Goal: Task Accomplishment & Management: Manage account settings

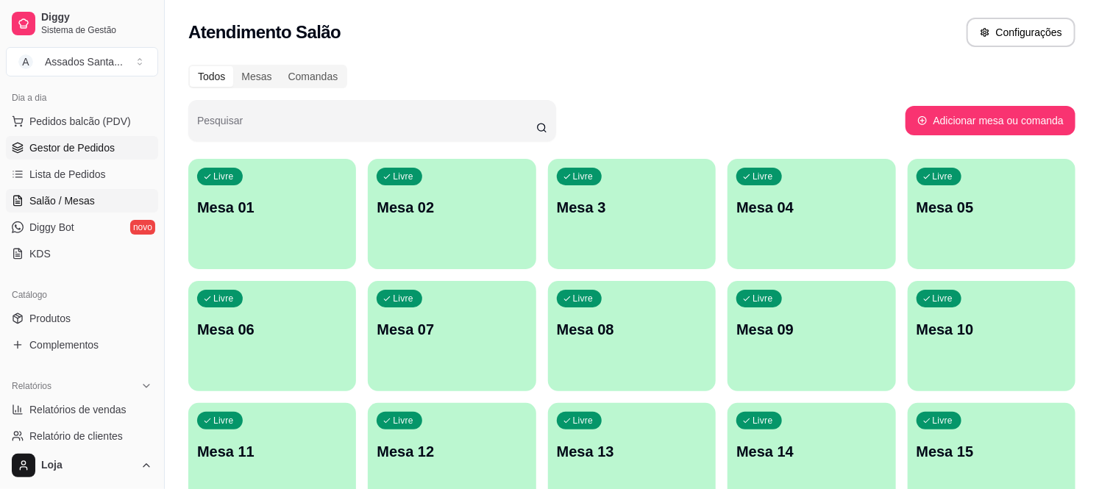
click at [77, 143] on span "Gestor de Pedidos" at bounding box center [71, 147] width 85 height 15
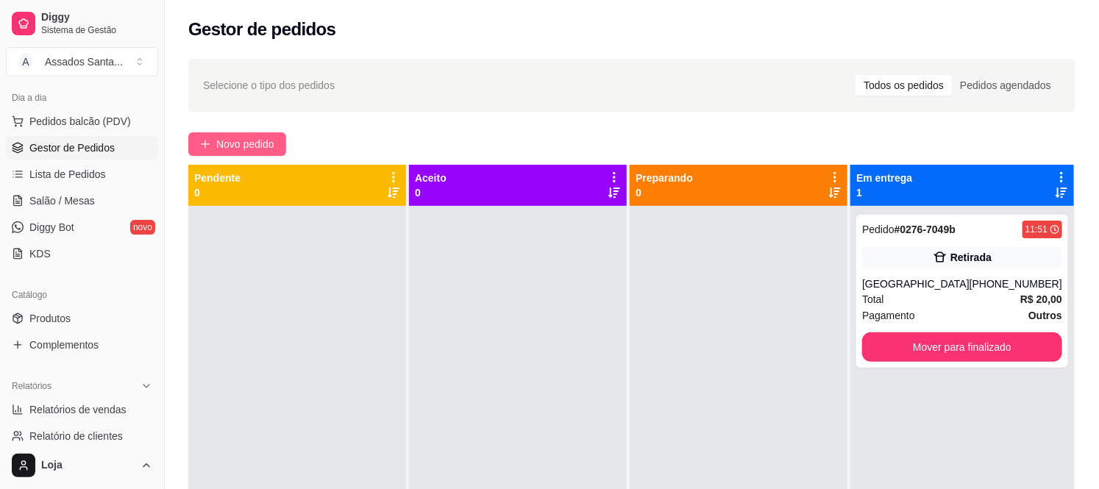
click at [268, 144] on span "Novo pedido" at bounding box center [245, 144] width 58 height 16
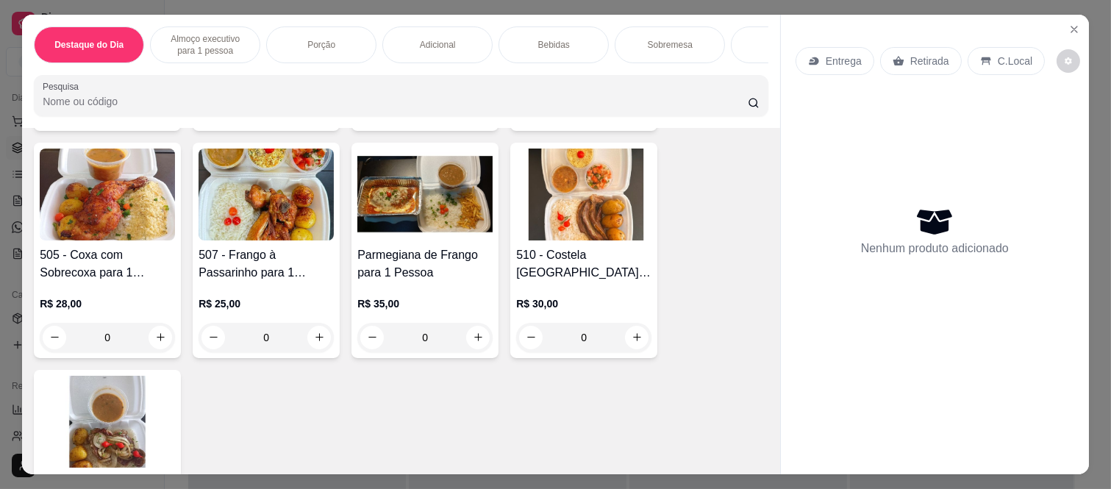
scroll to position [571, 0]
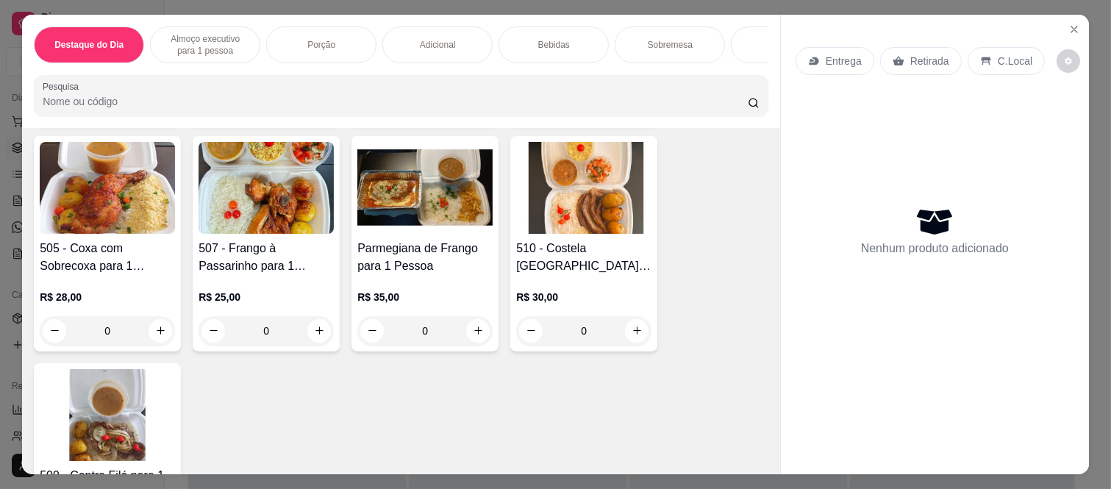
click at [626, 337] on div "0" at bounding box center [583, 330] width 135 height 29
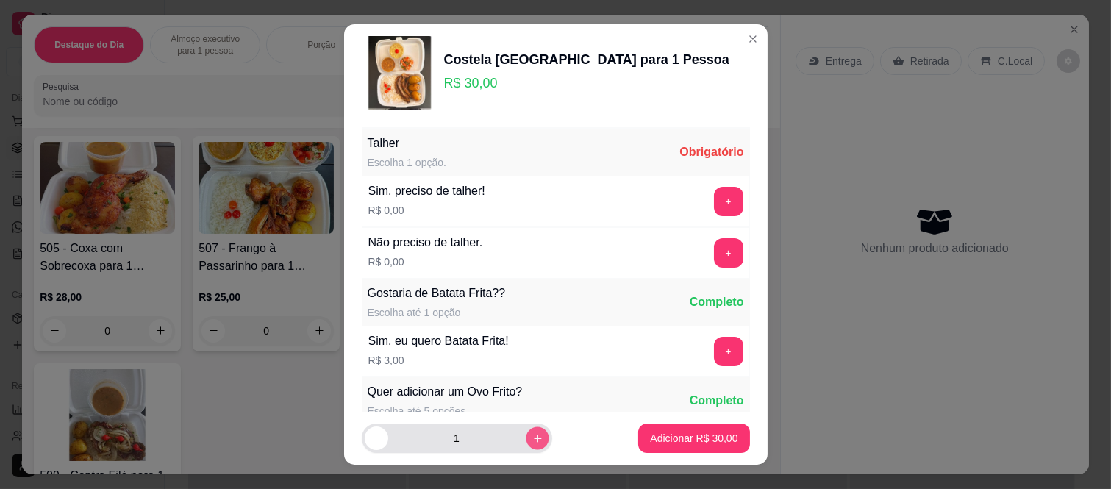
click at [532, 434] on icon "increase-product-quantity" at bounding box center [537, 437] width 11 height 11
type input "2"
click at [714, 260] on button "+" at bounding box center [728, 252] width 29 height 29
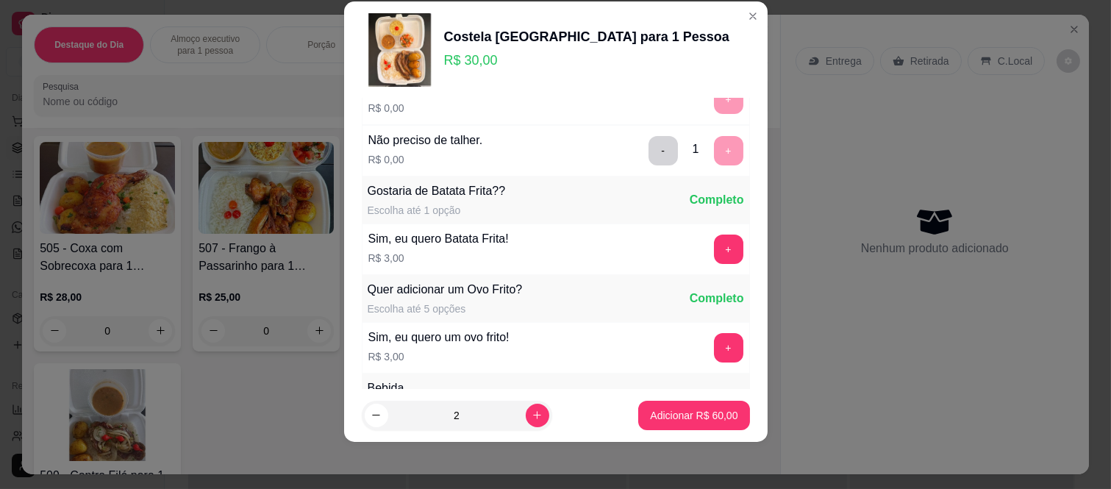
scroll to position [157, 0]
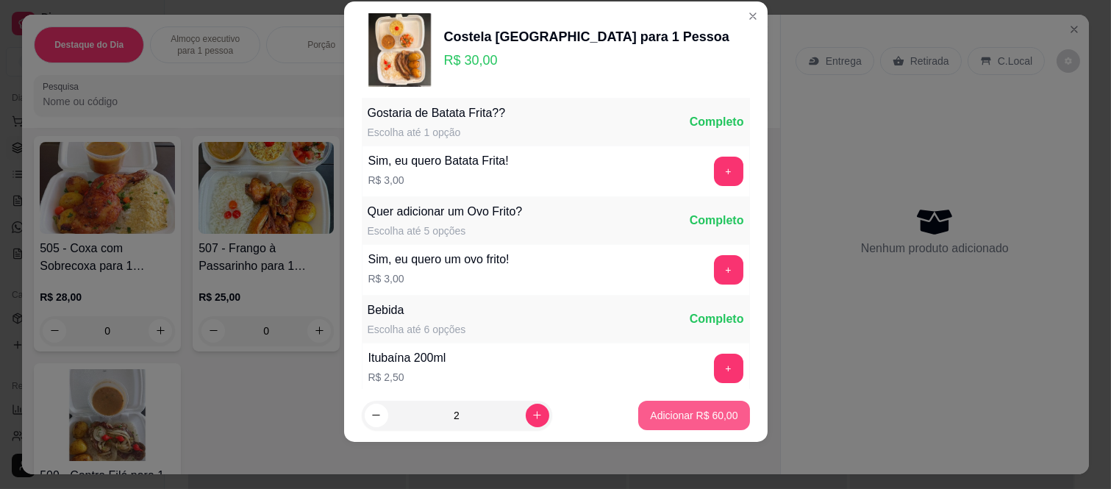
click at [708, 412] on p "Adicionar R$ 60,00" at bounding box center [694, 415] width 88 height 15
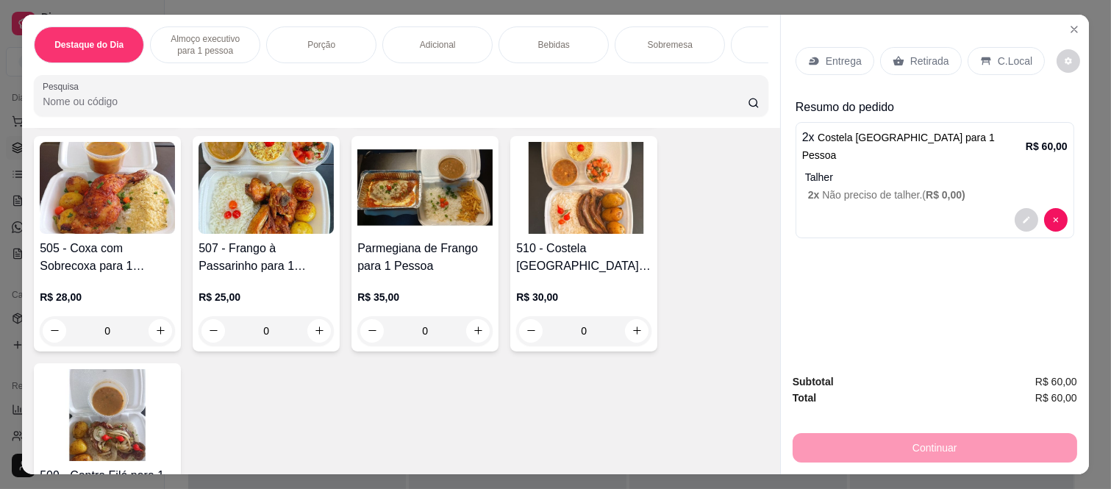
click at [911, 54] on p "Retirada" at bounding box center [930, 61] width 39 height 15
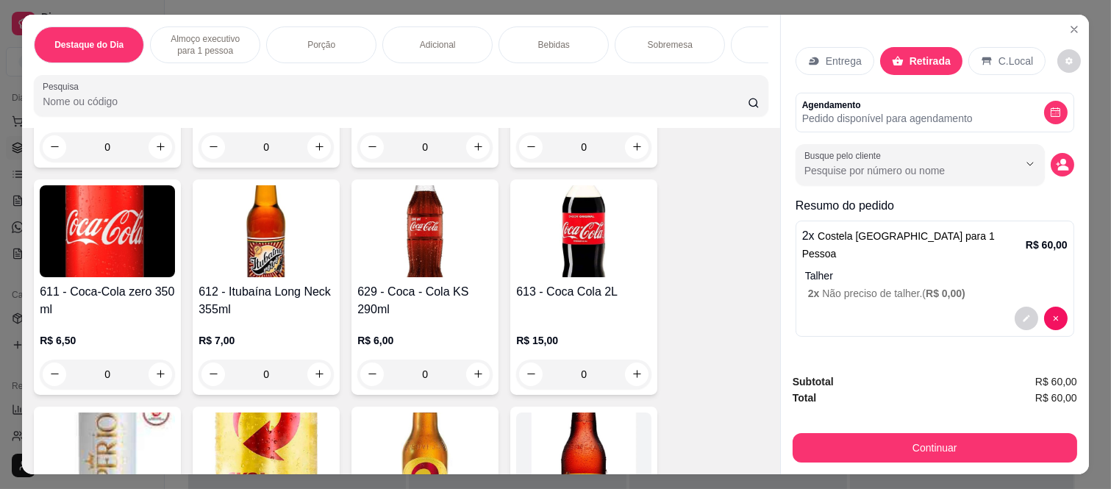
scroll to position [2696, 0]
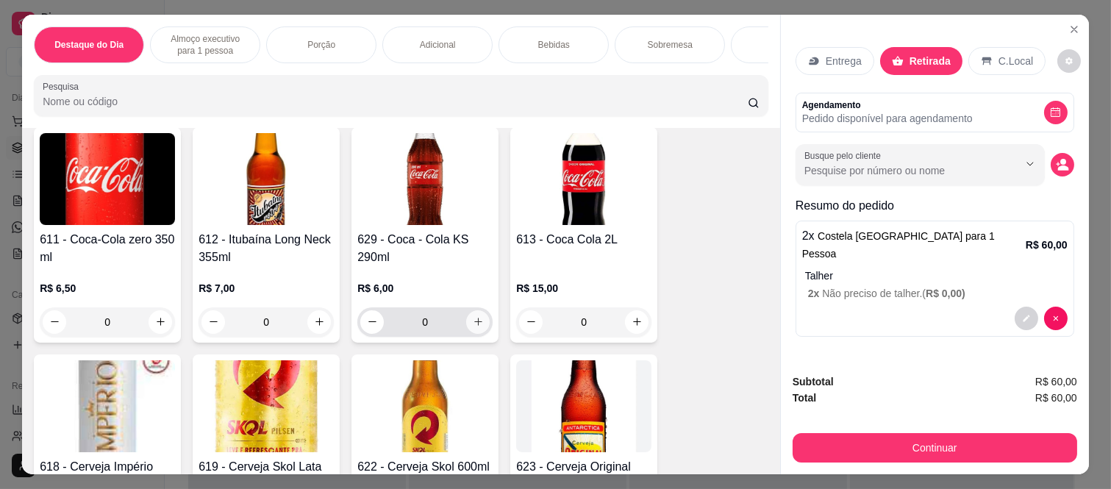
click at [482, 319] on div "0" at bounding box center [424, 321] width 129 height 29
click at [475, 327] on icon "increase-product-quantity" at bounding box center [478, 322] width 11 height 11
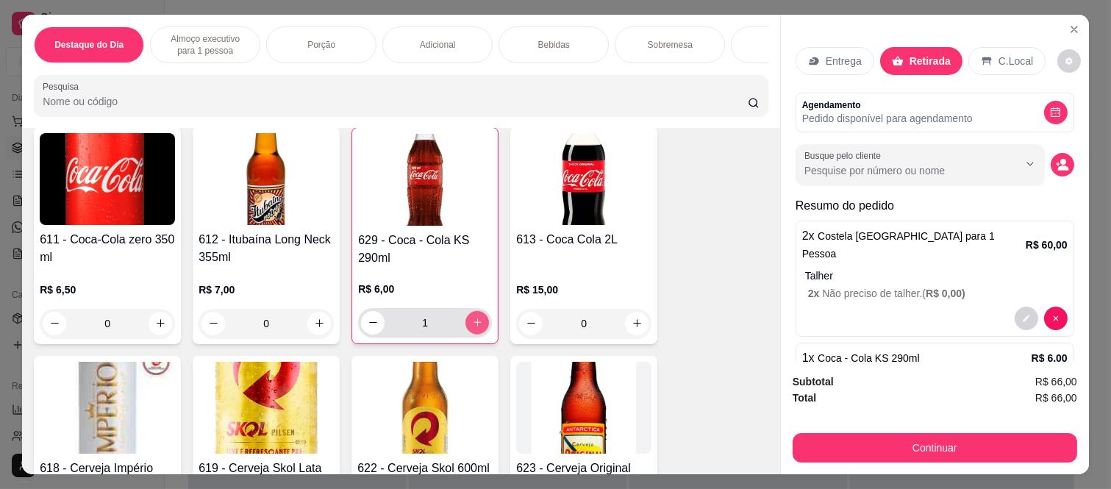
click at [475, 327] on icon "increase-product-quantity" at bounding box center [477, 322] width 11 height 11
type input "2"
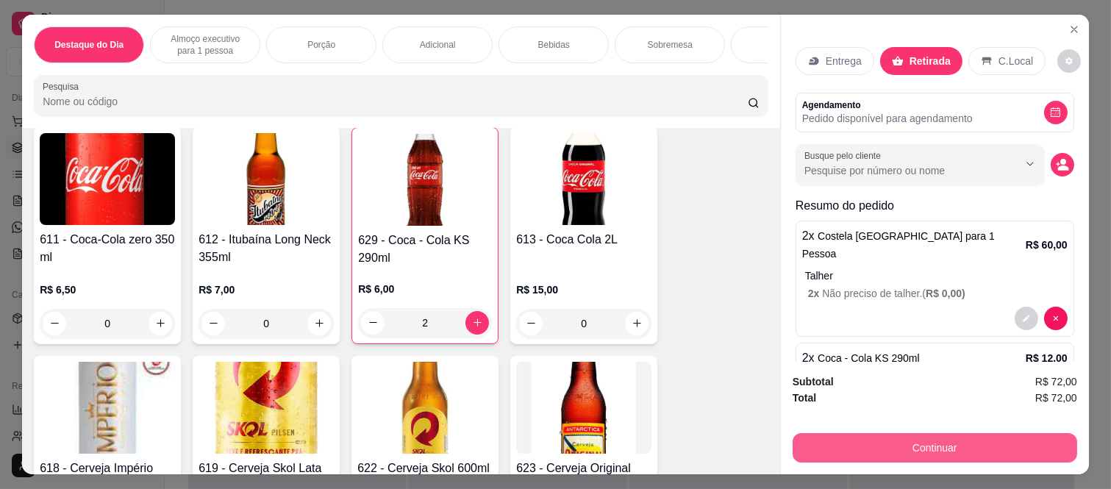
click at [868, 441] on button "Continuar" at bounding box center [935, 447] width 285 height 29
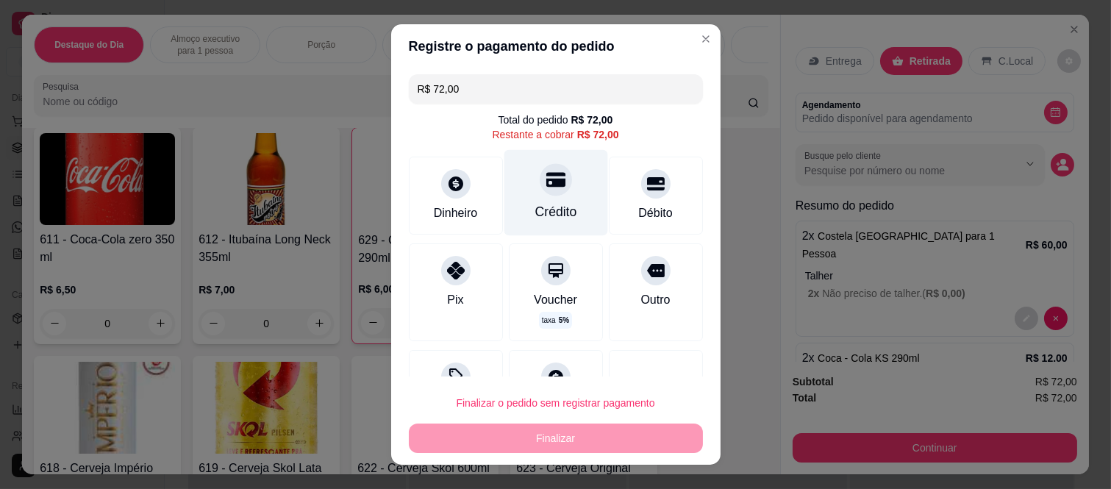
click at [546, 186] on icon at bounding box center [555, 180] width 19 height 15
type input "R$ 0,00"
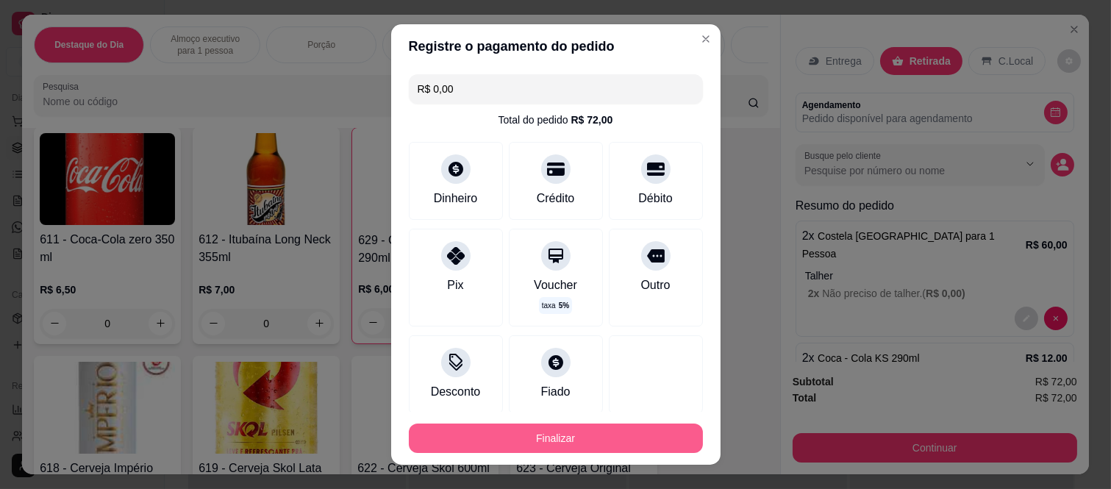
click at [586, 455] on footer "Finalizar" at bounding box center [556, 438] width 330 height 53
click at [600, 437] on button "Finalizar" at bounding box center [556, 438] width 294 height 29
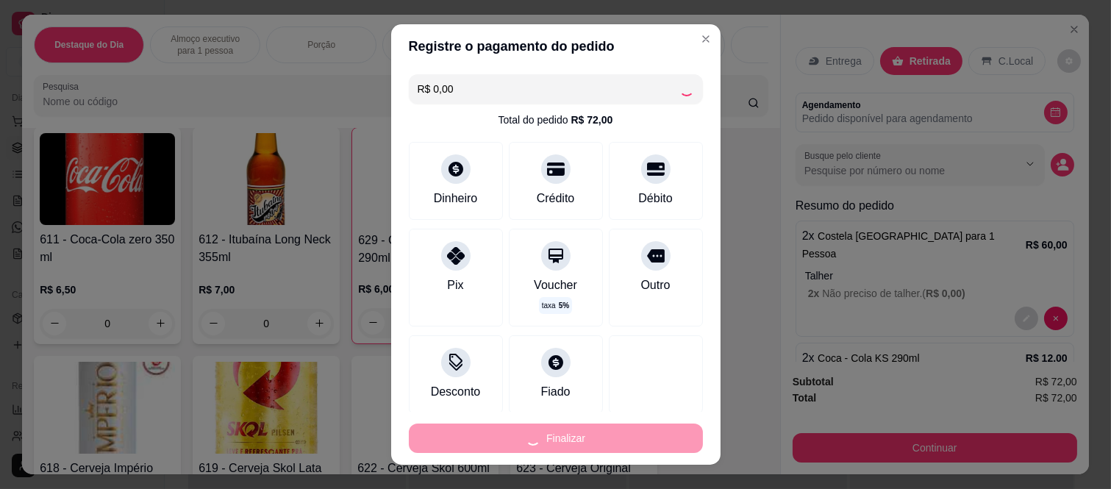
type input "0"
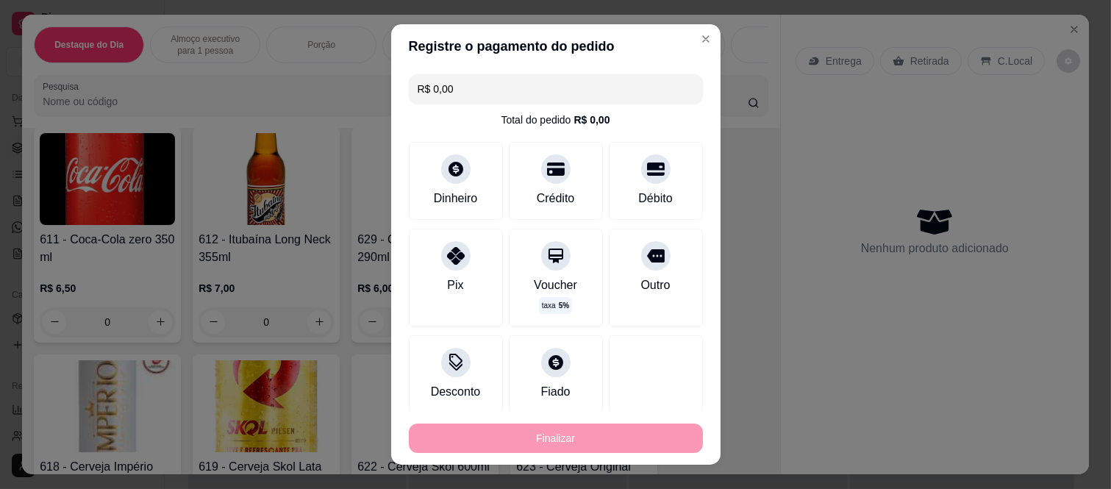
type input "-R$ 72,00"
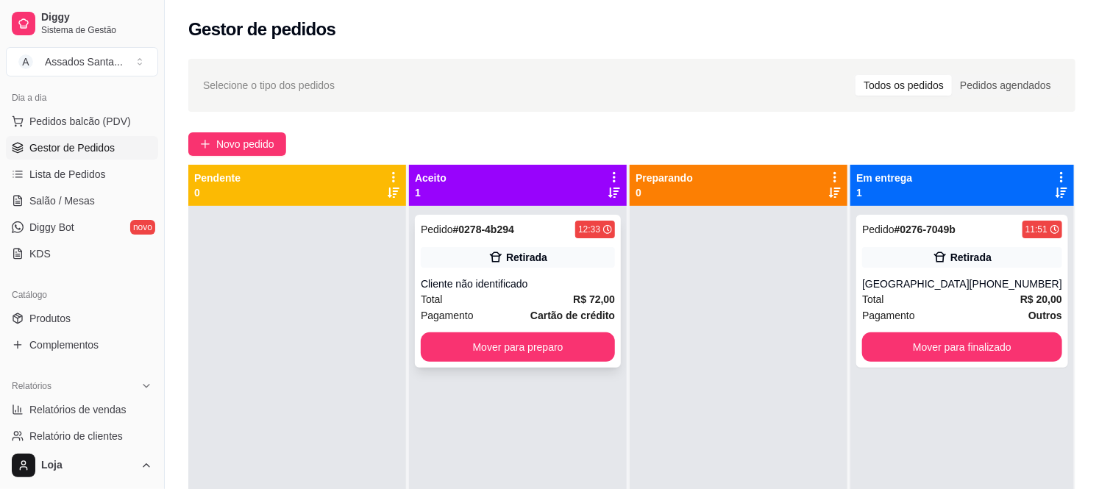
click at [542, 266] on div "Retirada" at bounding box center [518, 257] width 194 height 21
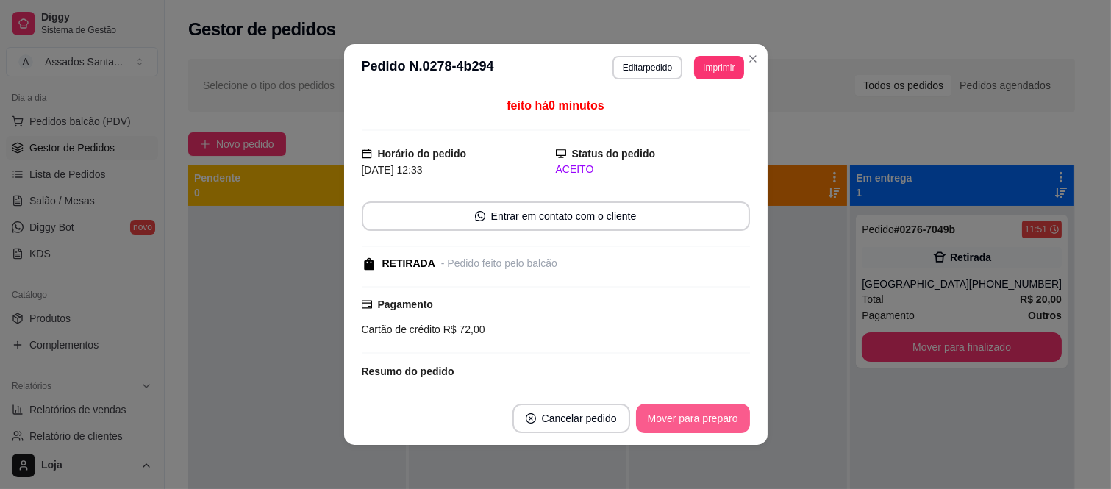
click at [717, 416] on button "Mover para preparo" at bounding box center [693, 418] width 114 height 29
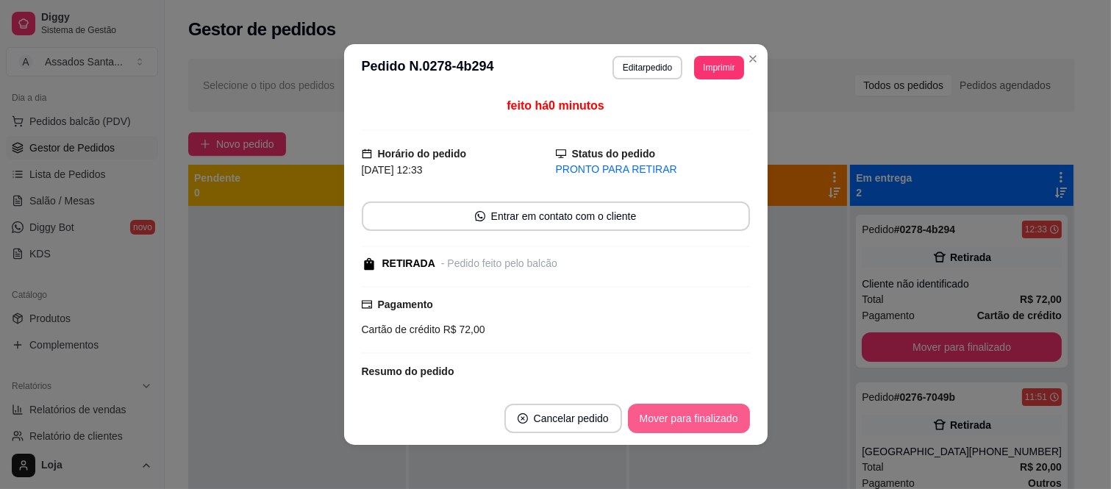
click at [717, 416] on button "Mover para finalizado" at bounding box center [689, 418] width 122 height 29
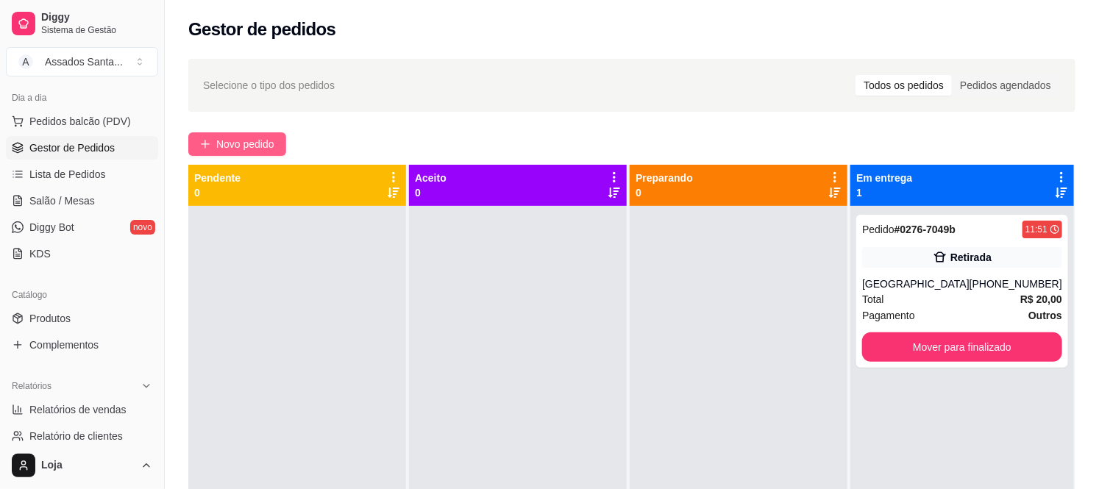
click at [254, 137] on span "Novo pedido" at bounding box center [245, 144] width 58 height 16
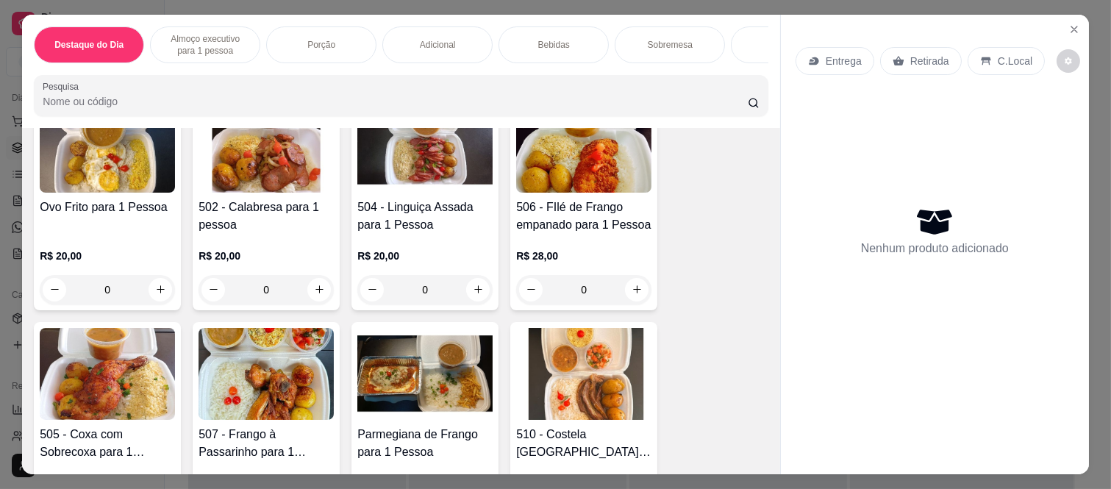
scroll to position [245, 0]
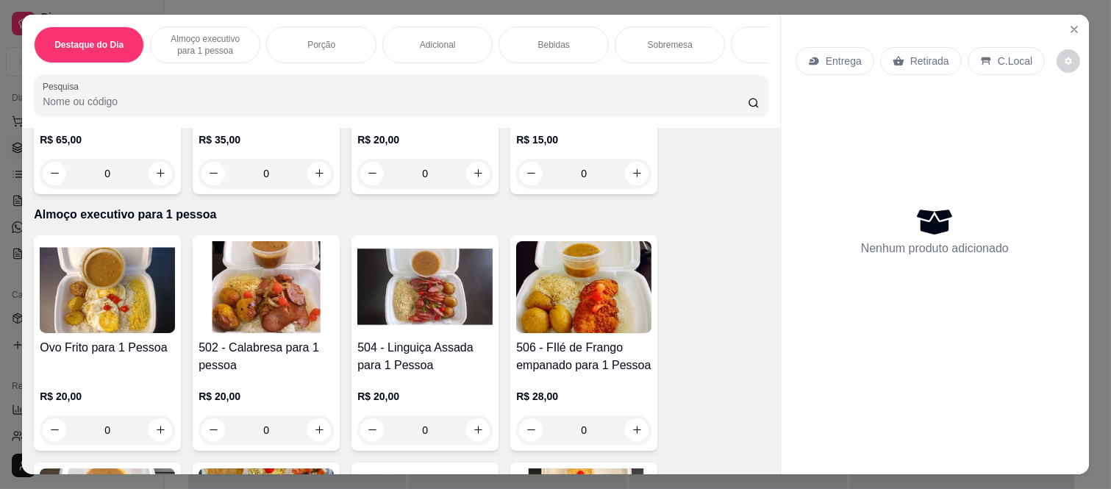
click at [475, 430] on div "0" at bounding box center [424, 430] width 135 height 29
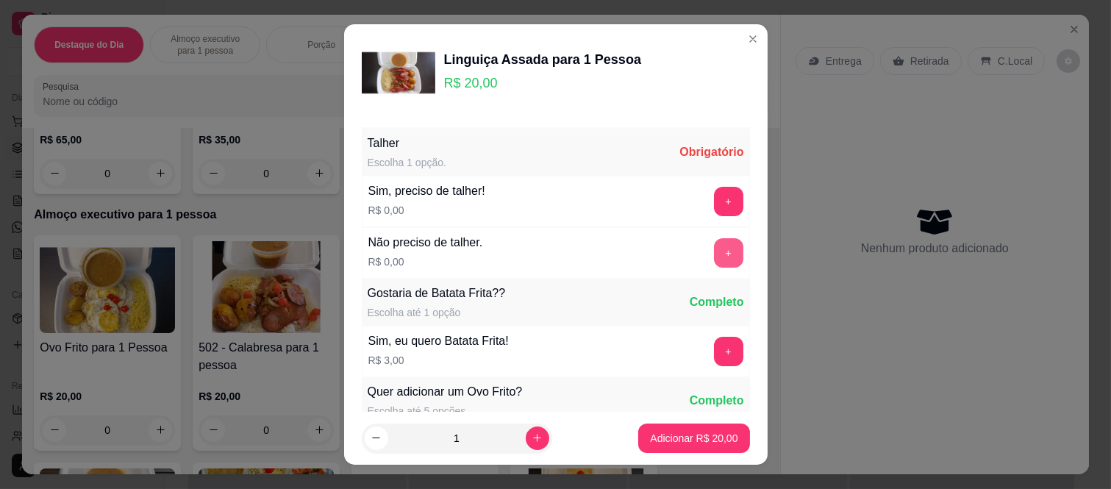
click at [714, 246] on button "+" at bounding box center [728, 252] width 29 height 29
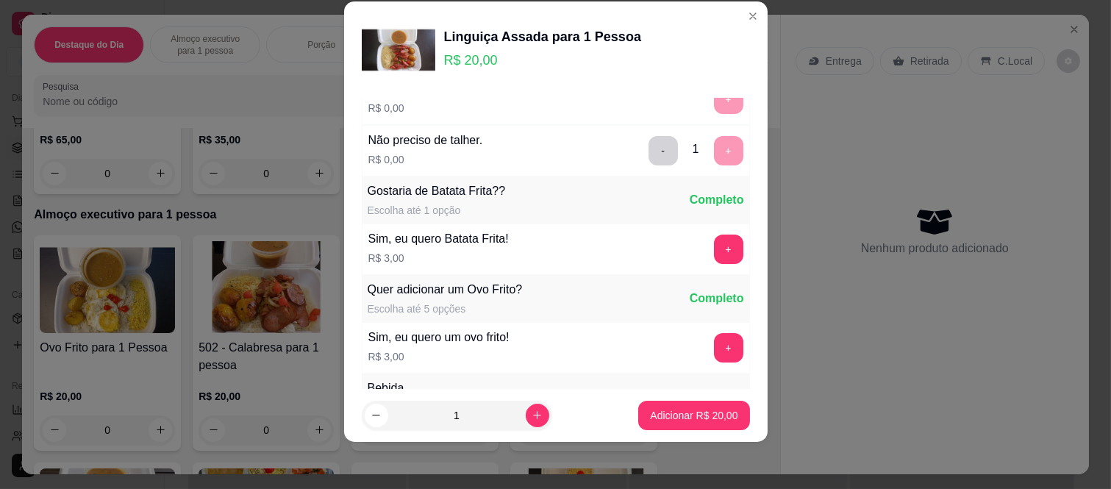
scroll to position [157, 0]
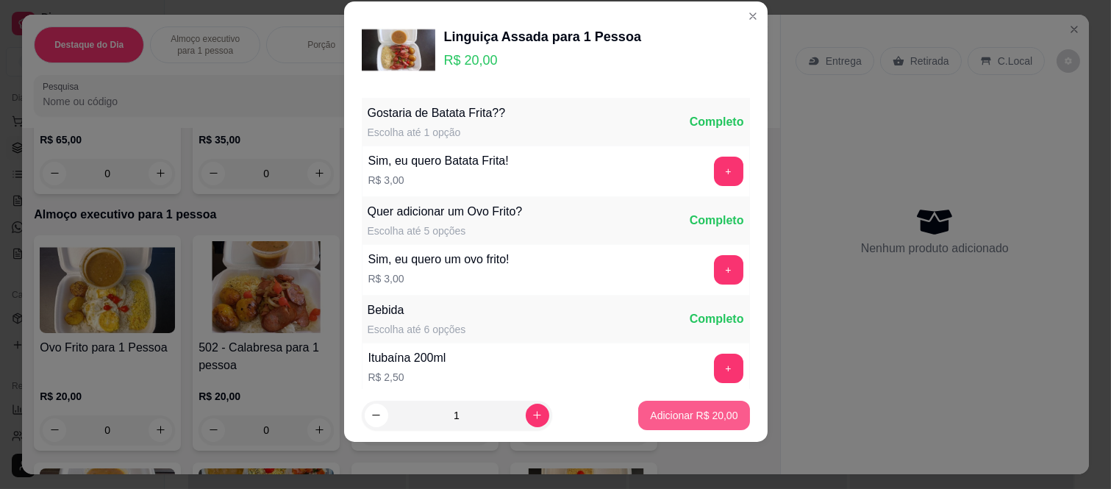
click at [658, 421] on p "Adicionar R$ 20,00" at bounding box center [694, 415] width 88 height 15
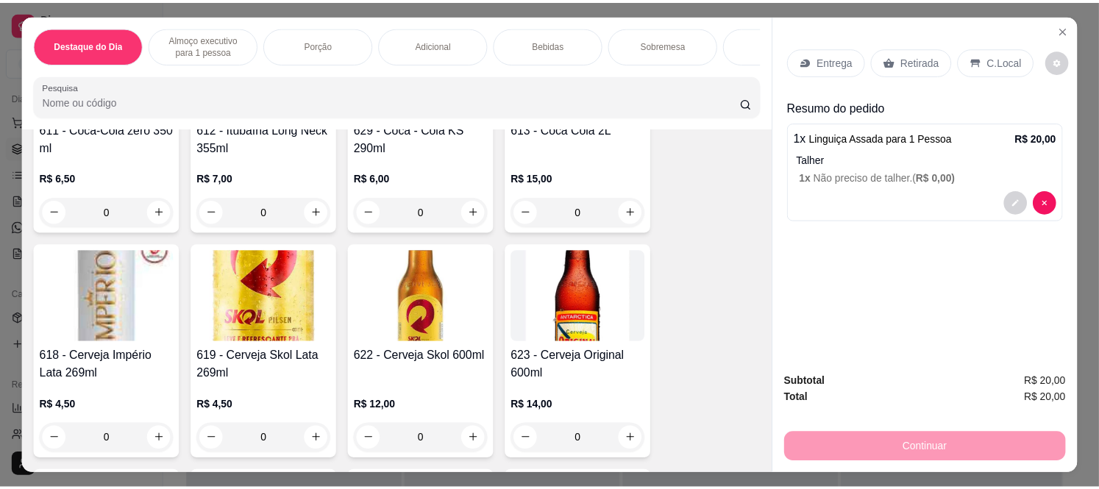
scroll to position [2778, 0]
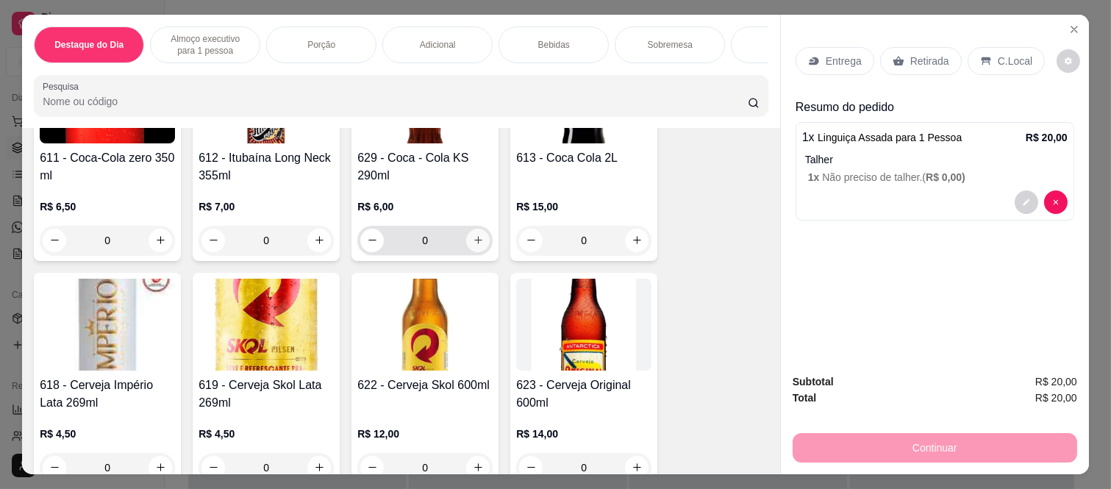
click at [473, 246] on icon "increase-product-quantity" at bounding box center [478, 240] width 11 height 11
type input "1"
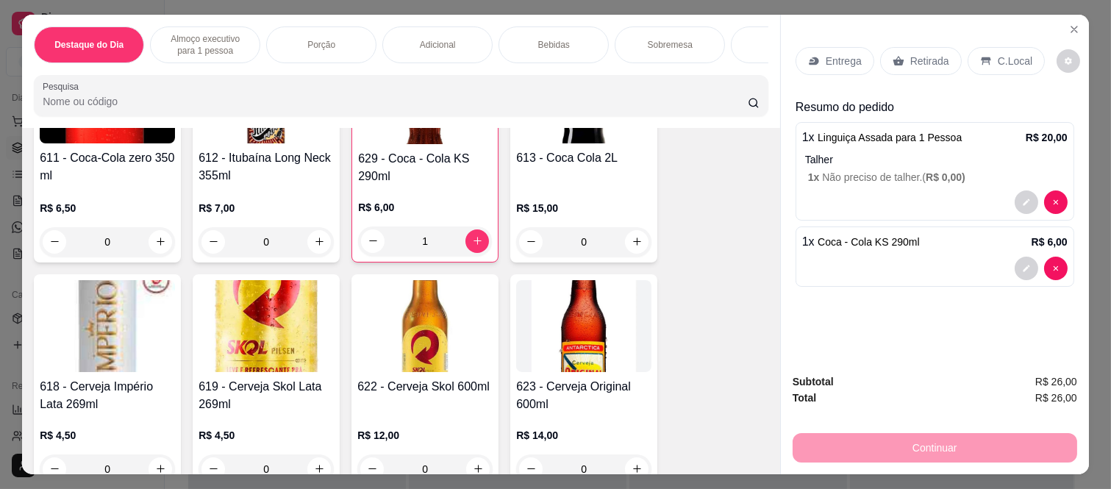
click at [921, 61] on p "Retirada" at bounding box center [930, 61] width 39 height 15
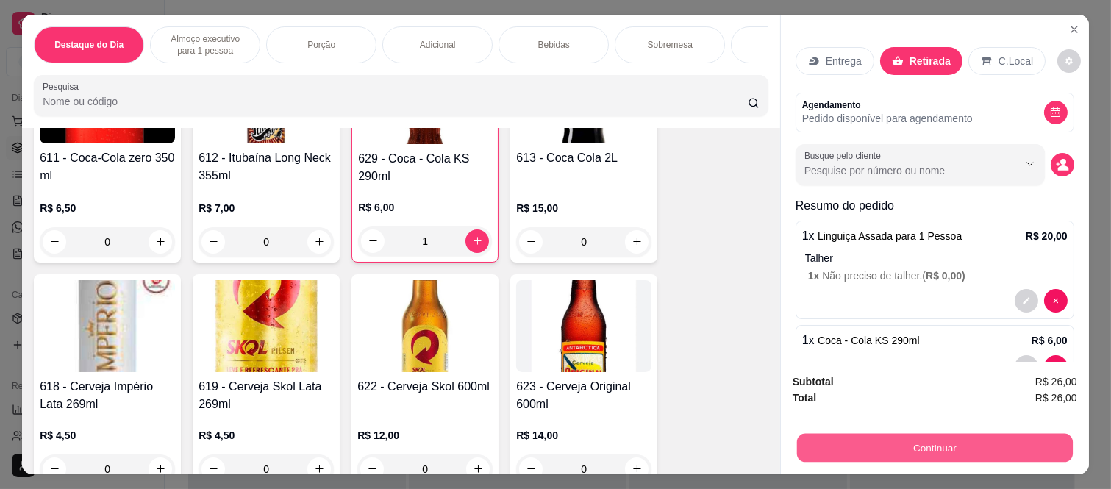
click at [960, 449] on button "Continuar" at bounding box center [935, 448] width 276 height 29
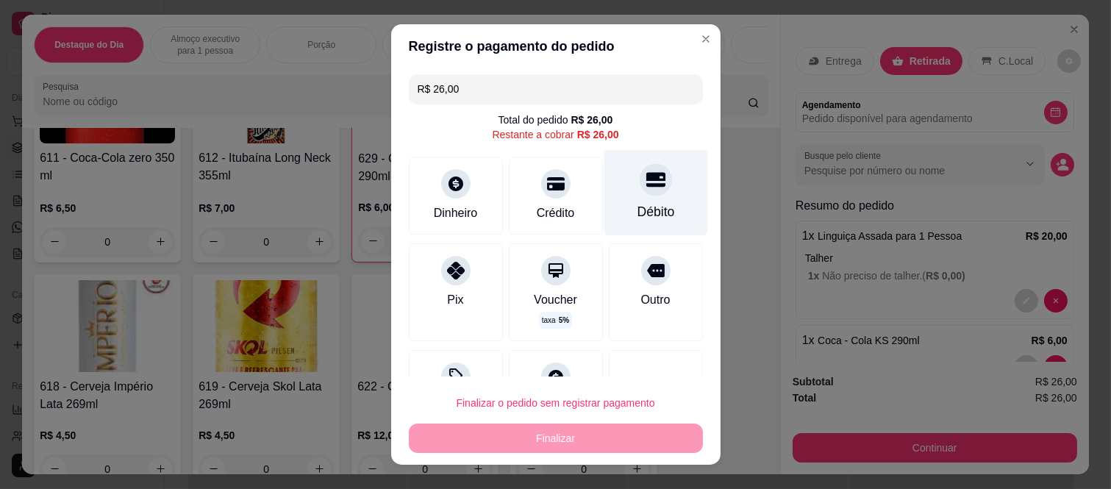
click at [646, 186] on icon at bounding box center [655, 180] width 19 height 15
type input "R$ 0,00"
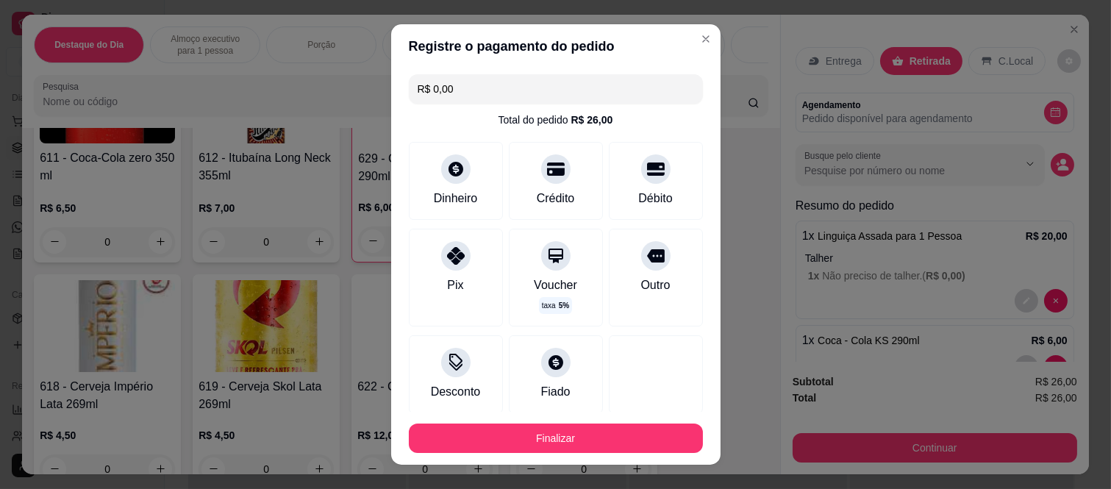
click at [621, 421] on footer "Finalizar" at bounding box center [556, 438] width 330 height 53
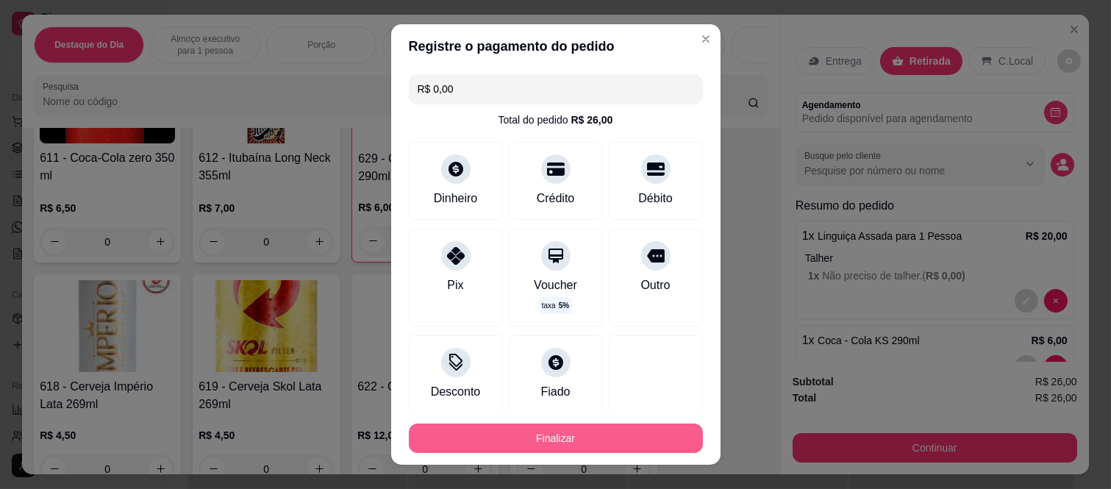
click at [621, 435] on button "Finalizar" at bounding box center [556, 438] width 294 height 29
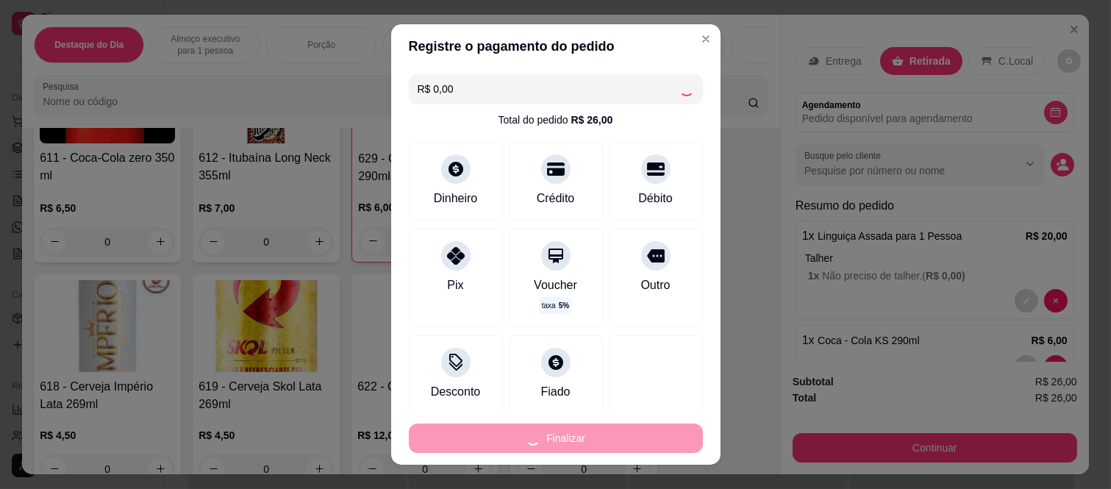
type input "0"
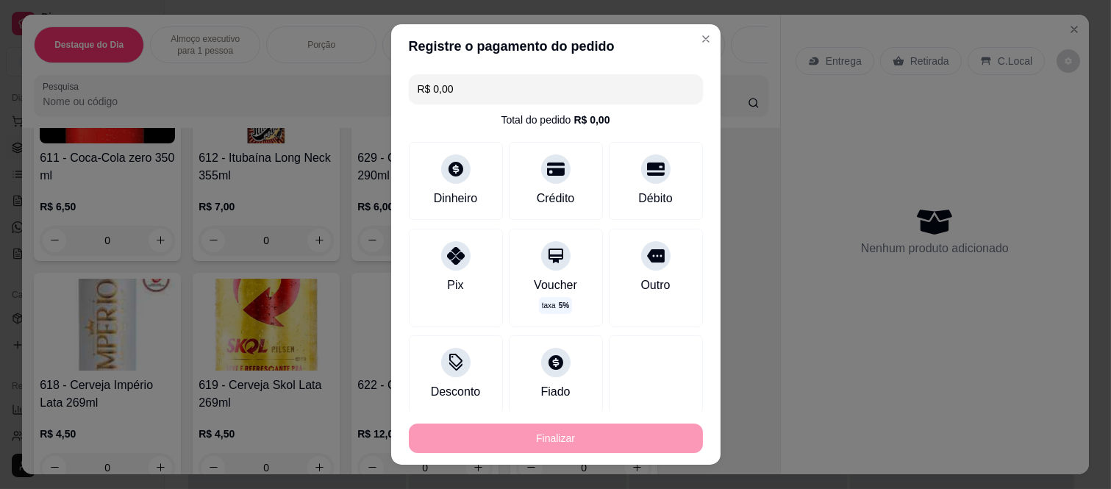
type input "-R$ 26,00"
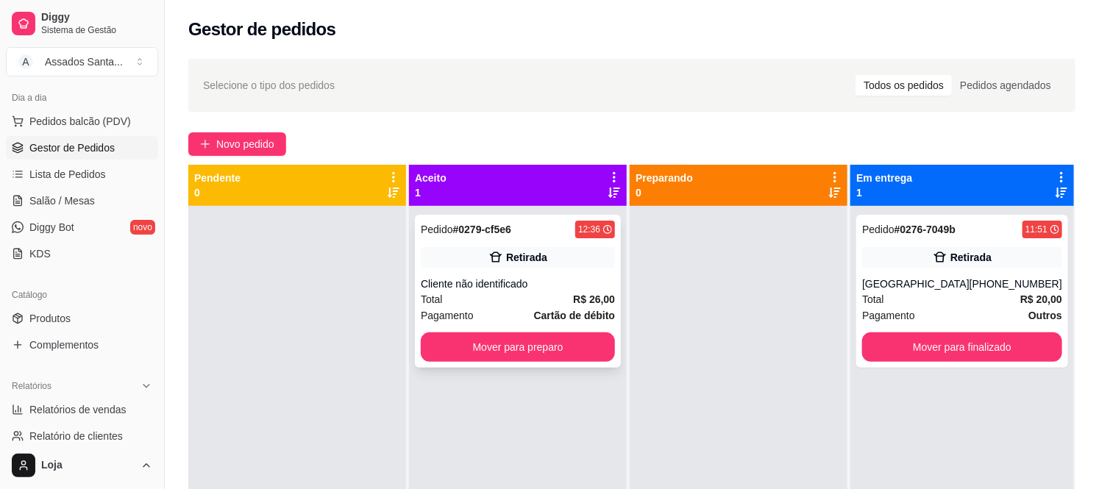
click at [459, 296] on div "Total R$ 26,00" at bounding box center [518, 299] width 194 height 16
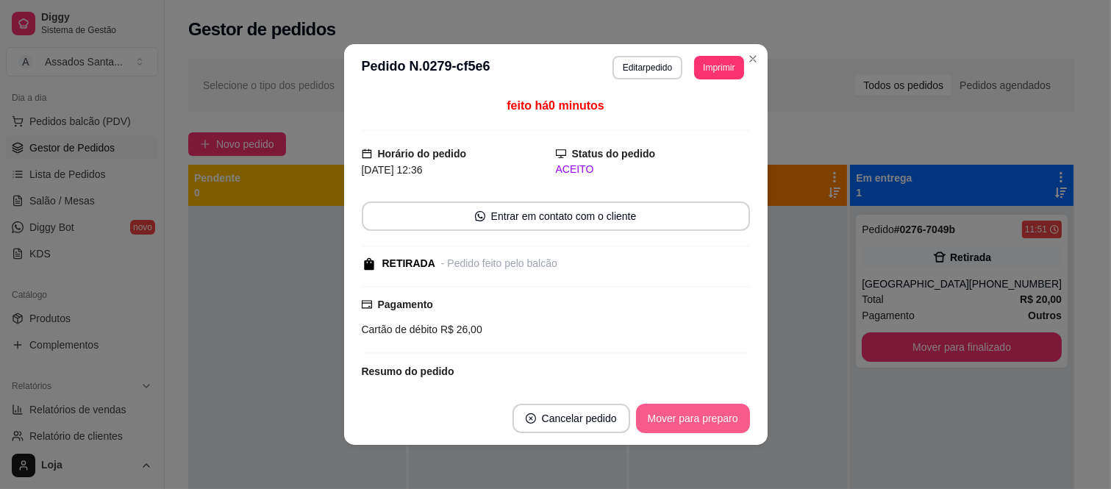
click at [717, 418] on button "Mover para preparo" at bounding box center [693, 418] width 114 height 29
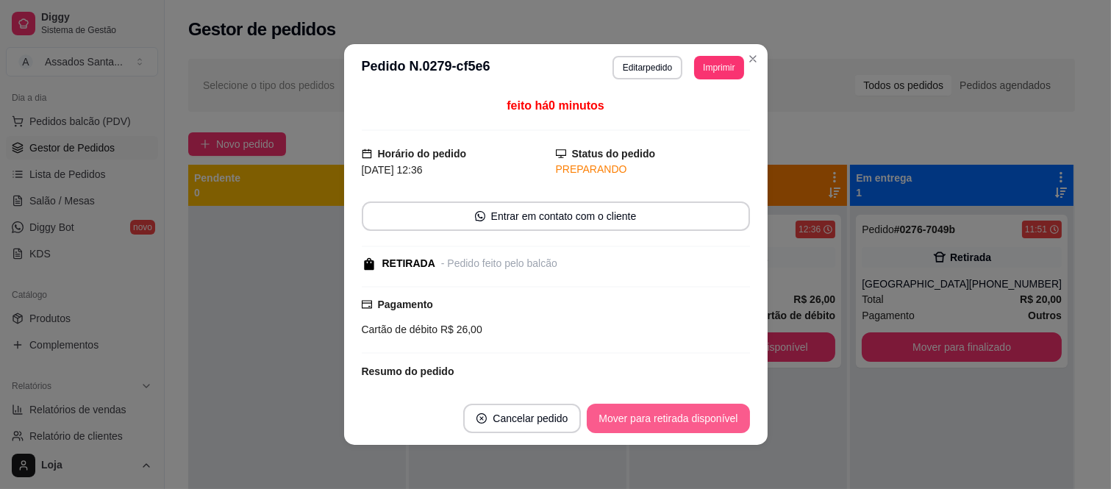
click at [717, 418] on button "Mover para retirada disponível" at bounding box center [668, 418] width 163 height 29
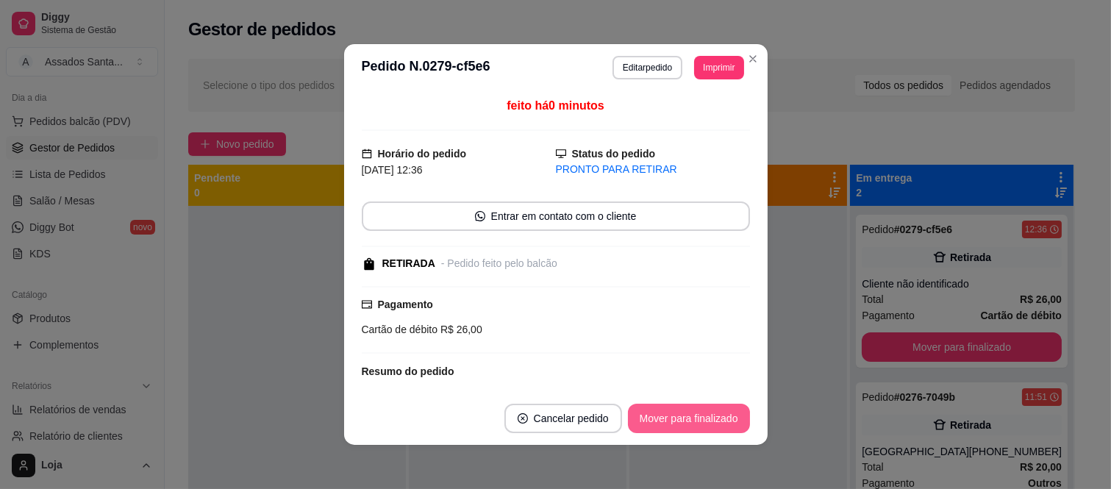
click at [717, 418] on button "Mover para finalizado" at bounding box center [689, 418] width 122 height 29
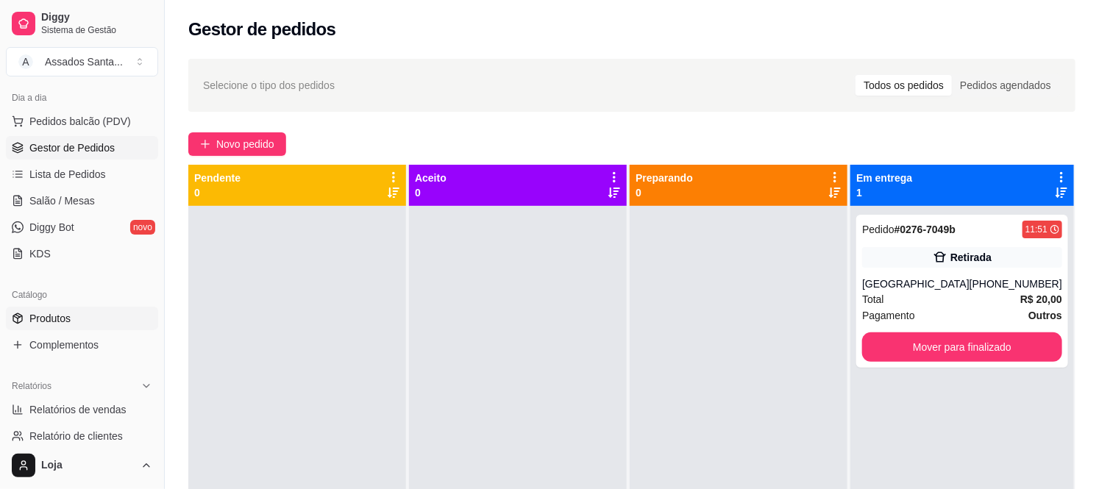
click at [55, 313] on span "Produtos" at bounding box center [49, 318] width 41 height 15
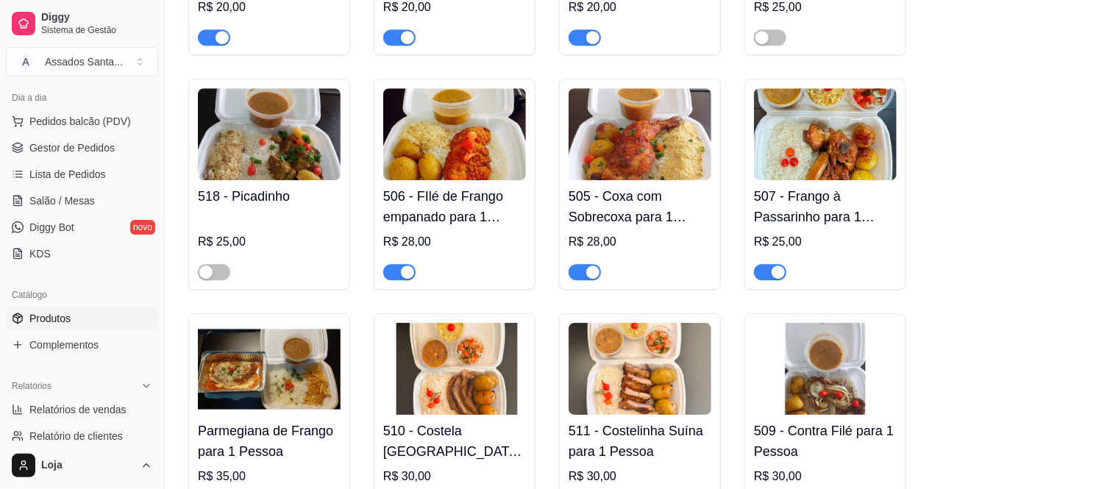
scroll to position [1879, 0]
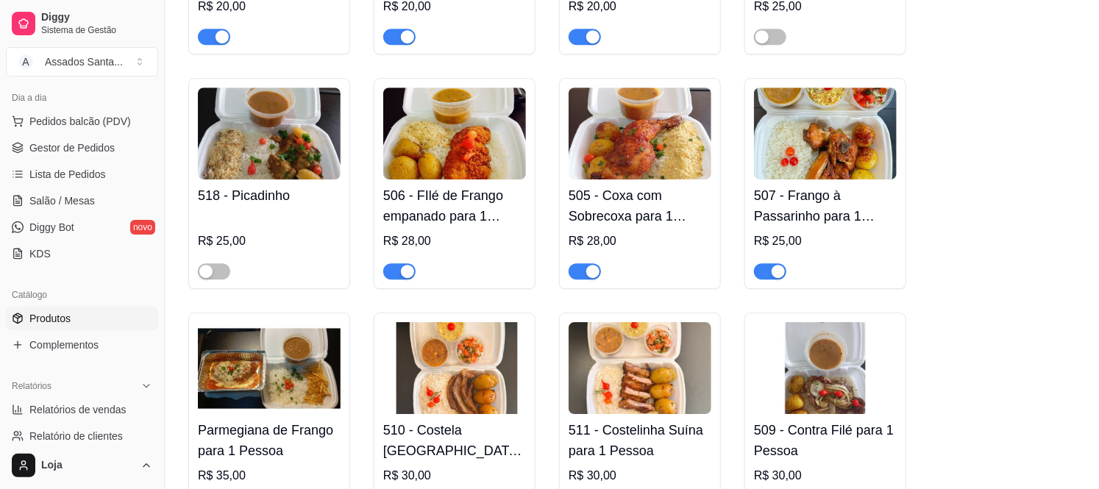
click at [590, 265] on div "button" at bounding box center [592, 271] width 13 height 13
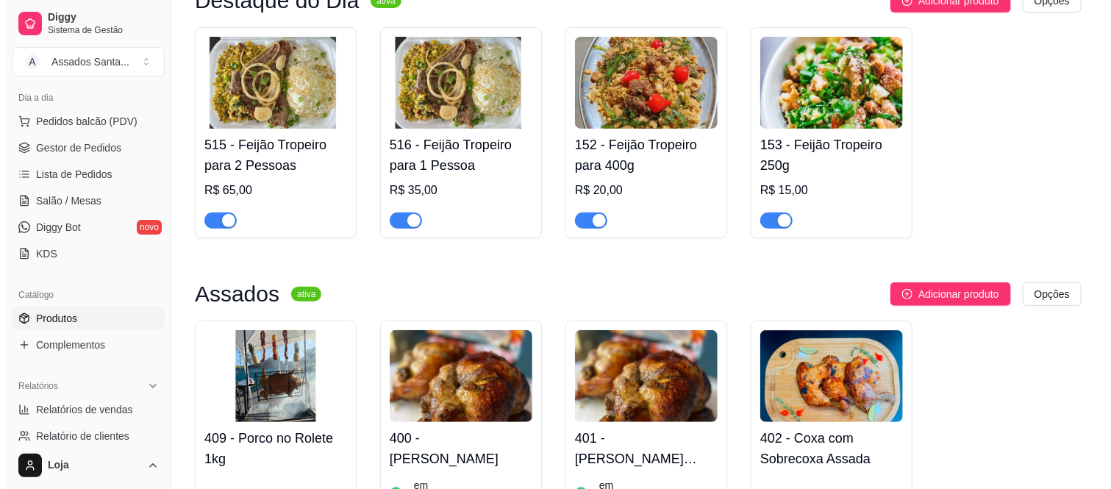
scroll to position [0, 0]
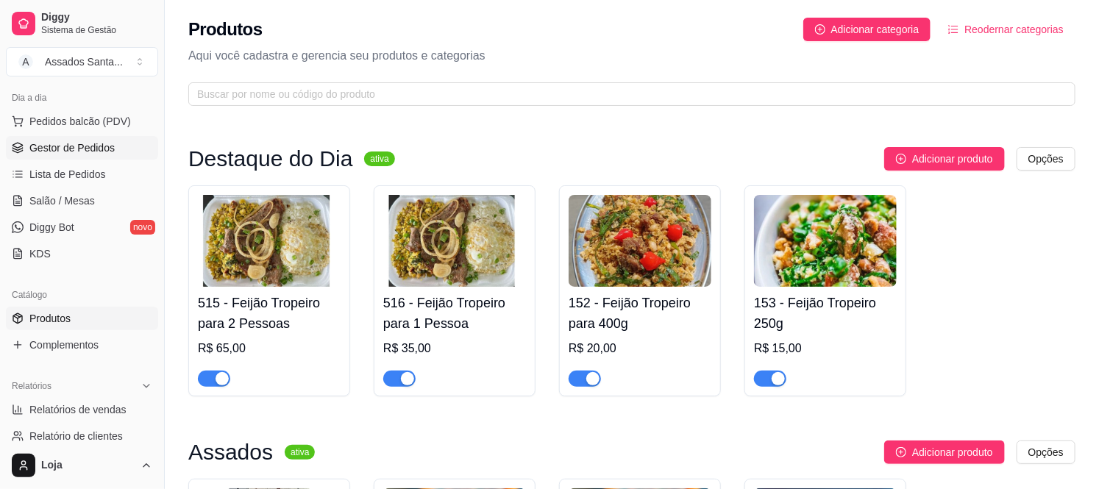
click at [74, 138] on link "Gestor de Pedidos" at bounding box center [82, 148] width 152 height 24
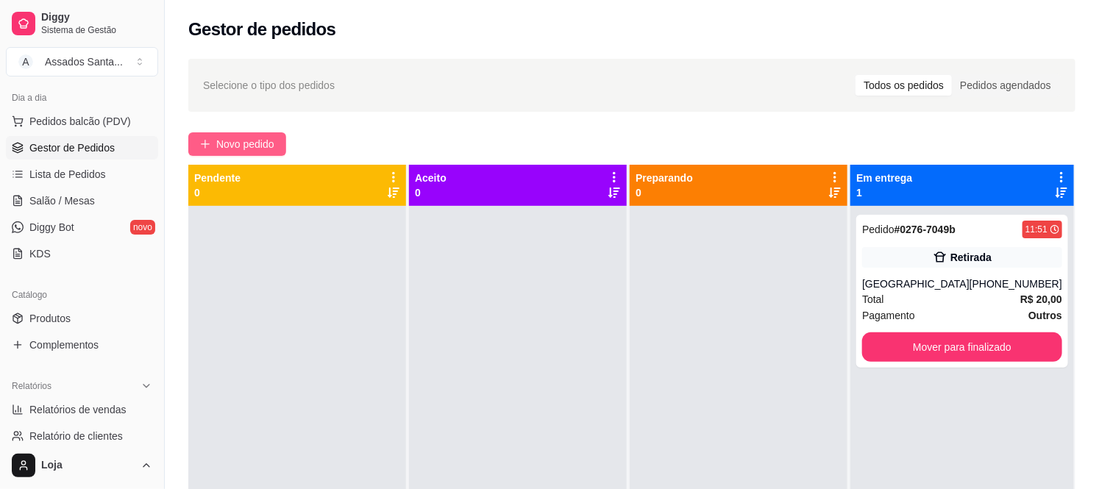
click at [255, 134] on button "Novo pedido" at bounding box center [237, 144] width 98 height 24
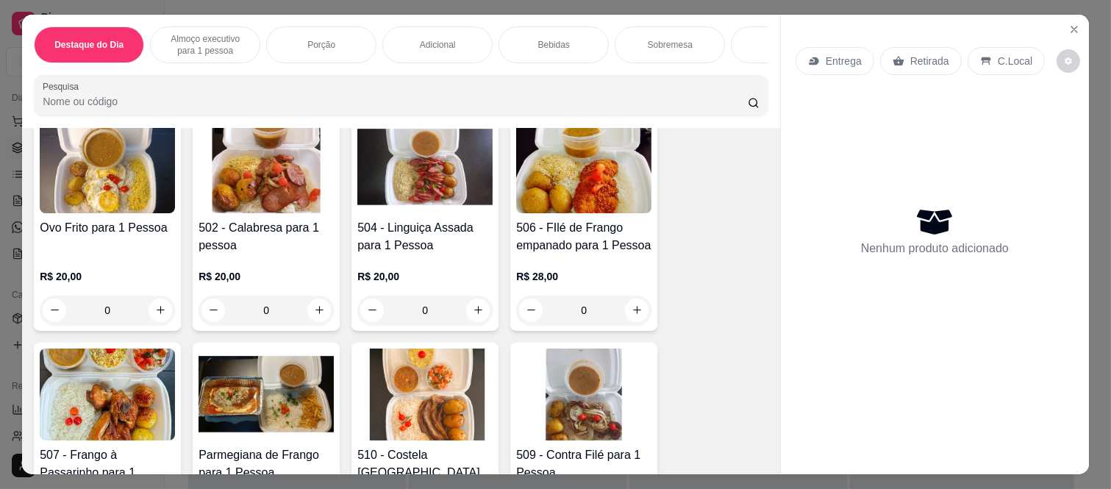
scroll to position [490, 0]
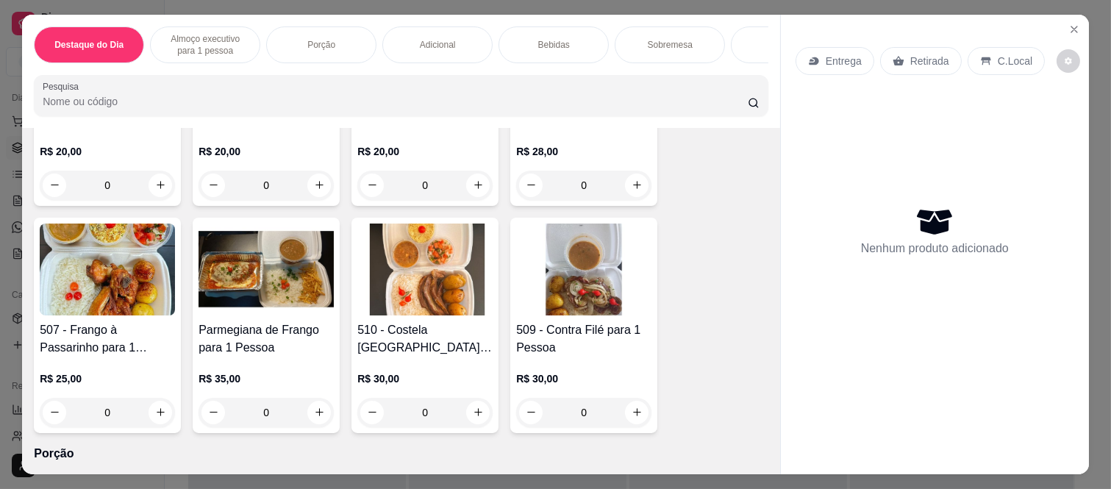
click at [469, 417] on div "0" at bounding box center [424, 412] width 135 height 29
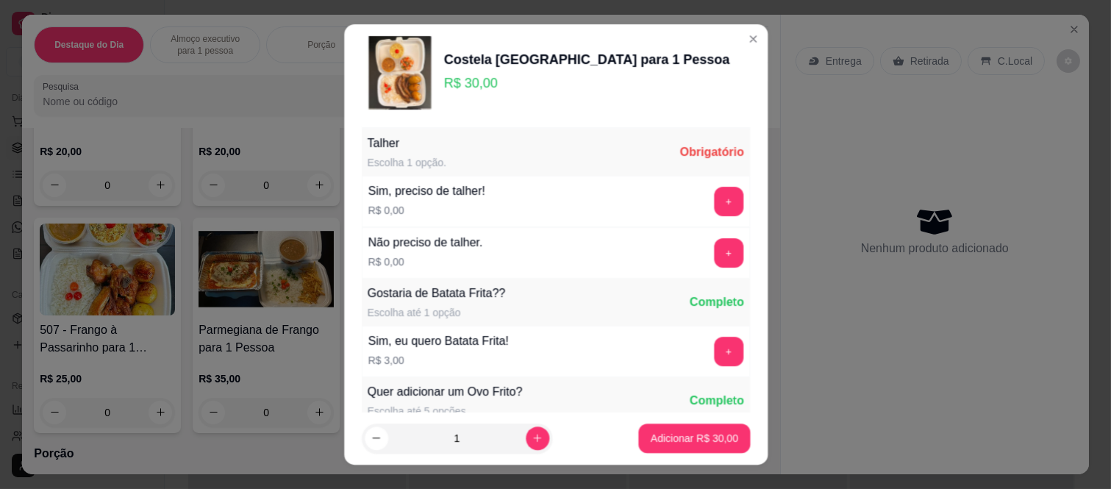
click at [477, 414] on footer "1 Adicionar R$ 30,00" at bounding box center [555, 438] width 424 height 53
click at [526, 431] on button "increase-product-quantity" at bounding box center [537, 438] width 23 height 23
type input "2"
click at [714, 266] on button "+" at bounding box center [728, 253] width 29 height 29
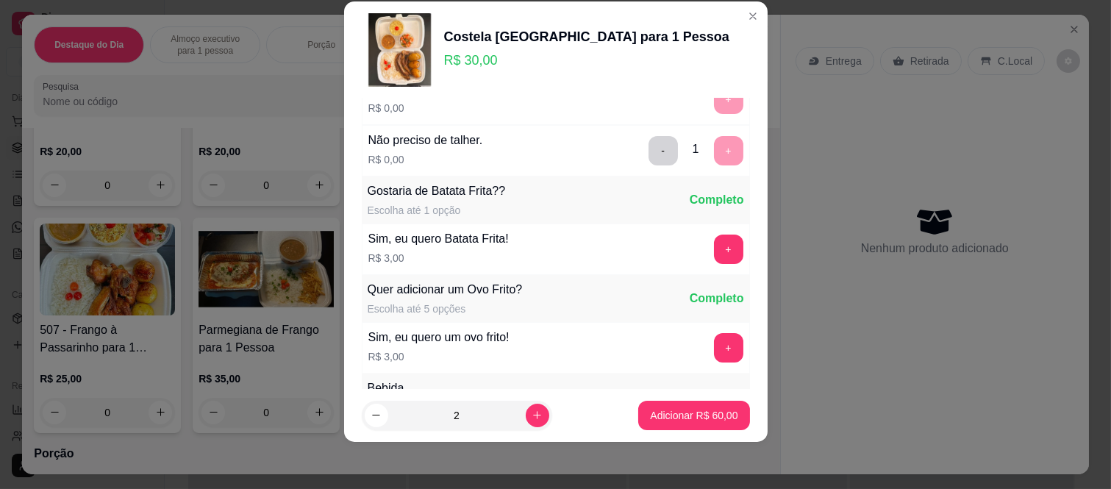
scroll to position [157, 0]
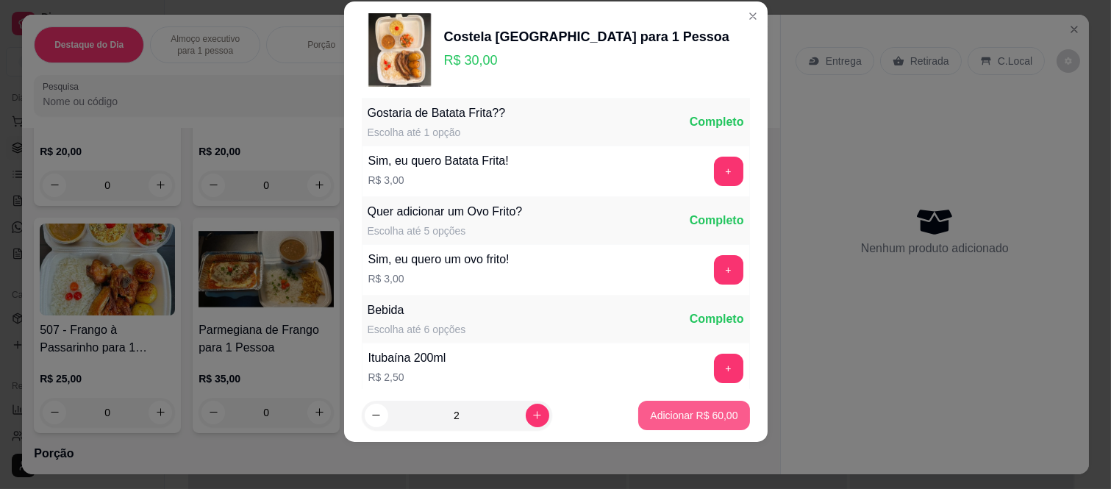
click at [689, 410] on p "Adicionar R$ 60,00" at bounding box center [694, 415] width 88 height 15
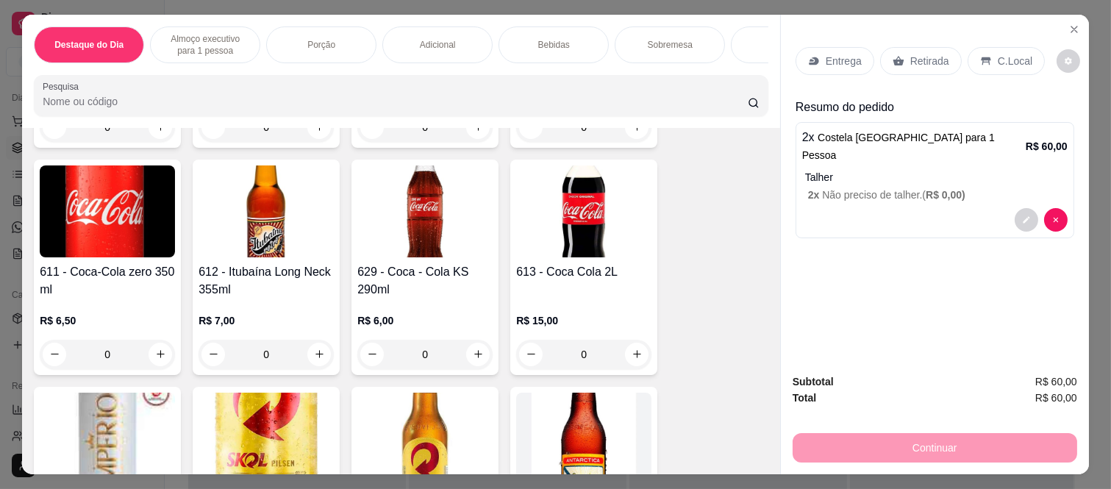
scroll to position [2451, 0]
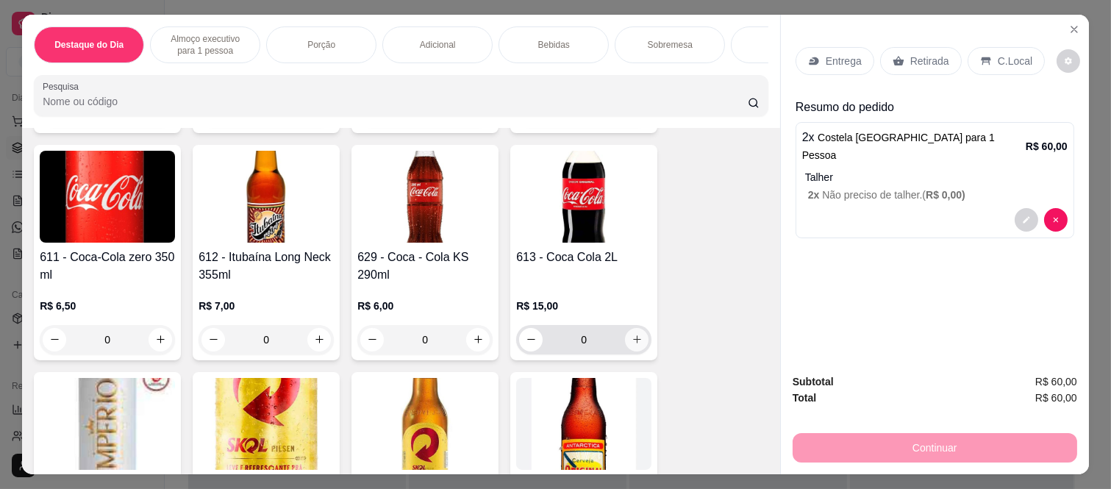
click at [625, 348] on button "increase-product-quantity" at bounding box center [637, 340] width 24 height 24
type input "1"
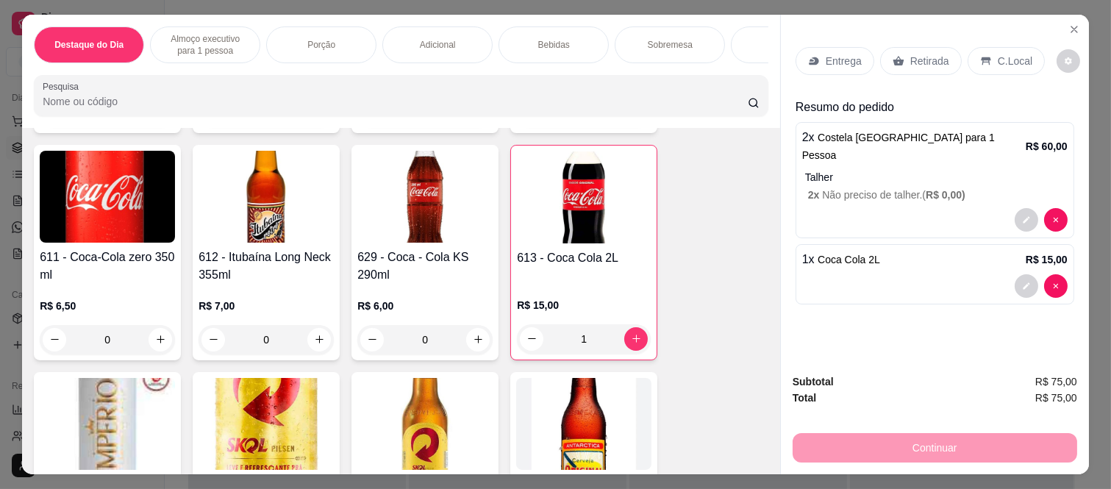
click at [911, 54] on p "Retirada" at bounding box center [930, 61] width 39 height 15
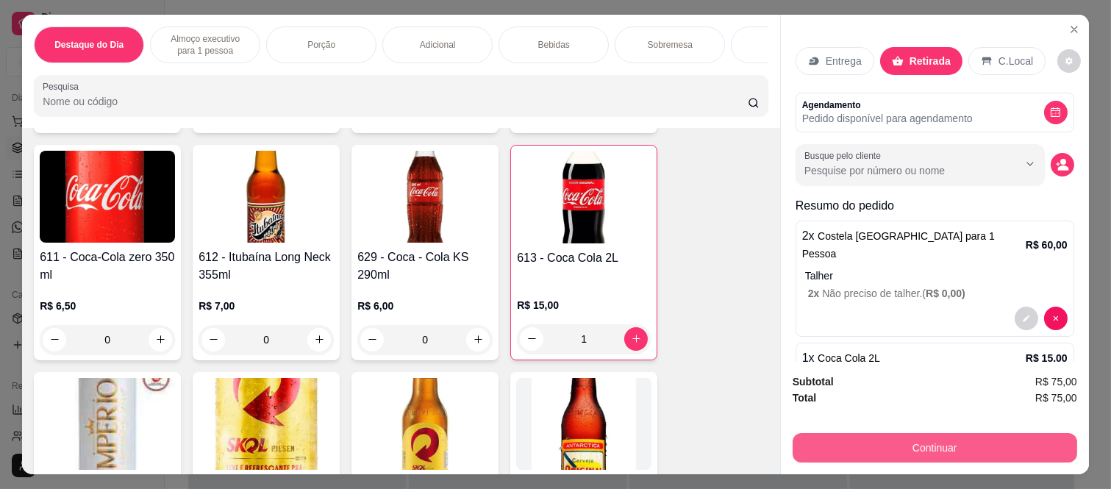
click at [952, 444] on button "Continuar" at bounding box center [935, 447] width 285 height 29
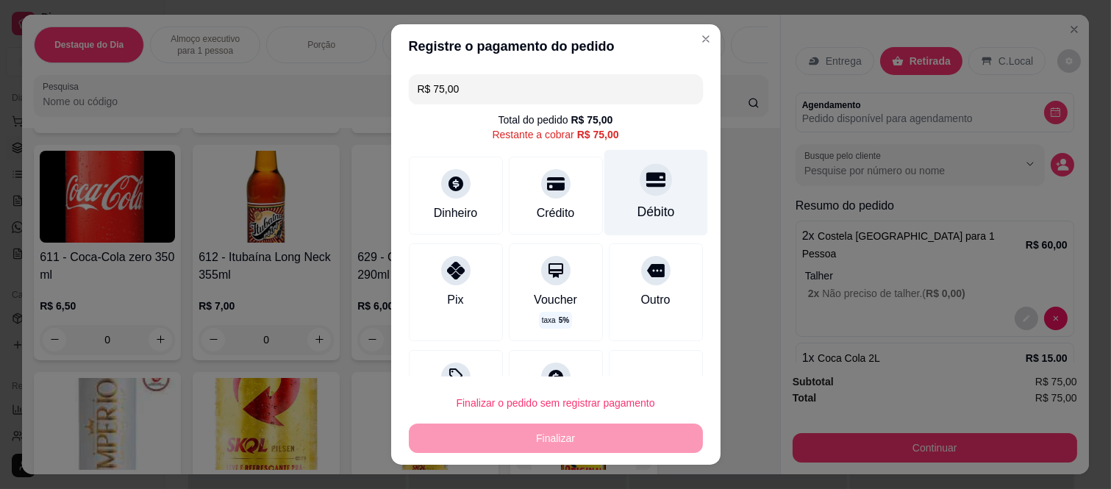
click at [640, 190] on div at bounding box center [656, 180] width 32 height 32
type input "R$ 0,00"
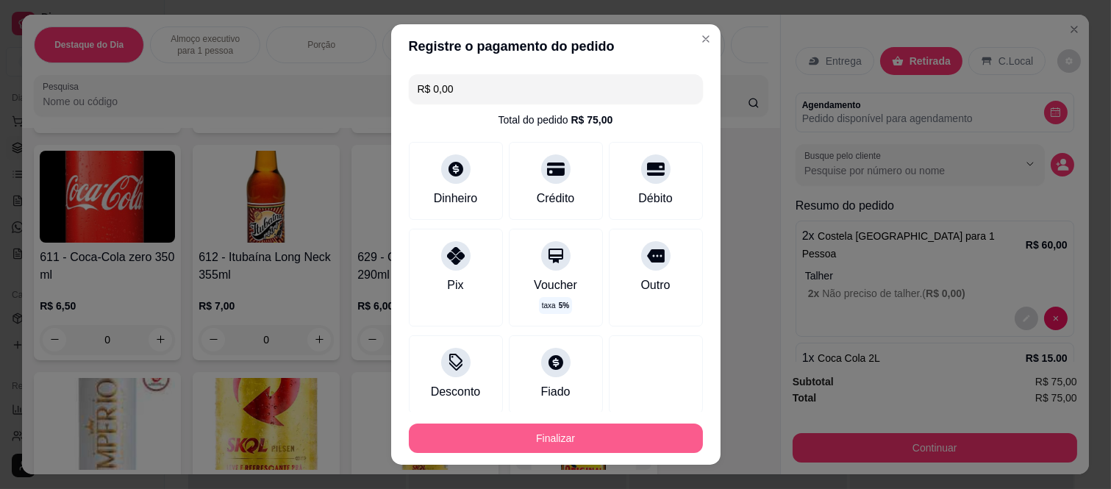
click at [615, 444] on button "Finalizar" at bounding box center [556, 438] width 294 height 29
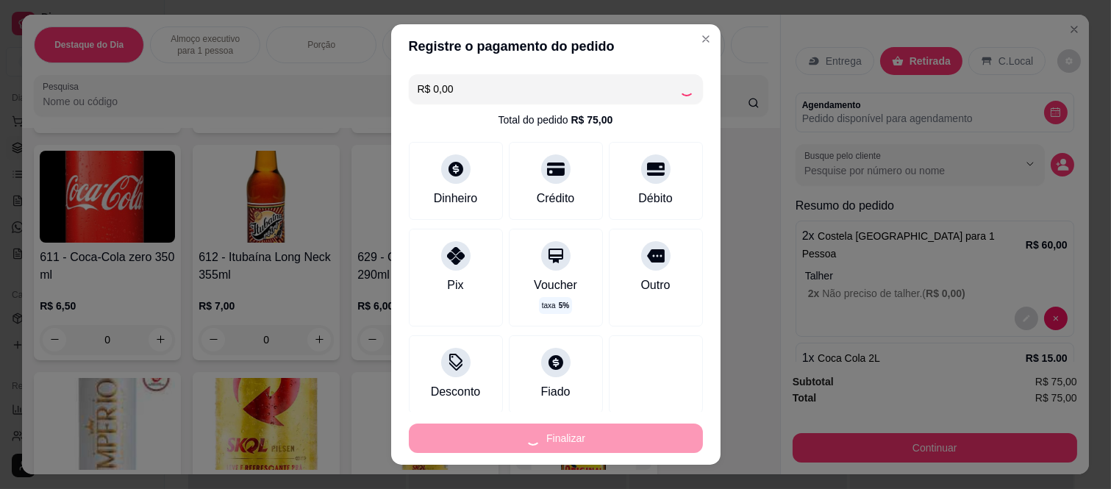
type input "0"
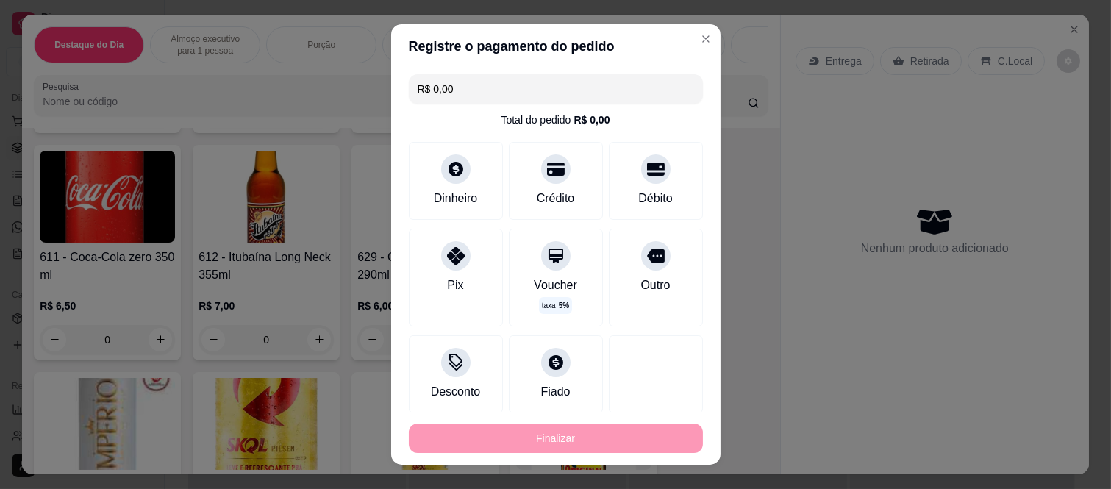
type input "-R$ 75,00"
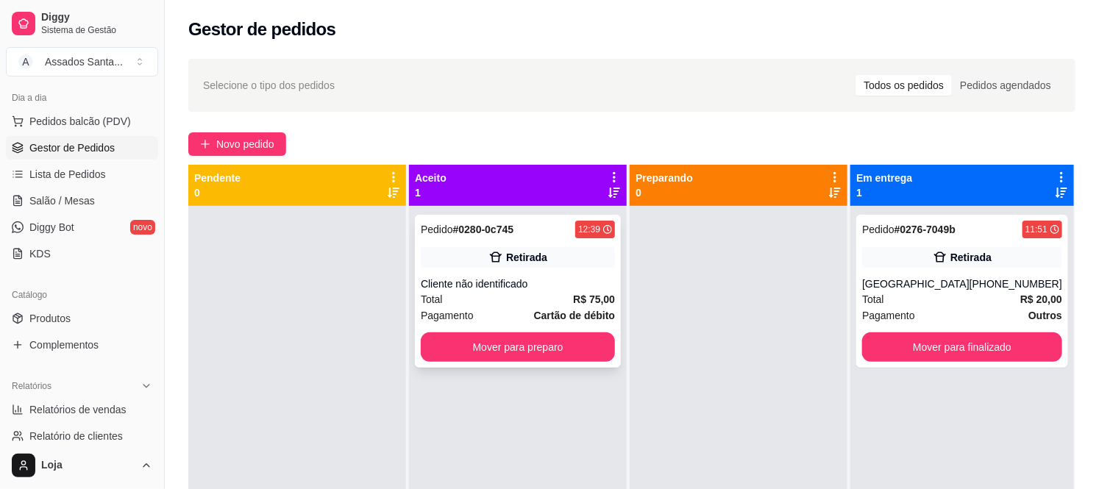
click at [533, 281] on div "Cliente não identificado" at bounding box center [518, 284] width 194 height 15
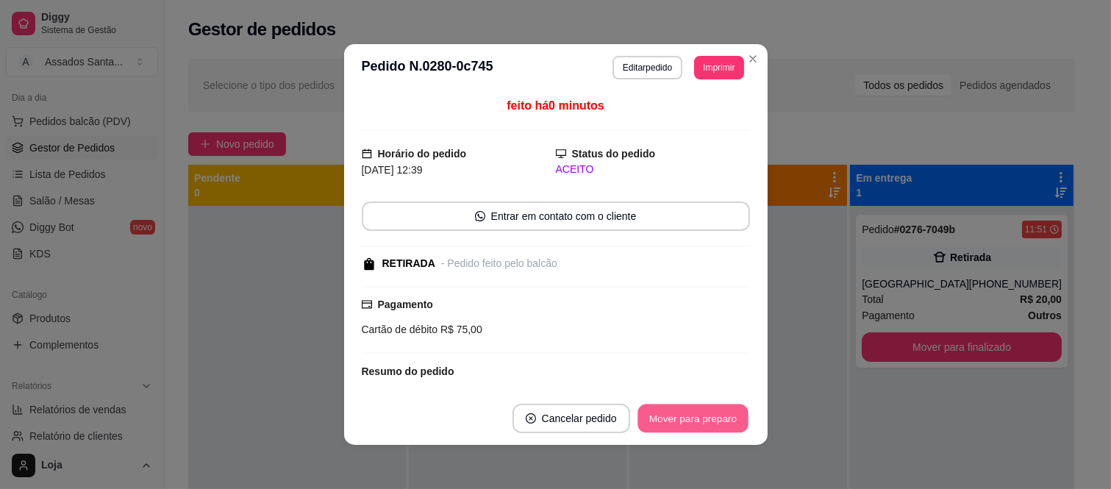
click at [683, 421] on button "Mover para preparo" at bounding box center [693, 419] width 110 height 29
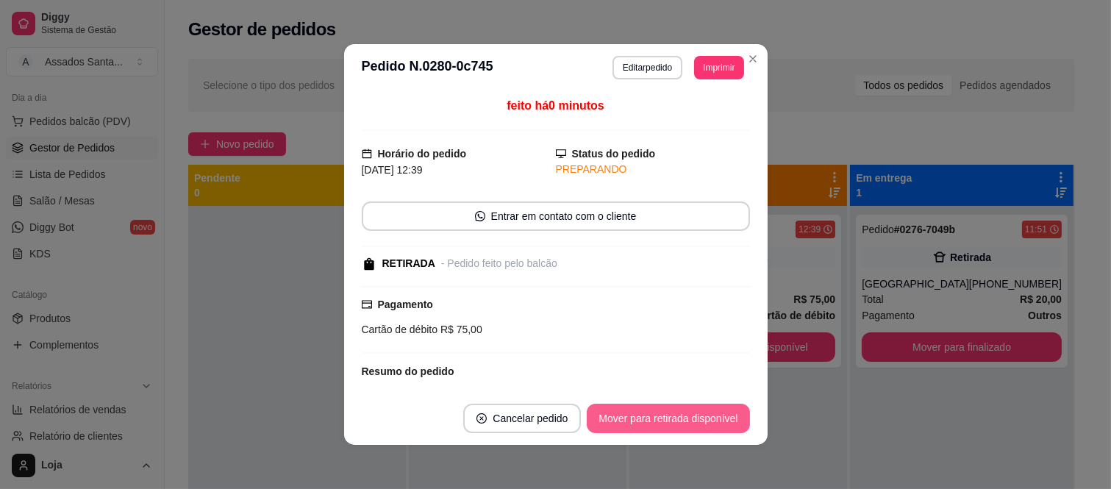
click at [683, 421] on button "Mover para retirada disponível" at bounding box center [668, 418] width 163 height 29
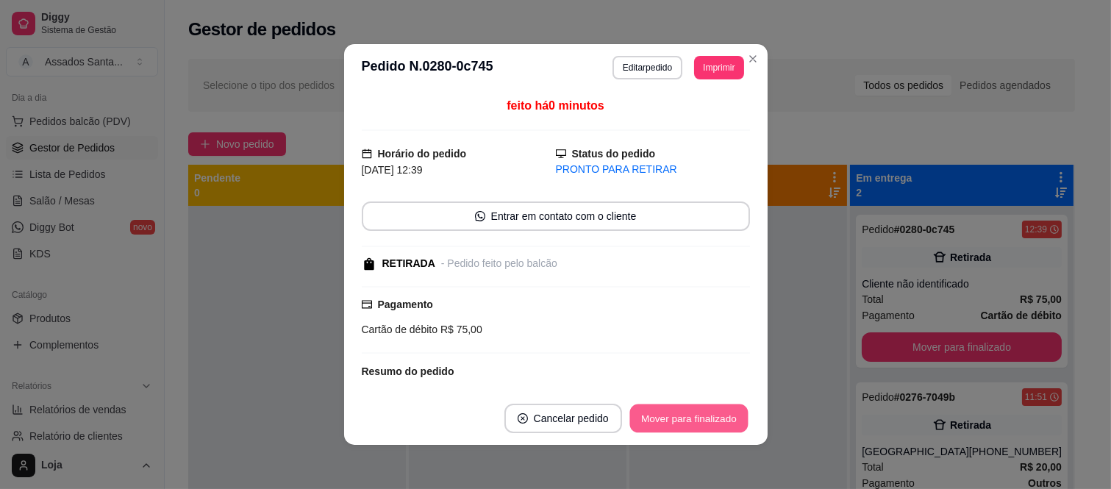
click at [683, 421] on button "Mover para finalizado" at bounding box center [689, 419] width 118 height 29
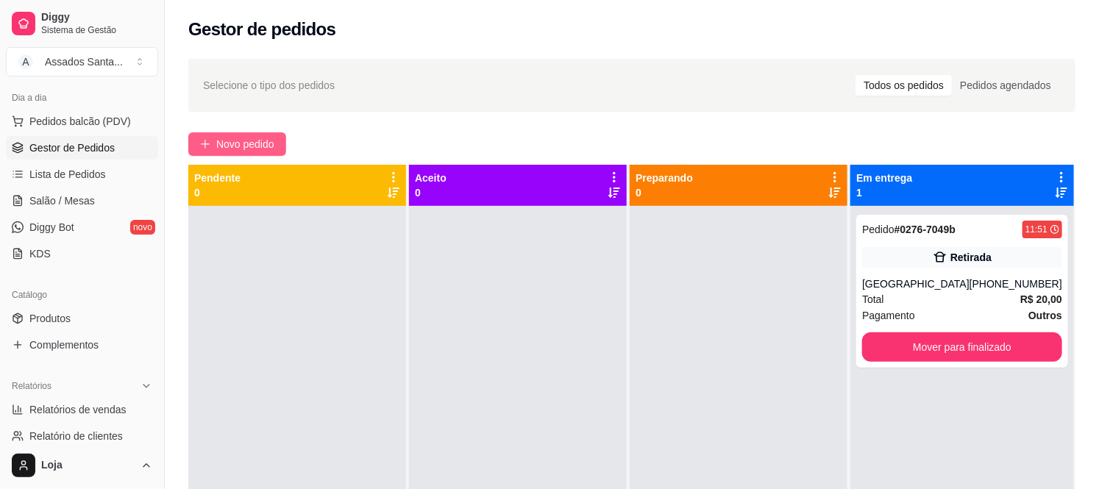
click at [254, 144] on span "Novo pedido" at bounding box center [245, 144] width 58 height 16
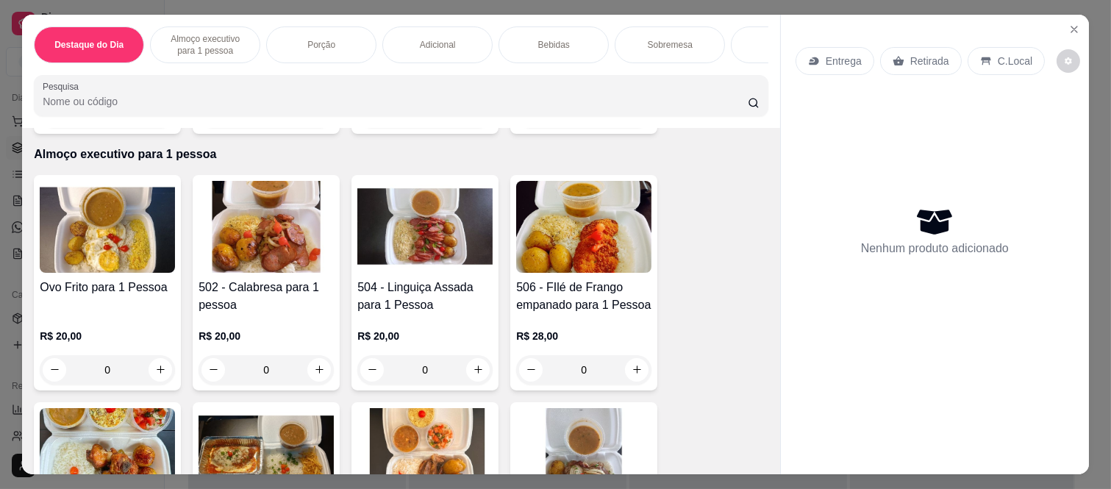
scroll to position [408, 0]
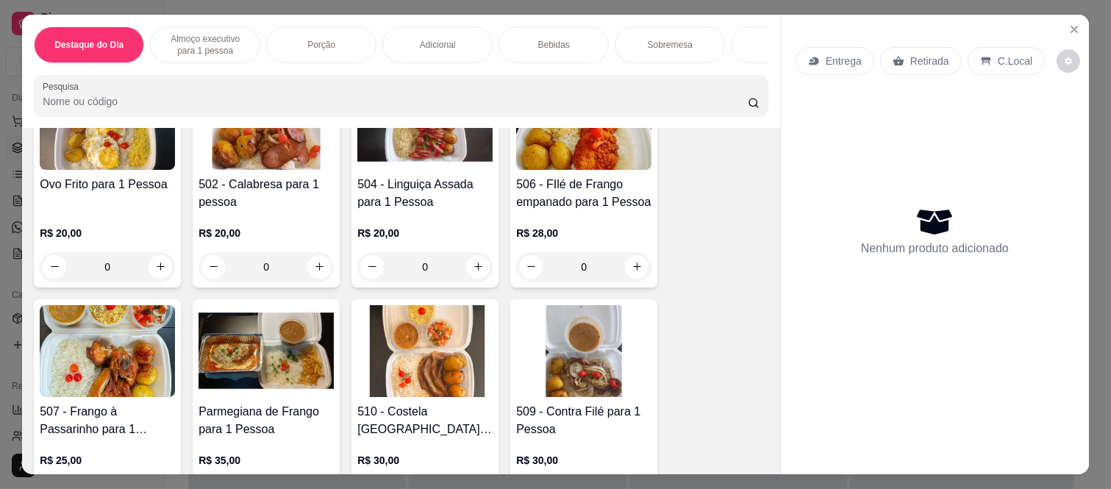
click at [485, 269] on div "0" at bounding box center [424, 266] width 135 height 29
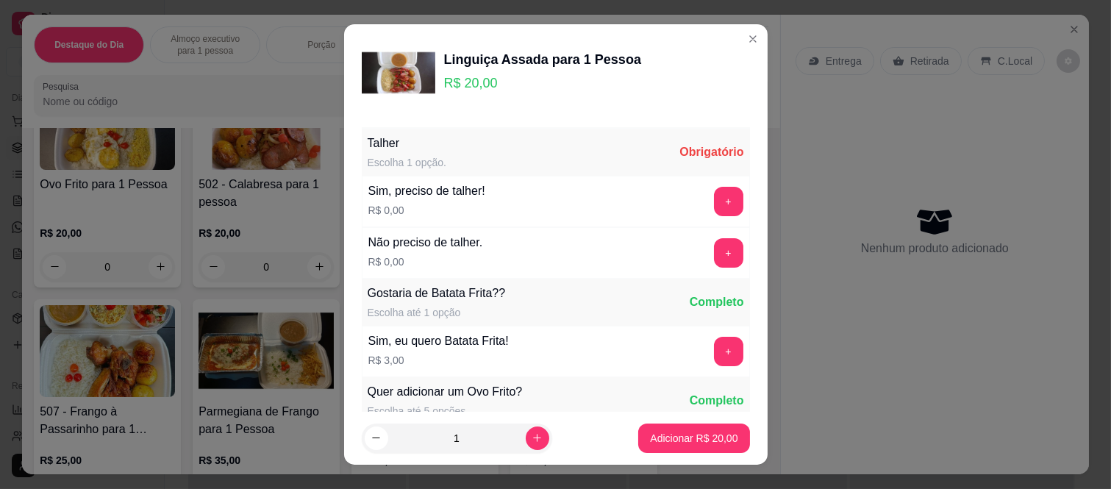
click at [708, 246] on div "+" at bounding box center [728, 252] width 41 height 29
click at [714, 246] on button "+" at bounding box center [728, 253] width 29 height 29
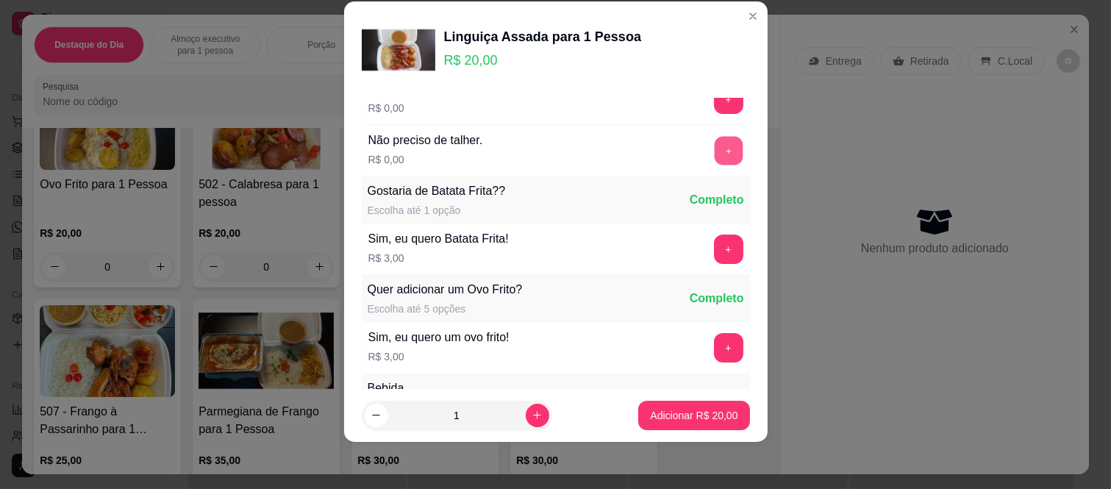
scroll to position [157, 0]
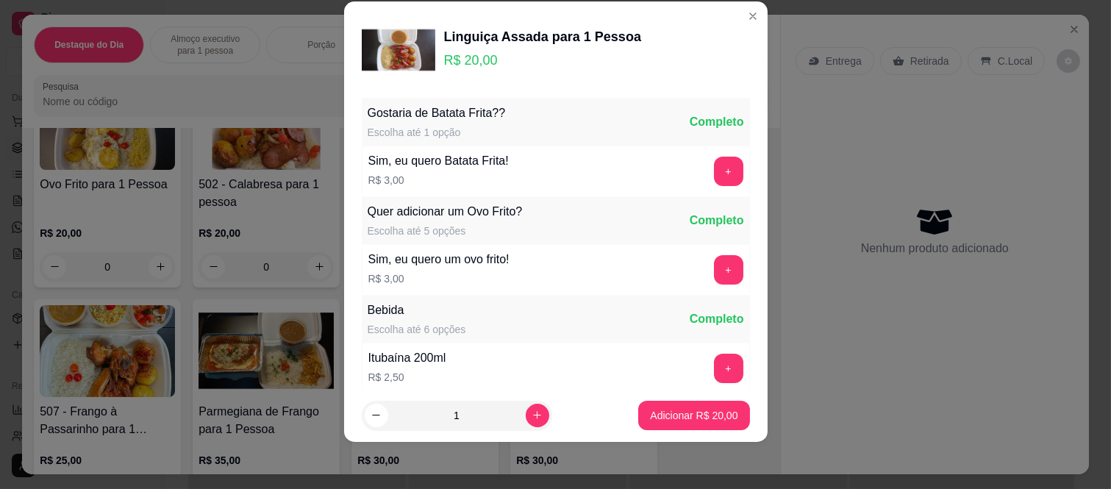
click at [685, 410] on p "Adicionar R$ 20,00" at bounding box center [694, 415] width 88 height 15
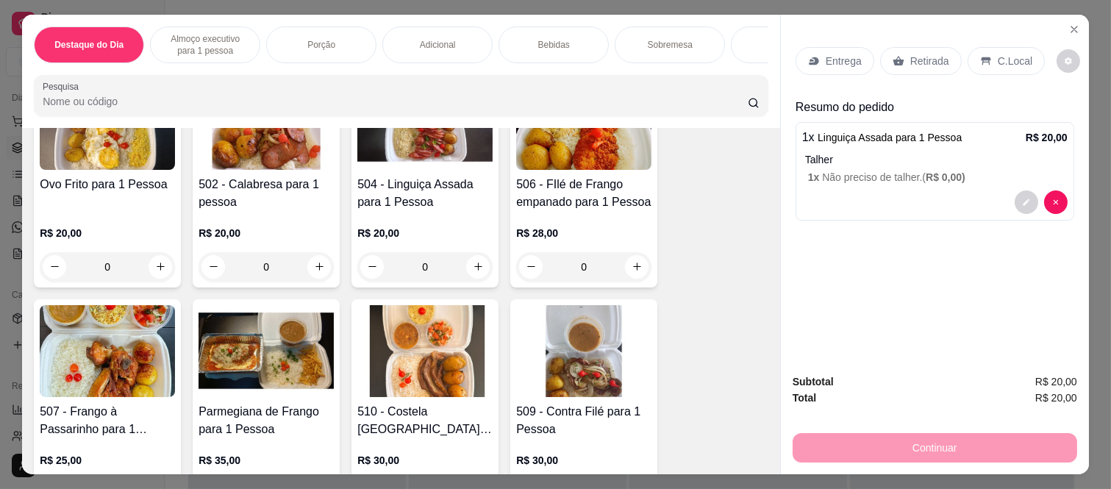
click at [880, 47] on div "Retirada" at bounding box center [921, 61] width 82 height 28
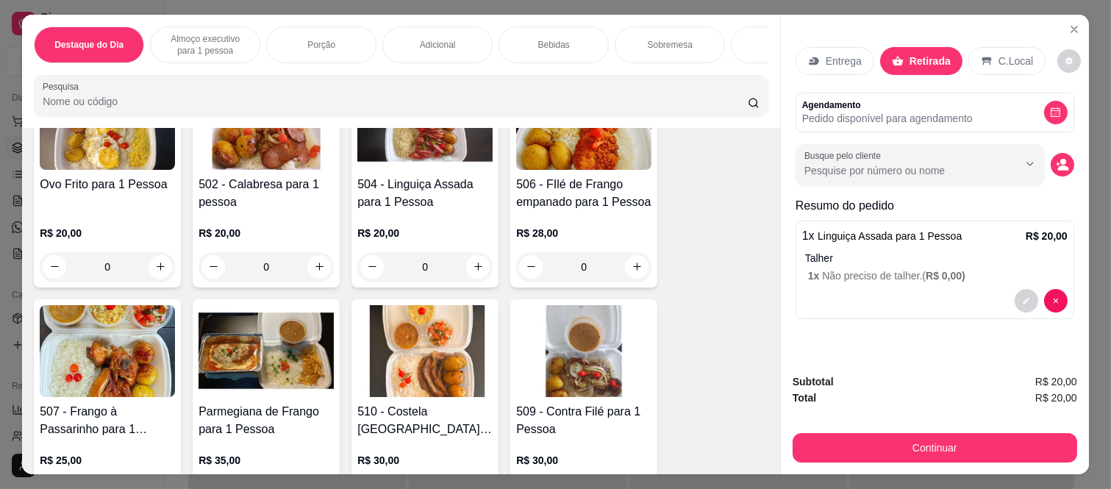
click at [892, 460] on div "Subtotal R$ 20,00 Total R$ 20,00 Continuar" at bounding box center [935, 418] width 308 height 113
click at [875, 433] on button "Continuar" at bounding box center [935, 447] width 285 height 29
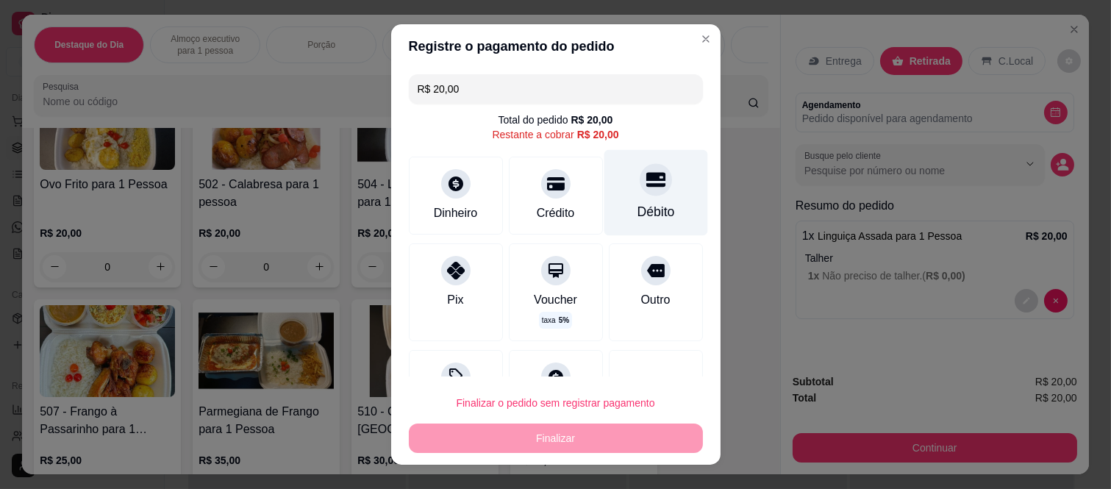
click at [637, 212] on div "Débito" at bounding box center [656, 211] width 38 height 19
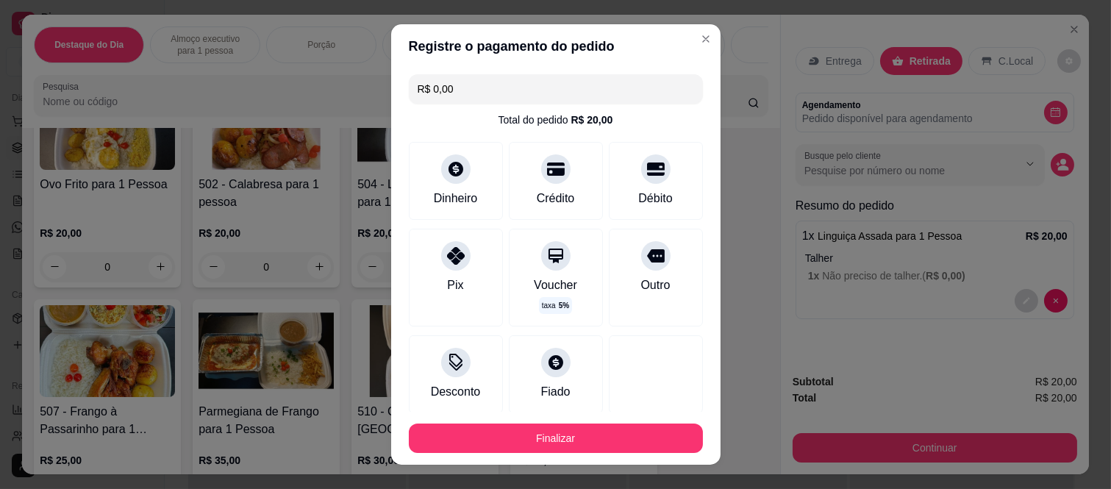
click at [603, 440] on button "Finalizar" at bounding box center [556, 438] width 294 height 29
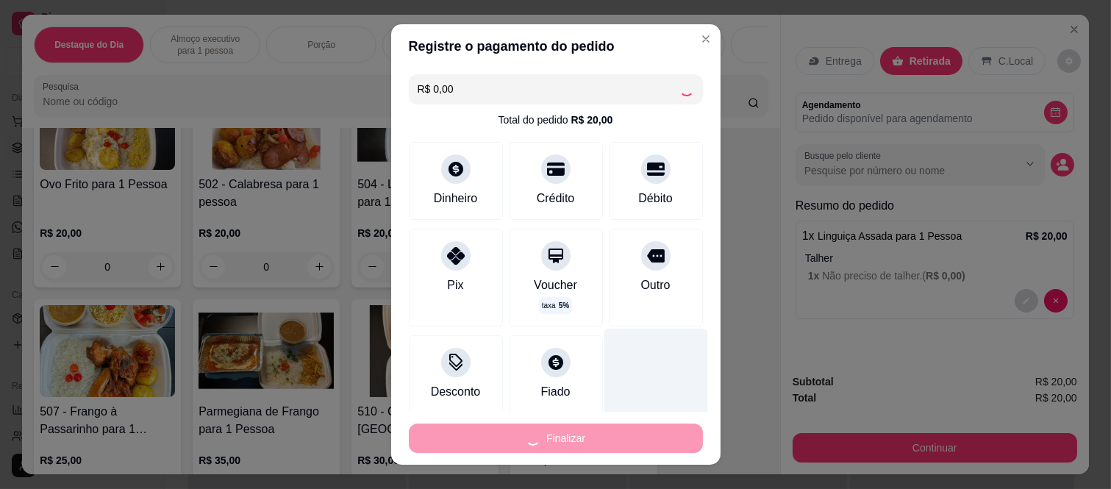
type input "-R$ 20,00"
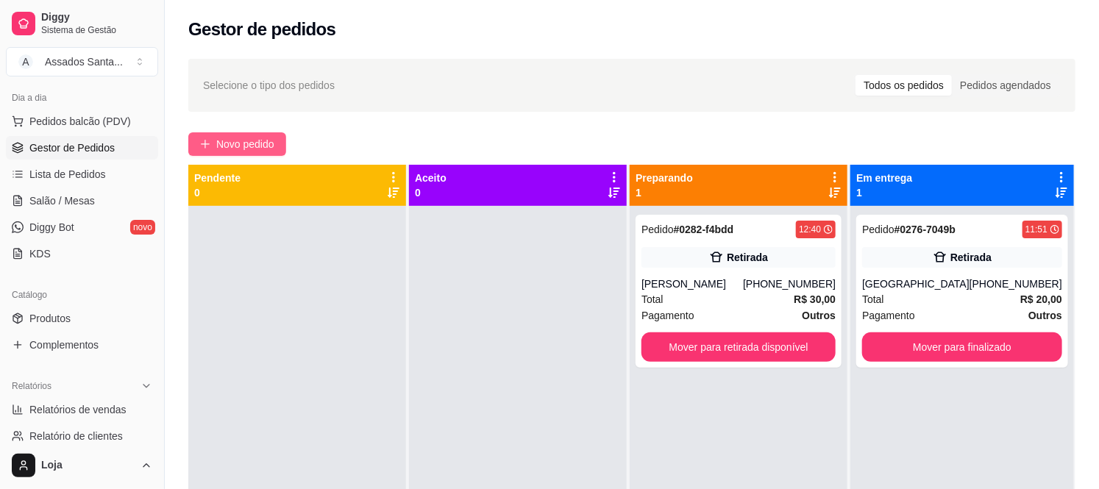
click at [274, 143] on span "Novo pedido" at bounding box center [245, 144] width 58 height 16
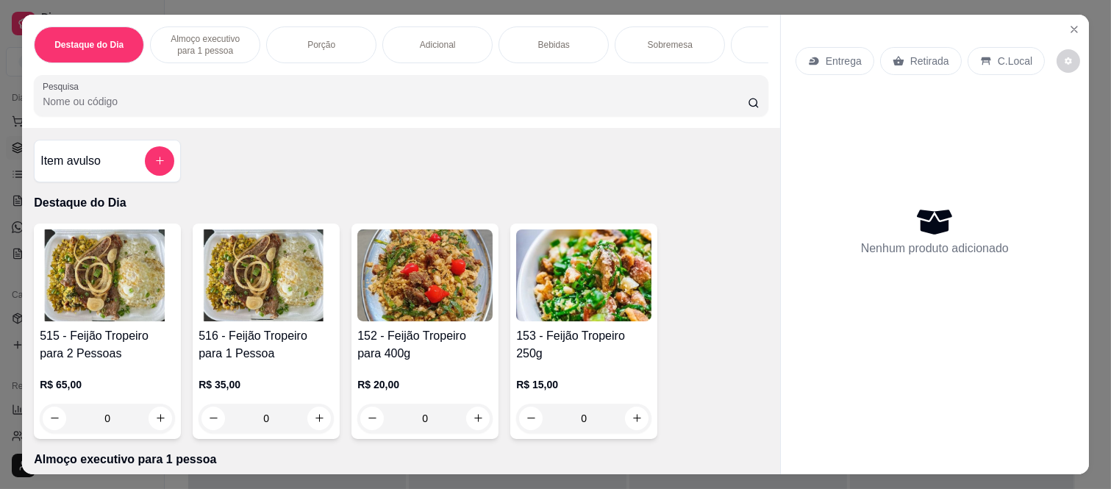
click at [310, 422] on div "0" at bounding box center [266, 418] width 135 height 29
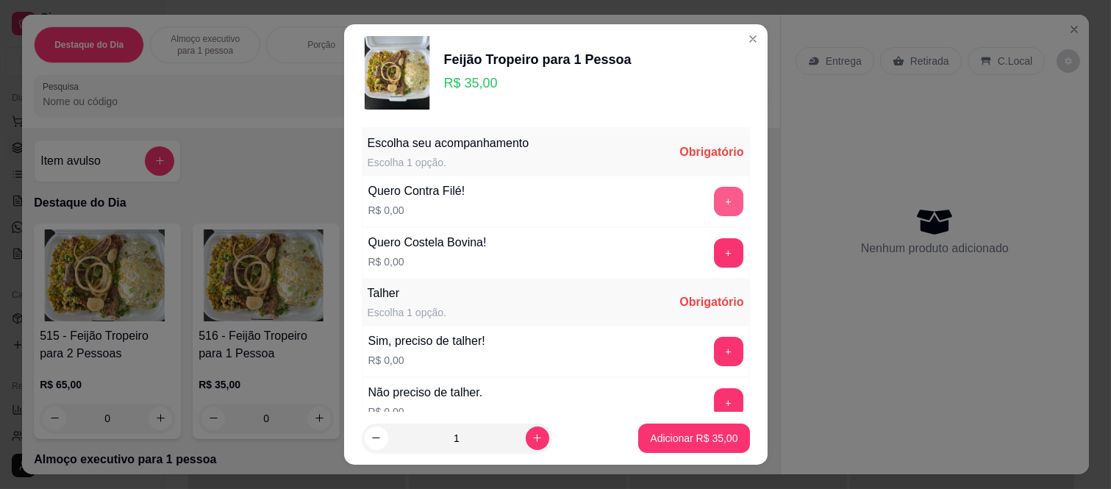
click at [714, 210] on button "+" at bounding box center [728, 201] width 29 height 29
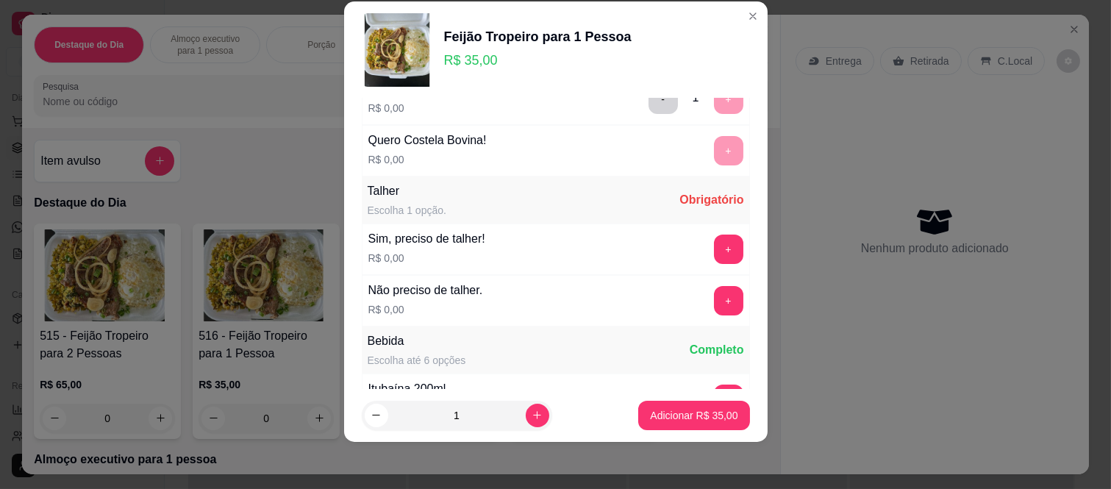
scroll to position [157, 0]
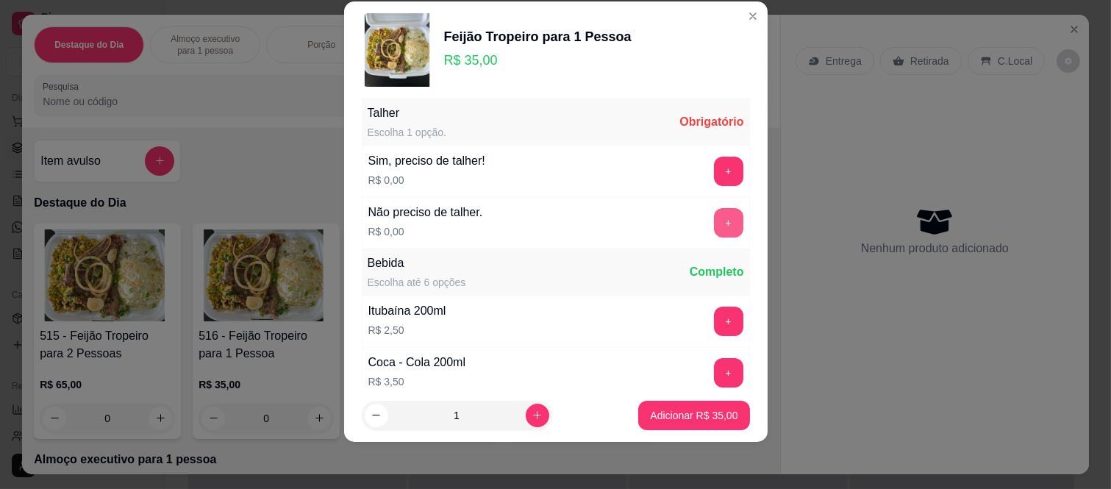
click at [714, 225] on button "+" at bounding box center [728, 222] width 29 height 29
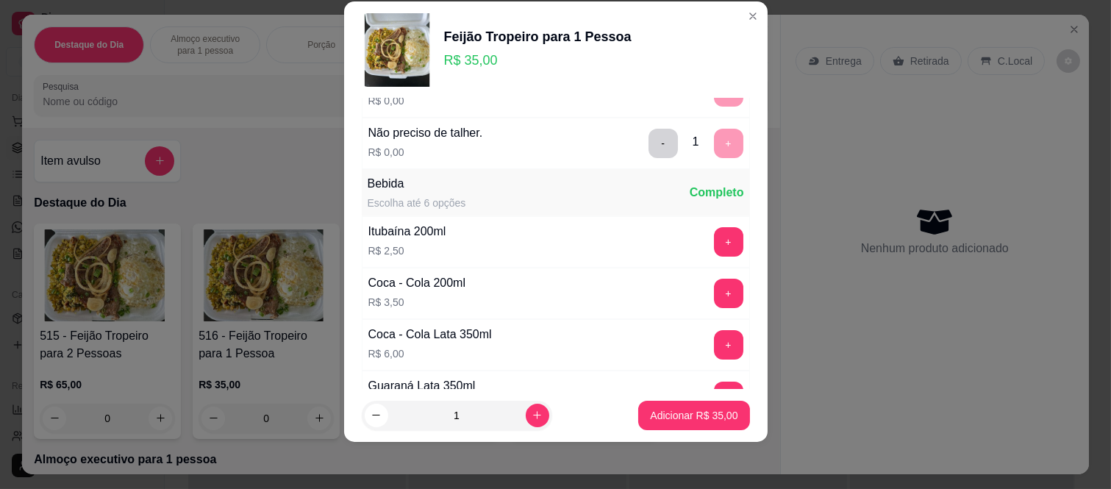
scroll to position [307, 0]
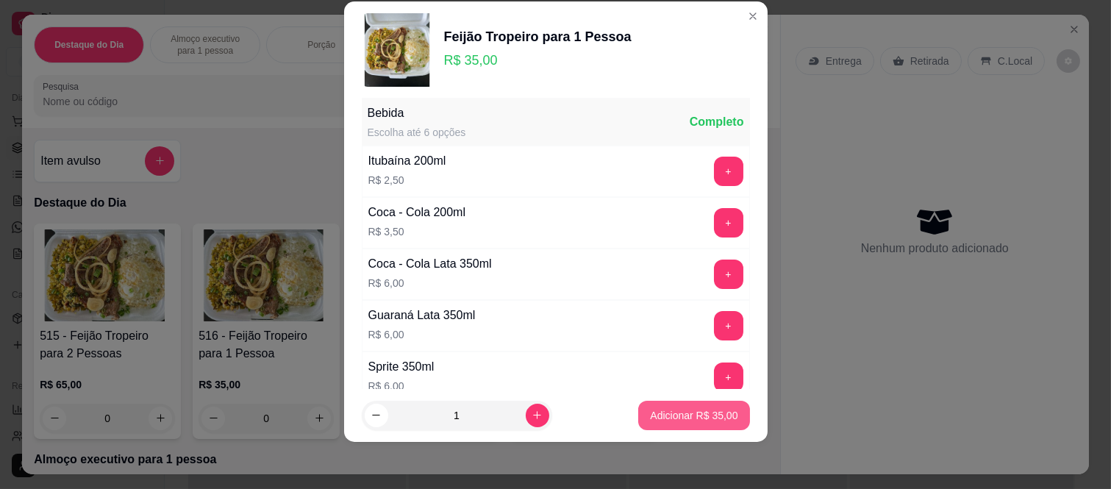
click at [696, 410] on p "Adicionar R$ 35,00" at bounding box center [694, 415] width 88 height 15
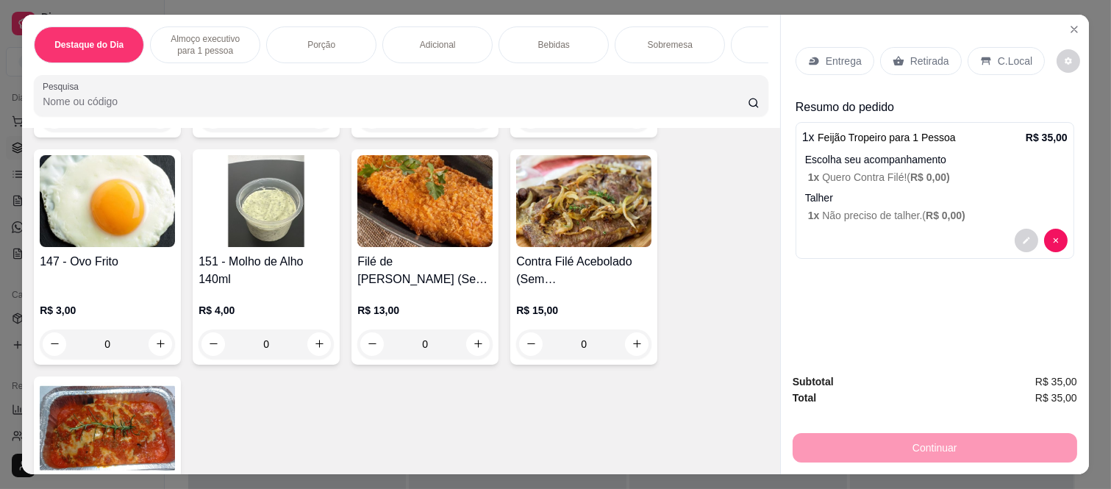
scroll to position [1389, 0]
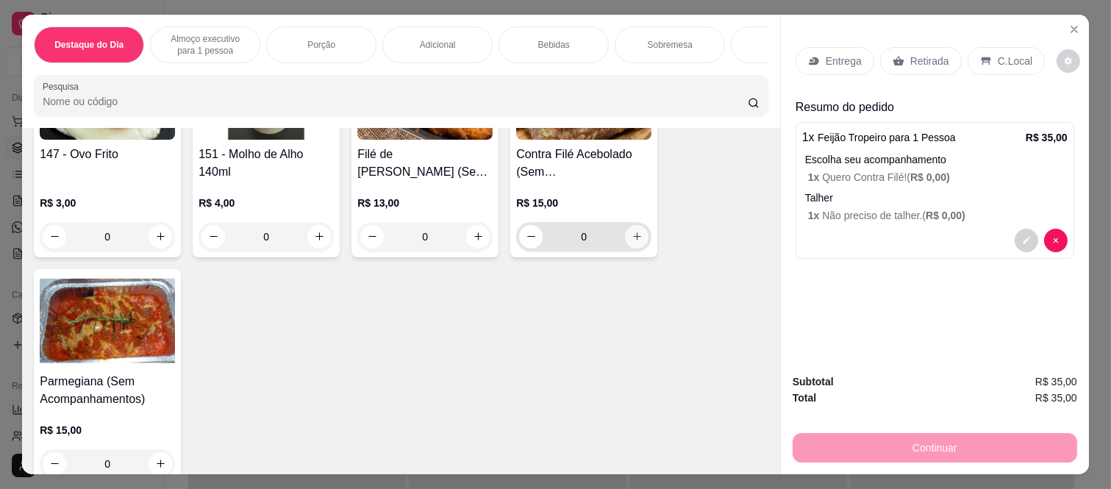
click at [635, 236] on icon "increase-product-quantity" at bounding box center [637, 236] width 11 height 11
type input "1"
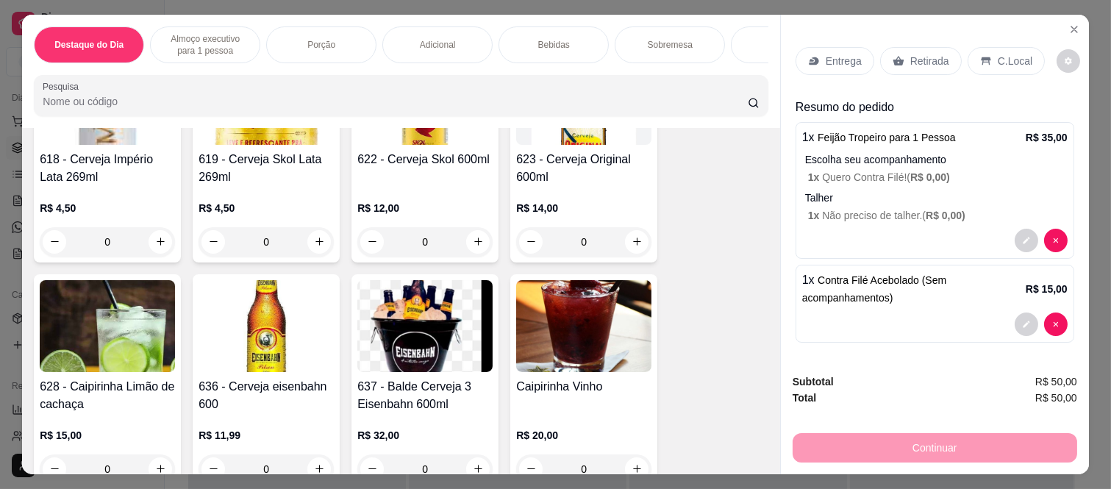
scroll to position [2696, 0]
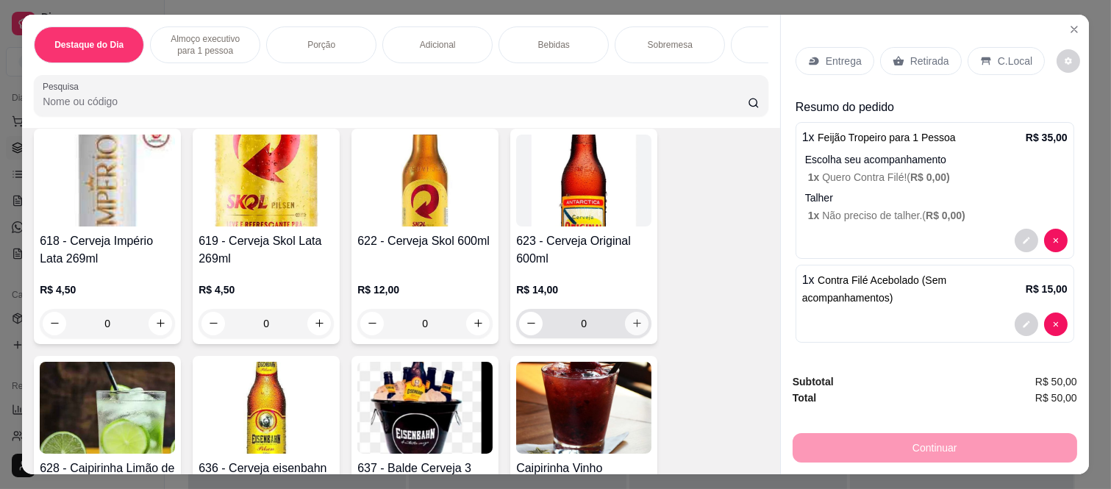
click at [637, 330] on button "increase-product-quantity" at bounding box center [637, 324] width 24 height 24
type input "1"
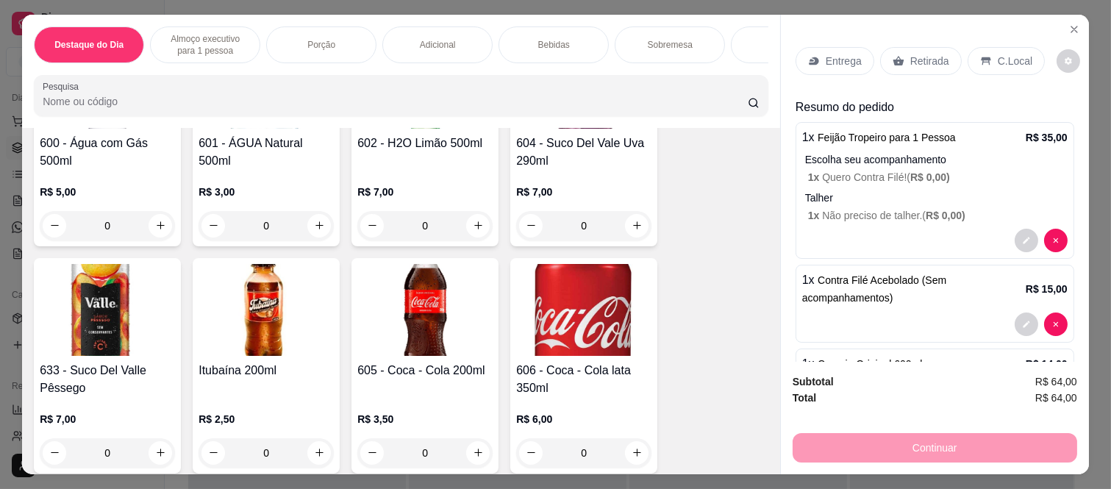
scroll to position [1879, 0]
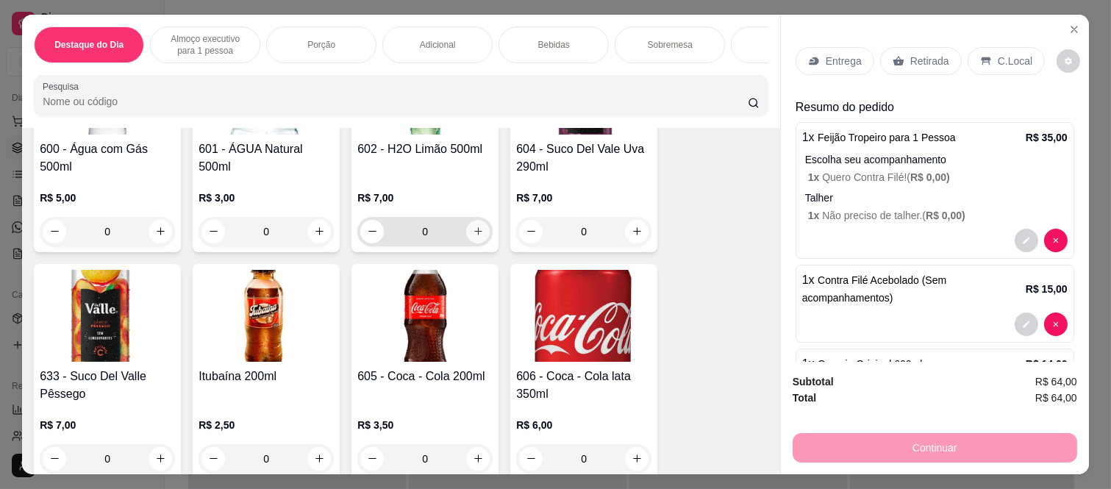
click at [471, 229] on button "increase-product-quantity" at bounding box center [478, 232] width 24 height 24
type input "1"
click at [962, 446] on div "Continuar" at bounding box center [935, 446] width 285 height 33
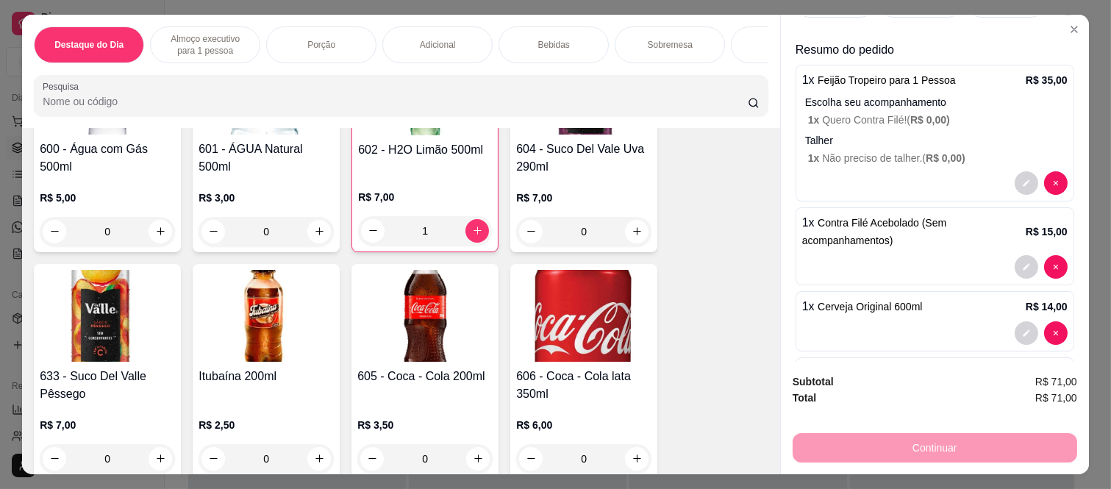
scroll to position [0, 0]
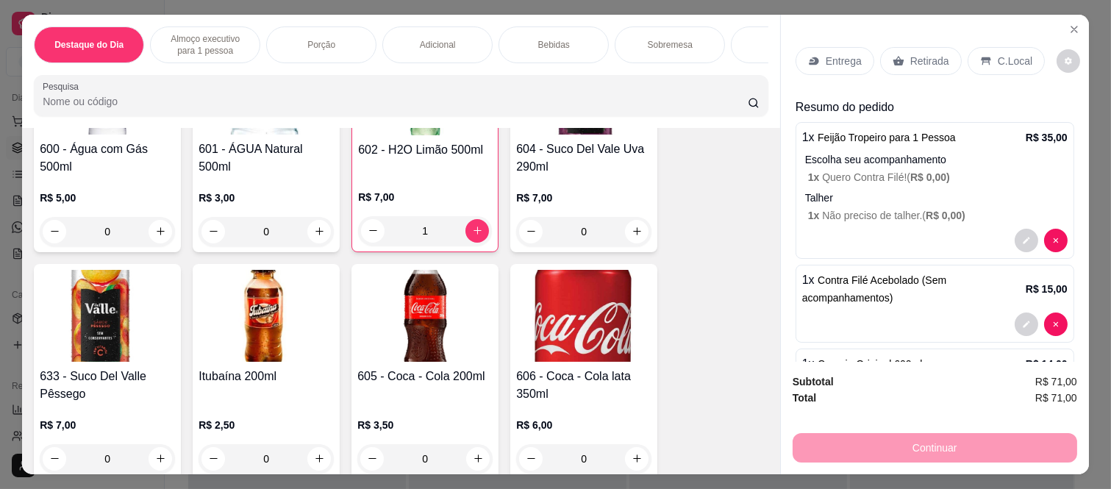
click at [999, 57] on p "C.Local" at bounding box center [1015, 61] width 35 height 15
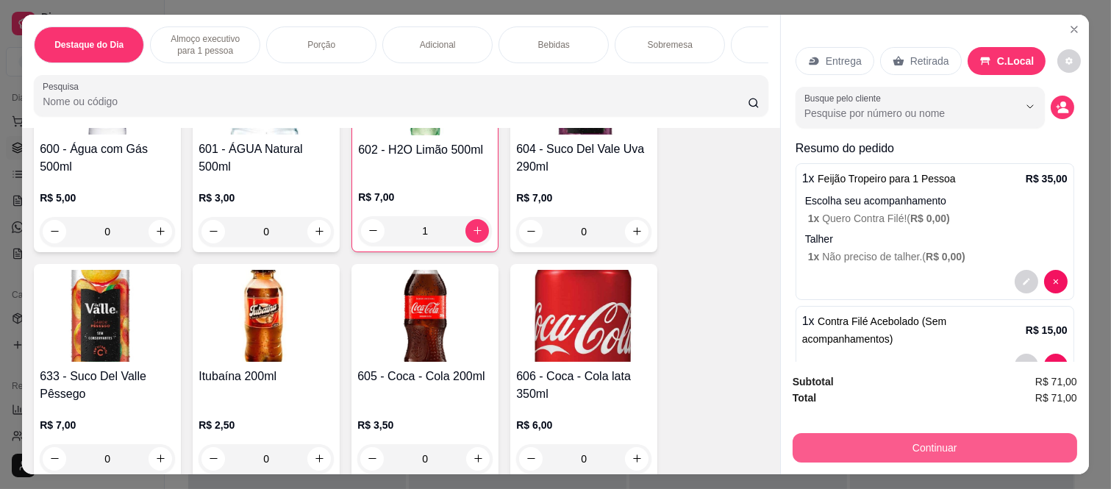
click at [942, 450] on button "Continuar" at bounding box center [935, 447] width 285 height 29
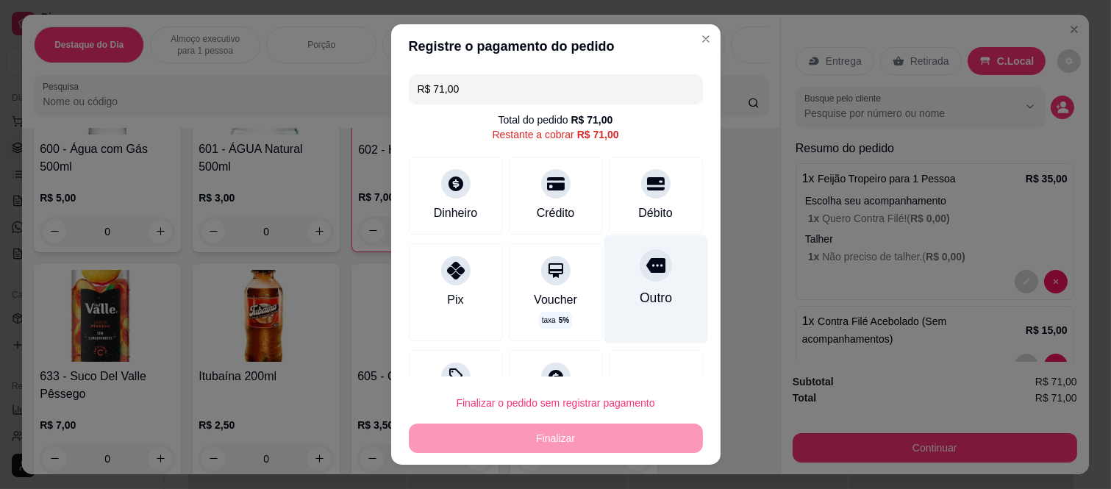
click at [633, 287] on div "Outro" at bounding box center [656, 289] width 104 height 107
type input "R$ 0,00"
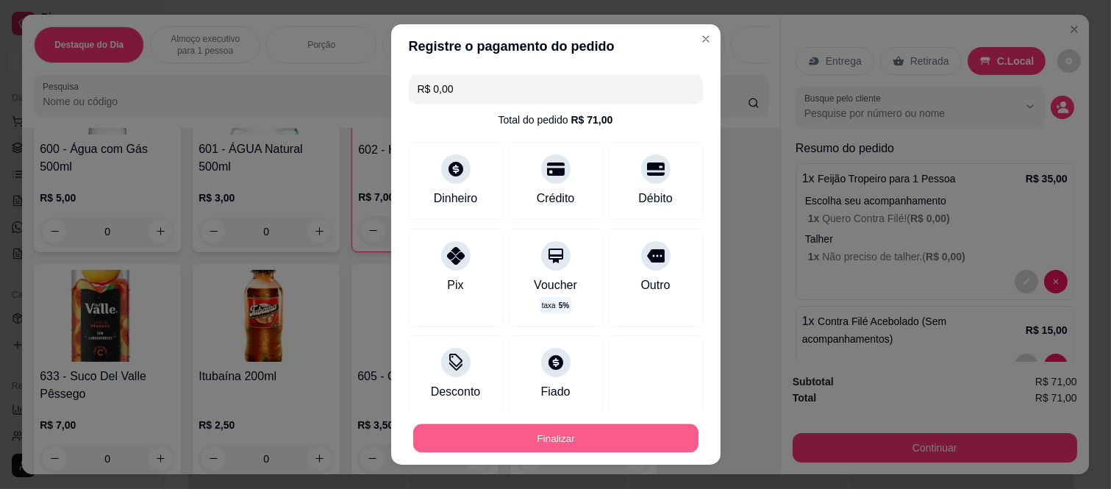
click at [636, 444] on button "Finalizar" at bounding box center [555, 438] width 285 height 29
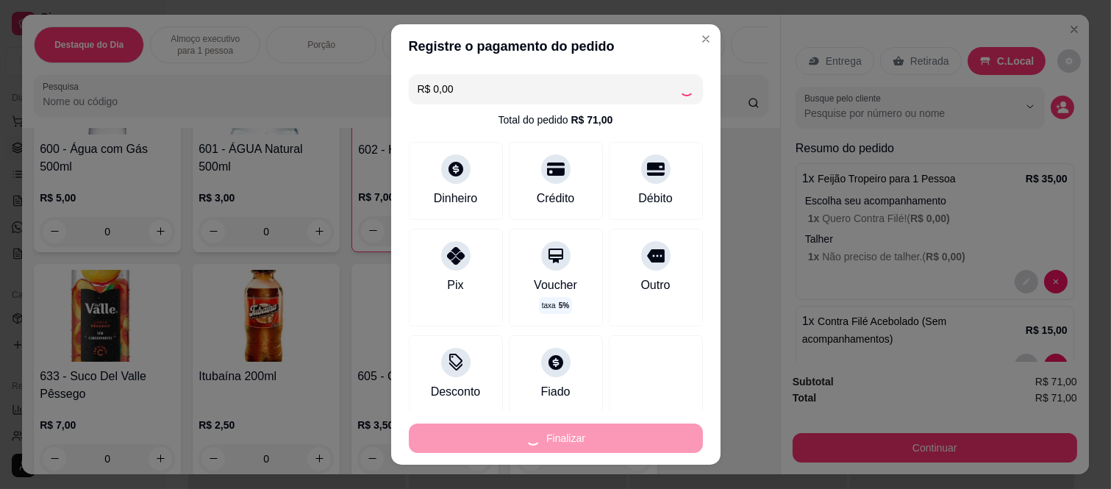
type input "0"
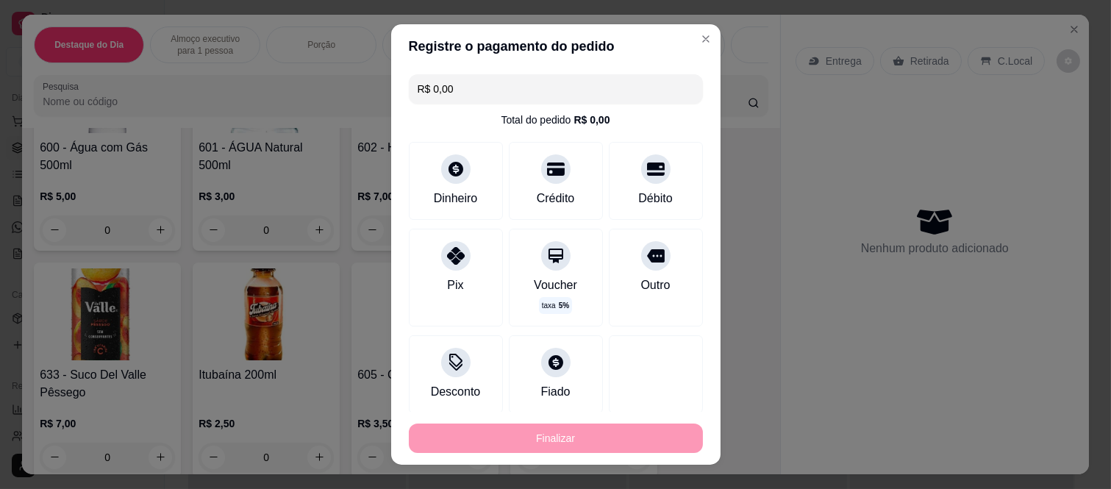
type input "-R$ 71,00"
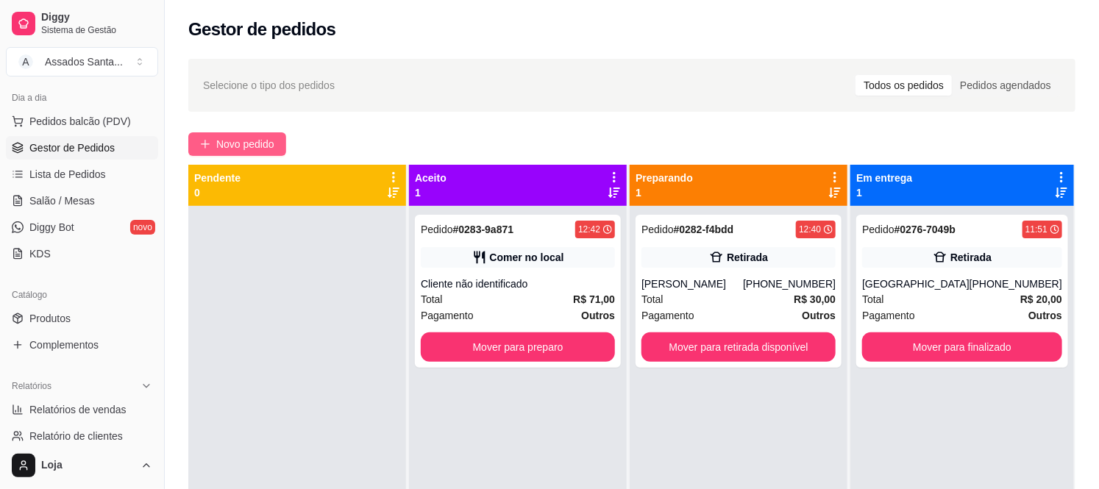
click at [256, 140] on span "Novo pedido" at bounding box center [245, 144] width 58 height 16
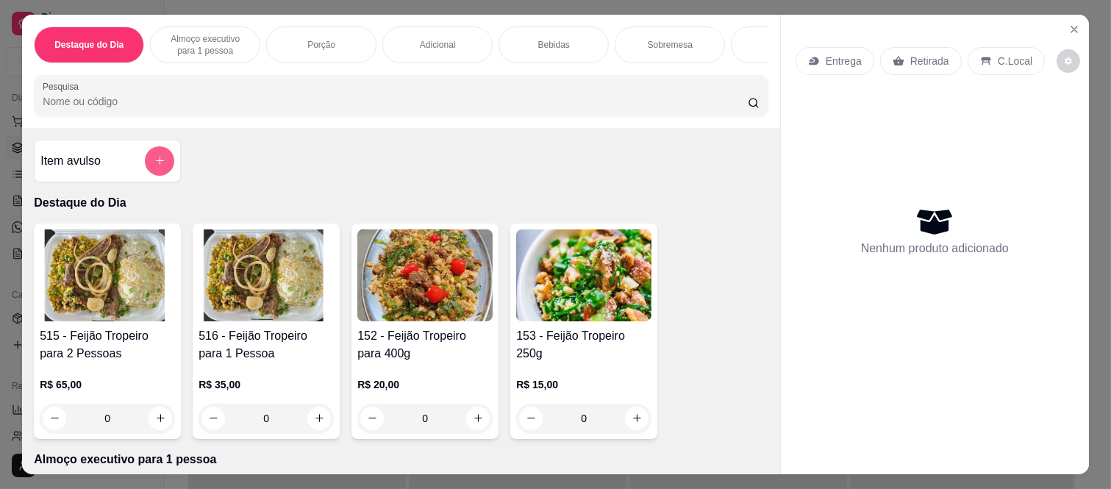
click at [120, 163] on div "Item avulso" at bounding box center [107, 160] width 134 height 29
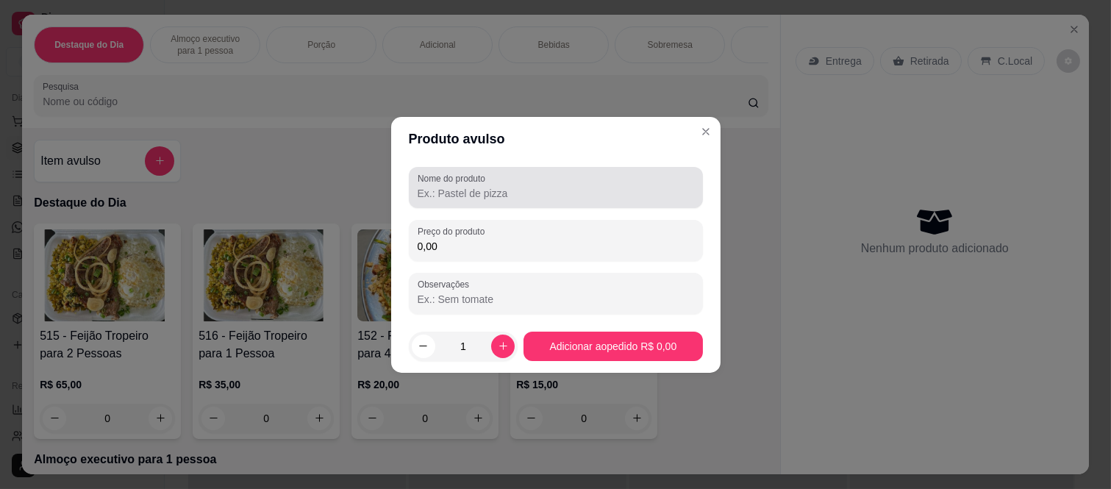
click at [467, 193] on input "Nome do produto" at bounding box center [556, 193] width 277 height 15
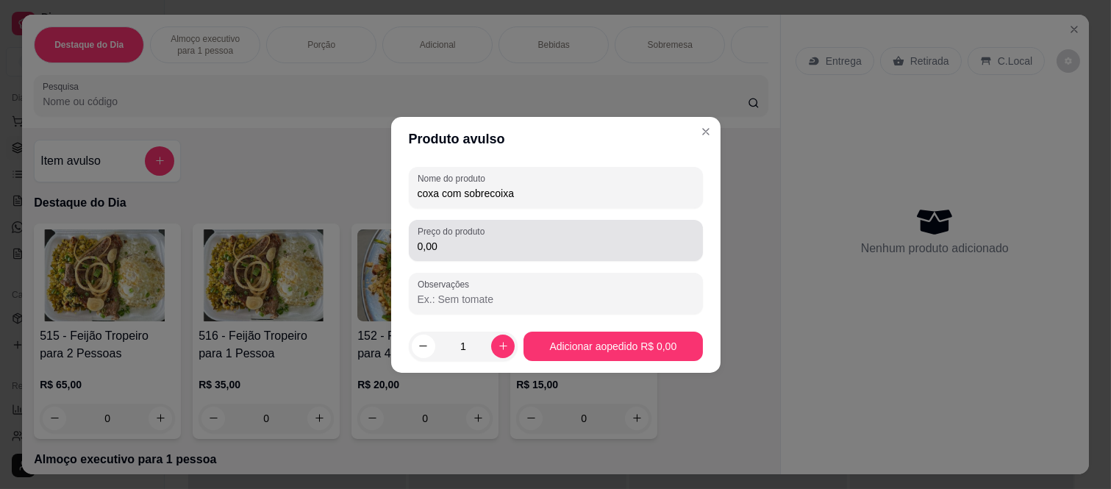
type input "coxa com sobrecoixa"
click at [466, 259] on div "Preço do produto 0,00" at bounding box center [556, 240] width 294 height 41
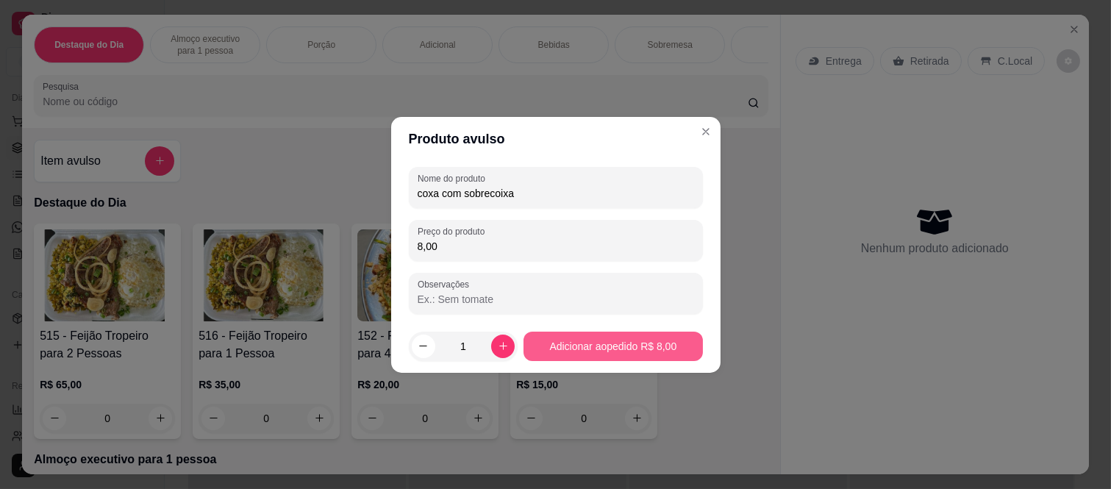
type input "8,00"
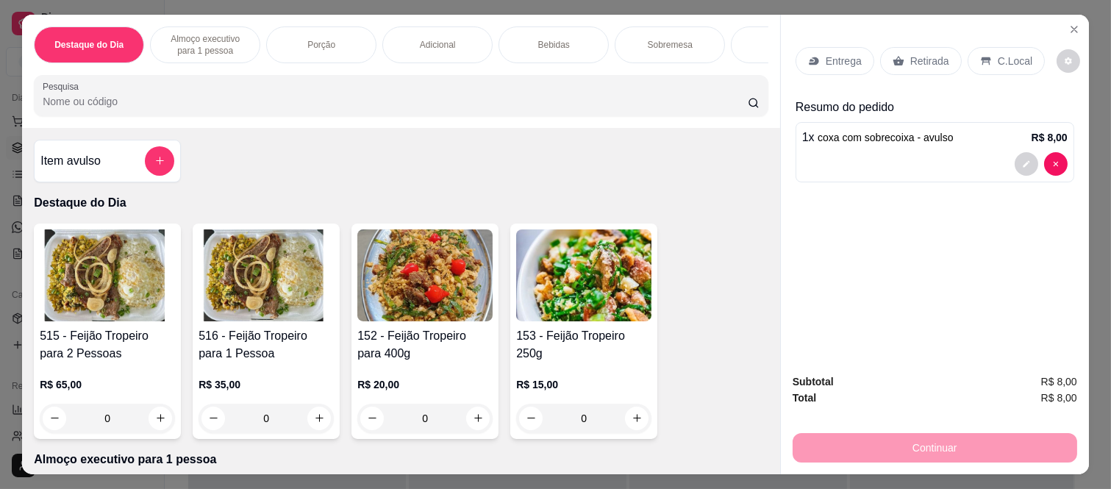
click at [135, 174] on div "Item avulso" at bounding box center [107, 160] width 134 height 29
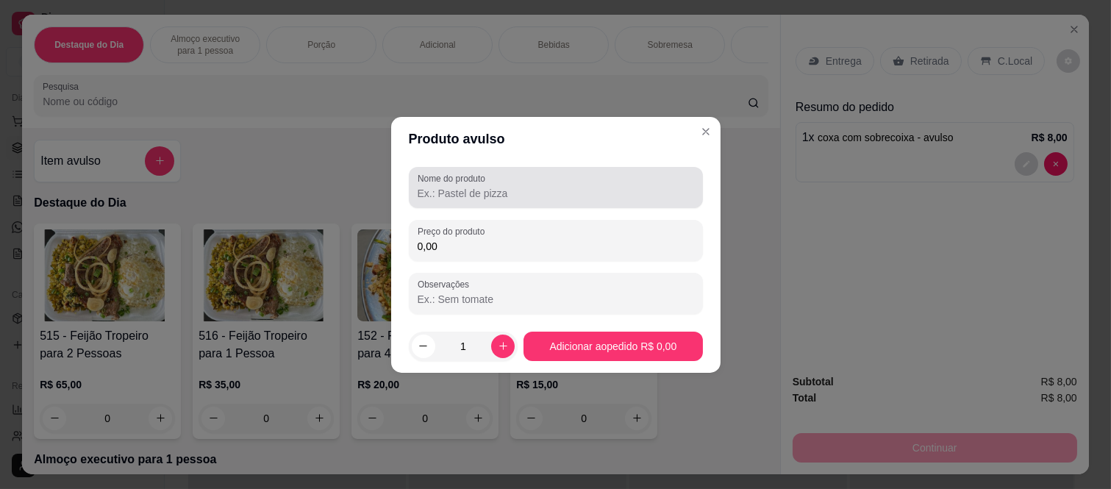
click at [518, 192] on input "Nome do produto" at bounding box center [556, 193] width 277 height 15
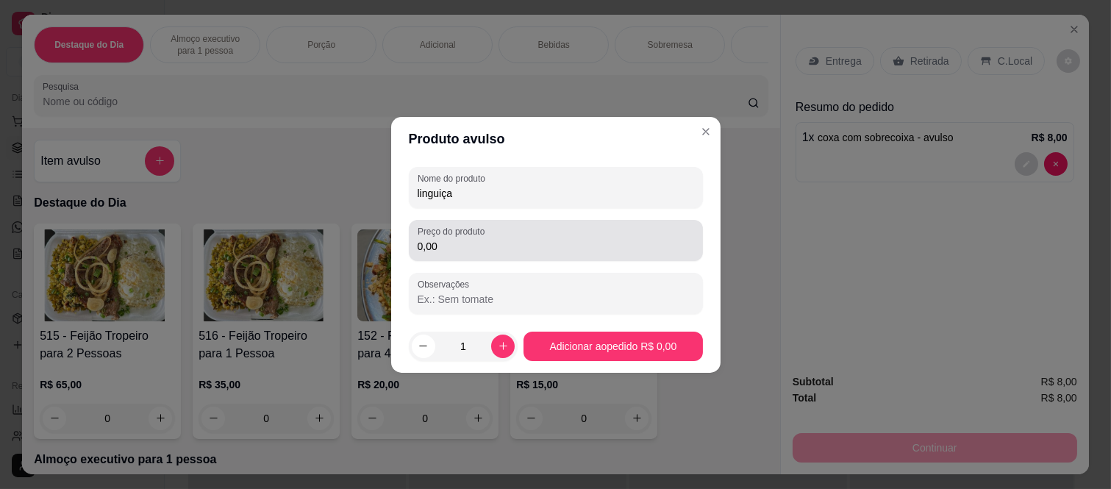
type input "linguiça"
click at [563, 233] on div "0,00" at bounding box center [556, 240] width 277 height 29
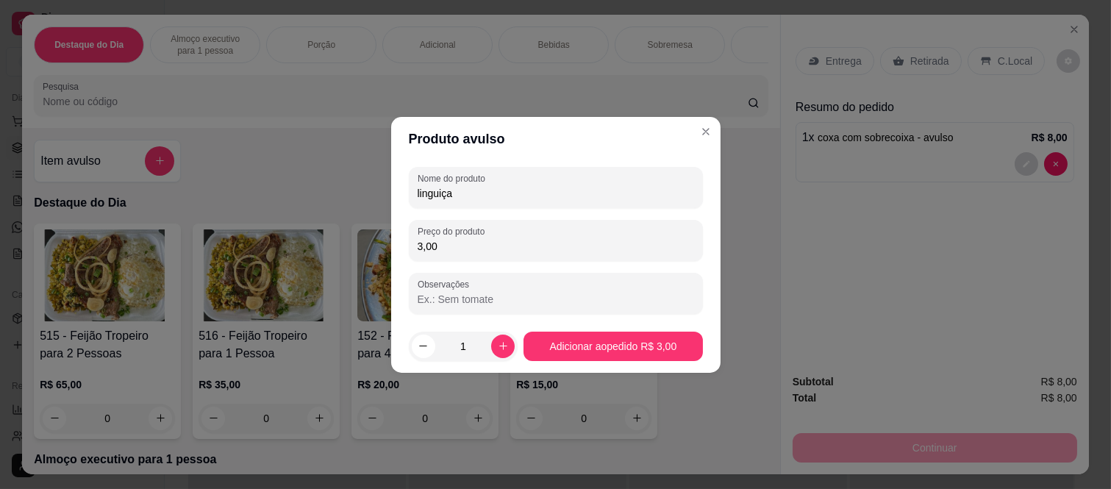
type input "3,00"
click at [517, 346] on footer "1 Adicionar ao pedido R$ 3,00" at bounding box center [556, 346] width 330 height 53
click at [494, 346] on button "increase-product-quantity" at bounding box center [503, 346] width 23 height 23
type input "2"
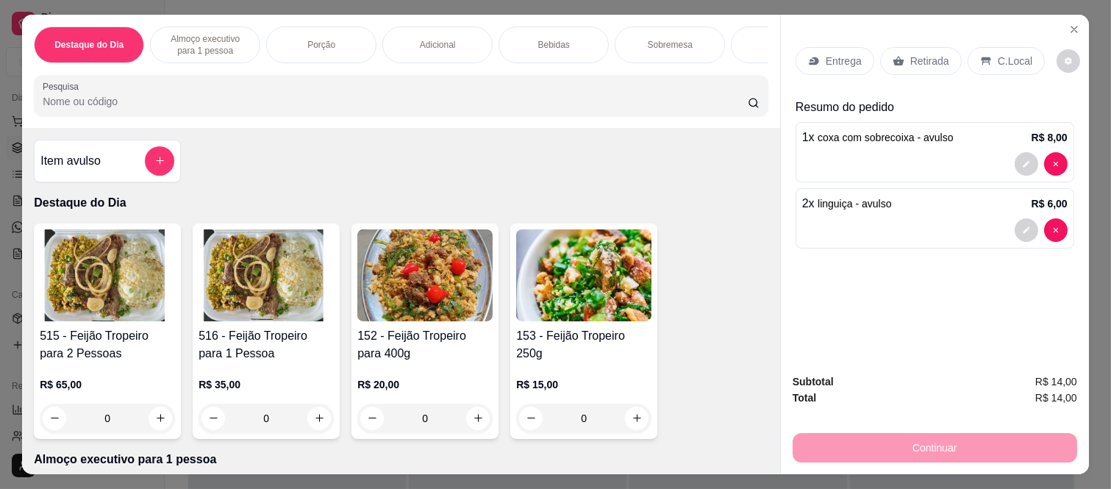
click at [916, 54] on p "Retirada" at bounding box center [930, 61] width 39 height 15
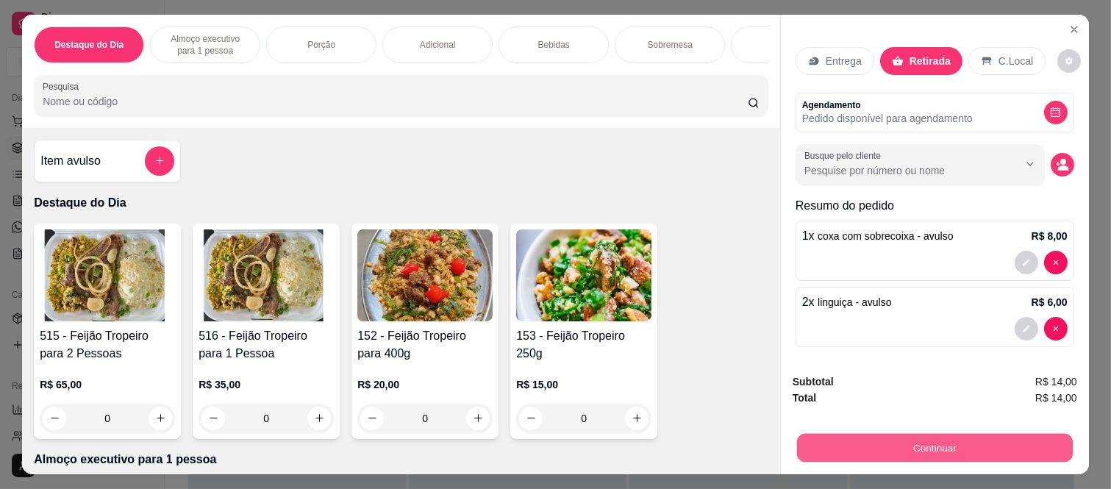
click at [939, 452] on button "Continuar" at bounding box center [935, 448] width 276 height 29
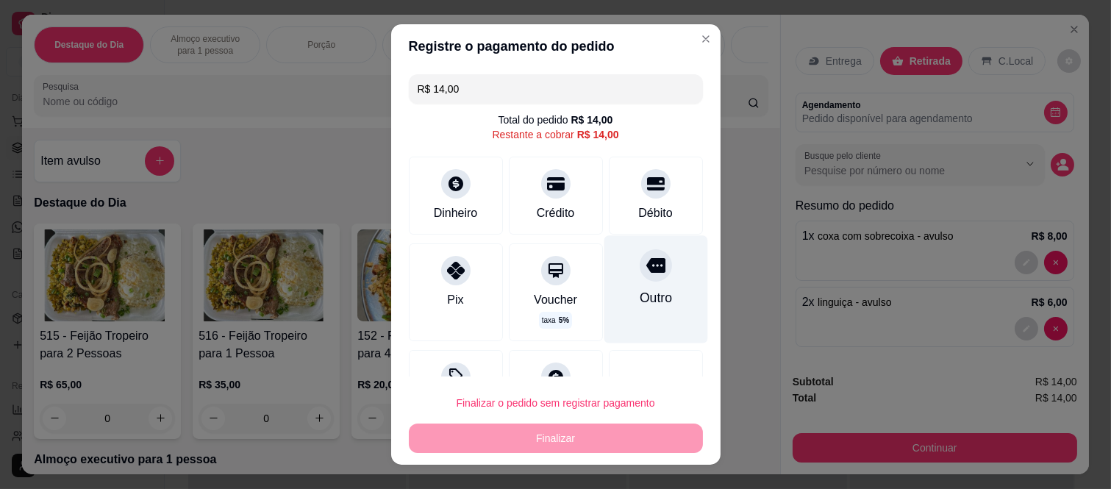
click at [640, 275] on div at bounding box center [656, 265] width 32 height 32
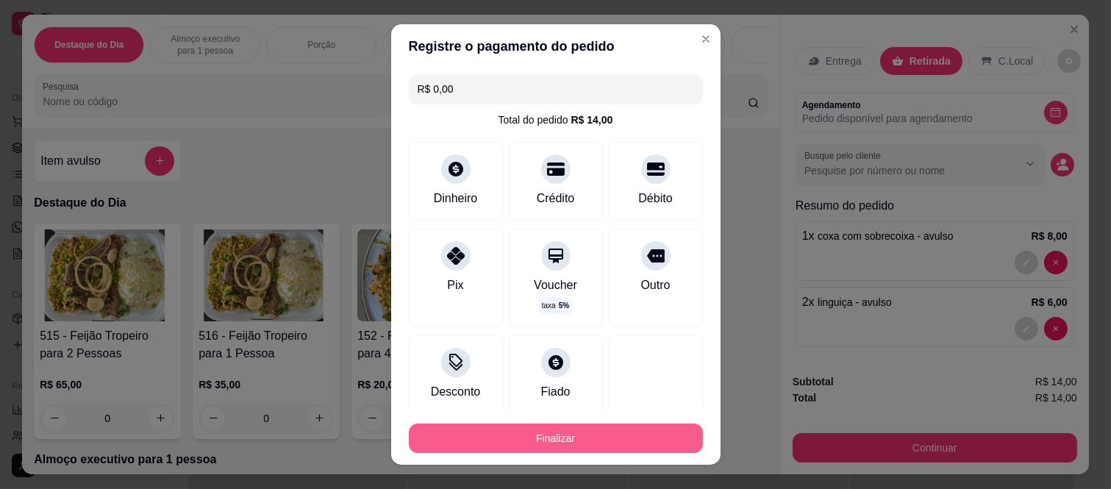
click at [605, 444] on button "Finalizar" at bounding box center [556, 438] width 294 height 29
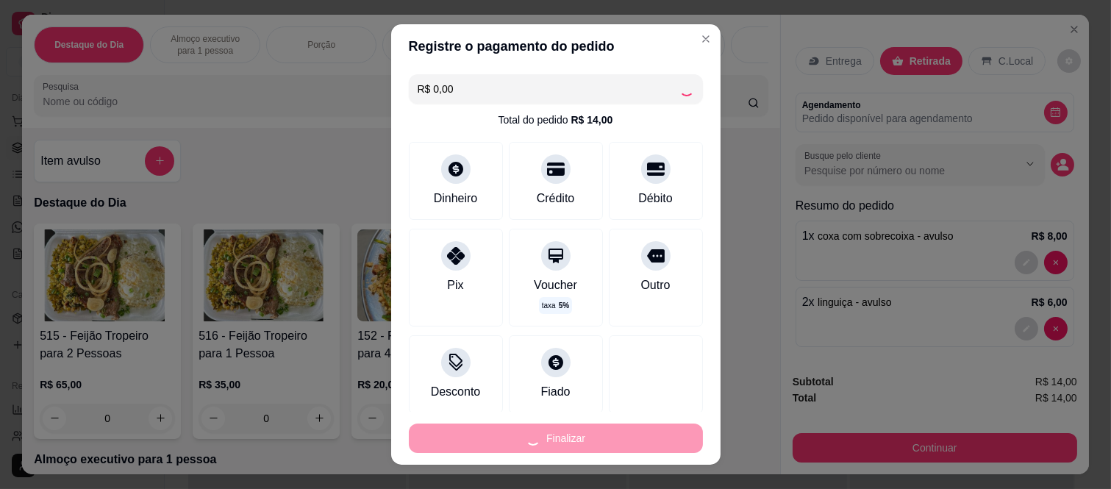
type input "-R$ 14,00"
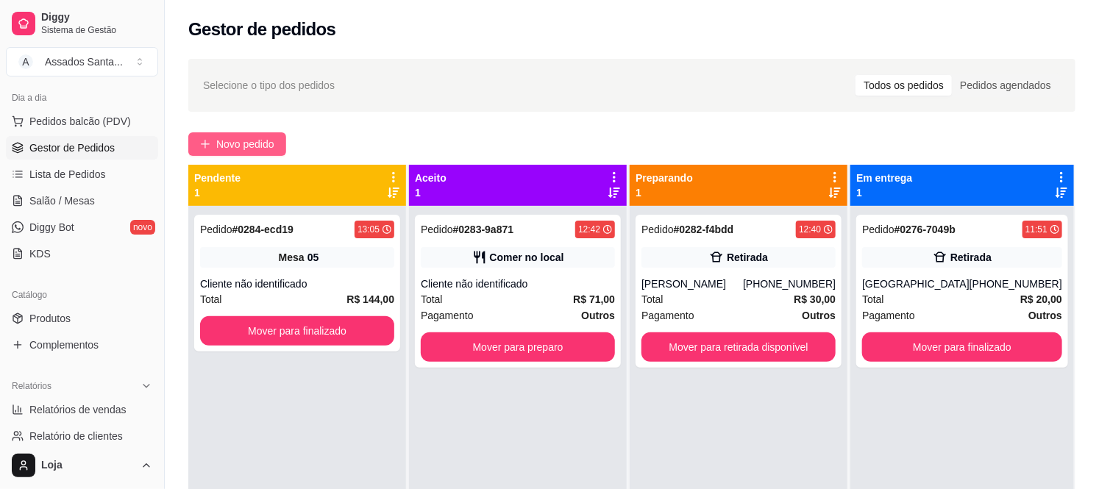
click at [251, 152] on button "Novo pedido" at bounding box center [237, 144] width 98 height 24
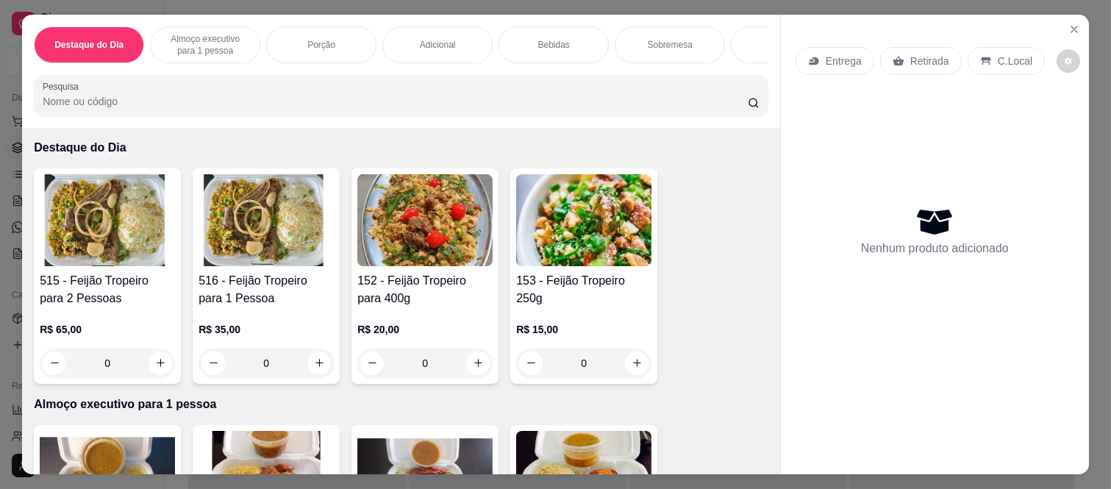
scroll to position [82, 0]
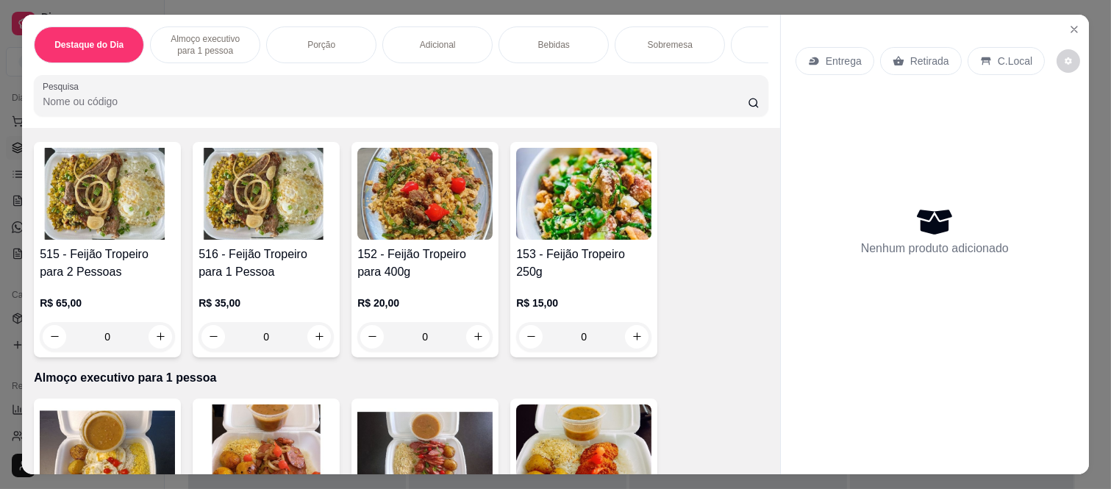
click at [317, 341] on div "0" at bounding box center [266, 336] width 135 height 29
click at [1069, 24] on icon "Close" at bounding box center [1075, 30] width 12 height 12
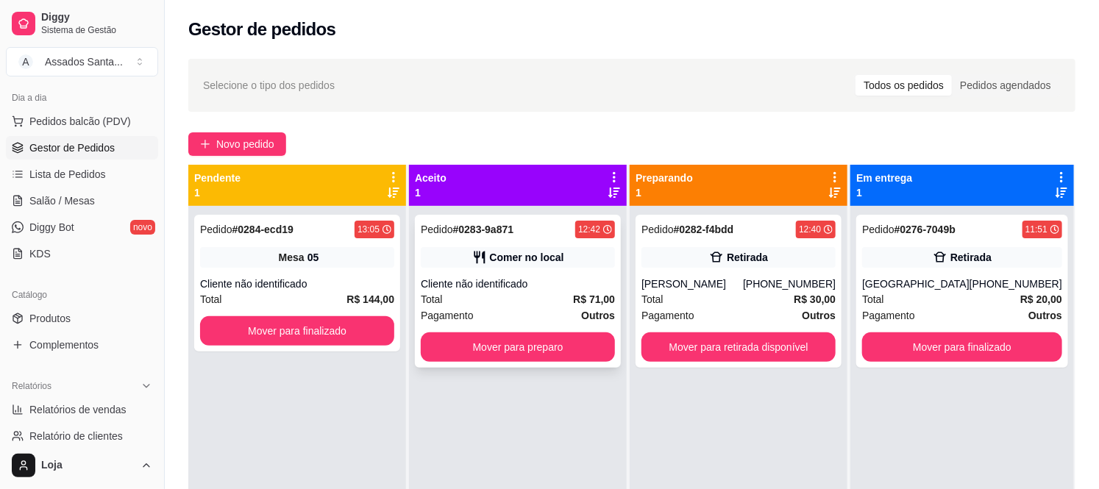
click at [528, 289] on div "Cliente não identificado" at bounding box center [518, 284] width 194 height 15
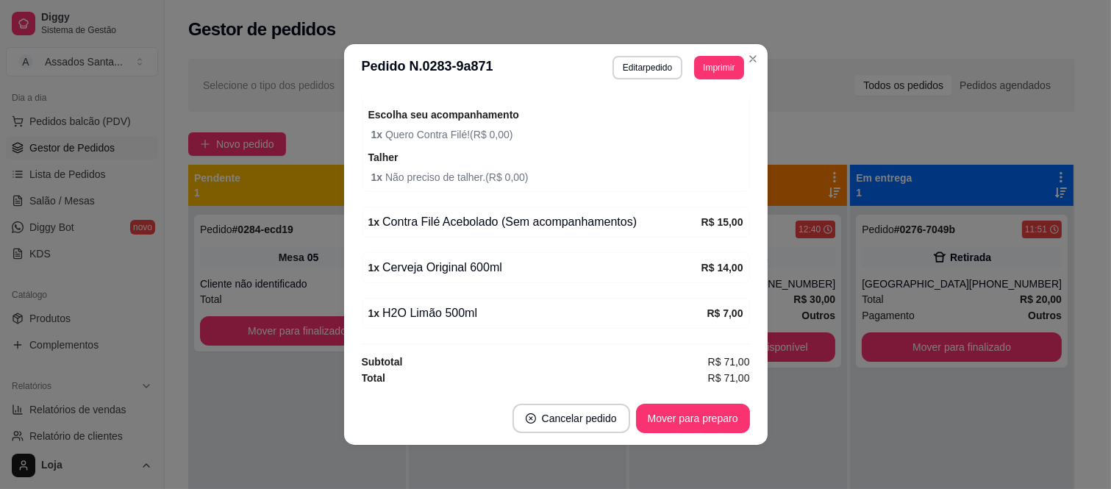
scroll to position [233, 0]
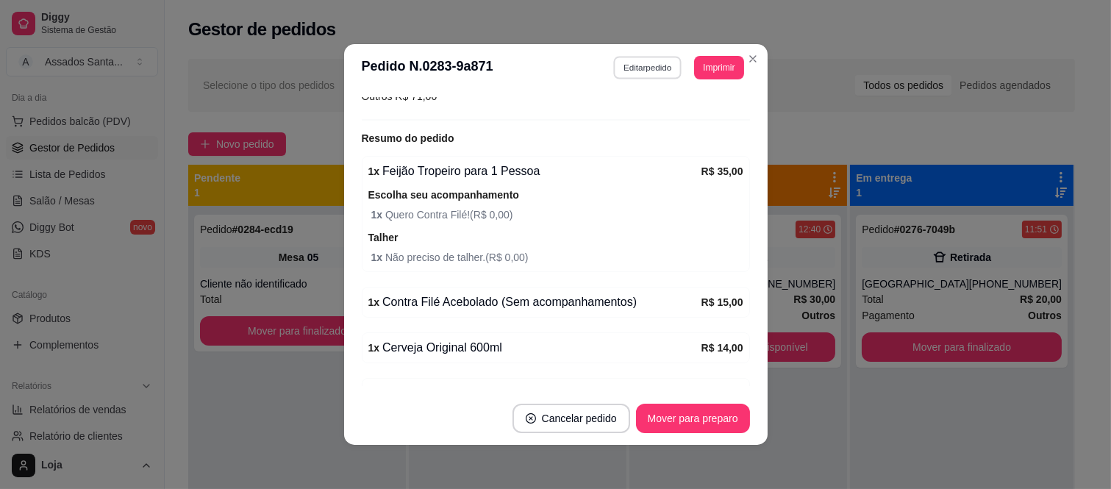
click at [649, 74] on button "Editar pedido" at bounding box center [647, 67] width 68 height 23
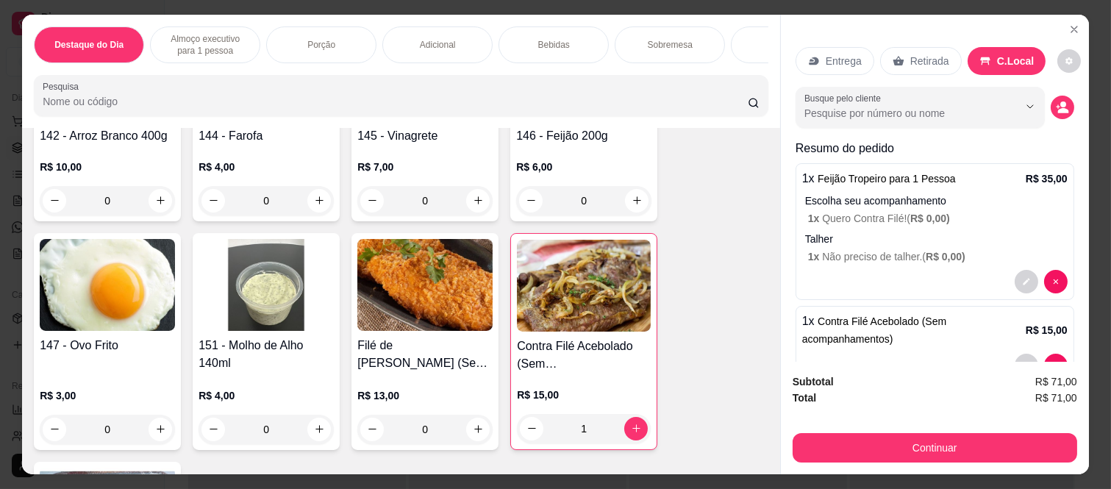
scroll to position [1225, 0]
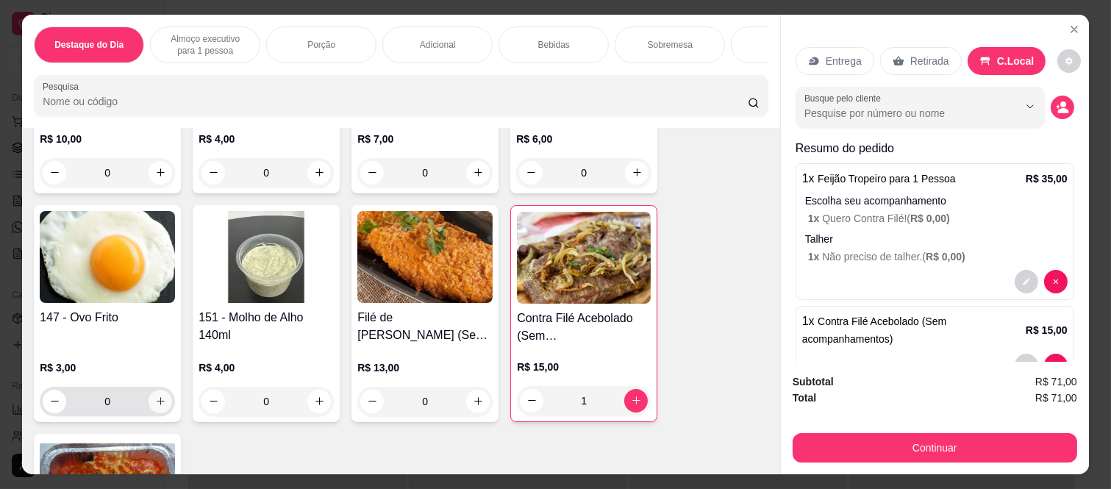
click at [155, 407] on icon "increase-product-quantity" at bounding box center [160, 401] width 11 height 11
type input "1"
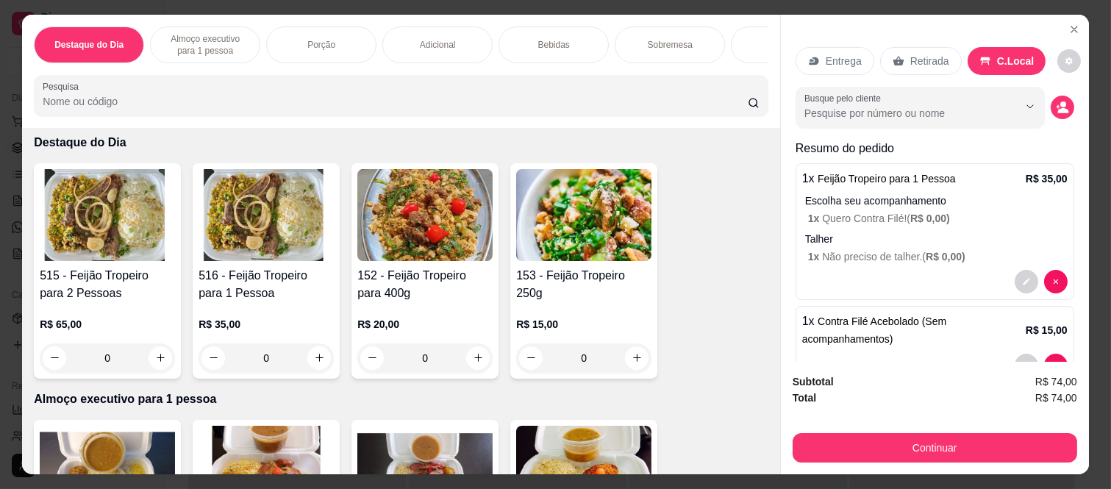
scroll to position [0, 0]
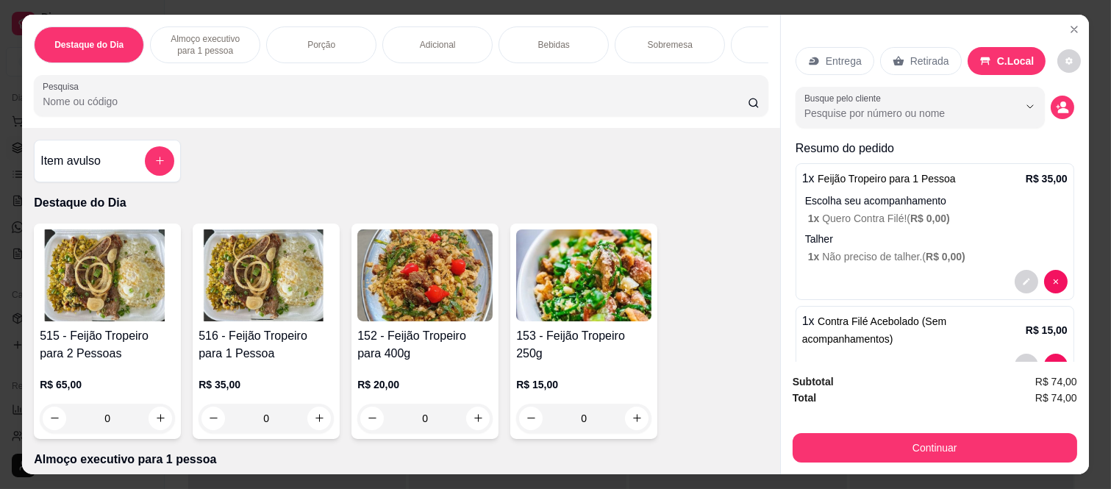
click at [145, 176] on div at bounding box center [159, 160] width 29 height 29
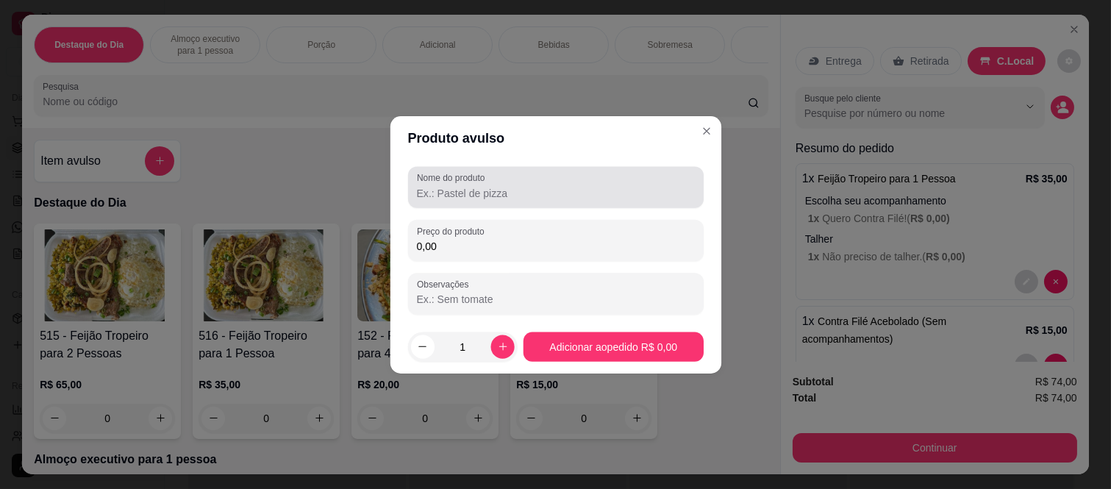
click at [454, 184] on label "Nome do produto" at bounding box center [453, 177] width 73 height 13
click at [454, 185] on input "Nome do produto" at bounding box center [556, 192] width 278 height 15
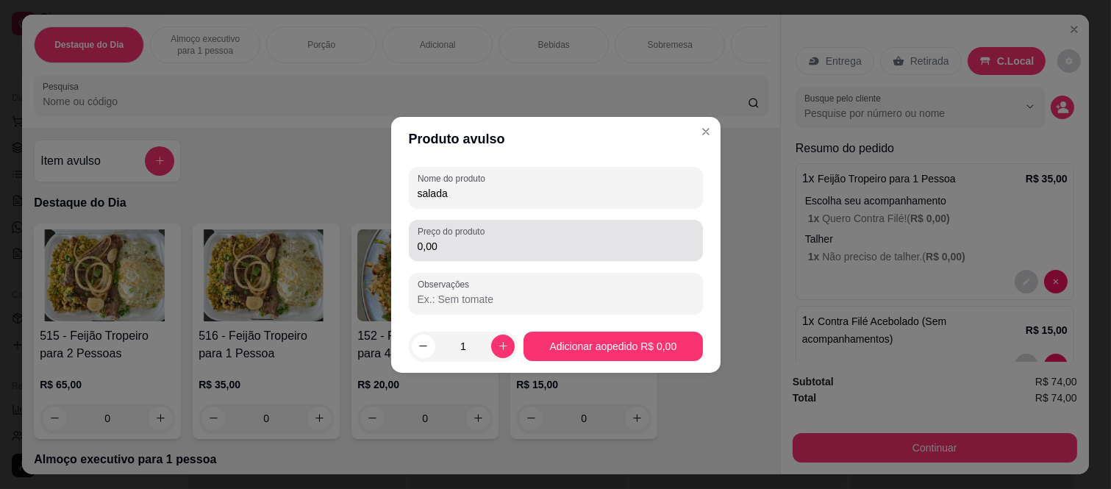
type input "salada"
click at [474, 246] on input "0,00" at bounding box center [556, 246] width 277 height 15
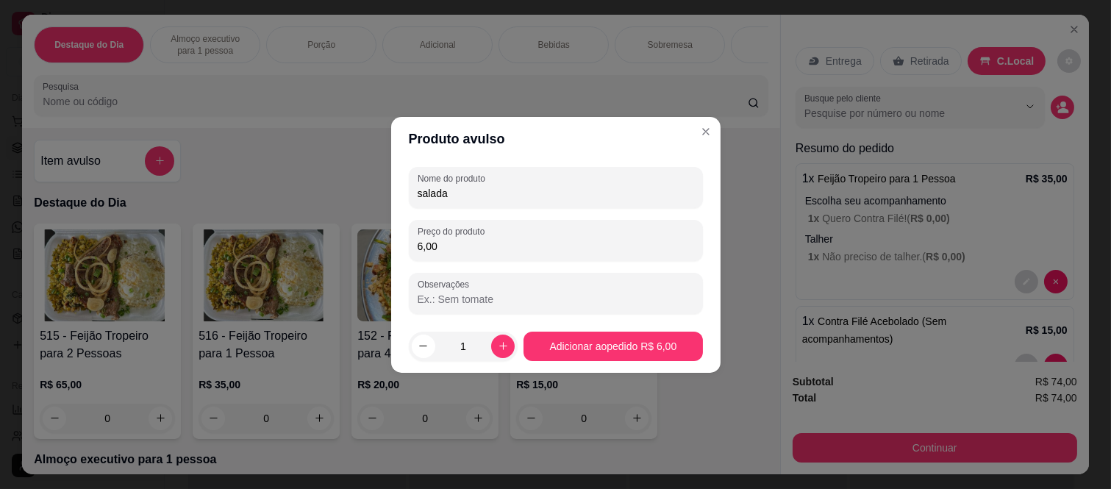
type input "6,00"
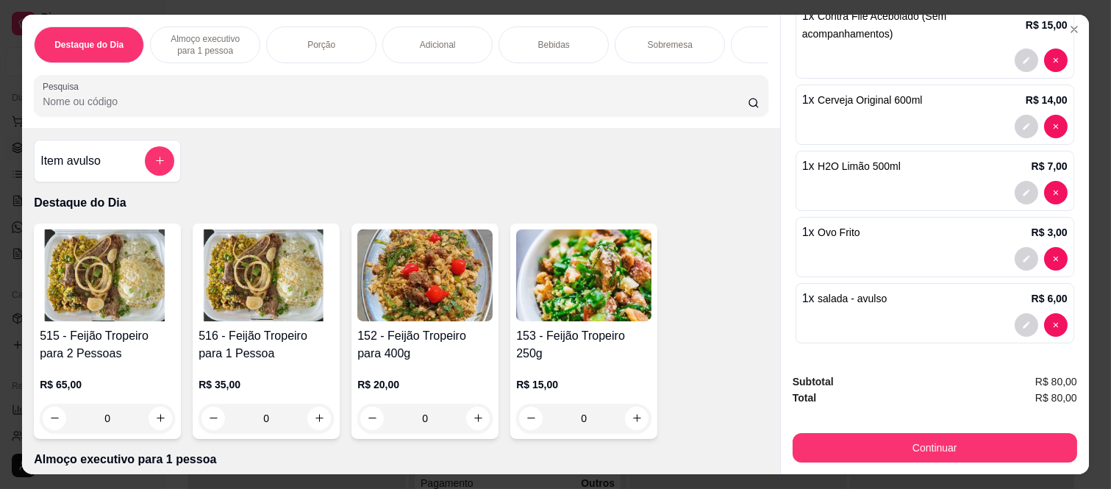
scroll to position [307, 0]
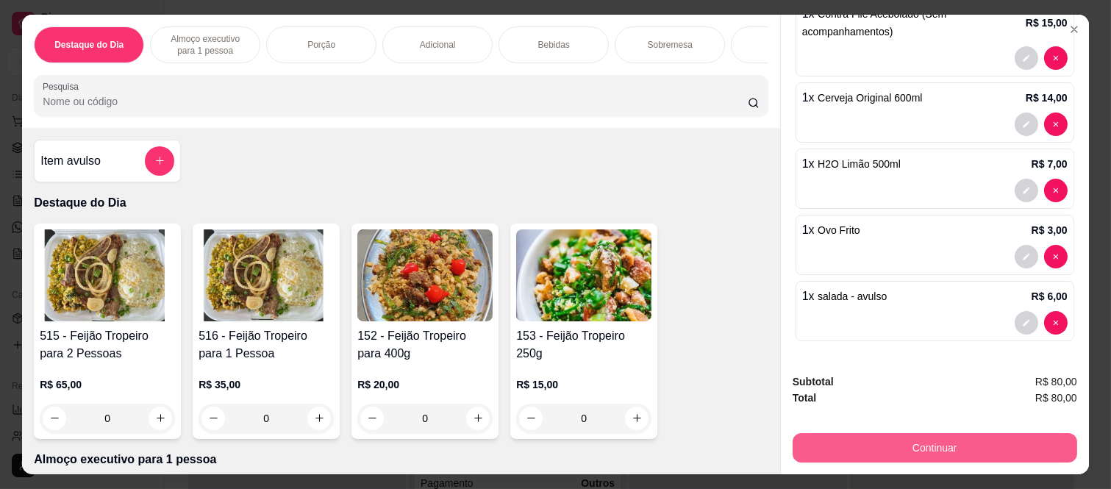
click at [944, 444] on button "Continuar" at bounding box center [935, 447] width 285 height 29
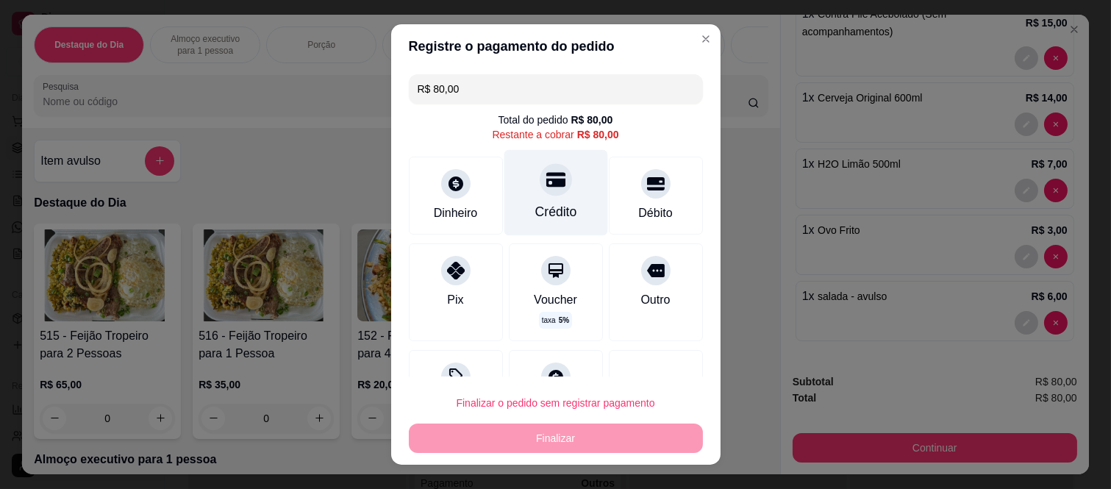
click at [546, 173] on icon at bounding box center [555, 179] width 19 height 19
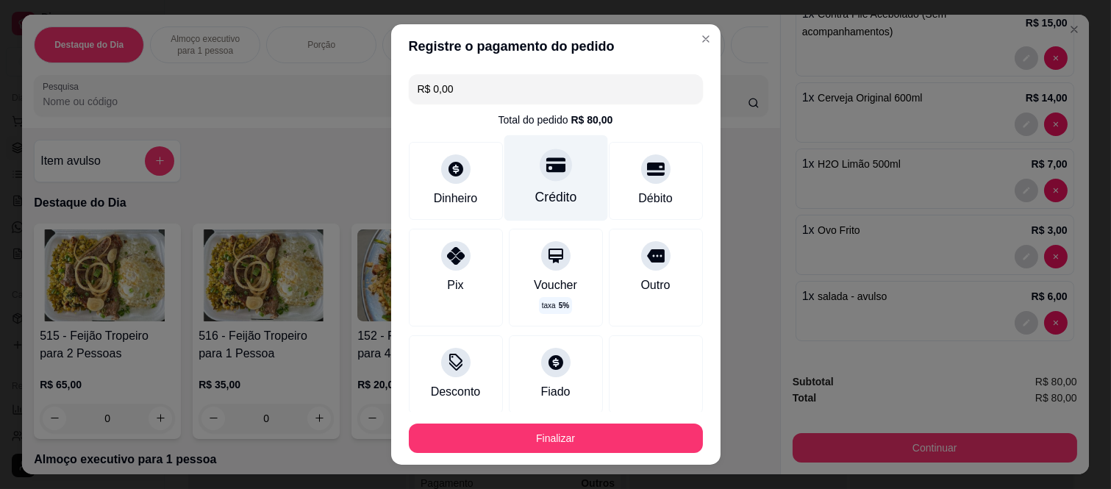
type input "R$ 0,00"
click at [594, 442] on button "Finalizar" at bounding box center [556, 438] width 294 height 29
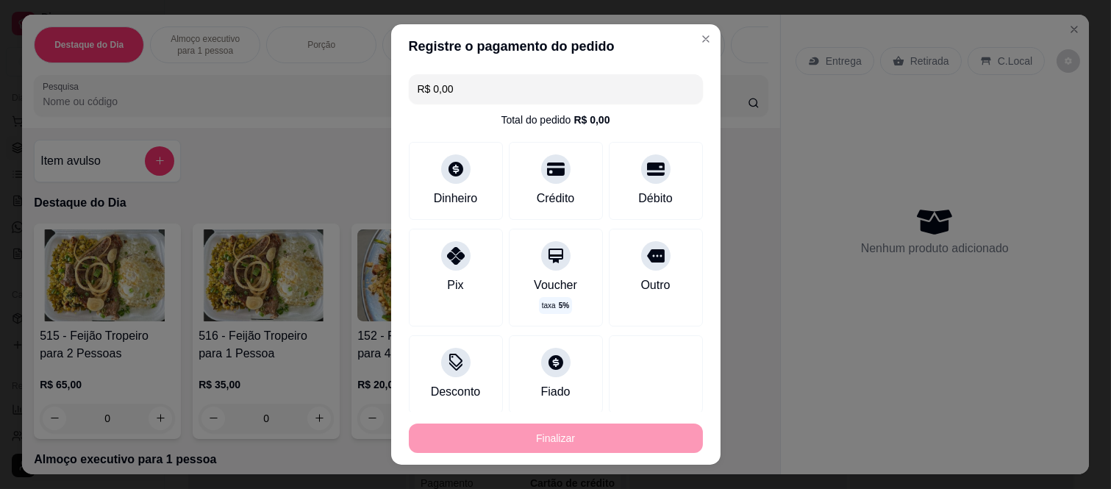
type input "0"
type input "-R$ 80,00"
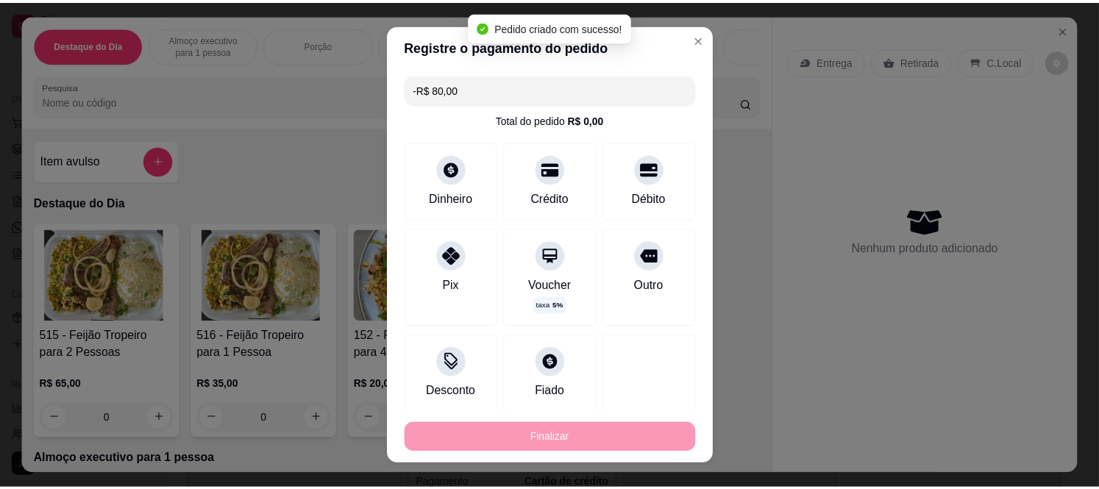
scroll to position [266, 0]
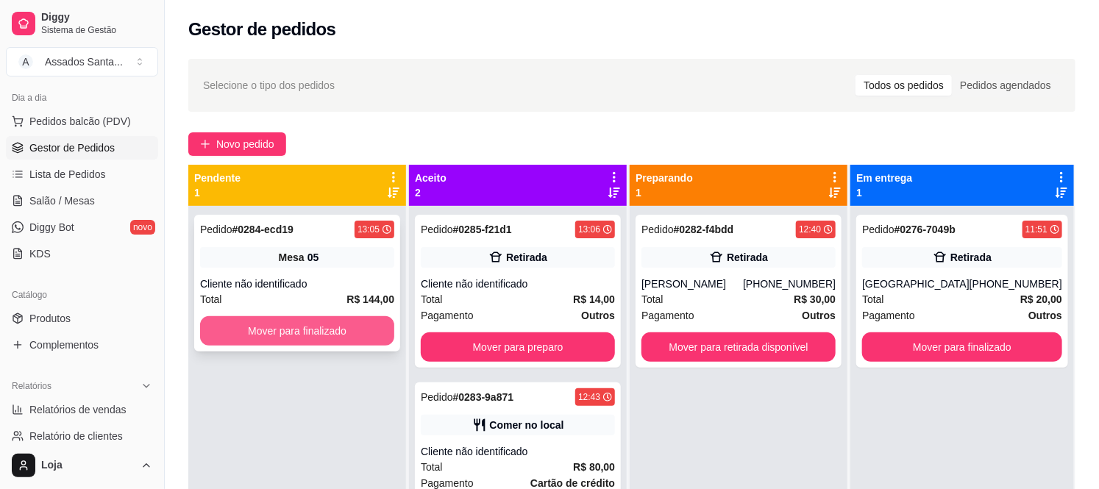
click at [312, 337] on button "Mover para finalizado" at bounding box center [297, 330] width 194 height 29
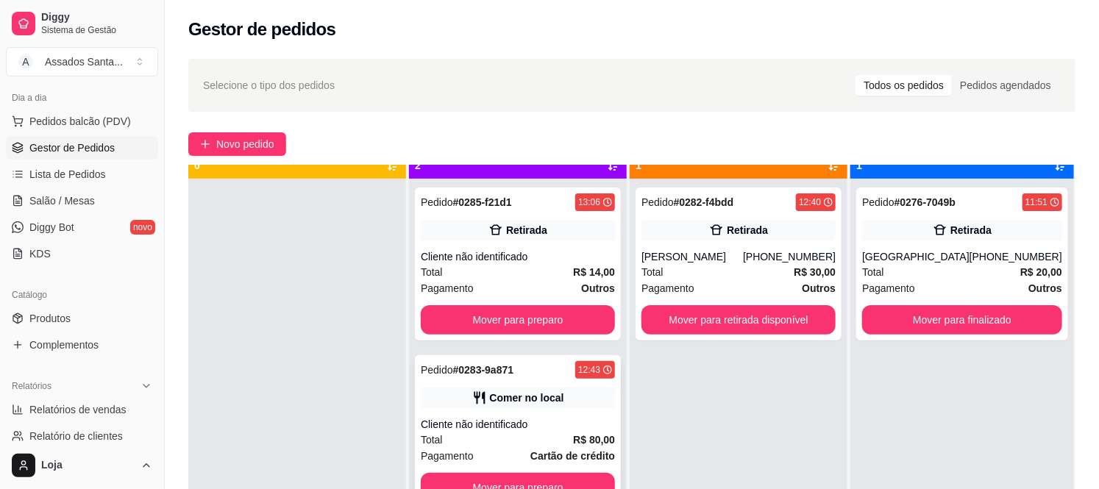
scroll to position [40, 0]
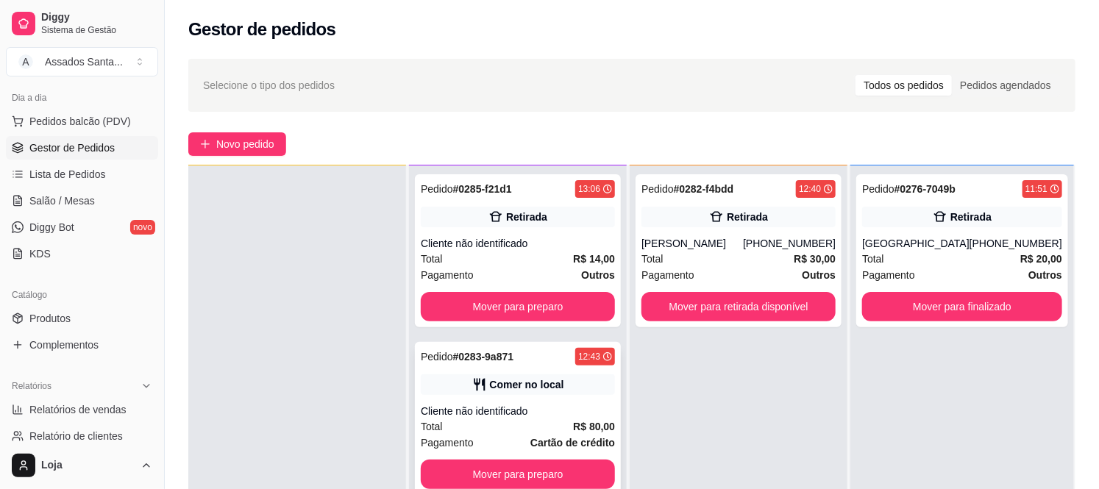
click at [530, 398] on div "Pedido # 0283-9a871 12:43 Comer no local Cliente não identificado Total R$ 80,0…" at bounding box center [518, 418] width 206 height 153
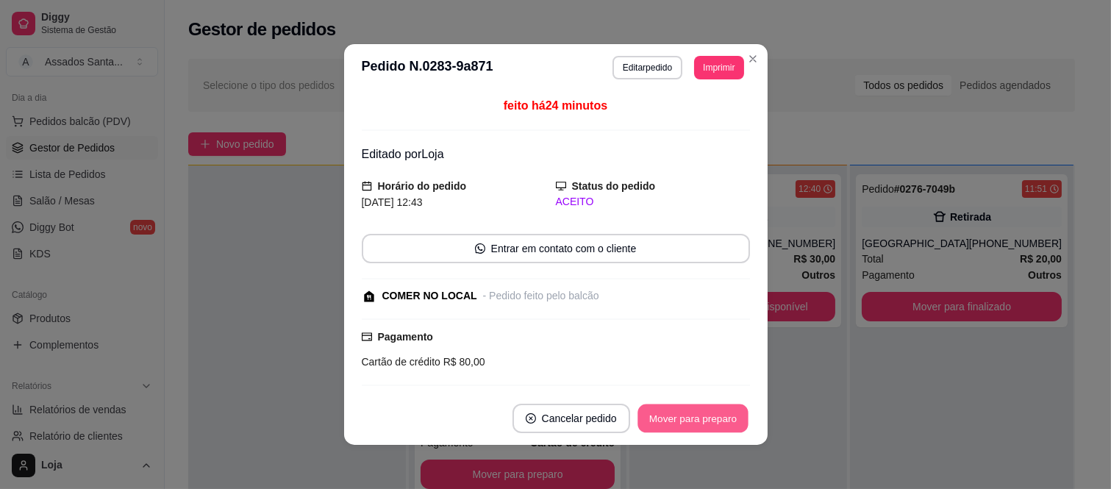
click at [721, 418] on button "Mover para preparo" at bounding box center [693, 419] width 110 height 29
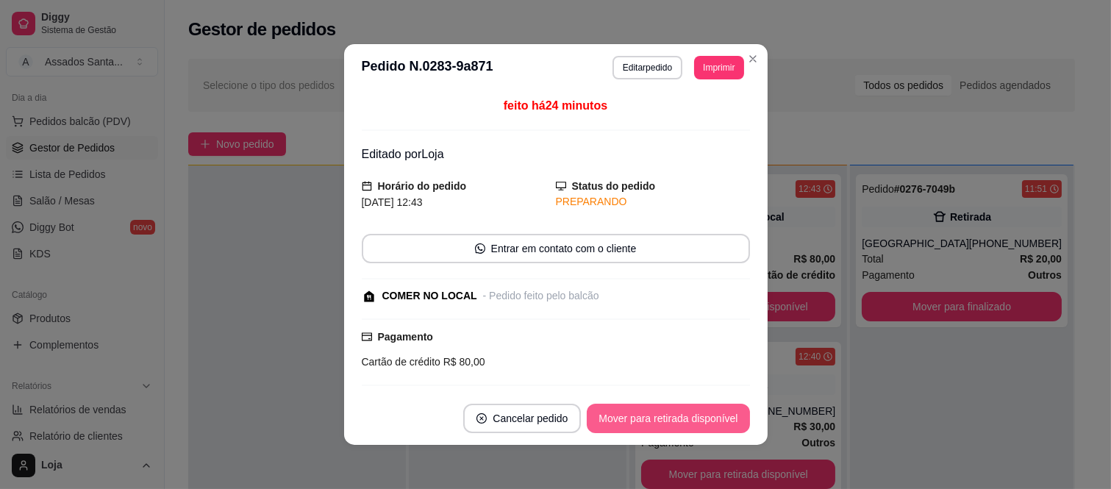
click at [721, 418] on button "Mover para retirada disponível" at bounding box center [668, 418] width 163 height 29
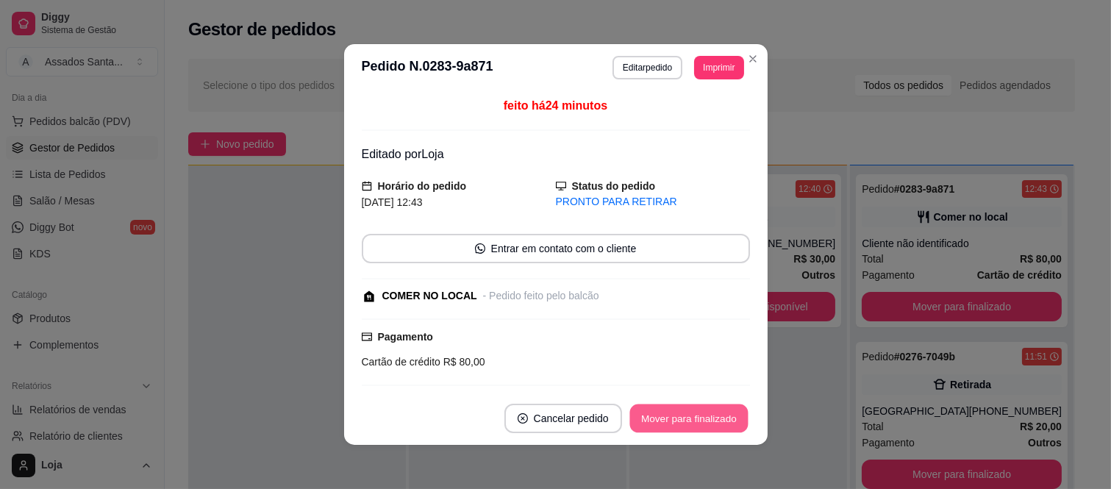
click at [721, 418] on button "Mover para finalizado" at bounding box center [689, 419] width 118 height 29
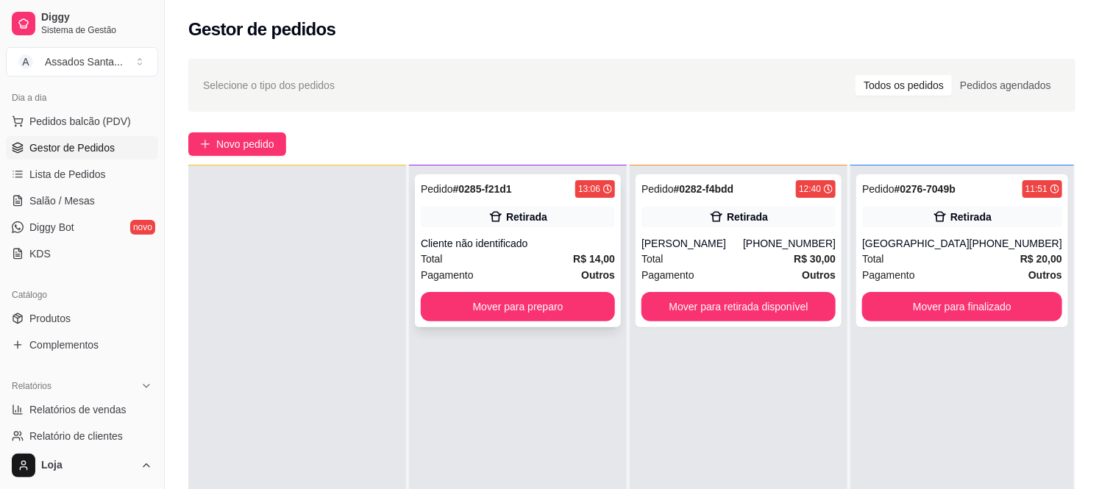
click at [539, 241] on div "Cliente não identificado" at bounding box center [518, 243] width 194 height 15
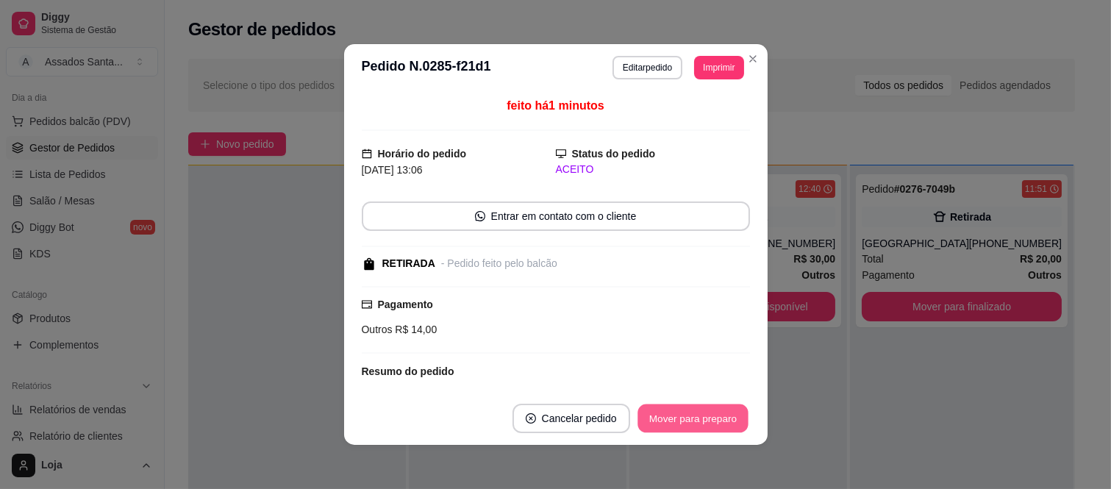
click at [697, 423] on button "Mover para preparo" at bounding box center [693, 419] width 110 height 29
click at [699, 423] on div "Mover para preparo" at bounding box center [683, 418] width 135 height 29
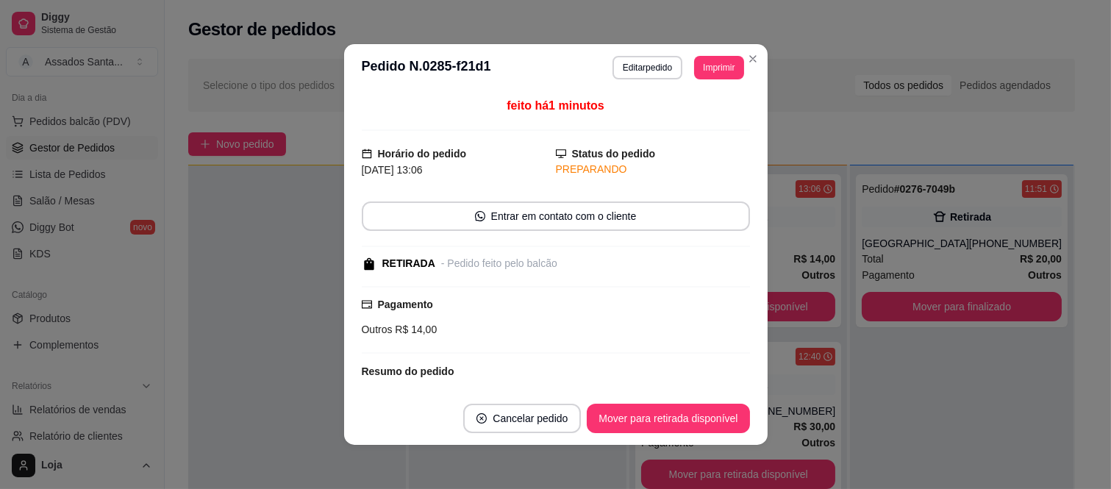
click at [699, 423] on button "Mover para retirada disponível" at bounding box center [668, 418] width 163 height 29
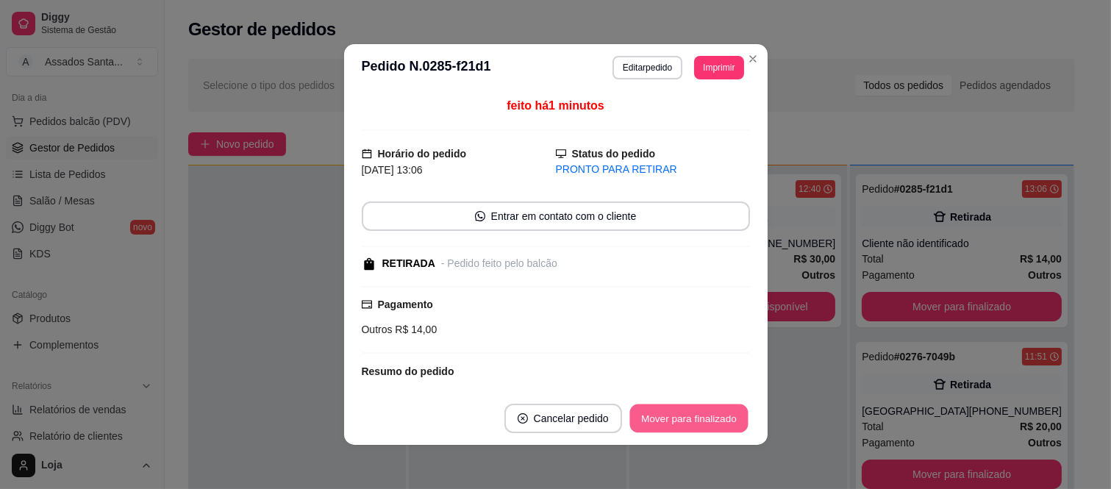
click at [699, 423] on button "Mover para finalizado" at bounding box center [689, 419] width 118 height 29
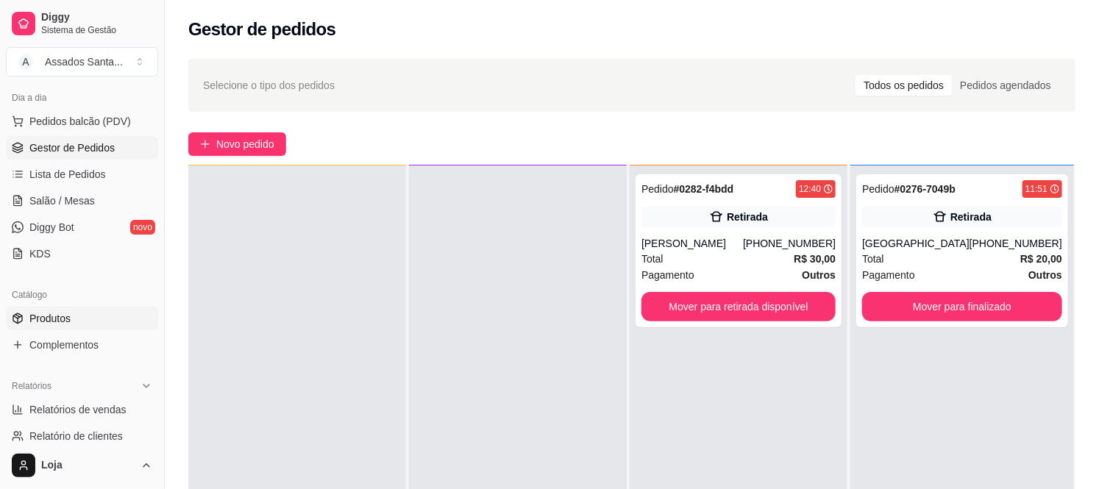
click at [99, 318] on link "Produtos" at bounding box center [82, 319] width 152 height 24
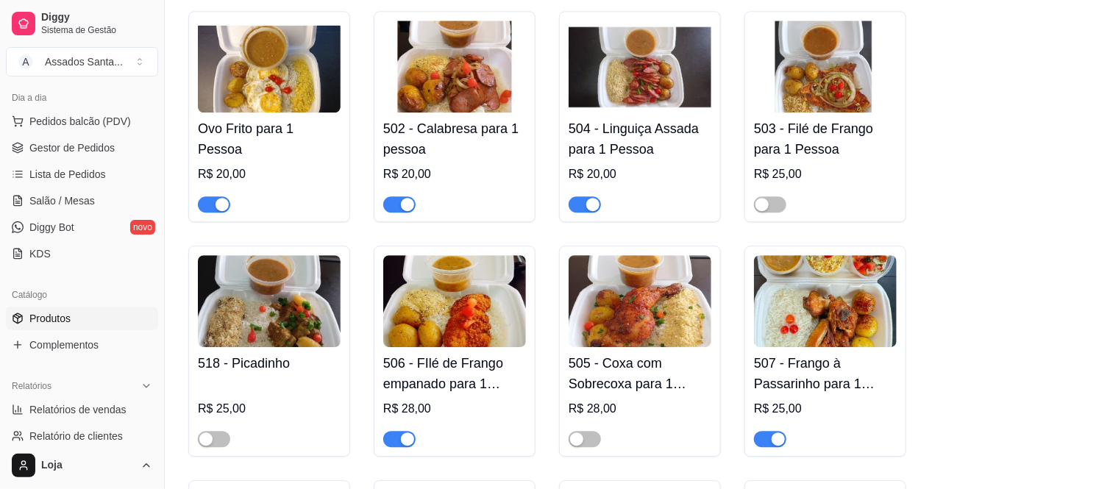
scroll to position [1716, 0]
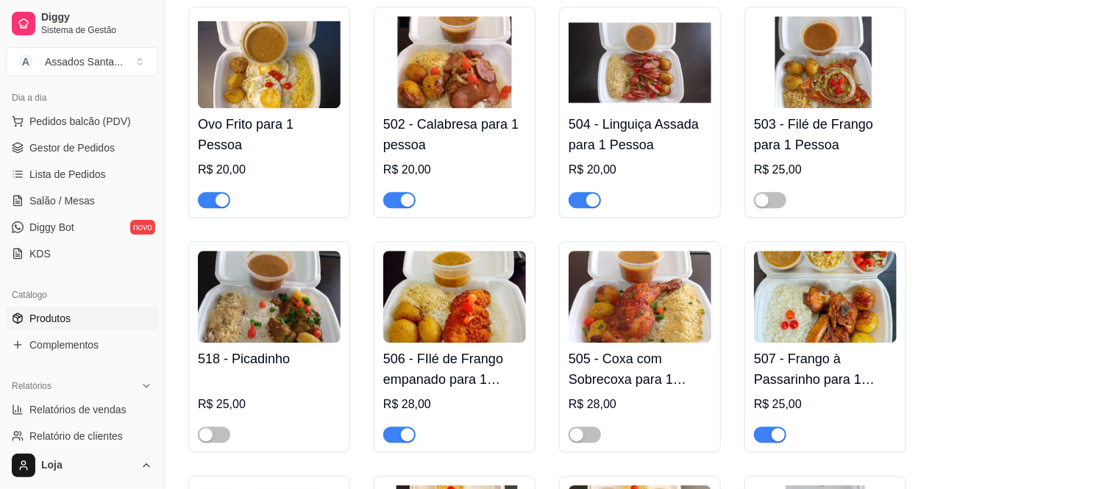
click at [578, 192] on span "button" at bounding box center [585, 200] width 32 height 16
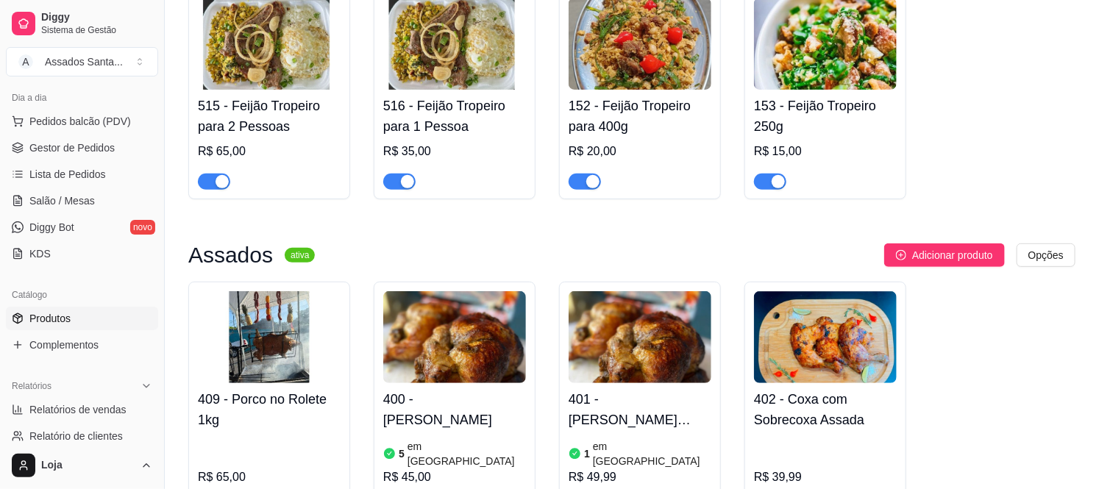
scroll to position [245, 0]
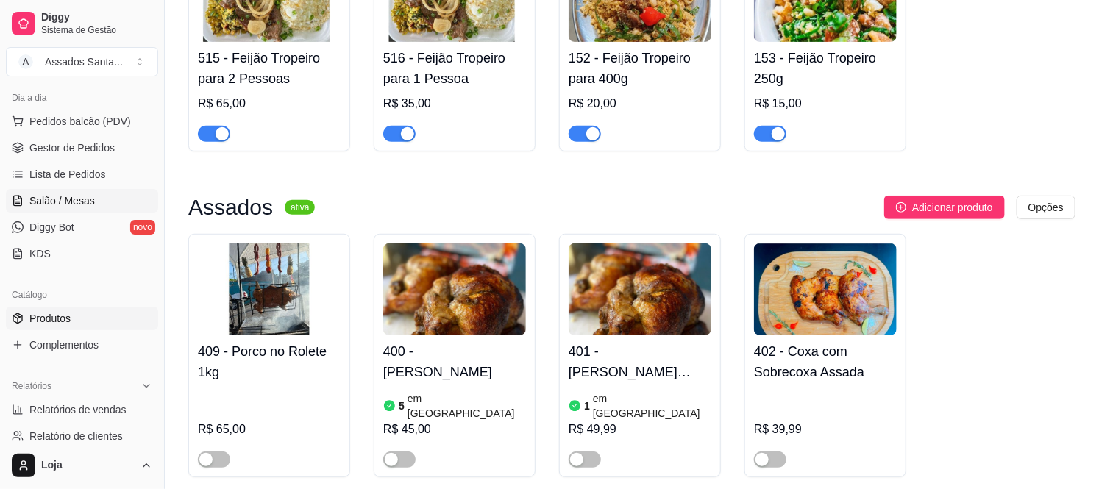
click at [71, 206] on span "Salão / Mesas" at bounding box center [61, 200] width 65 height 15
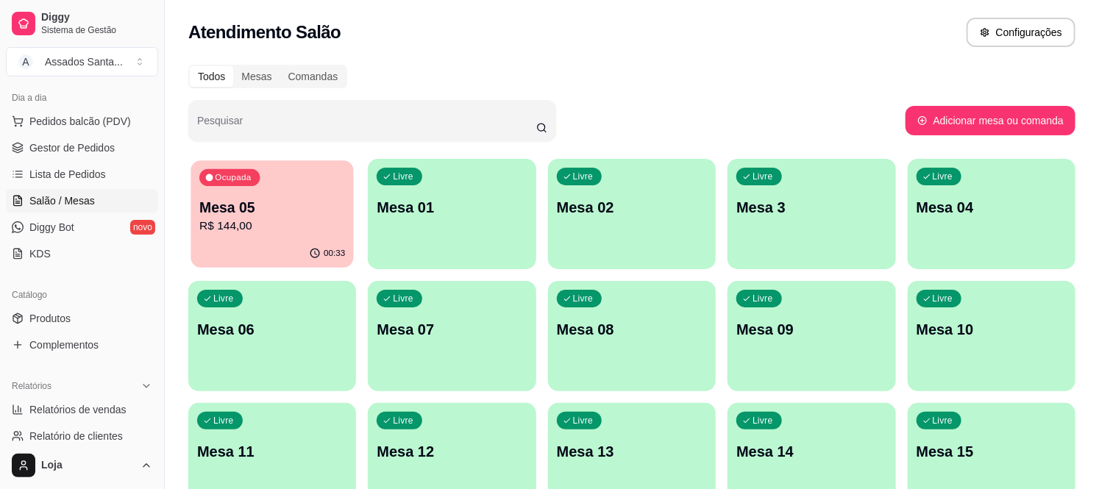
click at [229, 228] on p "R$ 144,00" at bounding box center [272, 226] width 146 height 17
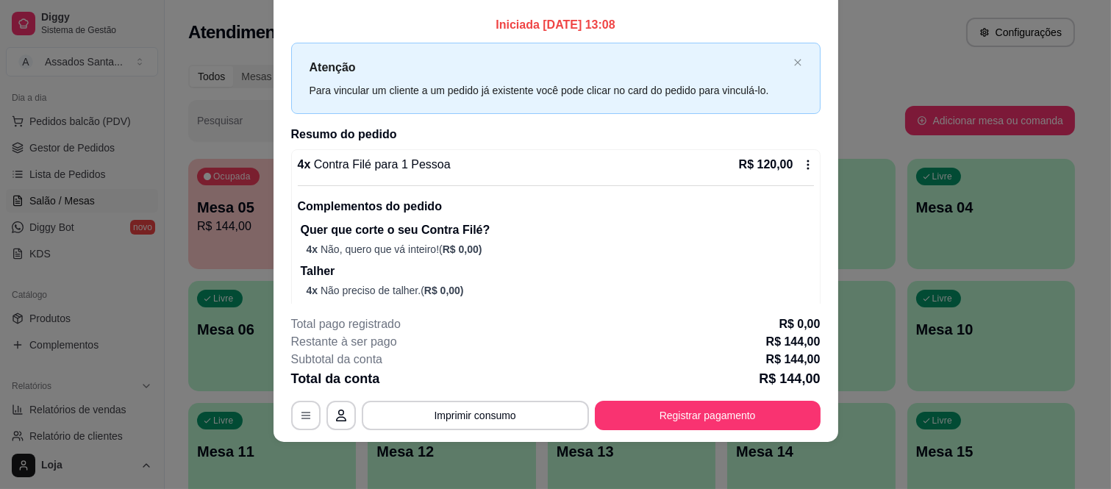
click at [802, 159] on icon at bounding box center [808, 165] width 12 height 12
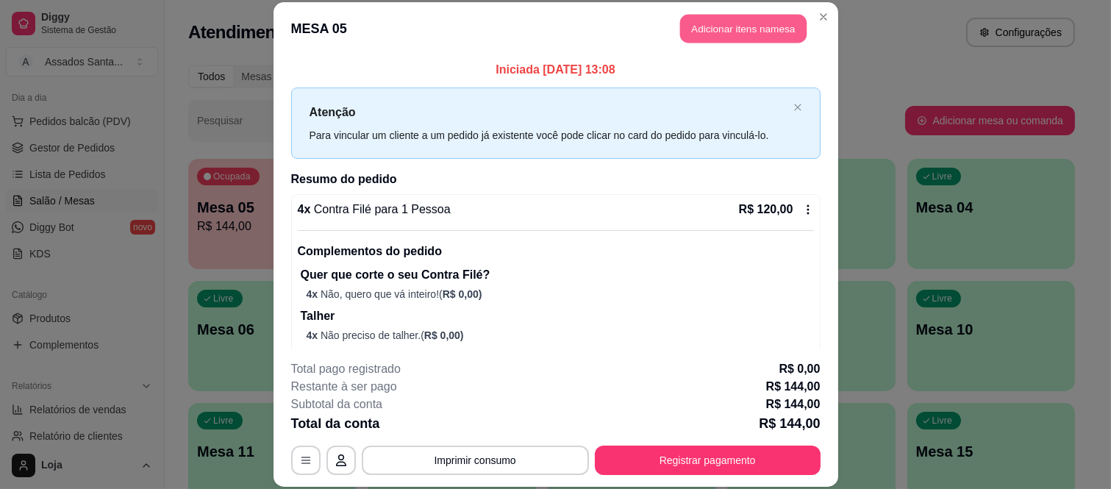
click at [710, 42] on button "Adicionar itens na mesa" at bounding box center [743, 29] width 127 height 29
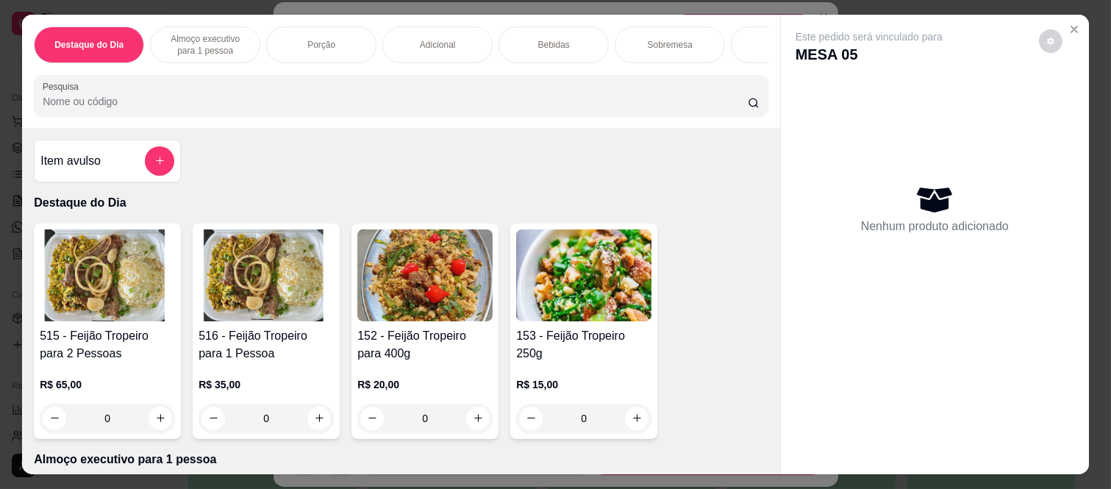
click at [120, 174] on div "Item avulso" at bounding box center [107, 160] width 134 height 29
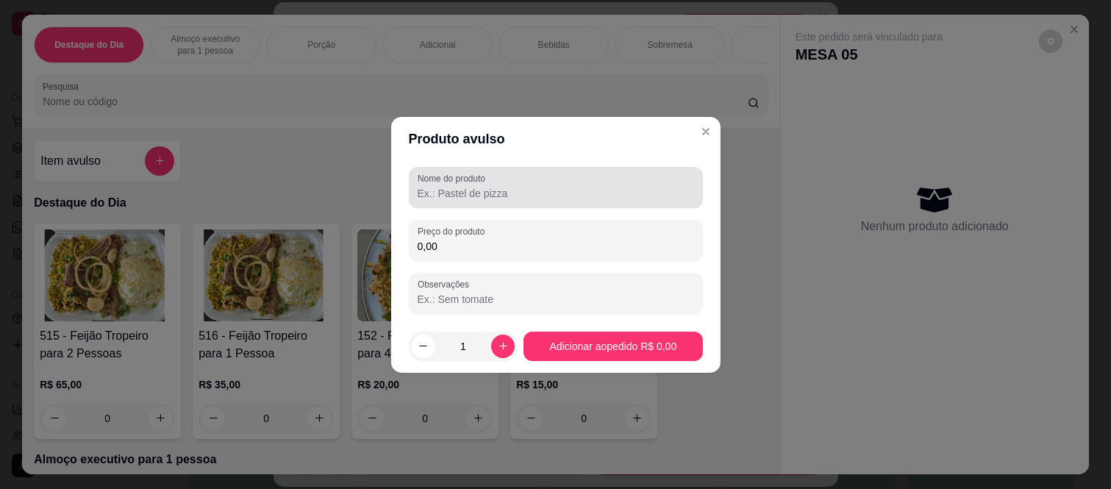
click at [432, 184] on label "Nome do produto" at bounding box center [454, 178] width 73 height 13
click at [432, 186] on input "Nome do produto" at bounding box center [556, 193] width 277 height 15
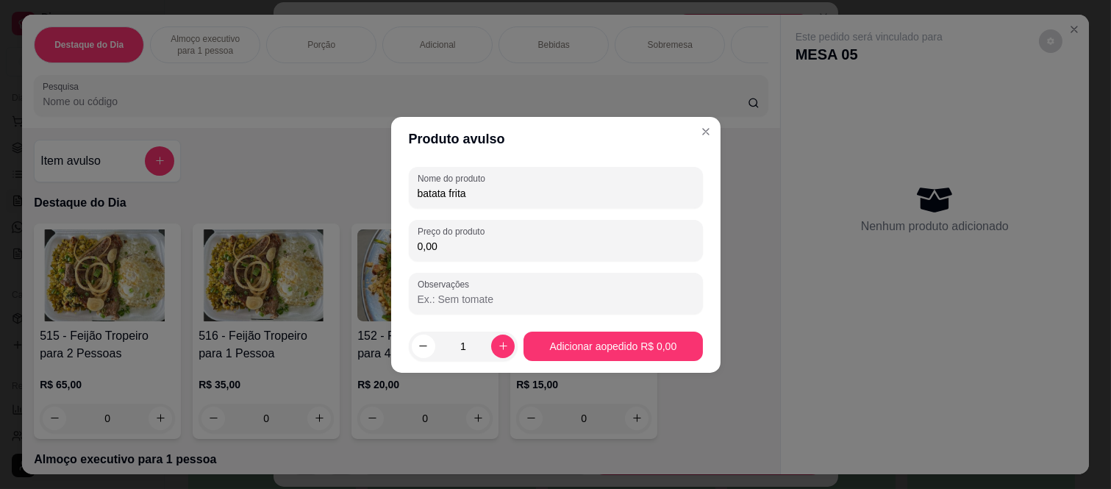
type input "batata frita"
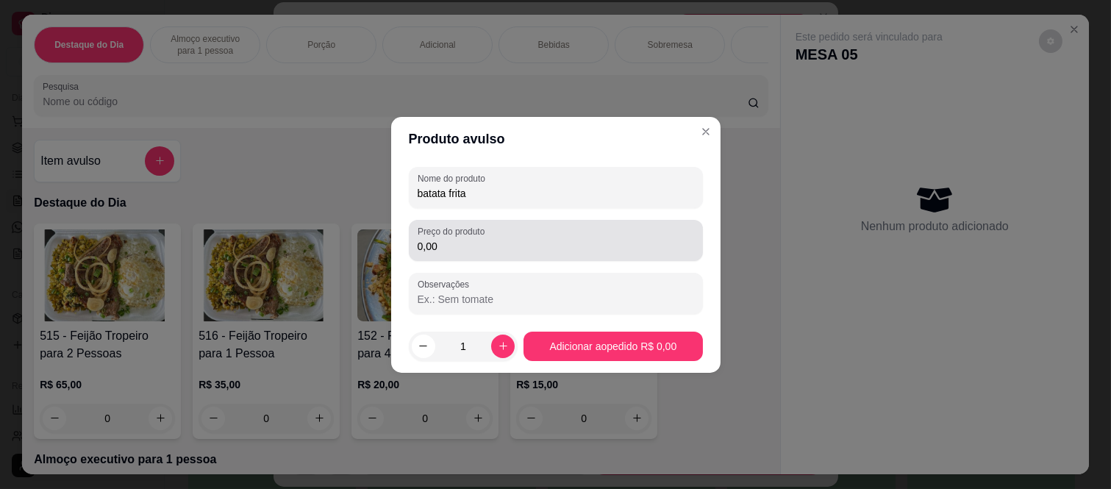
click at [454, 256] on div "Preço do produto 0,00" at bounding box center [556, 240] width 294 height 41
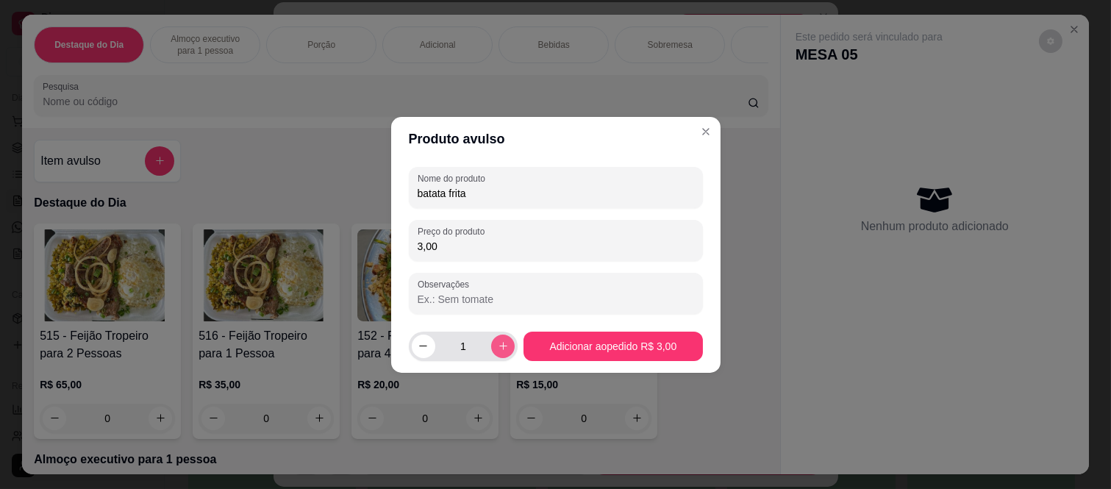
type input "3,00"
click at [501, 346] on icon "increase-product-quantity" at bounding box center [503, 346] width 11 height 11
click at [501, 346] on icon "increase-product-quantity" at bounding box center [502, 345] width 7 height 7
type input "4"
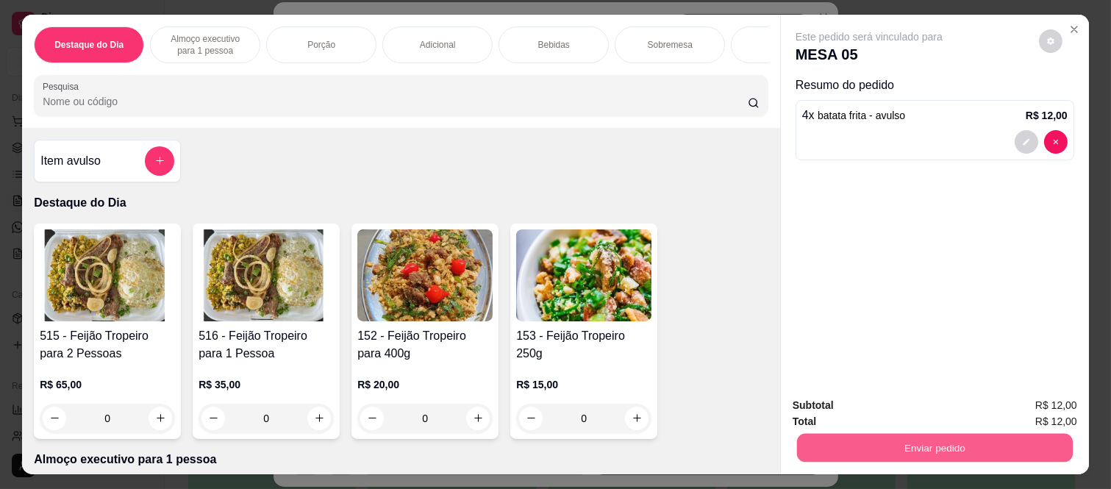
click at [909, 446] on button "Enviar pedido" at bounding box center [935, 448] width 276 height 29
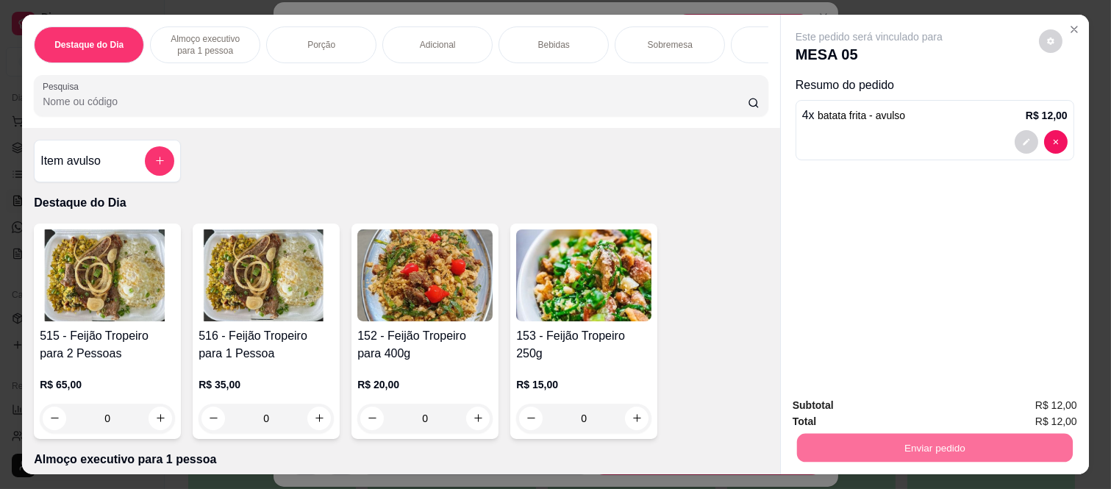
click at [906, 408] on button "Não registrar e enviar pedido" at bounding box center [885, 406] width 153 height 28
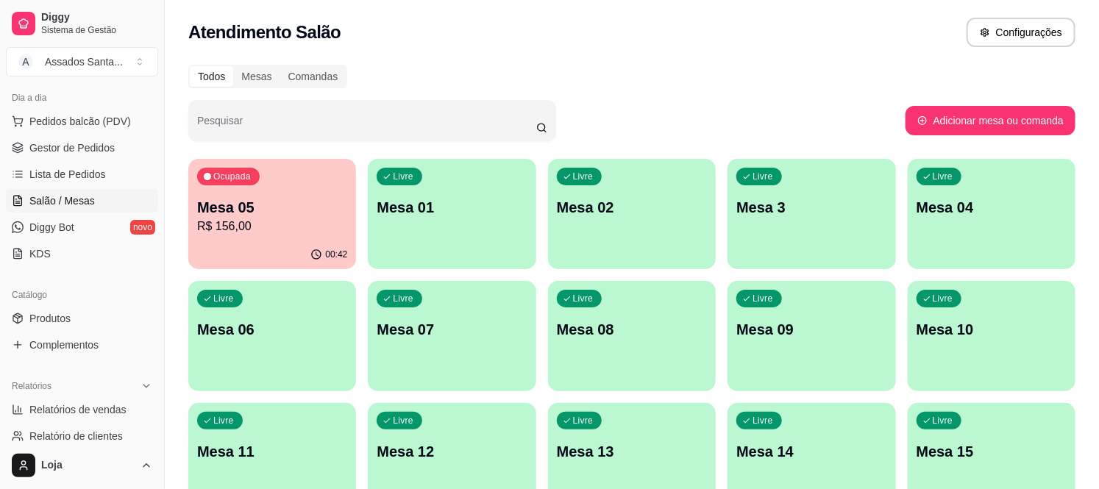
click at [265, 199] on p "Mesa 05" at bounding box center [272, 207] width 150 height 21
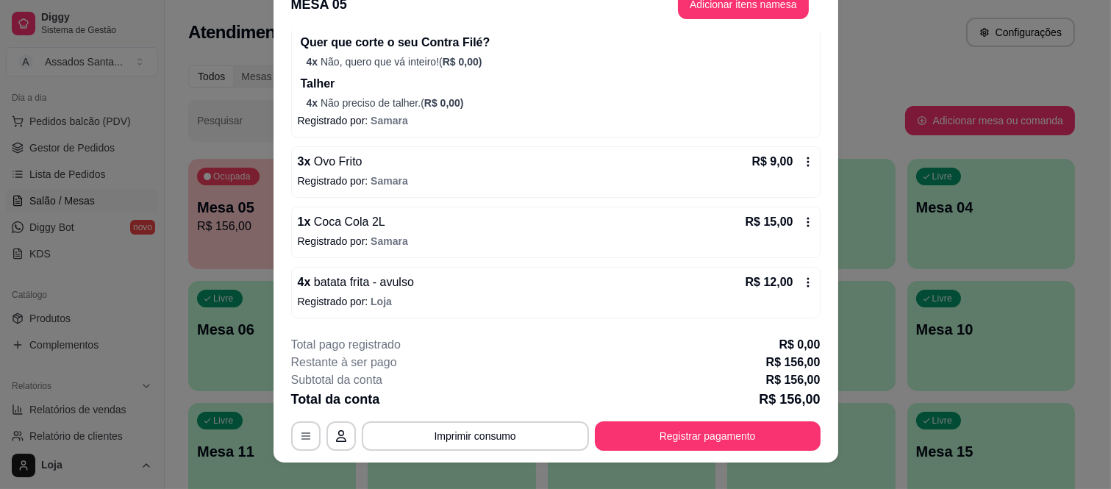
scroll to position [45, 0]
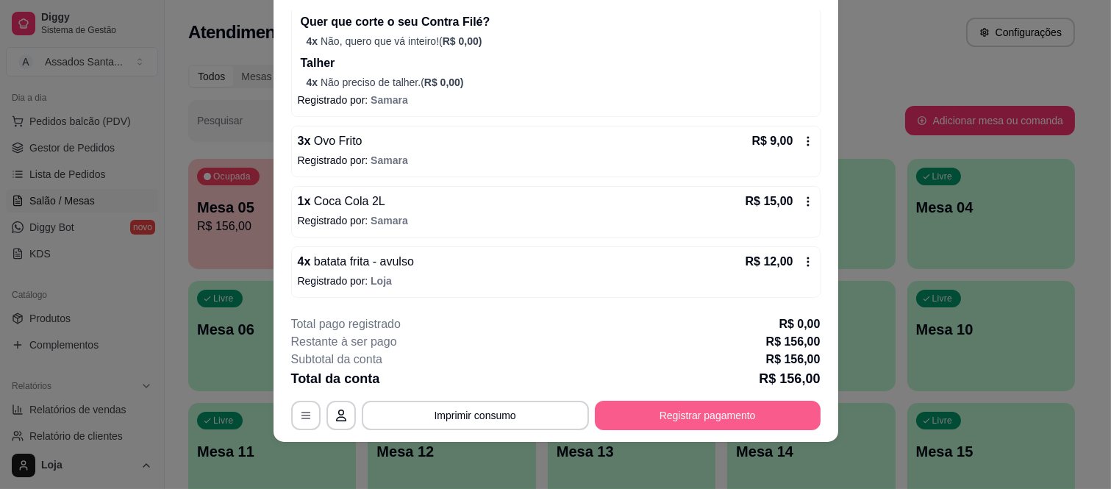
click at [774, 424] on button "Registrar pagamento" at bounding box center [708, 415] width 226 height 29
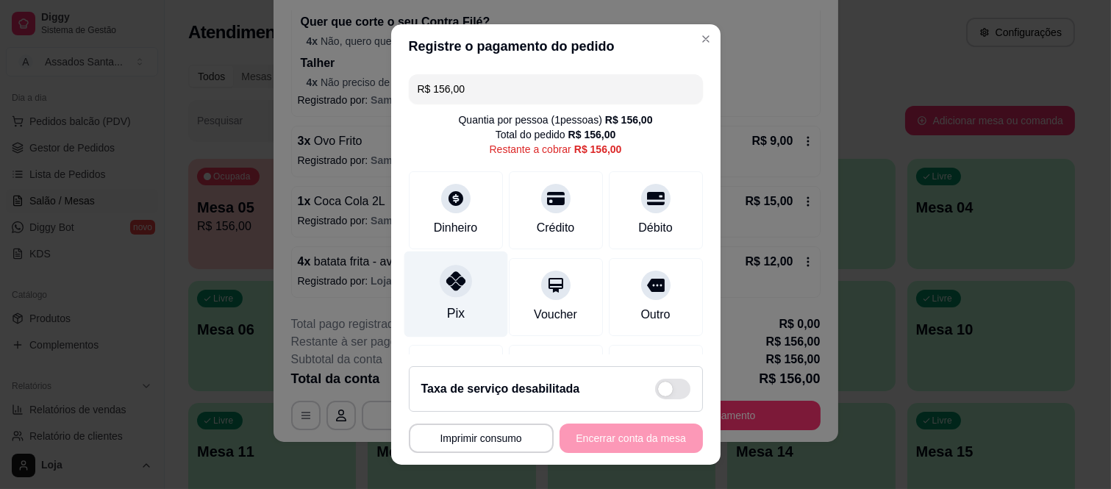
click at [440, 268] on div at bounding box center [456, 282] width 32 height 32
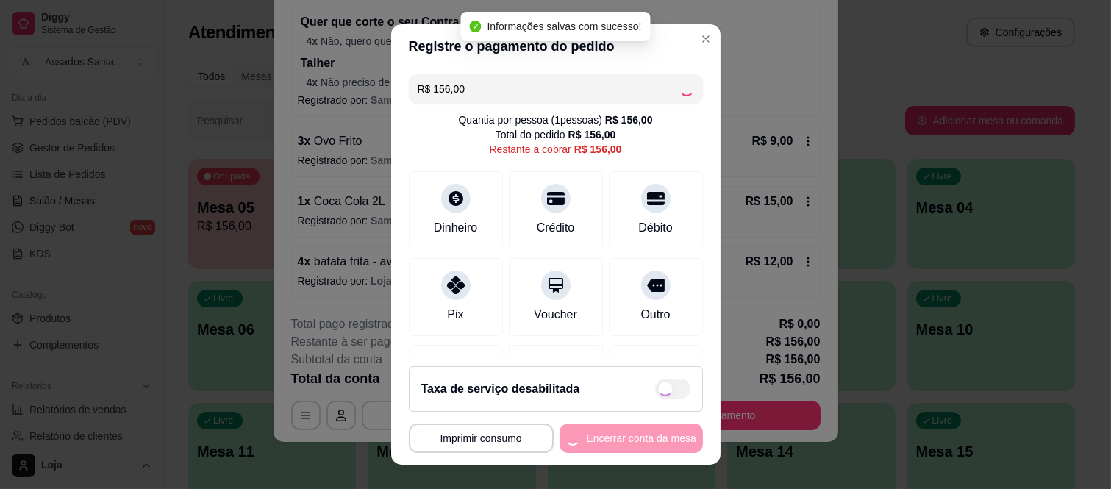
type input "R$ 0,00"
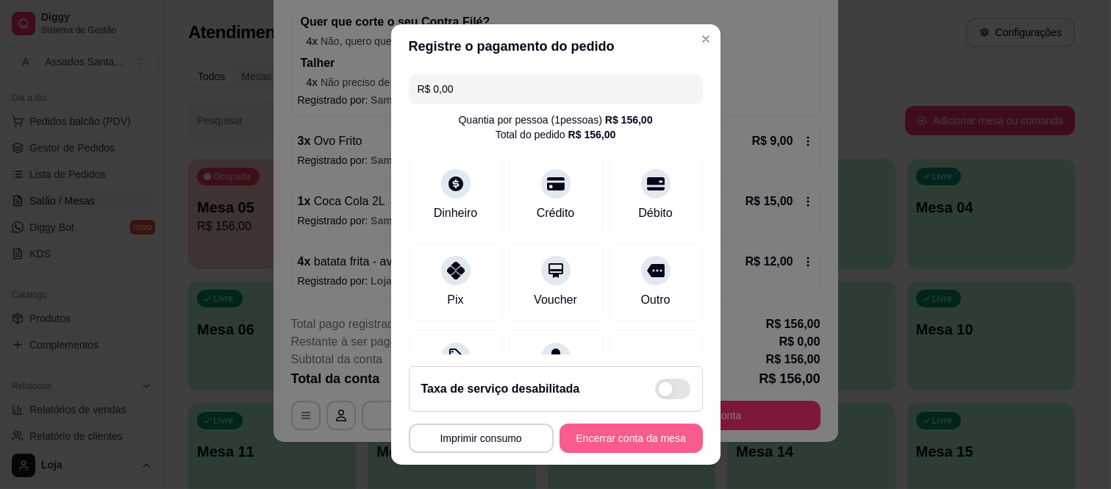
click at [590, 438] on button "Encerrar conta da mesa" at bounding box center [631, 438] width 143 height 29
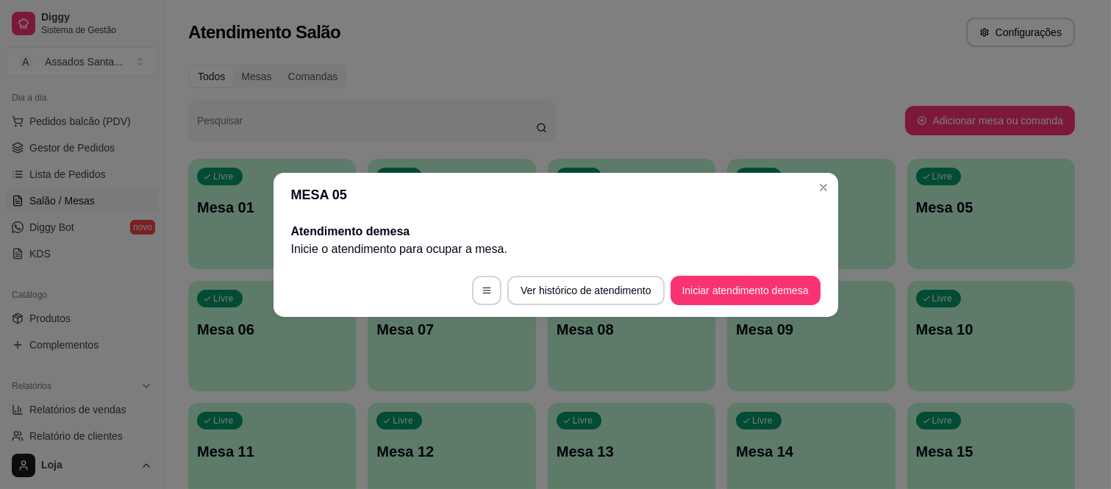
scroll to position [0, 0]
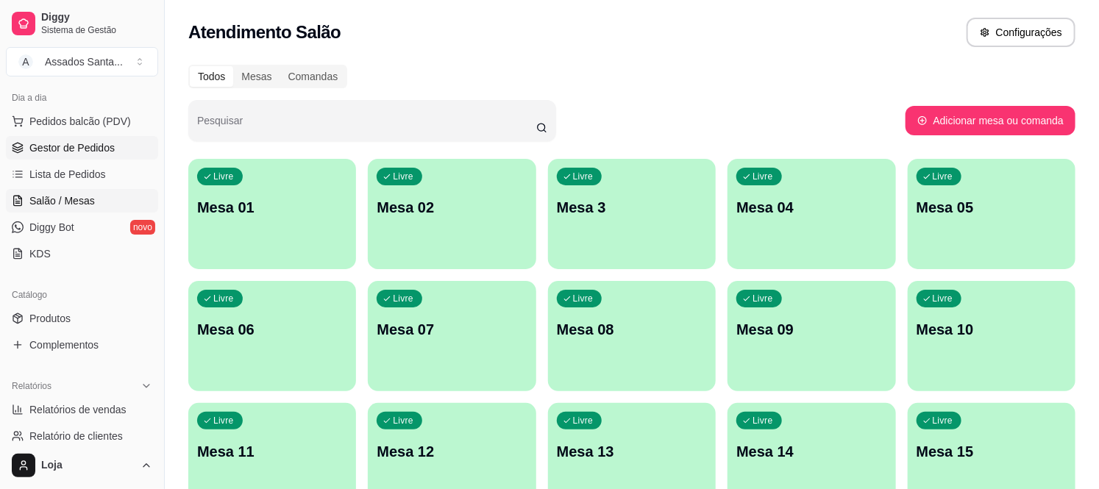
click at [79, 143] on span "Gestor de Pedidos" at bounding box center [71, 147] width 85 height 15
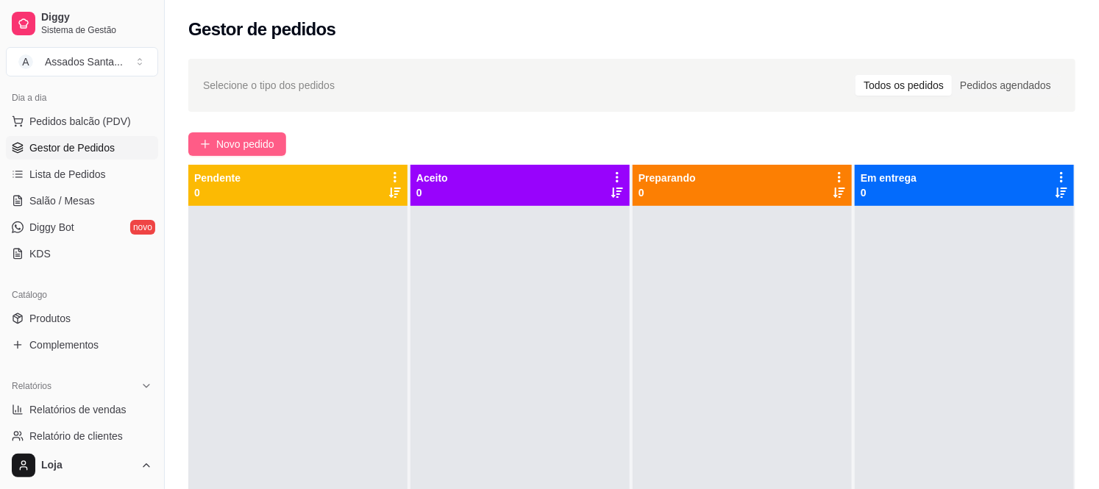
click at [251, 137] on span "Novo pedido" at bounding box center [245, 144] width 58 height 16
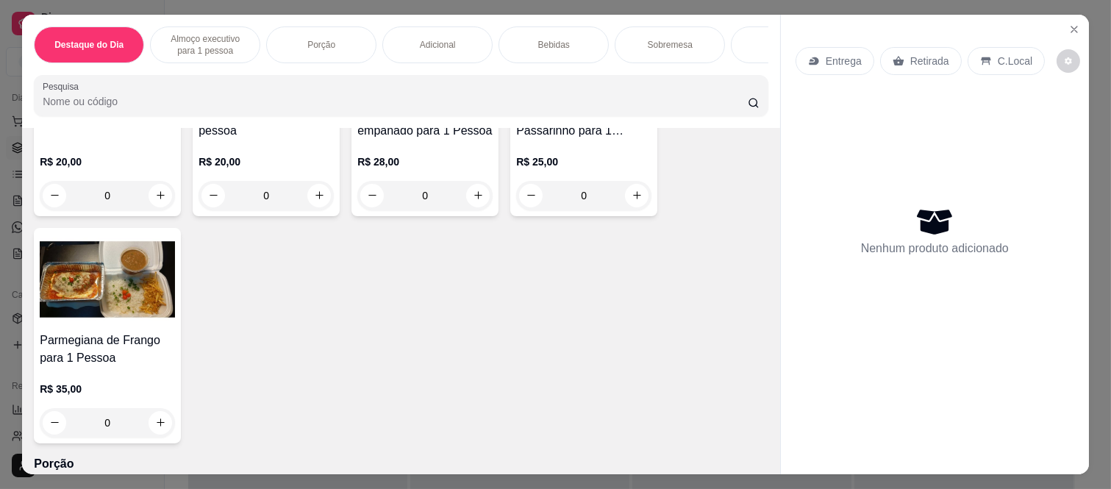
scroll to position [490, 0]
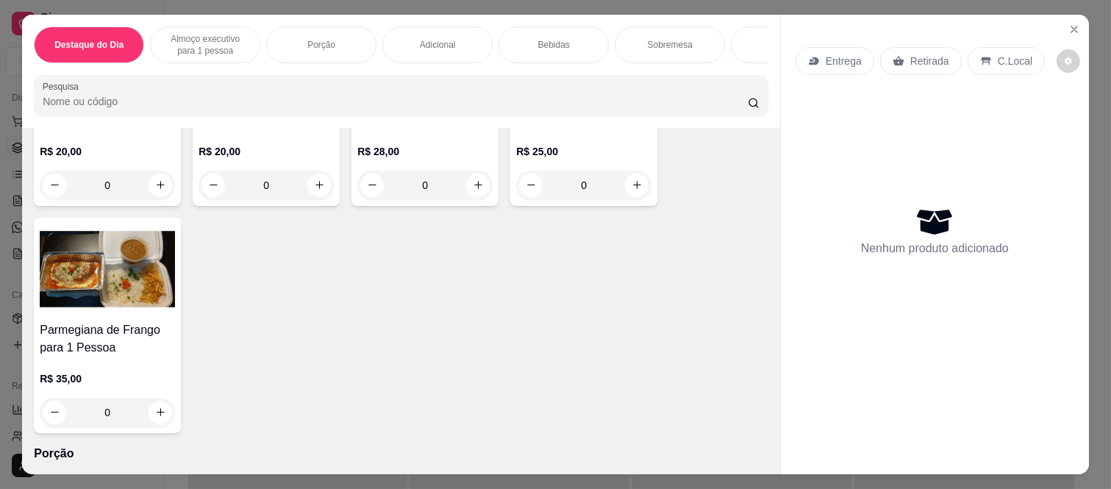
click at [467, 185] on div "0" at bounding box center [424, 185] width 135 height 29
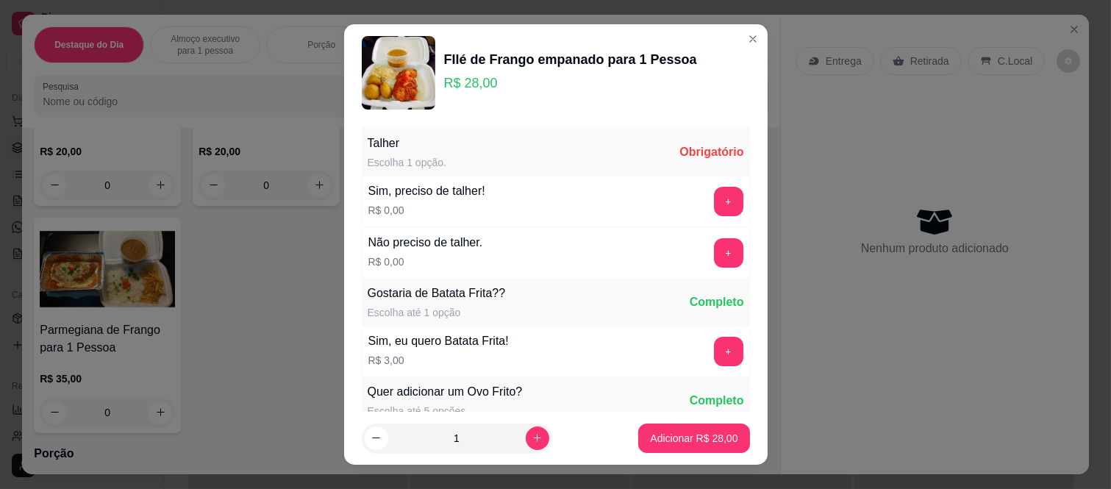
scroll to position [82, 0]
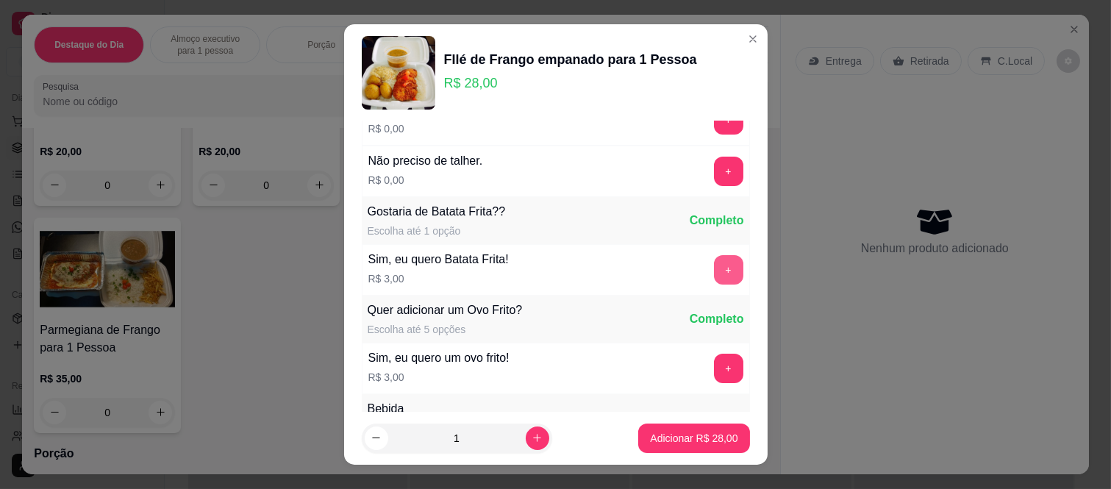
click at [714, 271] on button "+" at bounding box center [728, 269] width 29 height 29
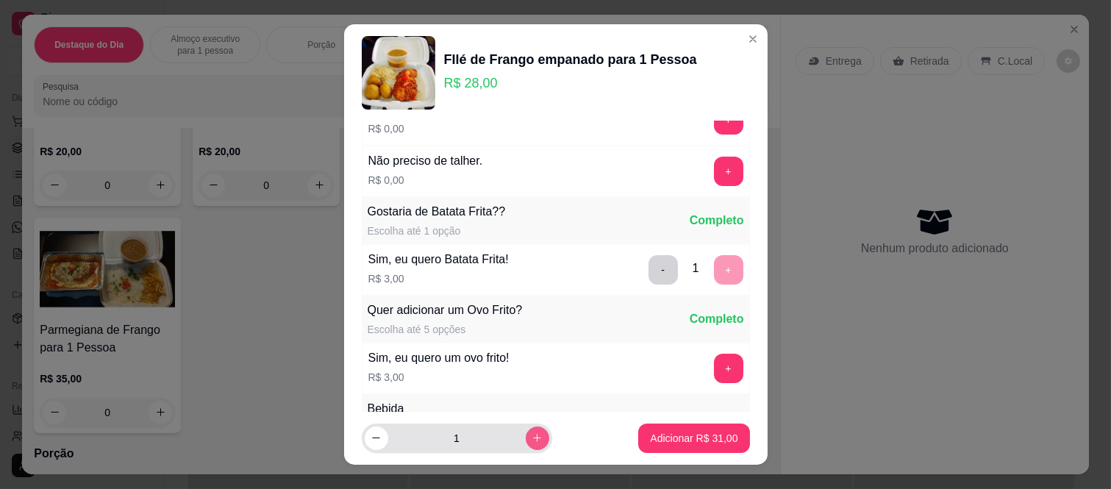
click at [532, 437] on icon "increase-product-quantity" at bounding box center [537, 437] width 11 height 11
type input "2"
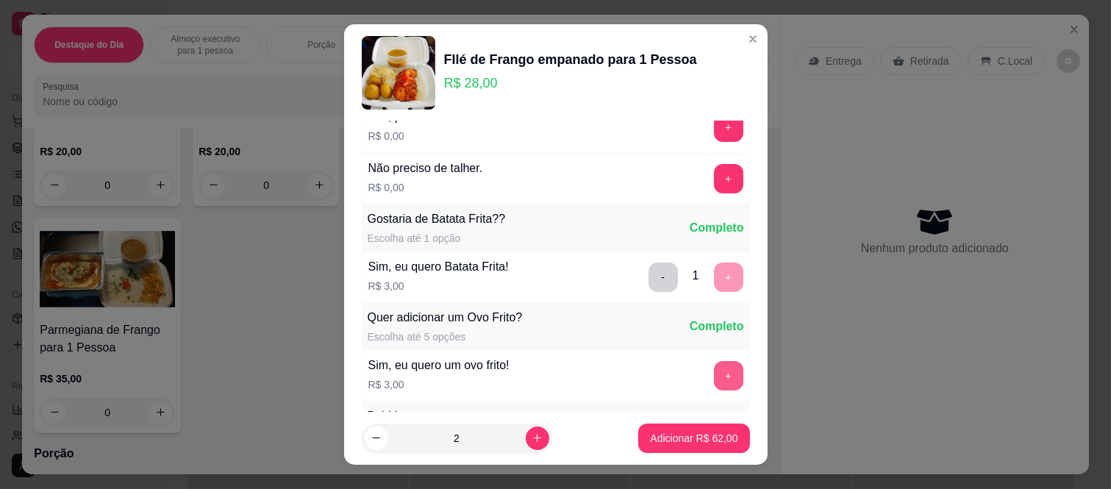
scroll to position [0, 0]
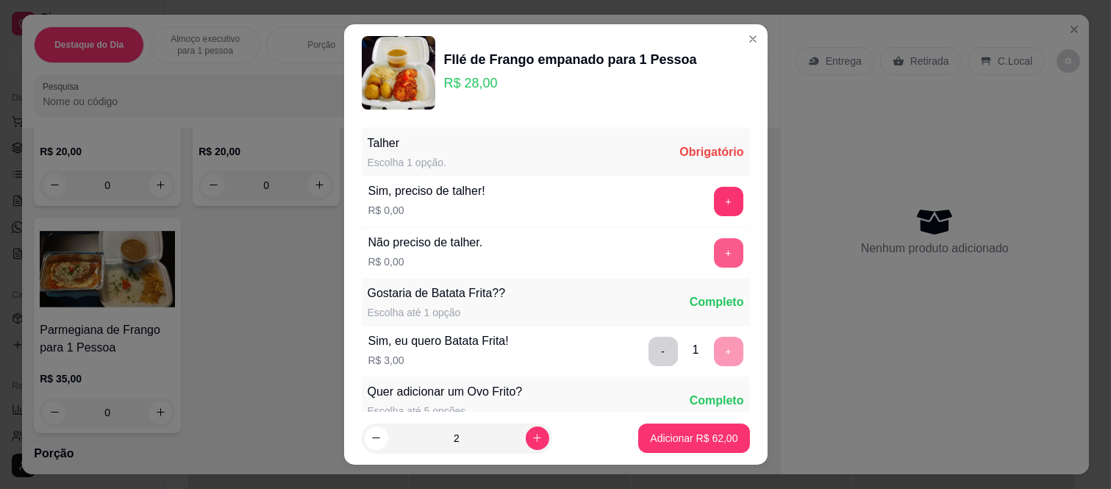
click at [714, 260] on button "+" at bounding box center [728, 252] width 29 height 29
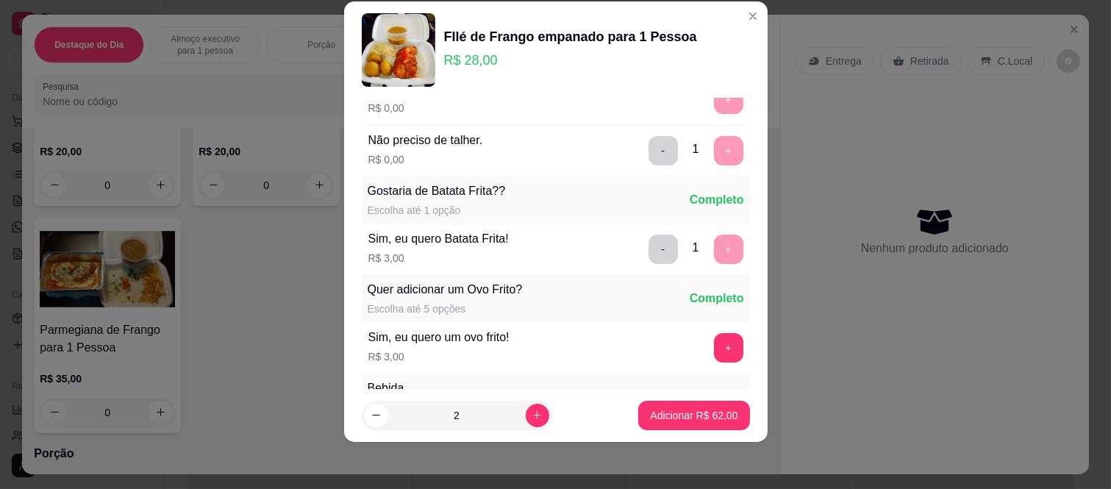
scroll to position [157, 0]
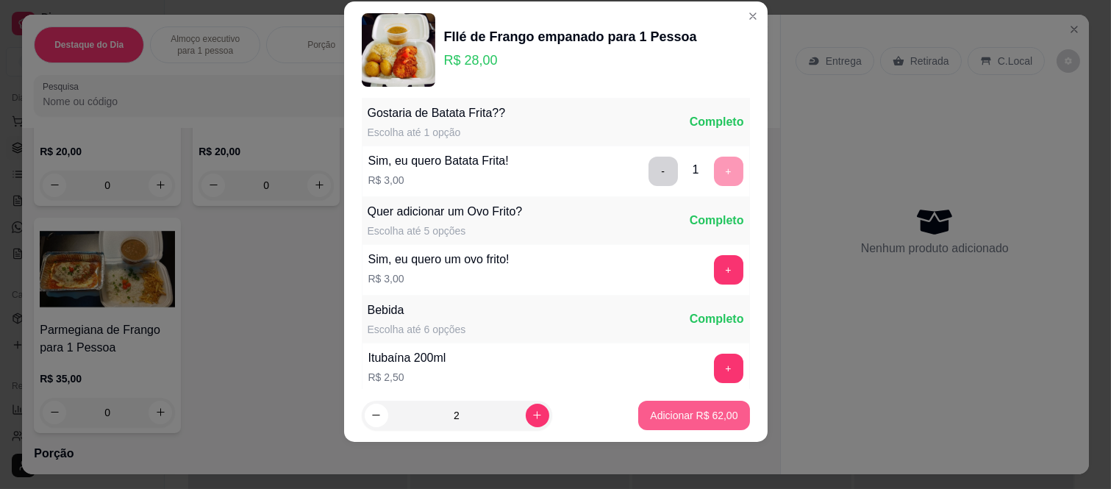
click at [687, 414] on p "Adicionar R$ 62,00" at bounding box center [694, 415] width 88 height 15
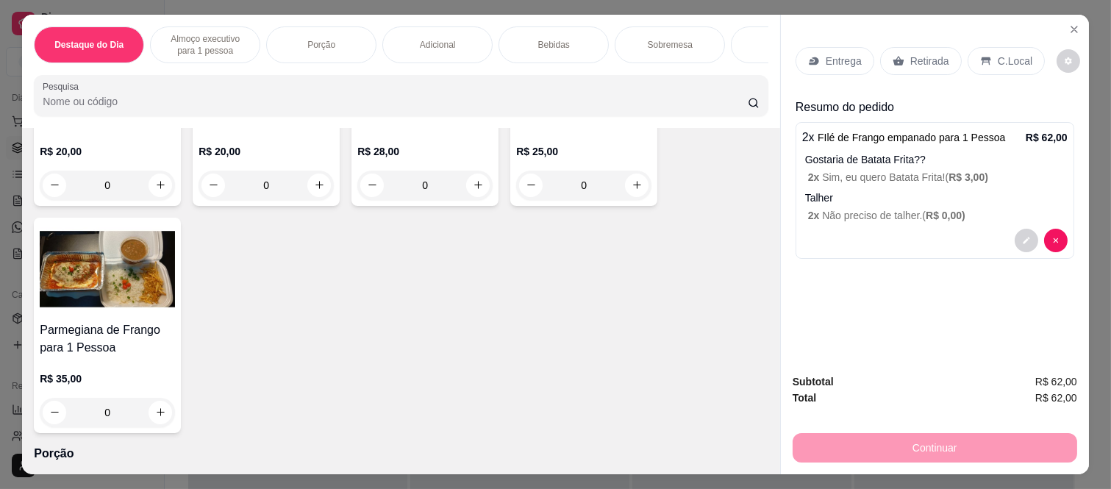
click at [916, 54] on p "Retirada" at bounding box center [930, 61] width 39 height 15
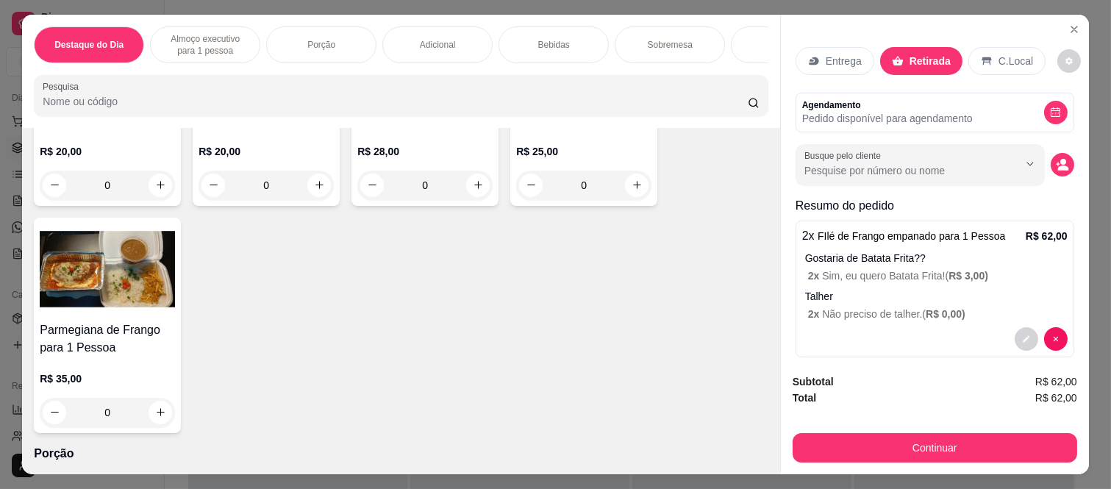
click at [1010, 54] on p "C.Local" at bounding box center [1016, 61] width 35 height 15
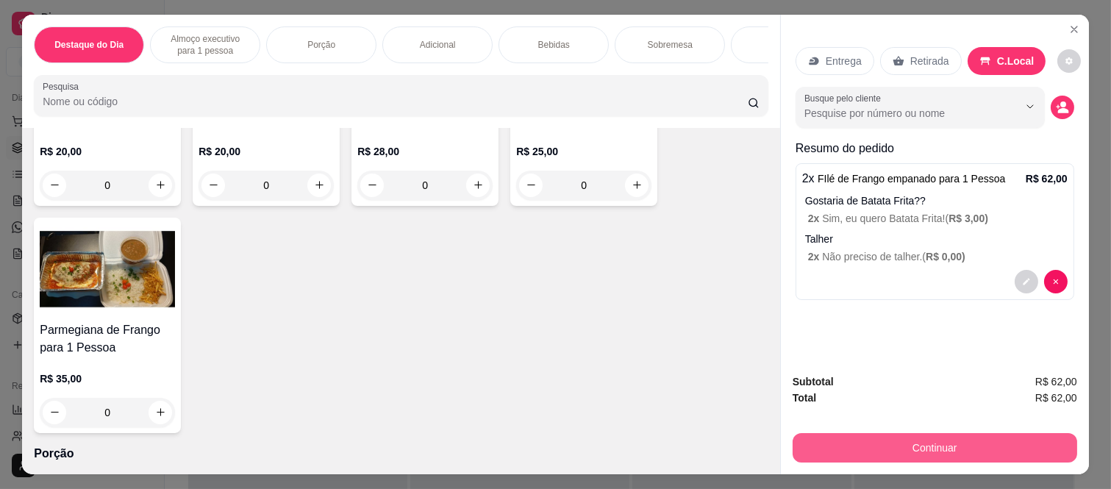
click at [908, 433] on button "Continuar" at bounding box center [935, 447] width 285 height 29
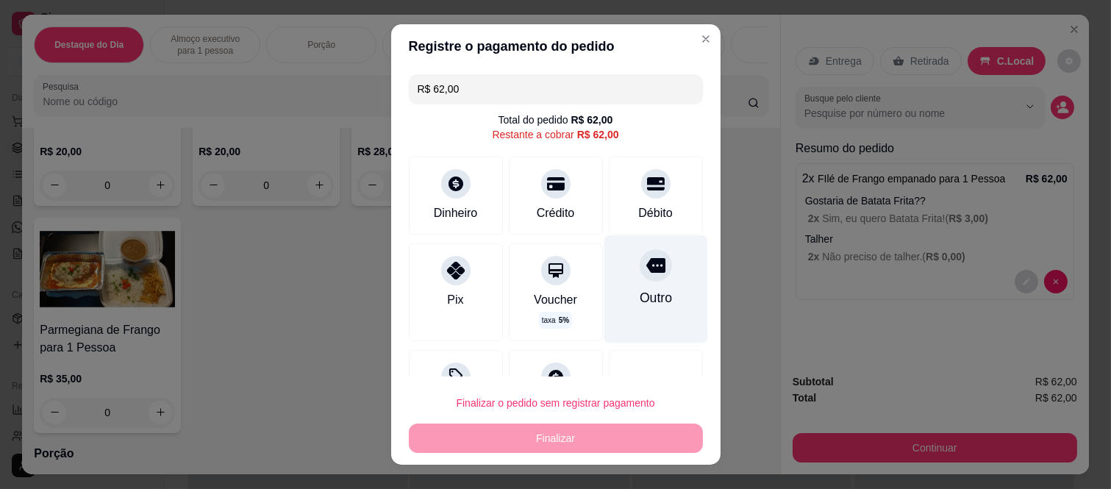
click at [627, 287] on div "Outro" at bounding box center [656, 289] width 104 height 107
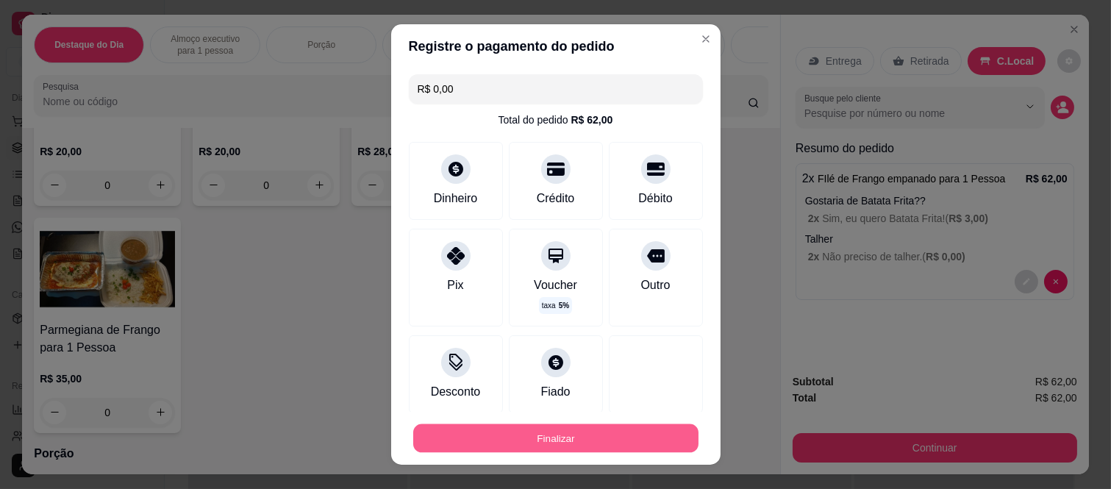
click at [590, 439] on button "Finalizar" at bounding box center [555, 438] width 285 height 29
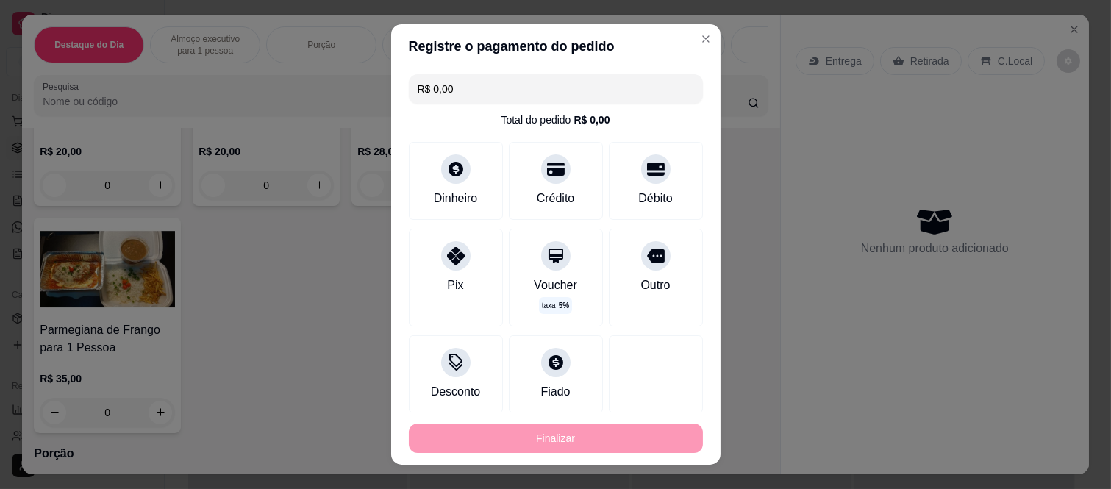
type input "-R$ 62,00"
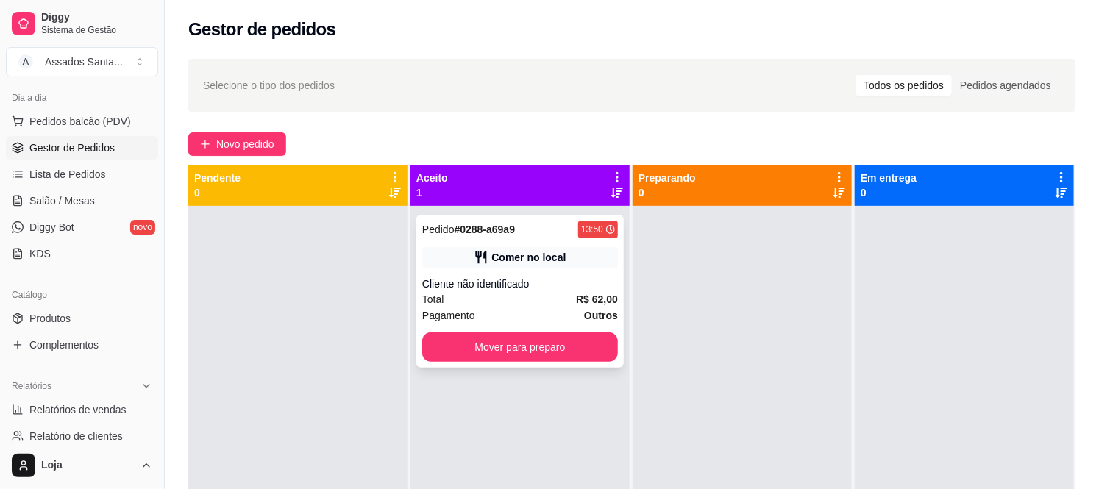
click at [486, 257] on icon at bounding box center [481, 257] width 15 height 15
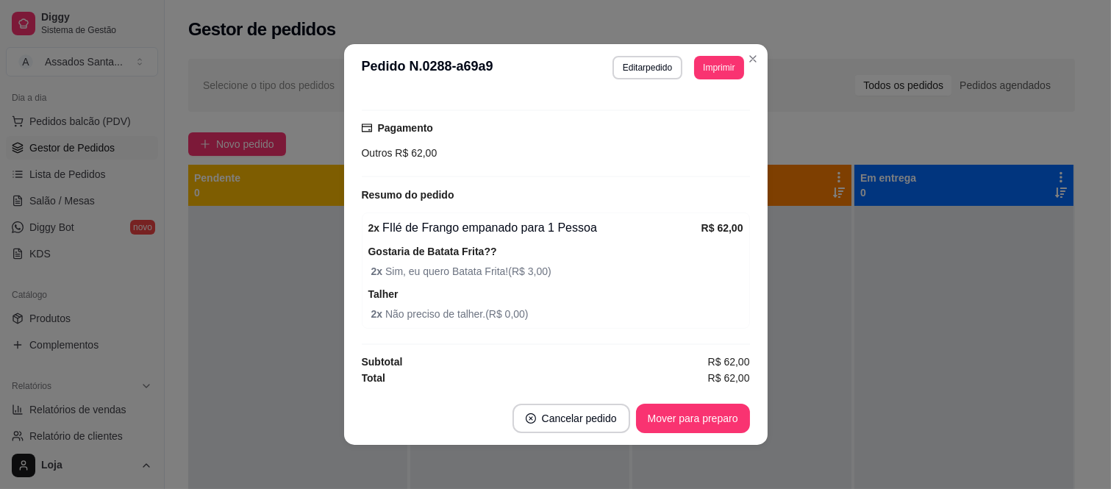
scroll to position [3, 0]
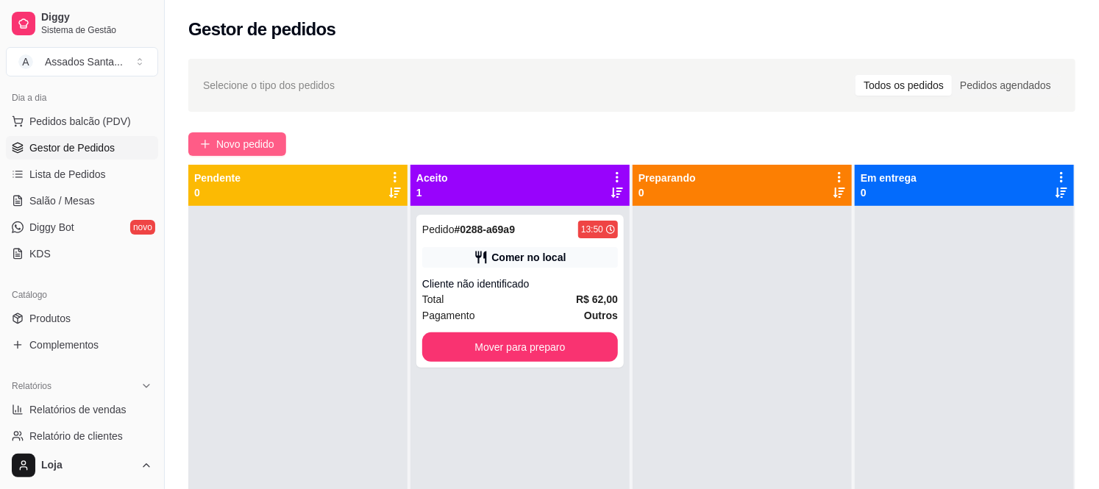
click at [265, 140] on span "Novo pedido" at bounding box center [245, 144] width 58 height 16
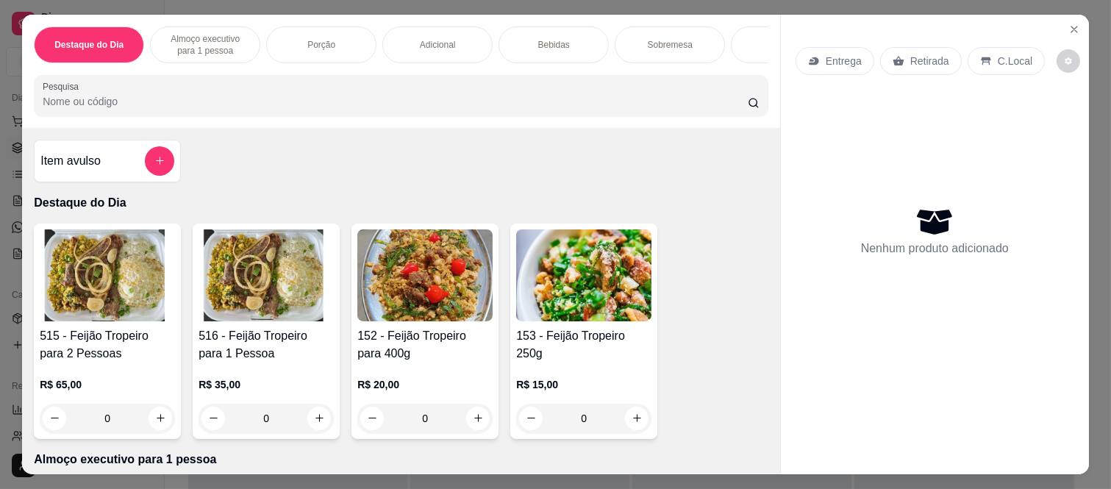
click at [145, 176] on div at bounding box center [159, 160] width 29 height 29
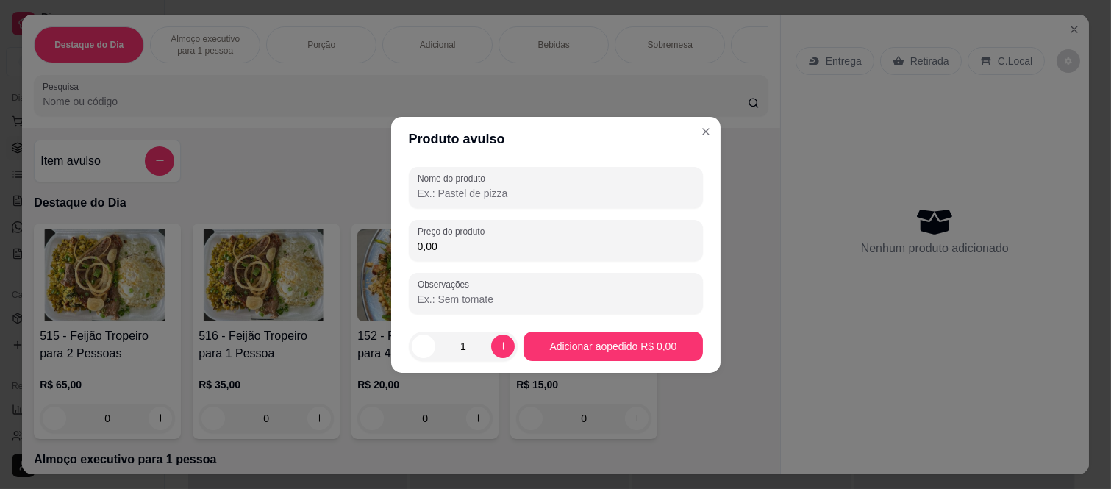
click at [488, 193] on input "Nome do produto" at bounding box center [556, 193] width 277 height 15
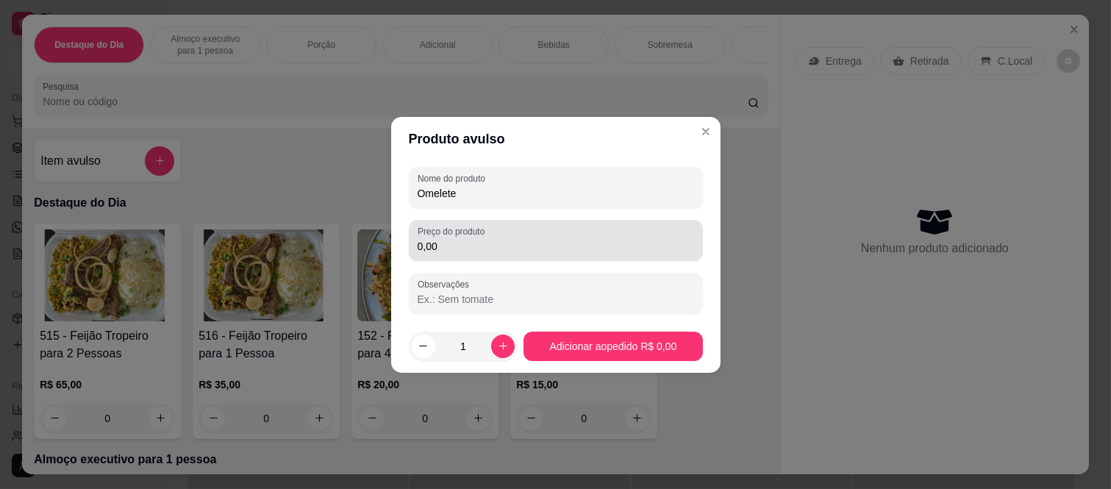
type input "Omelete"
click at [486, 239] on input "0,00" at bounding box center [556, 246] width 277 height 15
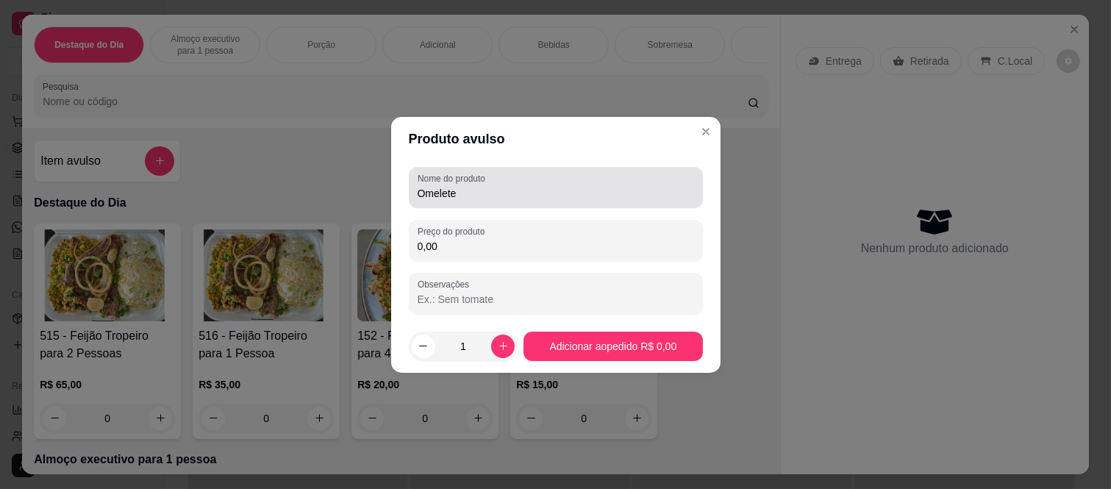
type input "0,00"
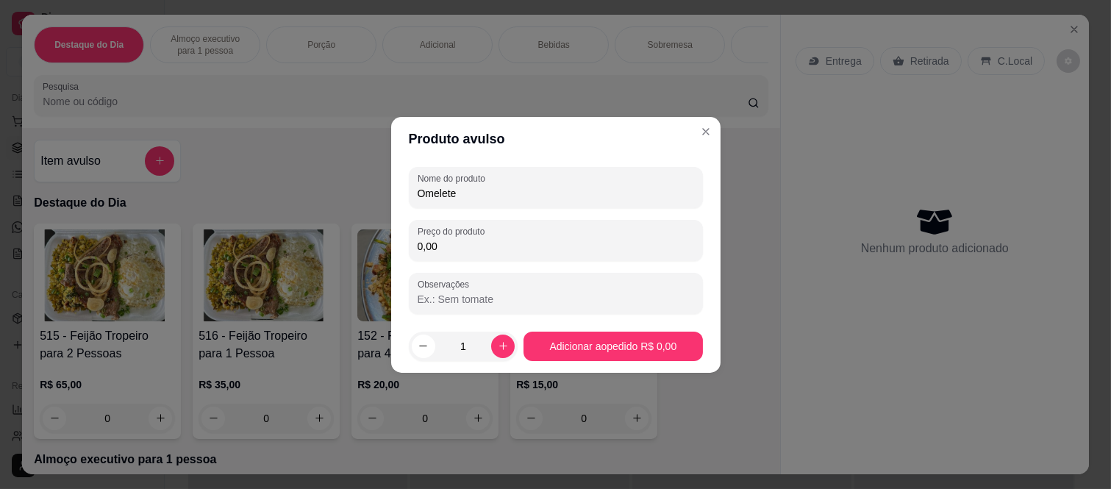
click at [689, 129] on header "Produto avulso" at bounding box center [556, 139] width 330 height 44
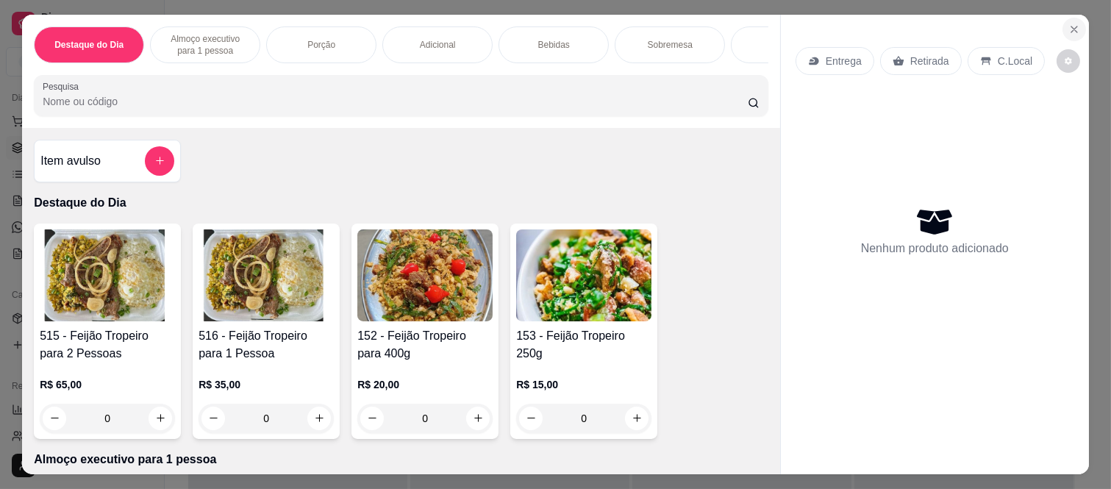
click at [1069, 24] on icon "Close" at bounding box center [1075, 30] width 12 height 12
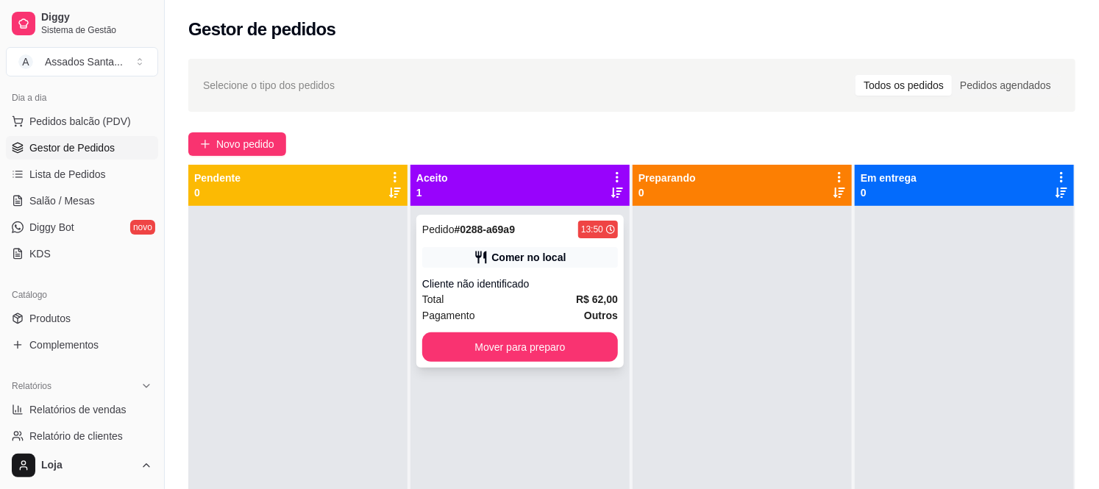
click at [486, 263] on icon at bounding box center [481, 257] width 15 height 15
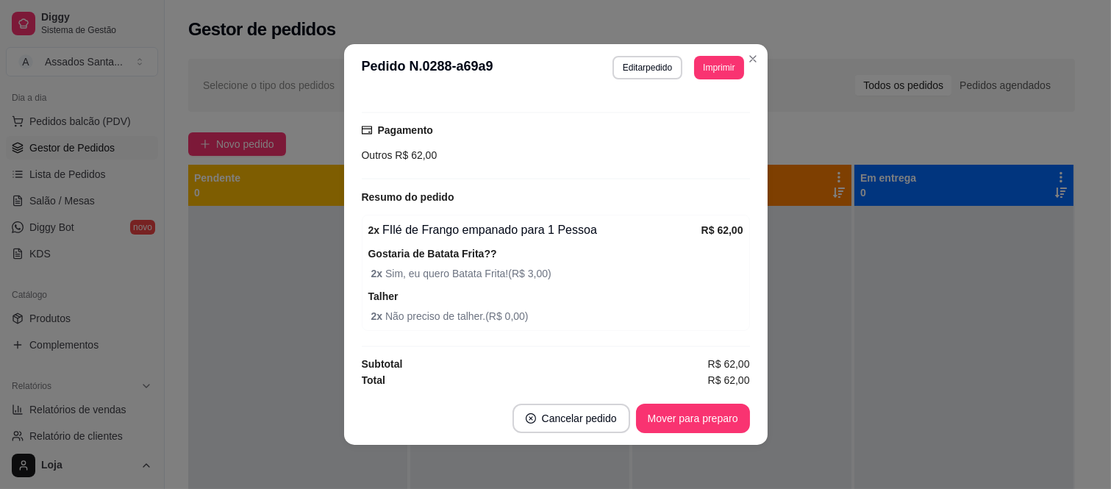
scroll to position [178, 0]
click at [643, 71] on button "Editar pedido" at bounding box center [647, 67] width 68 height 23
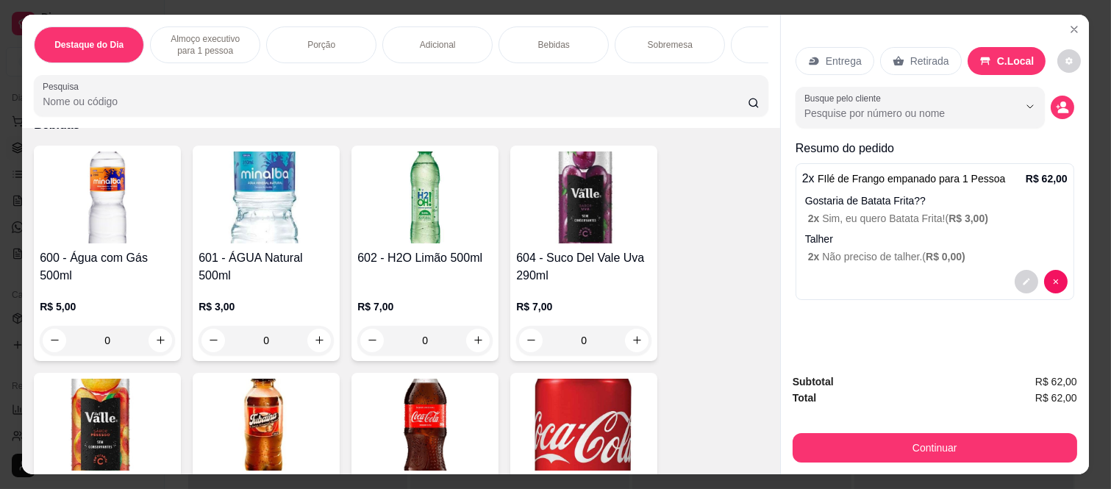
scroll to position [1716, 0]
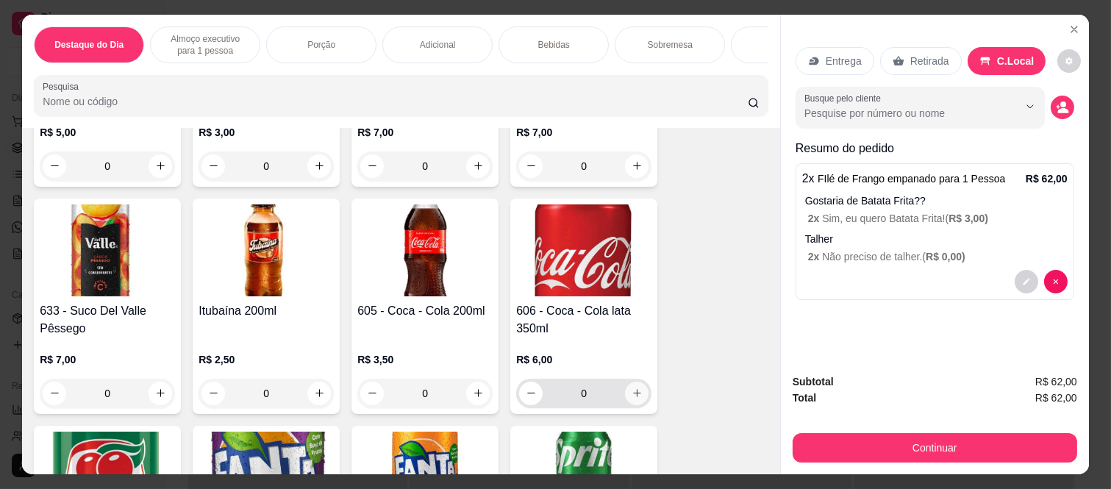
click at [632, 394] on icon "increase-product-quantity" at bounding box center [637, 393] width 11 height 11
type input "1"
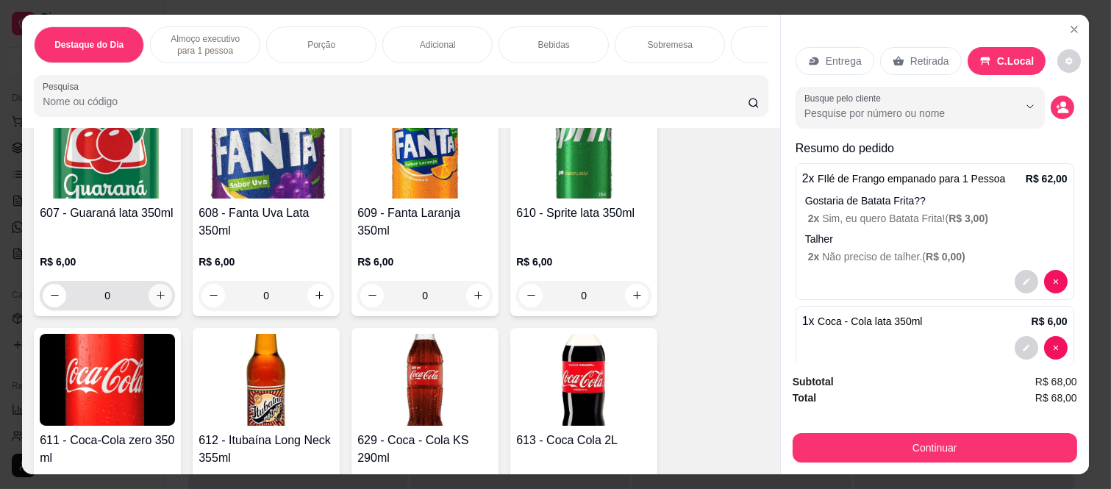
click at [152, 290] on button "increase-product-quantity" at bounding box center [161, 296] width 24 height 24
type input "1"
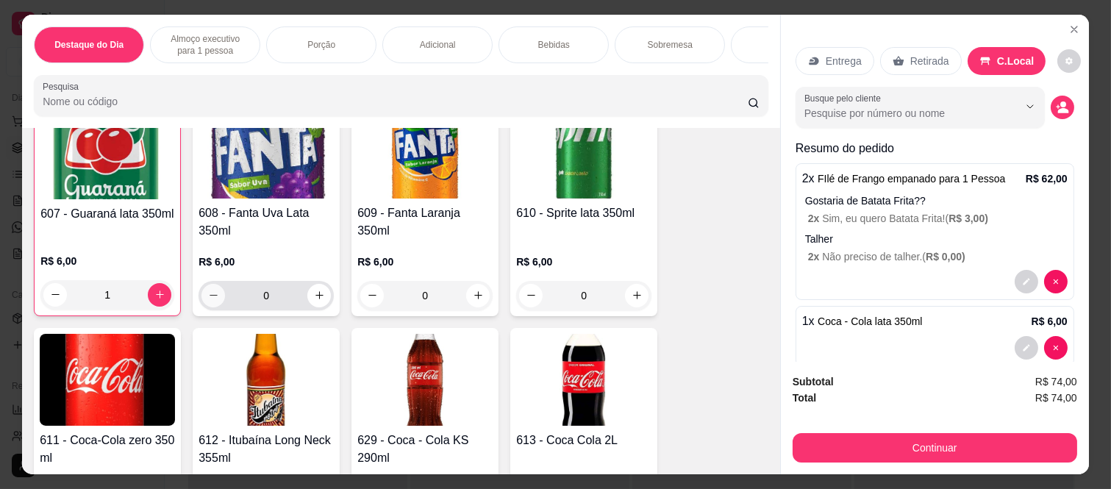
scroll to position [2043, 0]
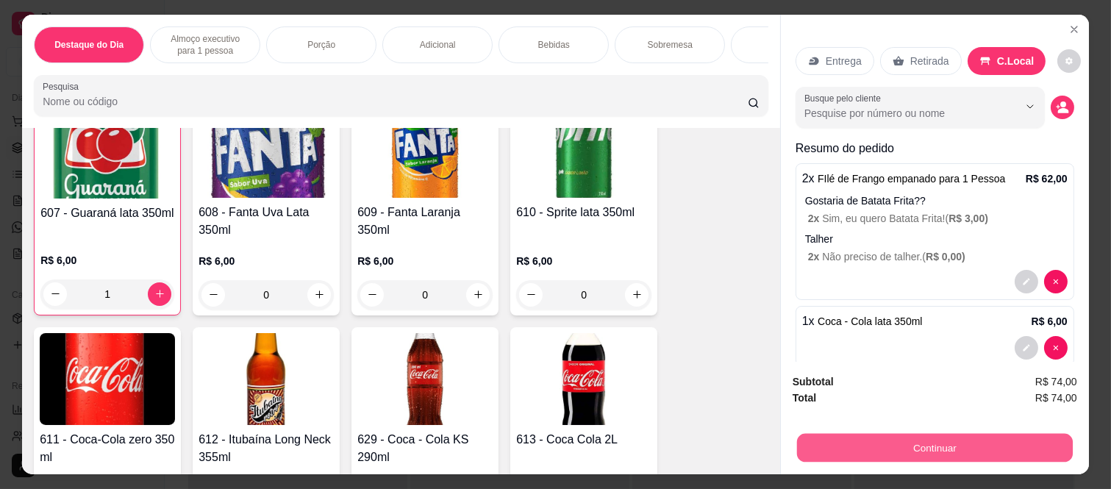
click at [886, 442] on button "Continuar" at bounding box center [935, 448] width 276 height 29
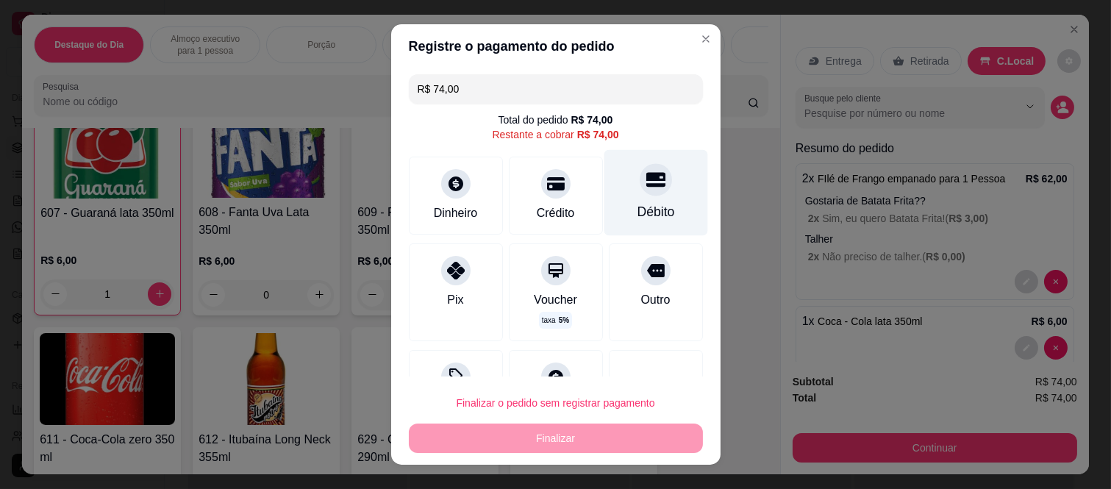
click at [628, 202] on div "Débito" at bounding box center [656, 193] width 104 height 86
type input "R$ 0,00"
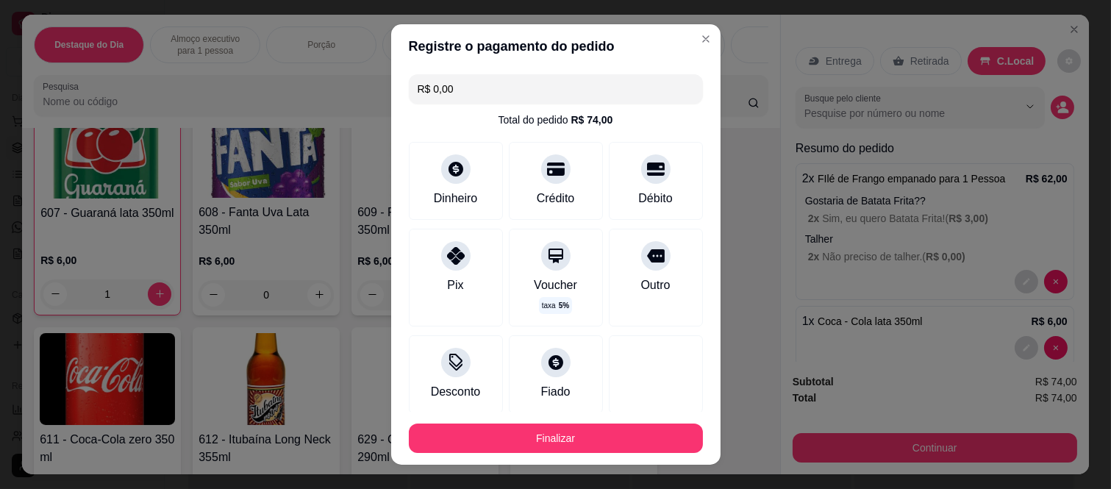
click at [605, 440] on button "Finalizar" at bounding box center [556, 438] width 294 height 29
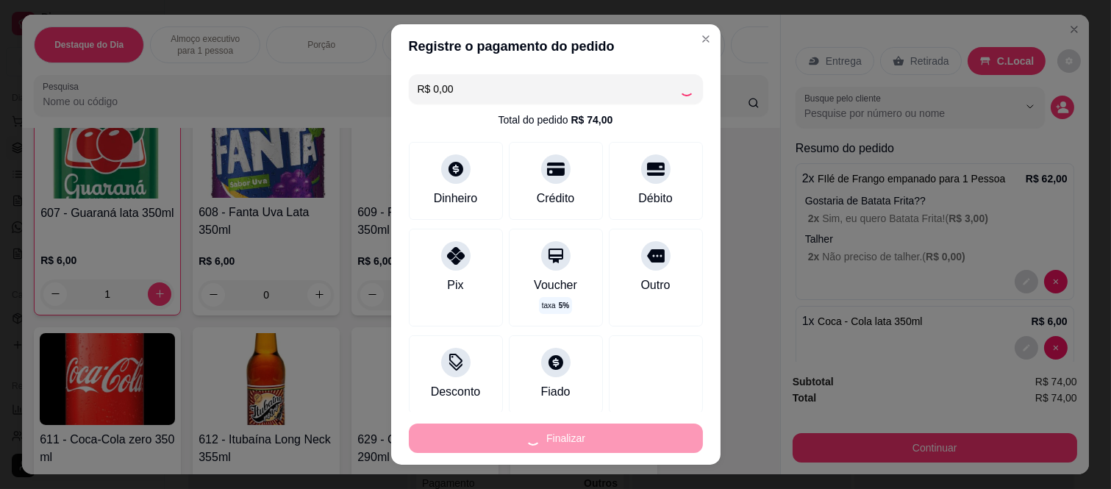
type input "0"
type input "-R$ 74,00"
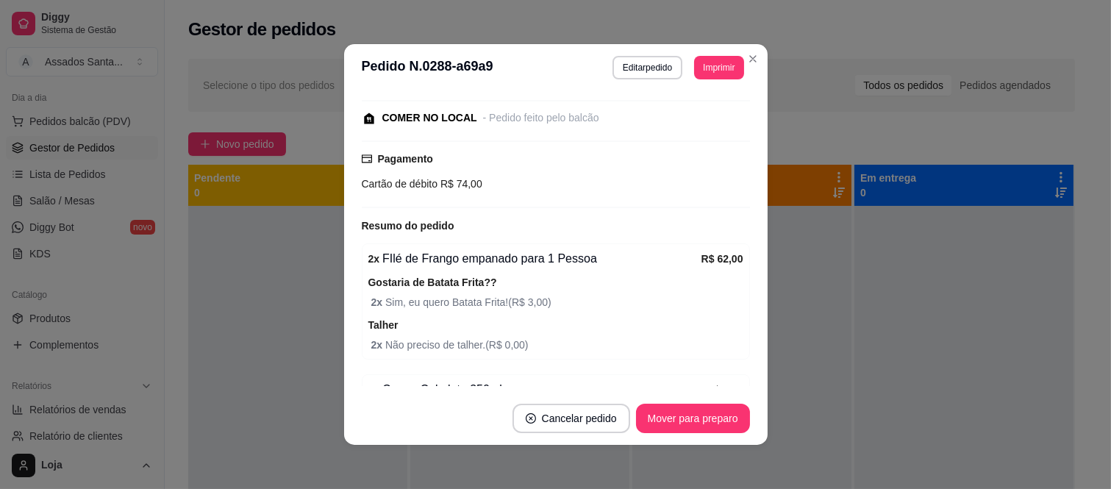
scroll to position [210, 0]
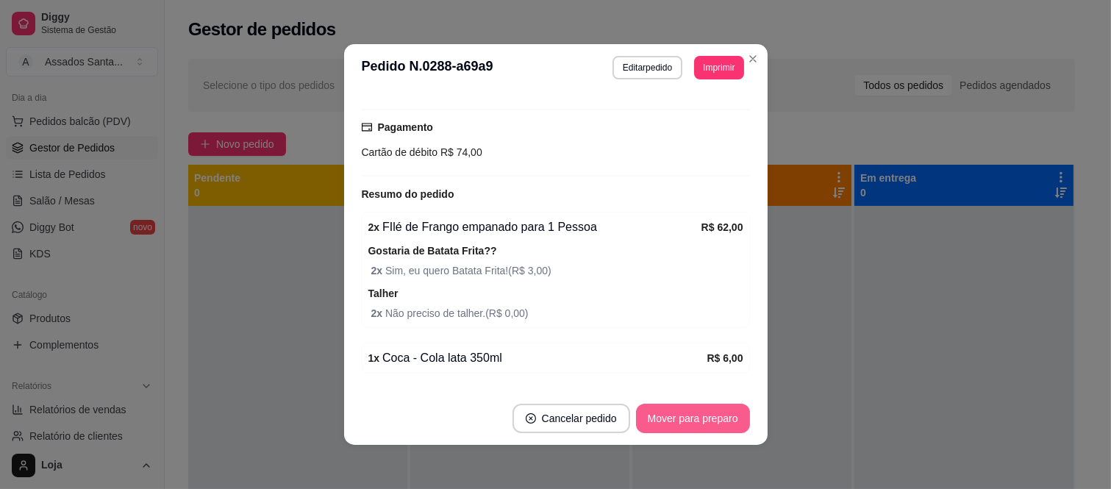
click at [704, 421] on button "Mover para preparo" at bounding box center [693, 418] width 114 height 29
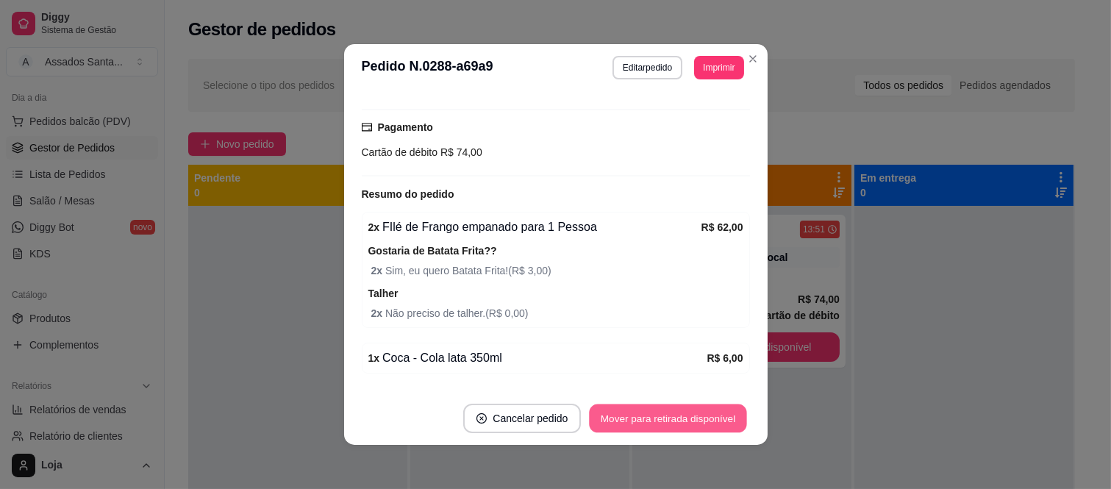
click at [701, 421] on button "Mover para retirada disponível" at bounding box center [668, 419] width 157 height 29
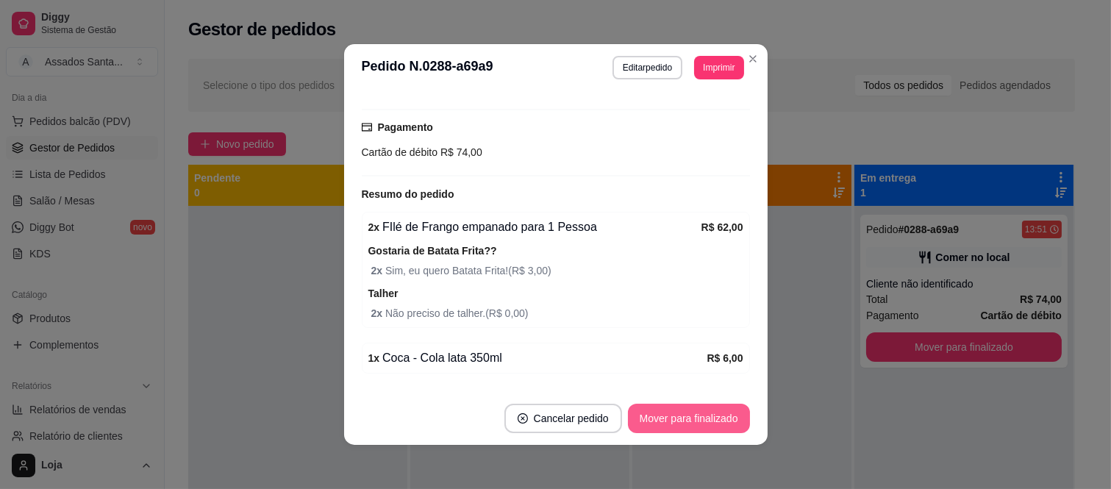
click at [701, 421] on button "Mover para finalizado" at bounding box center [689, 418] width 122 height 29
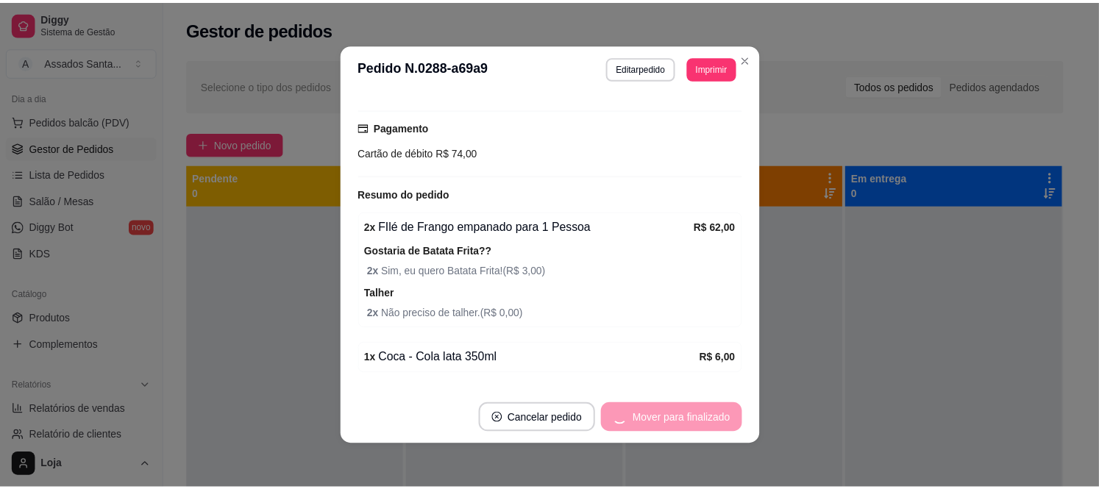
scroll to position [132, 0]
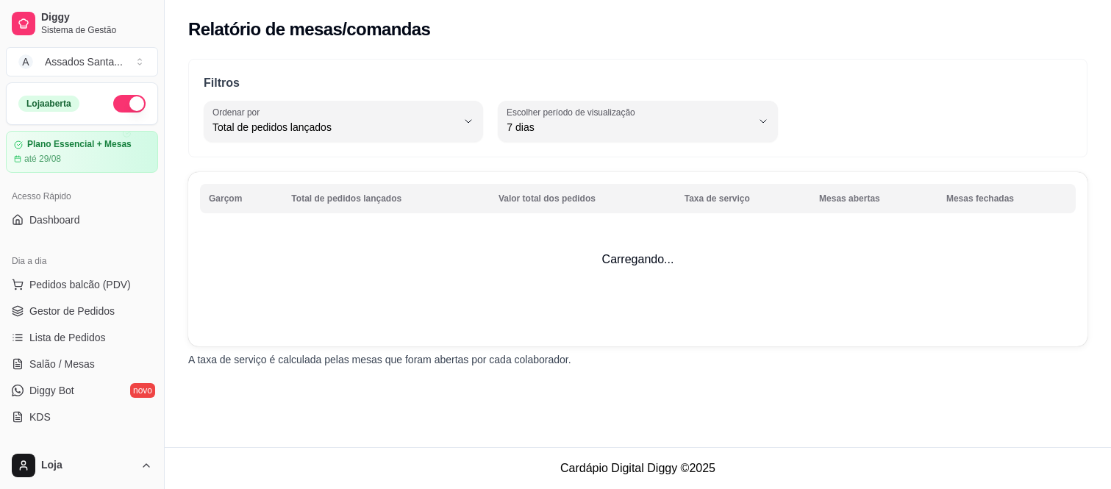
select select "TOTAL_OF_ORDERS"
select select "7"
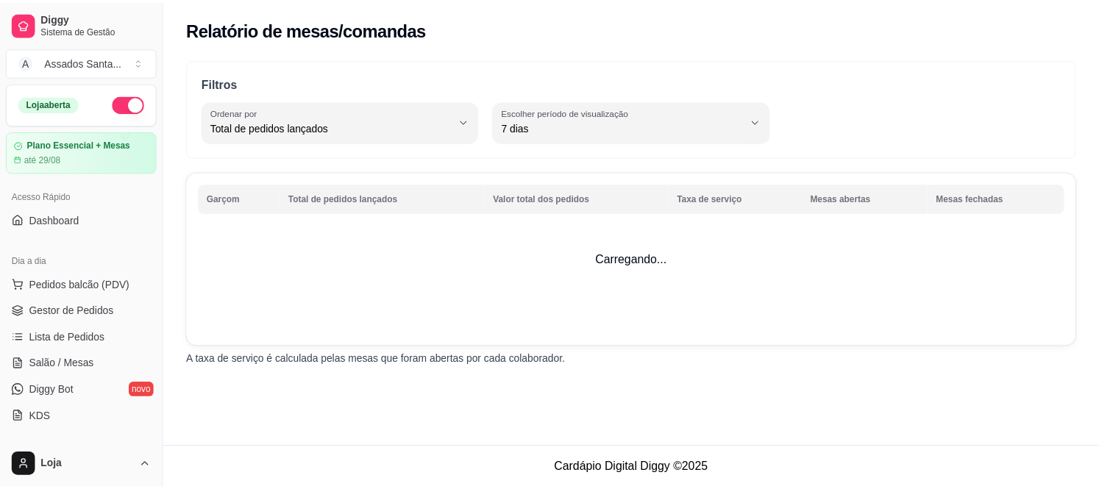
scroll to position [327, 0]
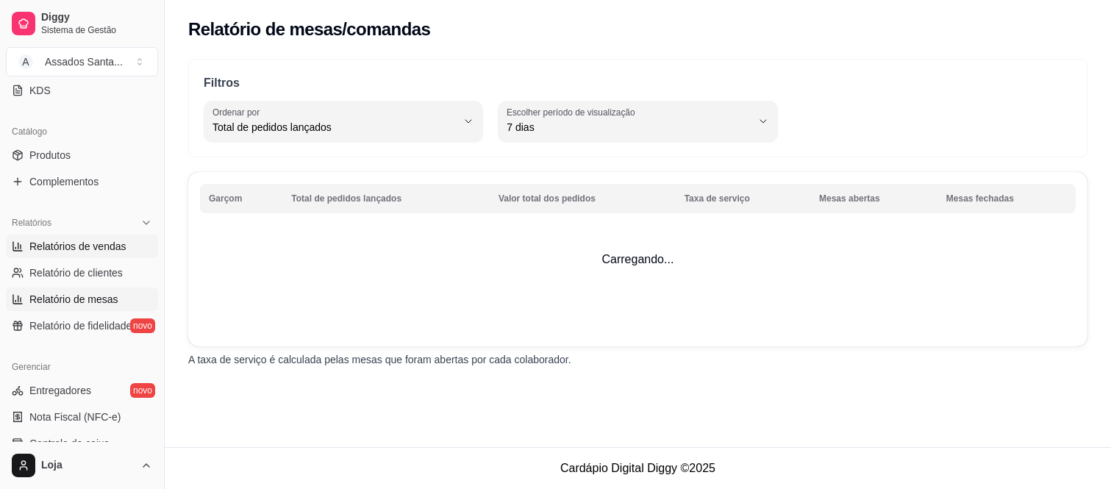
click at [89, 244] on span "Relatórios de vendas" at bounding box center [77, 246] width 97 height 15
select select "ALL"
select select "0"
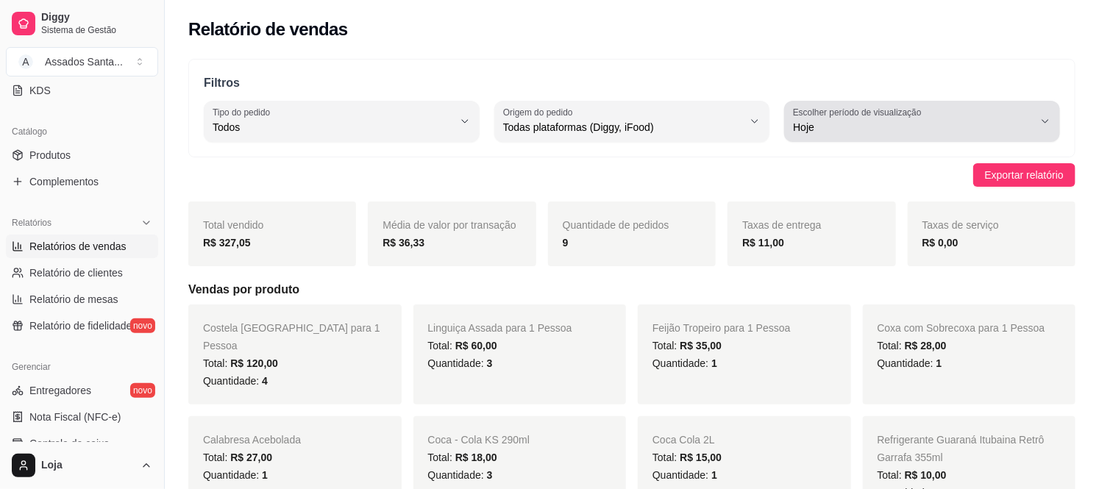
click at [933, 121] on span "Hoje" at bounding box center [913, 127] width 241 height 15
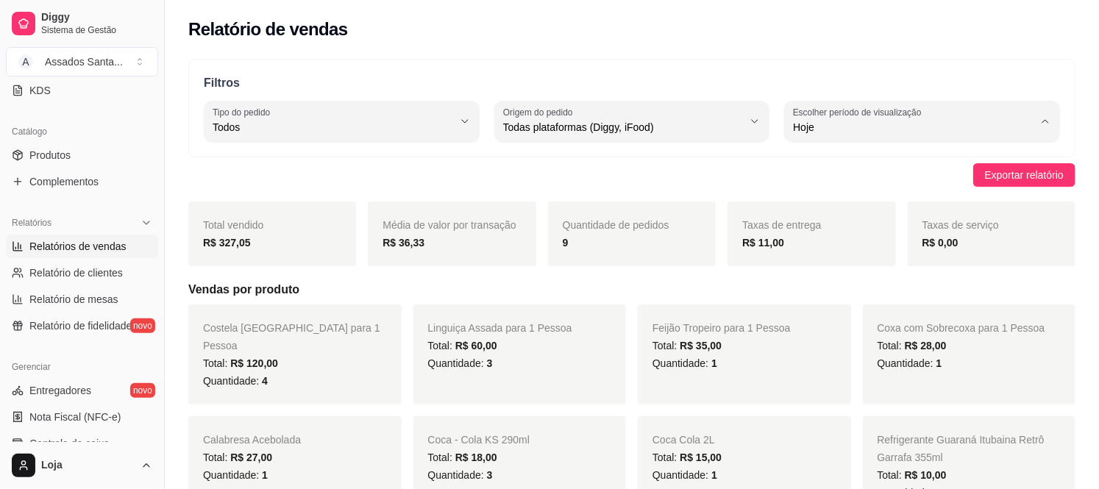
click at [836, 307] on span "Customizado" at bounding box center [915, 306] width 228 height 14
type input "-1"
select select "-1"
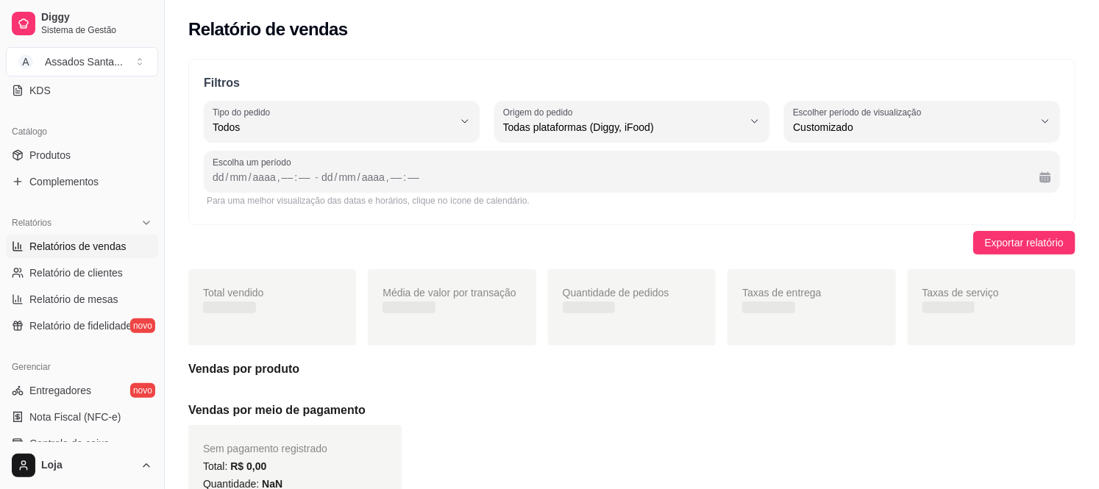
scroll to position [13, 0]
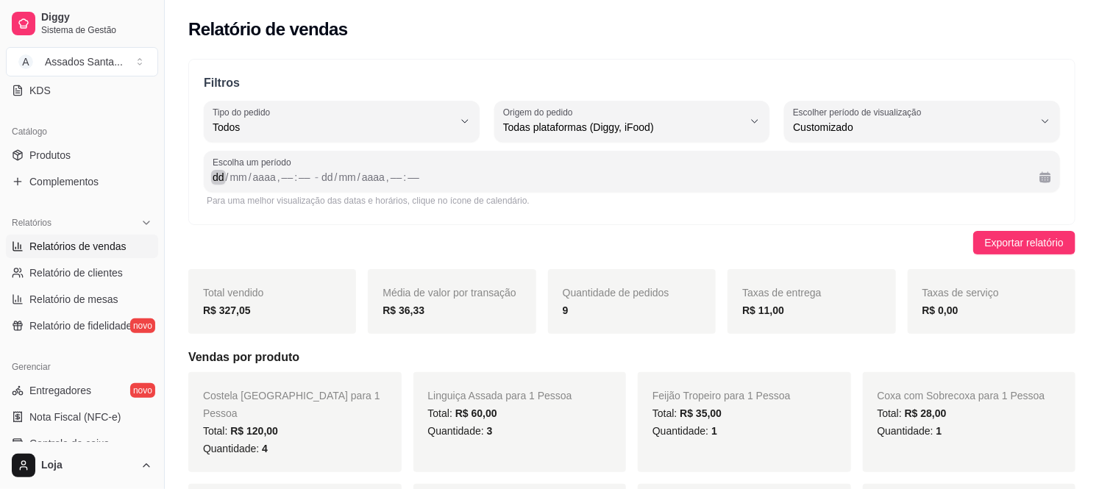
click at [223, 185] on div "dd / mm / aaaa , –– : ––" at bounding box center [262, 177] width 99 height 18
click at [217, 177] on div "dd" at bounding box center [218, 177] width 15 height 15
click at [216, 179] on div "dd" at bounding box center [218, 177] width 15 height 15
click at [219, 175] on div "dd" at bounding box center [218, 177] width 15 height 15
click at [222, 175] on div "dd" at bounding box center [218, 177] width 15 height 15
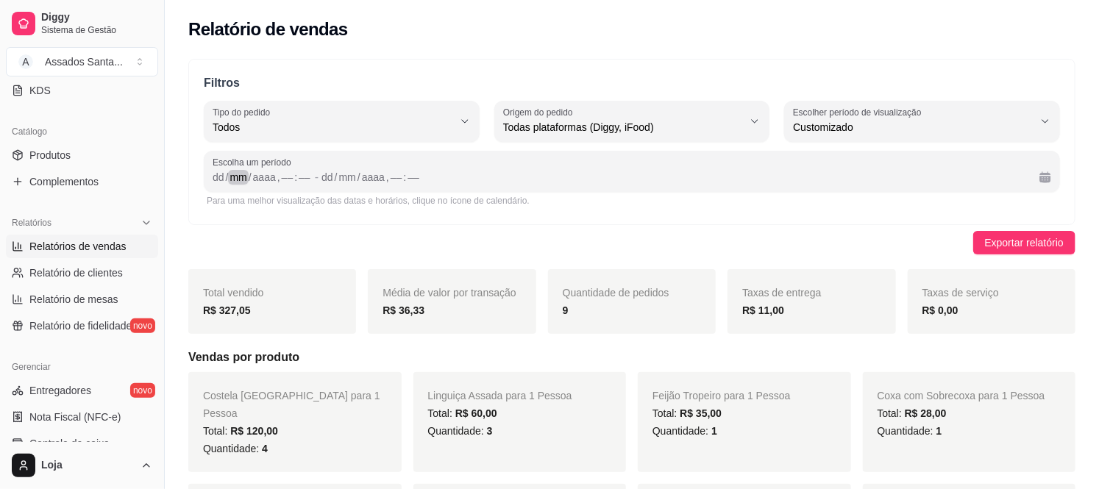
click at [241, 182] on div "mm" at bounding box center [238, 177] width 20 height 15
click at [597, 207] on div "Para uma melhor visualização das datas e horários, clique no ícone de calendári…" at bounding box center [632, 201] width 856 height 18
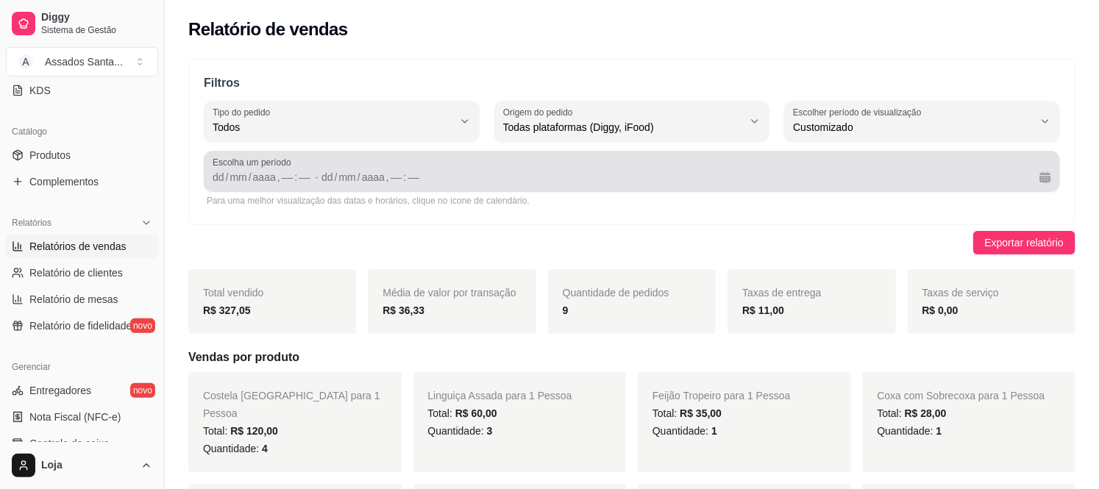
click at [335, 164] on span "Escolha um período" at bounding box center [632, 163] width 838 height 12
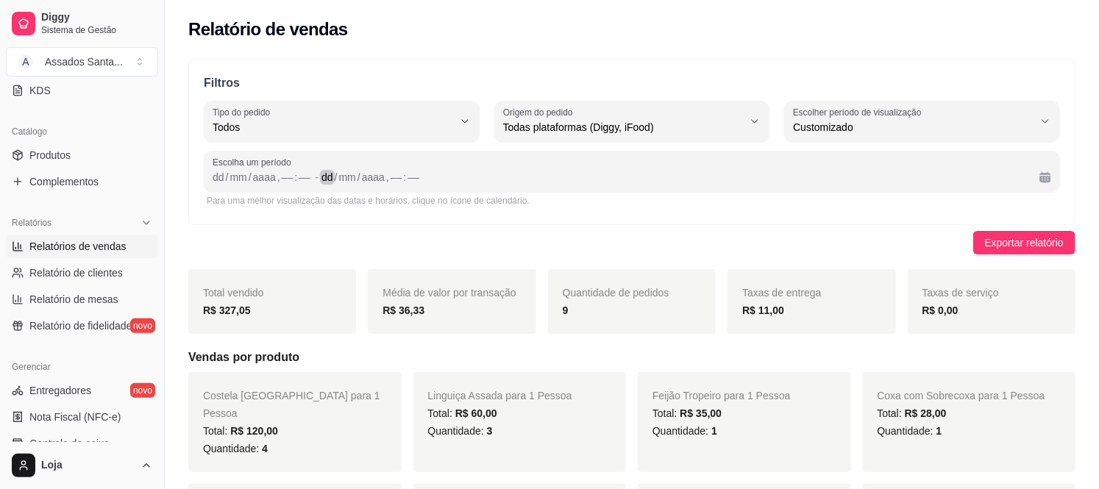
click at [329, 175] on div "dd" at bounding box center [327, 177] width 15 height 15
click at [216, 172] on div "dd" at bounding box center [218, 177] width 15 height 15
click at [631, 177] on div "dd / mm / aaaa , –– : ––" at bounding box center [674, 177] width 706 height 18
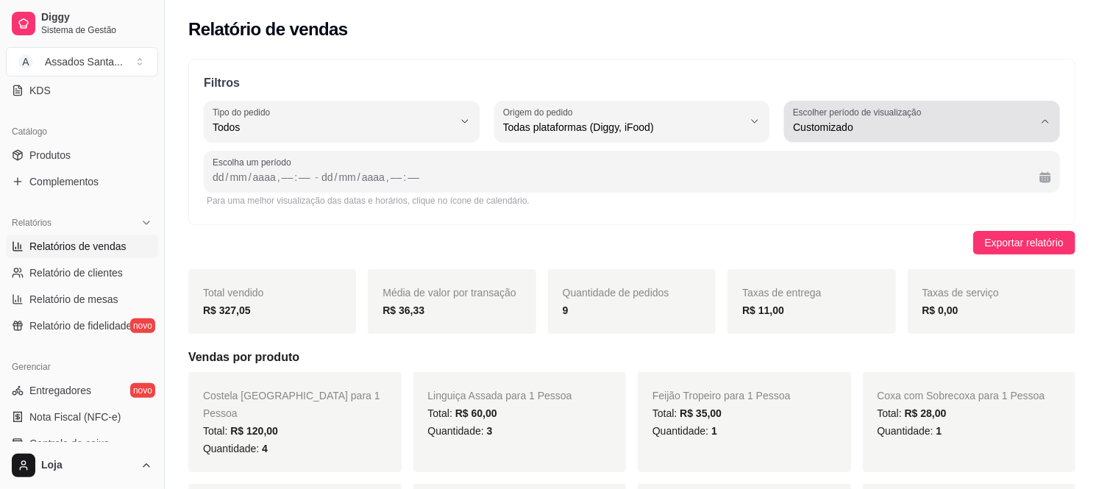
click at [872, 127] on span "Customizado" at bounding box center [913, 127] width 241 height 15
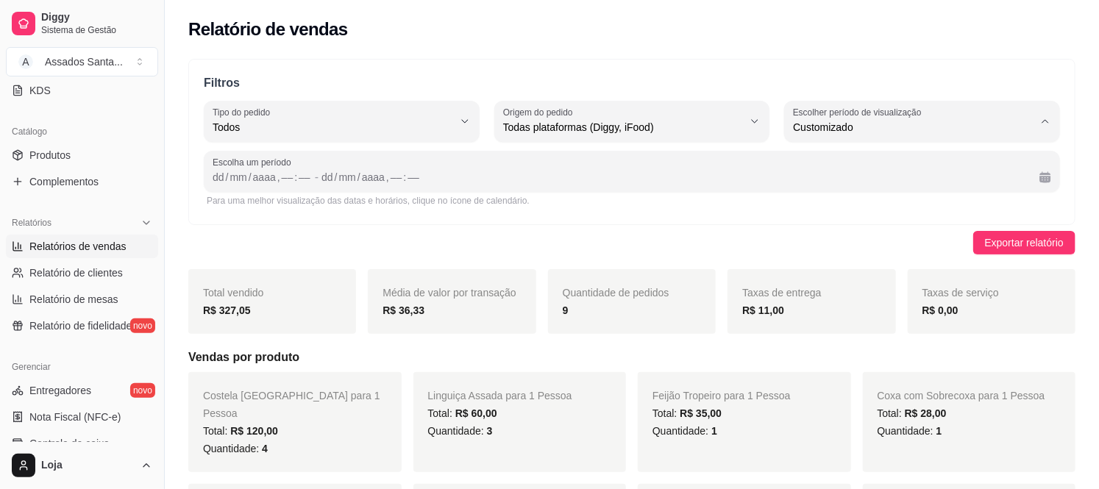
click at [821, 313] on span "Customizado" at bounding box center [915, 306] width 228 height 14
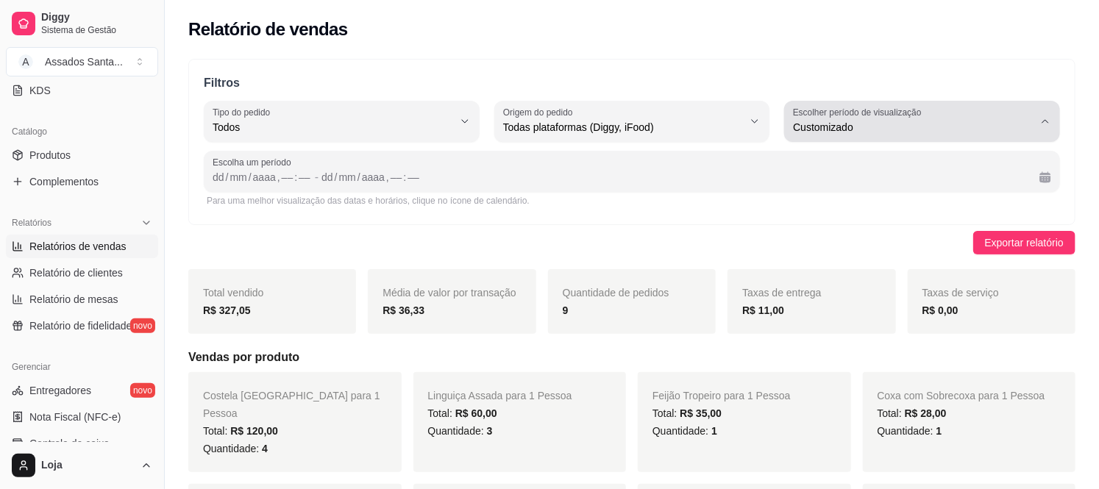
click at [842, 136] on button "Escolher período de visualização Customizado" at bounding box center [922, 121] width 276 height 41
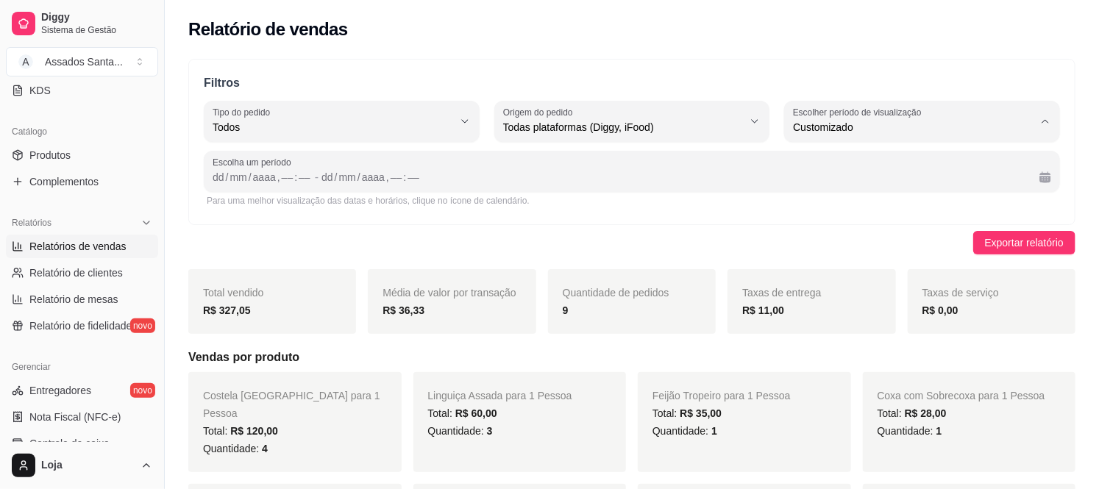
click at [685, 196] on div "Para uma melhor visualização das datas e horários, clique no ícone de calendári…" at bounding box center [632, 201] width 850 height 12
click at [216, 174] on div "dd" at bounding box center [218, 177] width 15 height 15
click at [221, 174] on div "dd" at bounding box center [218, 177] width 15 height 15
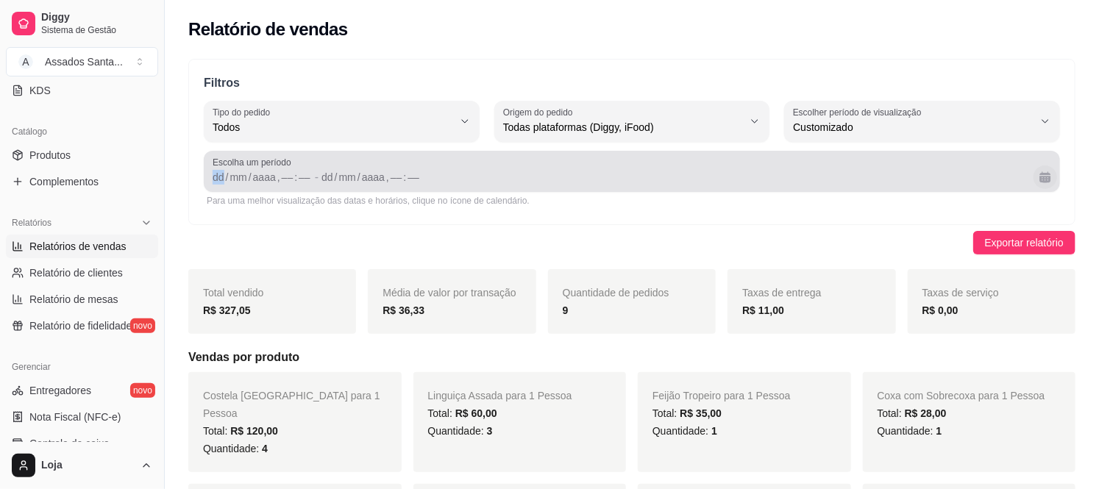
click at [1050, 180] on button "Calendário" at bounding box center [1045, 177] width 24 height 24
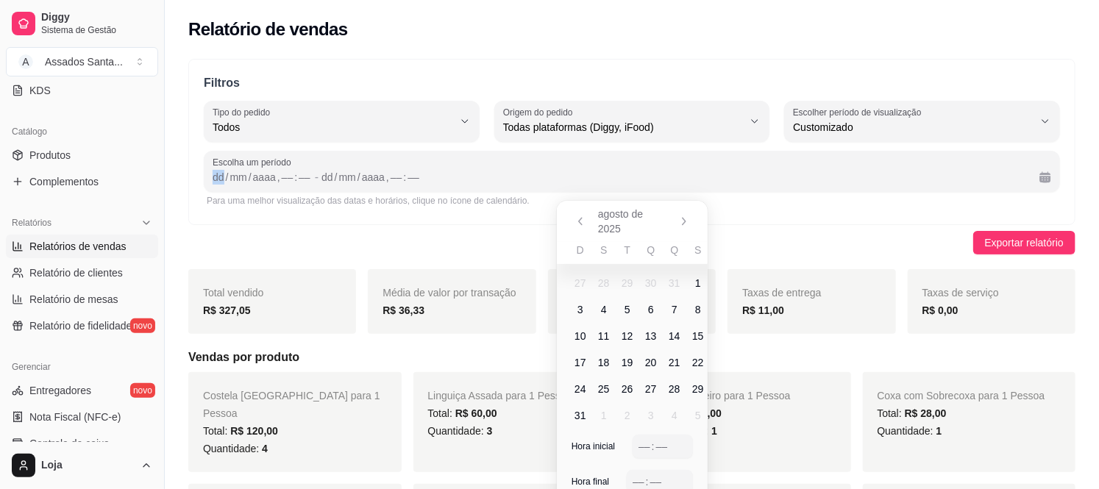
click at [700, 280] on span "1" at bounding box center [698, 283] width 6 height 15
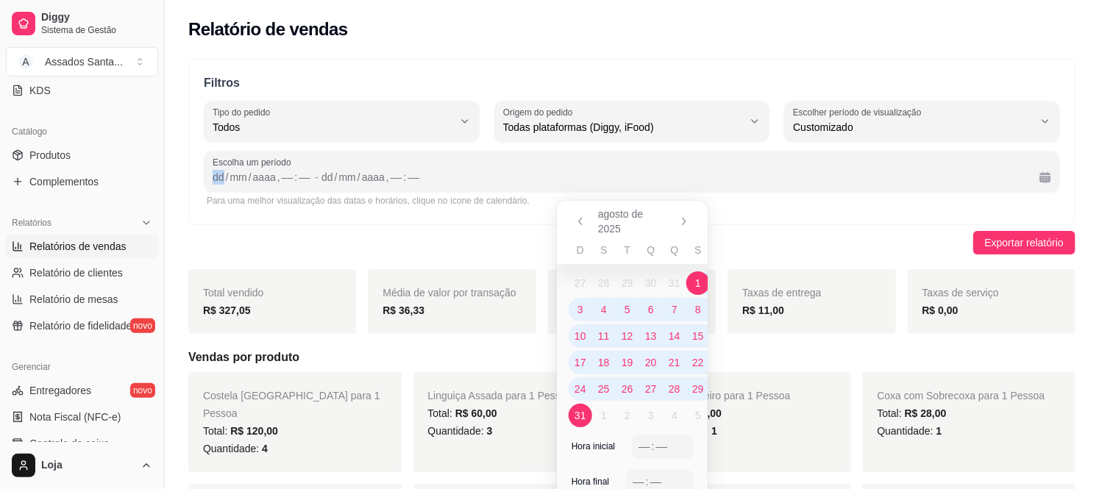
click at [583, 413] on span "31" at bounding box center [580, 415] width 12 height 15
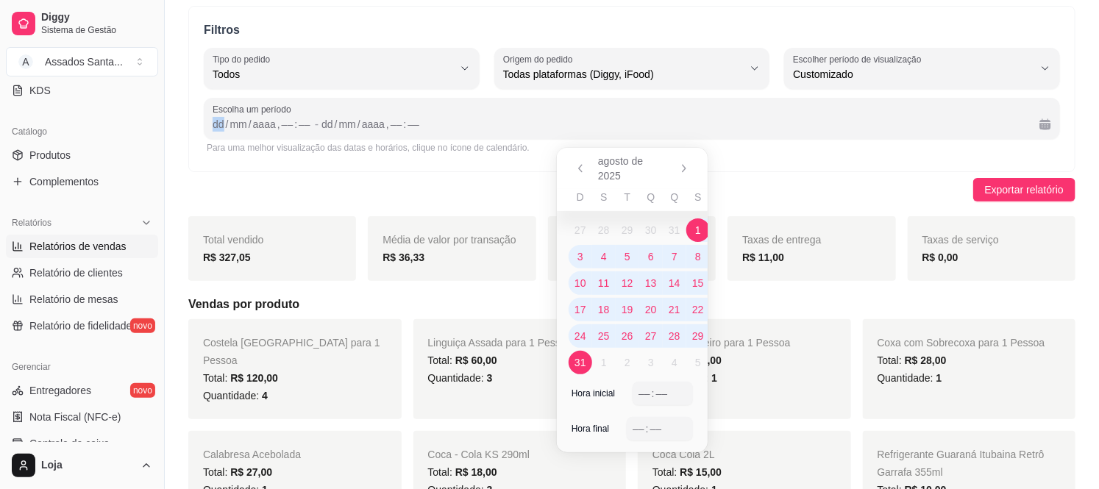
scroll to position [163, 0]
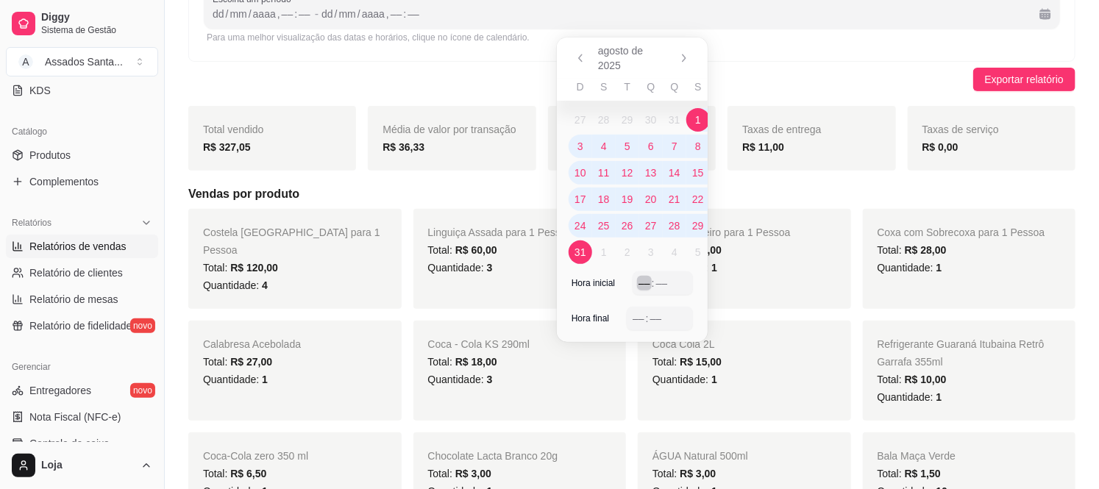
click at [646, 278] on div "––" at bounding box center [644, 283] width 15 height 15
click at [819, 74] on div "Exportar relatório" at bounding box center [631, 80] width 887 height 24
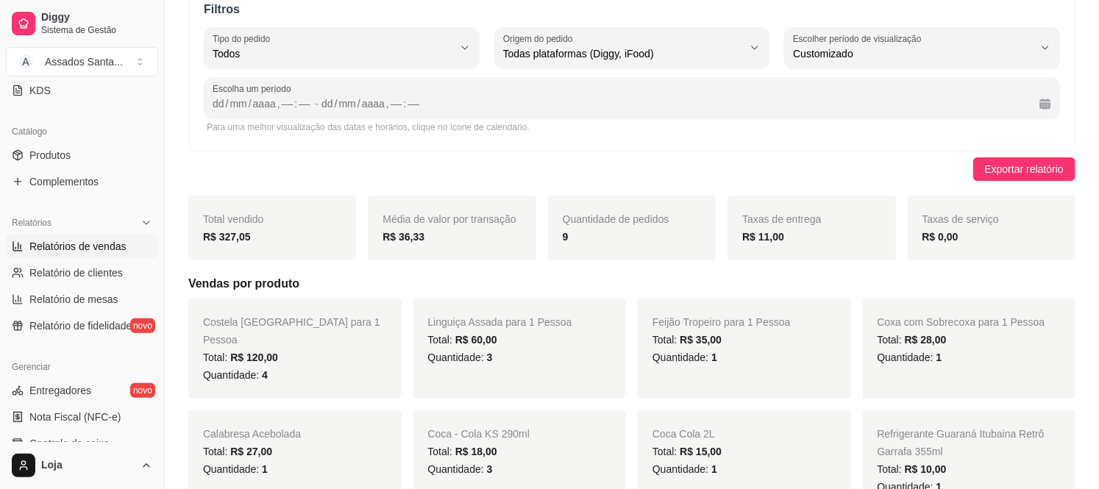
scroll to position [0, 0]
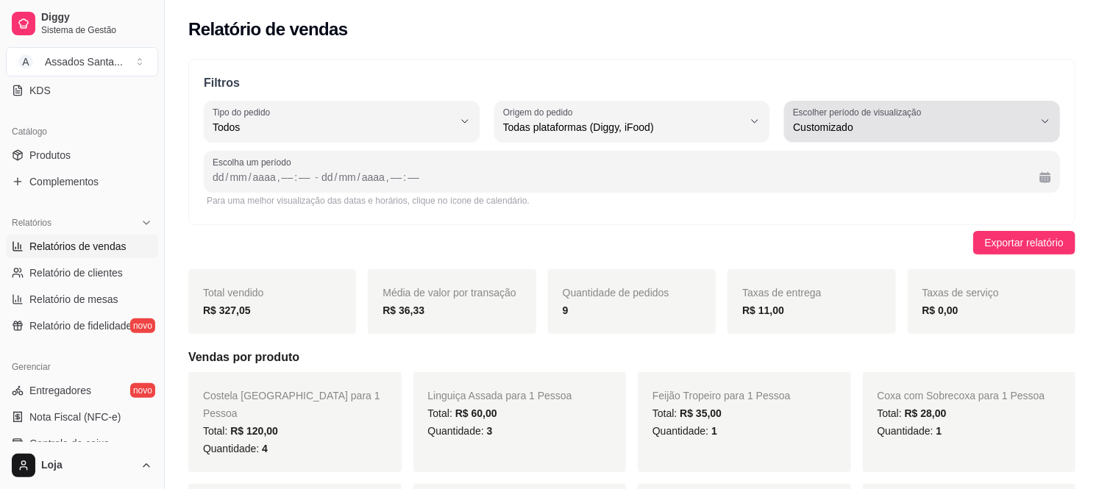
click at [862, 134] on div "Customizado" at bounding box center [913, 121] width 241 height 29
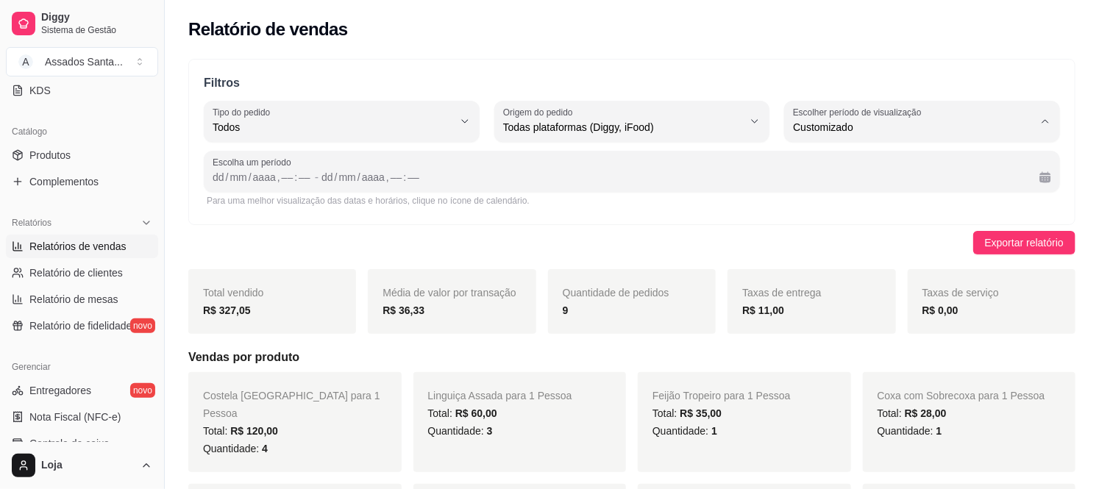
click at [808, 318] on li "Customizado" at bounding box center [922, 307] width 253 height 23
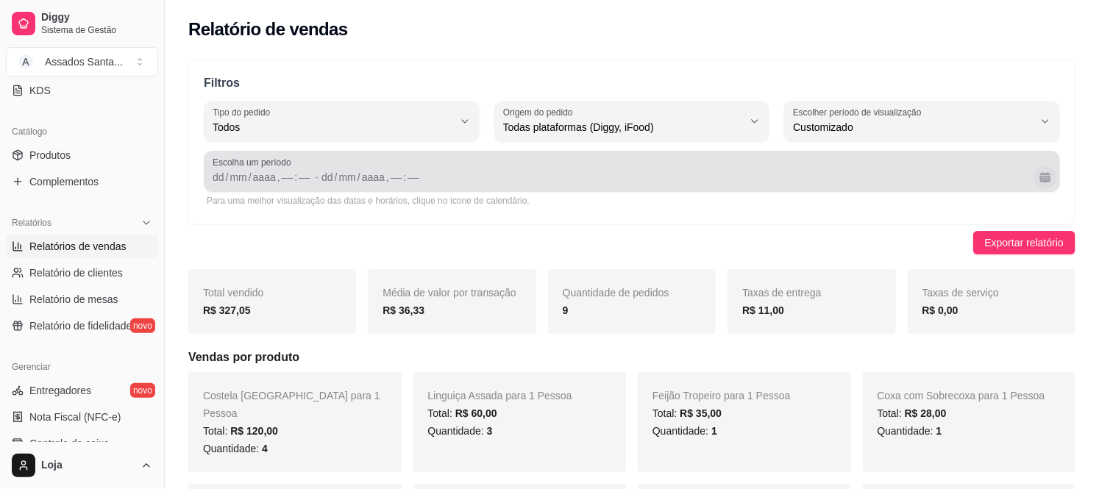
click at [1040, 182] on button "Calendário" at bounding box center [1044, 176] width 23 height 23
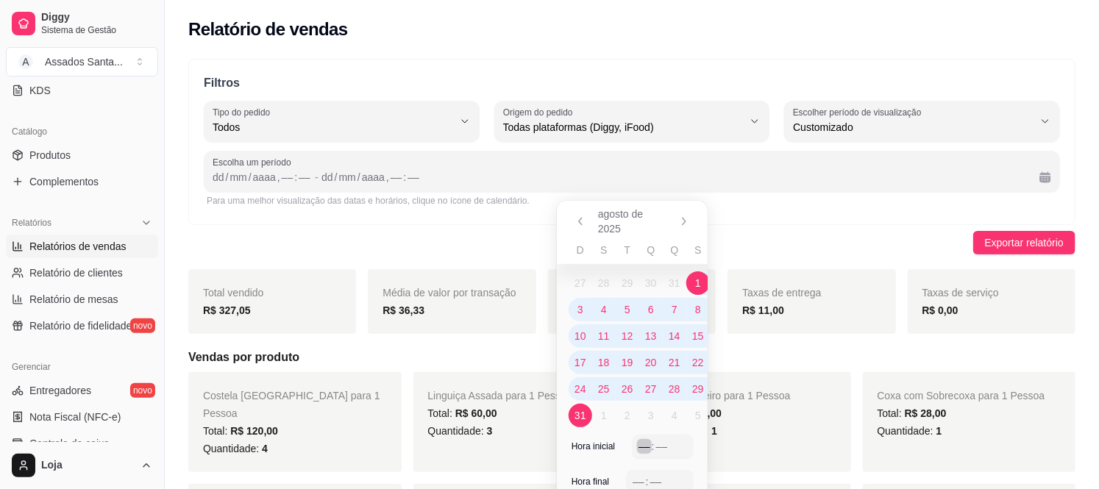
click at [641, 444] on div "––" at bounding box center [644, 446] width 15 height 15
click at [633, 480] on div "––" at bounding box center [638, 481] width 15 height 15
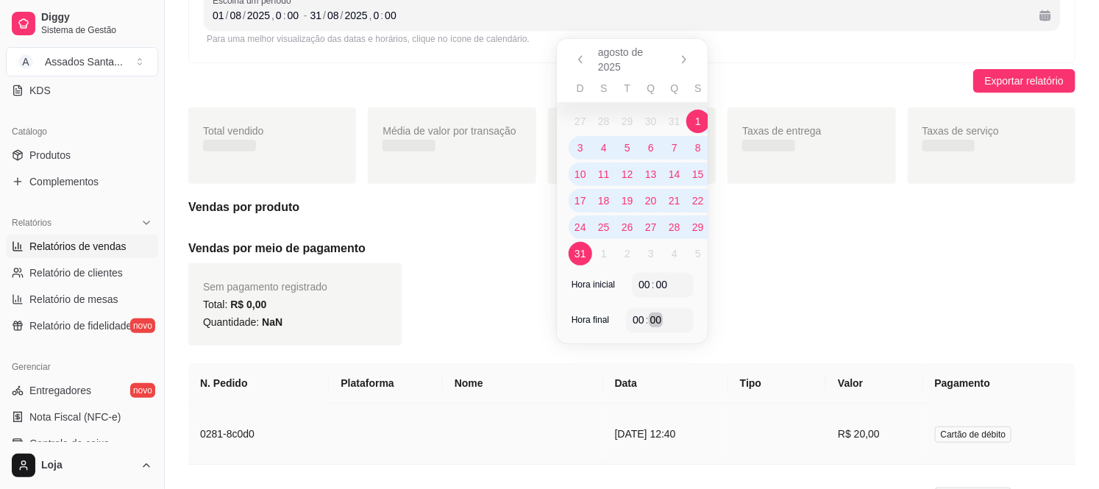
scroll to position [163, 0]
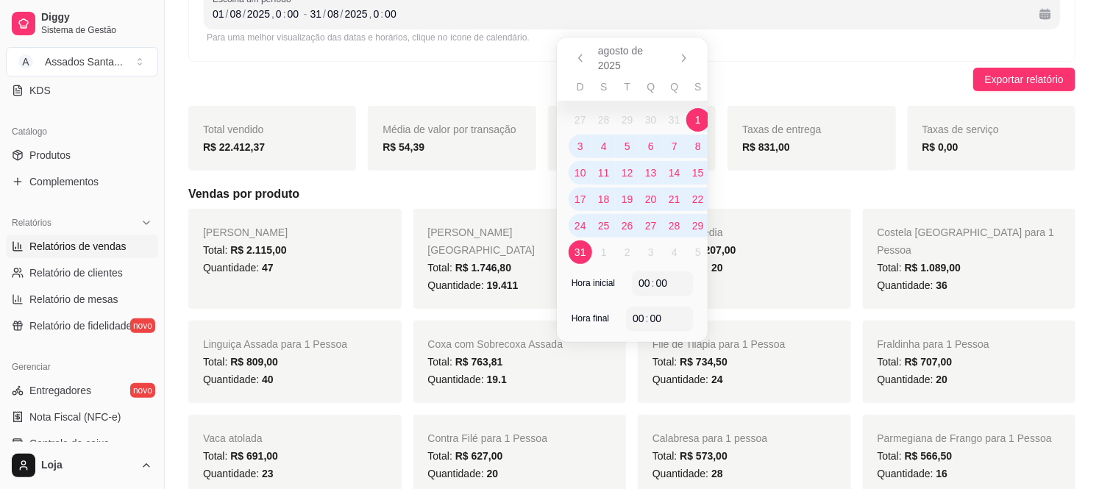
click at [380, 88] on div "Exportar relatório" at bounding box center [631, 80] width 887 height 24
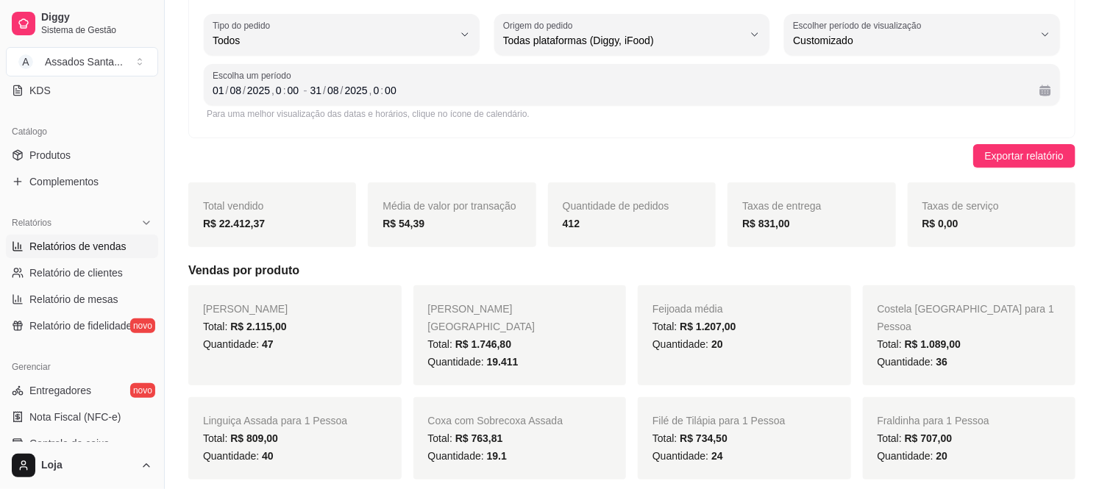
scroll to position [0, 0]
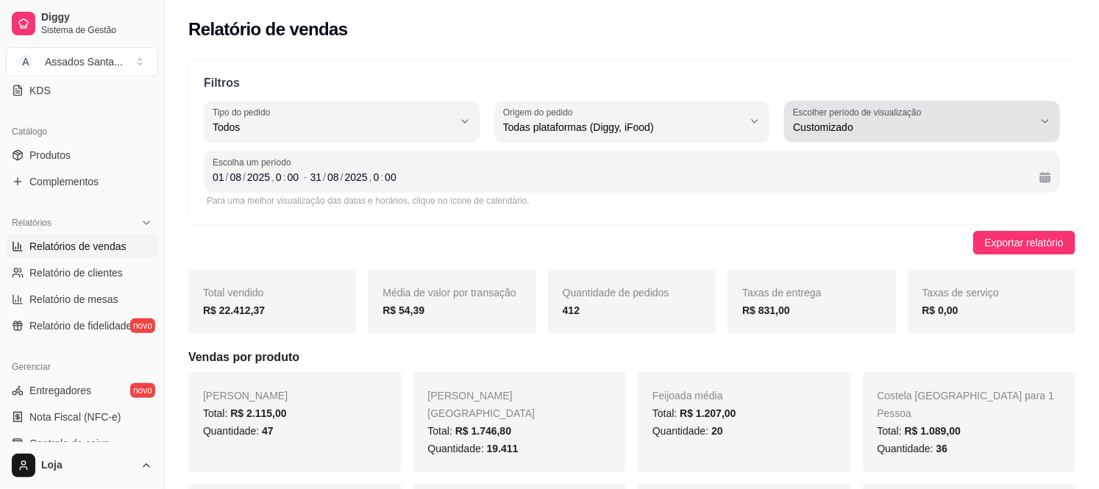
click at [951, 118] on div "Customizado" at bounding box center [913, 121] width 241 height 29
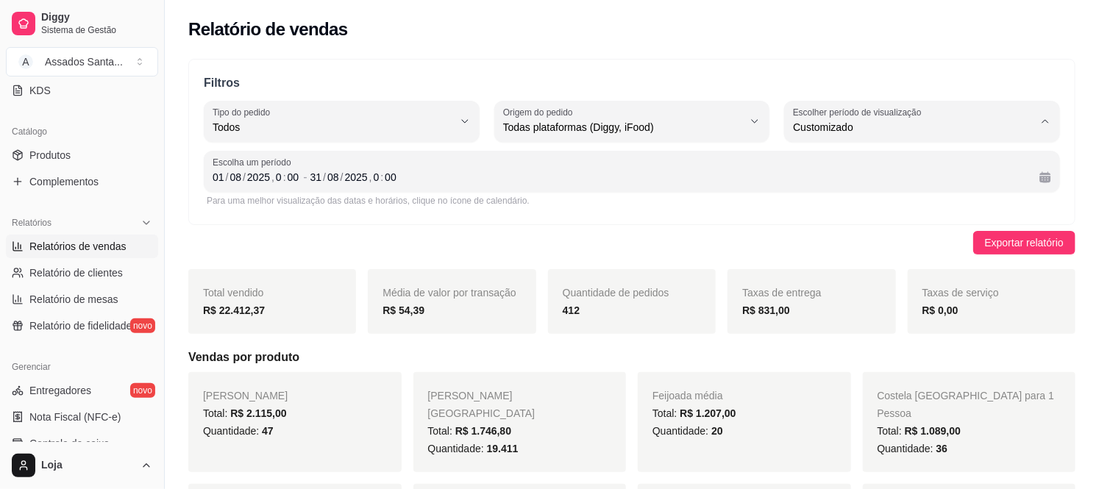
click at [861, 313] on span "Customizado" at bounding box center [915, 306] width 228 height 14
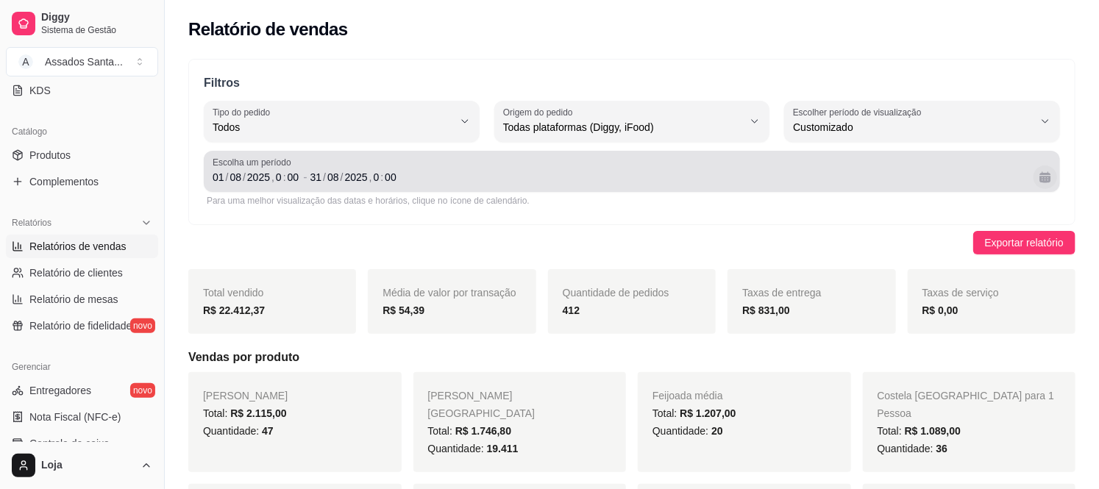
click at [1046, 179] on button "Calendário" at bounding box center [1045, 177] width 24 height 24
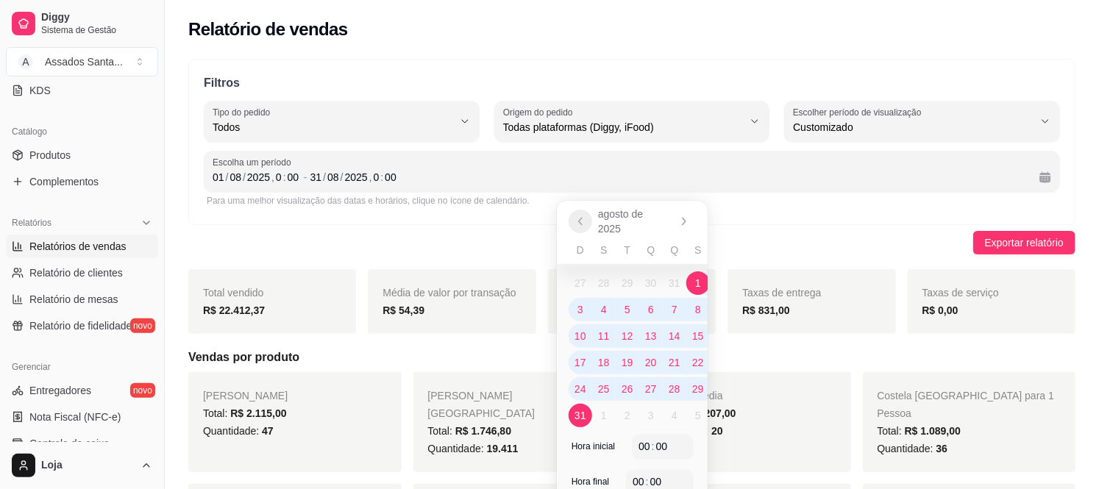
click at [585, 217] on icon "Anterior" at bounding box center [580, 222] width 12 height 12
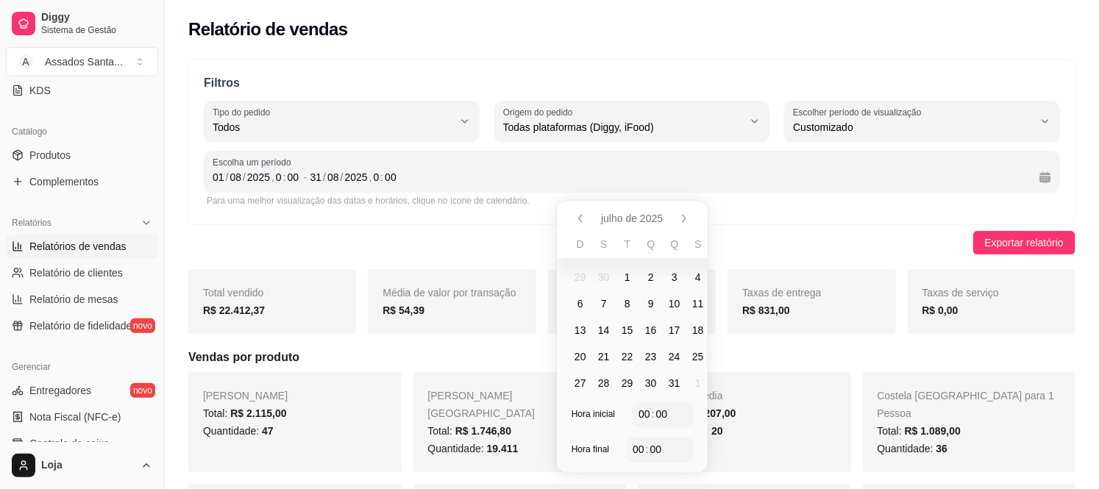
click at [630, 277] on span "1" at bounding box center [628, 278] width 24 height 24
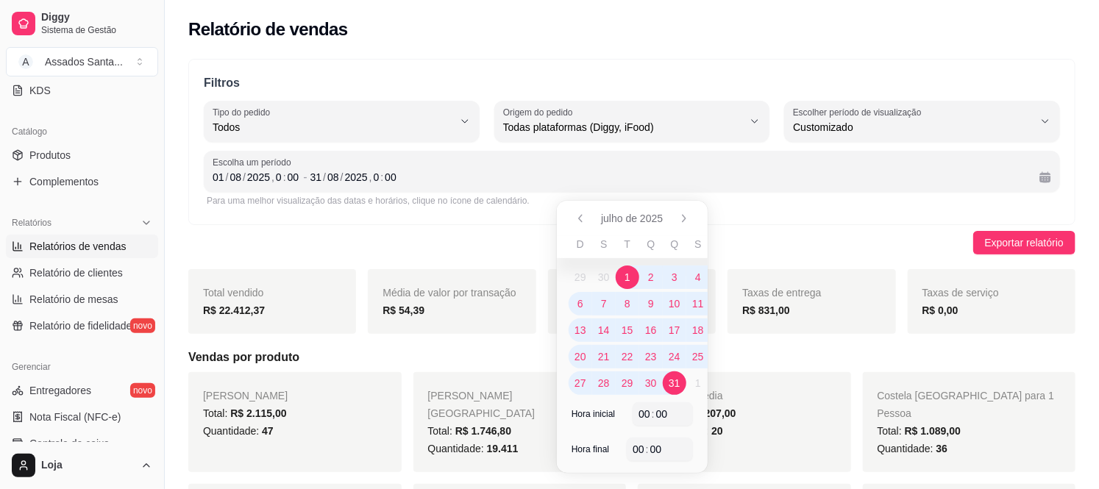
click at [683, 385] on span "31" at bounding box center [675, 383] width 24 height 24
click at [679, 382] on span "31" at bounding box center [675, 383] width 12 height 15
click at [627, 276] on span "1" at bounding box center [627, 277] width 6 height 15
click at [666, 449] on div "00 : 00" at bounding box center [660, 450] width 54 height 18
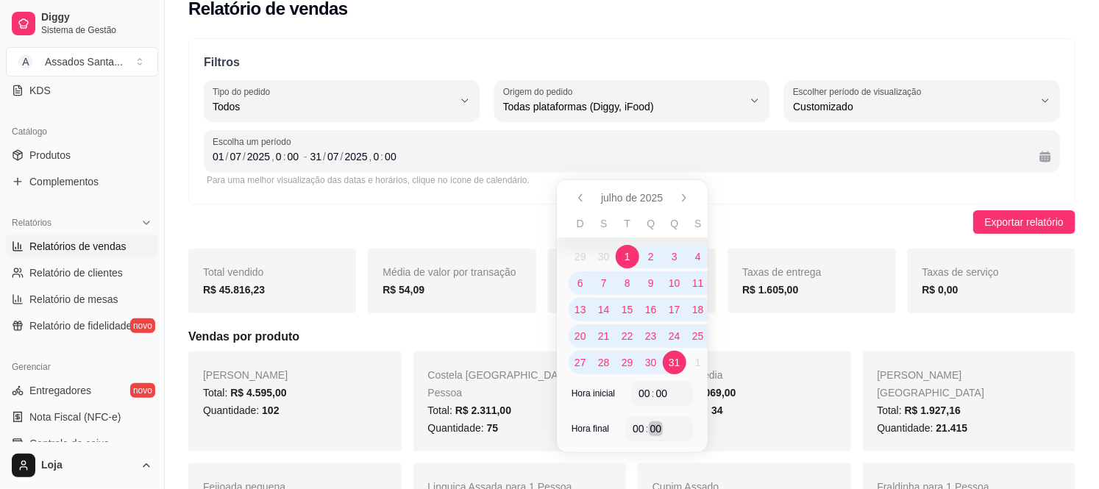
scroll to position [82, 0]
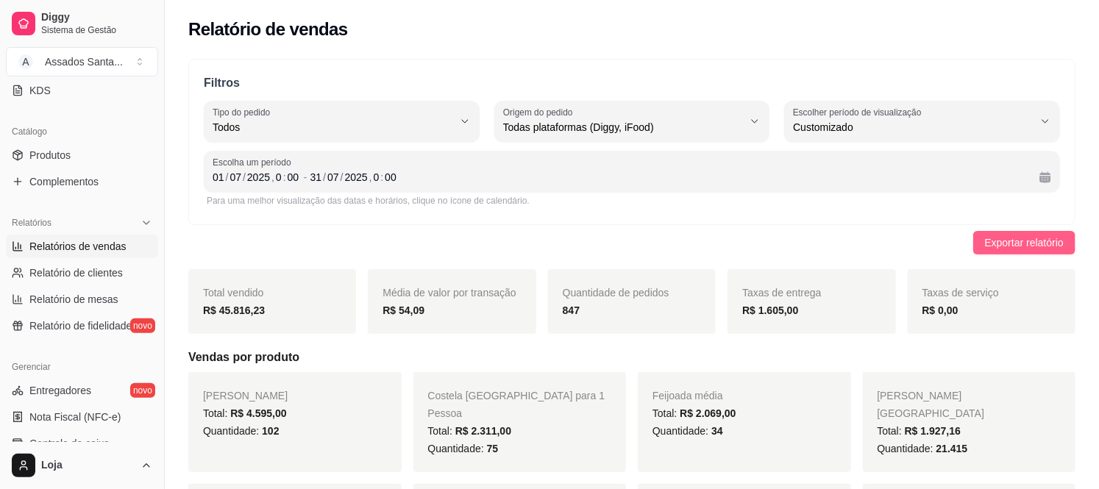
click at [1028, 238] on span "Exportar relatório" at bounding box center [1024, 243] width 79 height 16
drag, startPoint x: 755, startPoint y: 309, endPoint x: 811, endPoint y: 304, distance: 56.9
click at [811, 304] on div "R$ 1.605,00" at bounding box center [811, 311] width 138 height 18
click at [815, 270] on div "Taxas de entrega R$ 1.605,00" at bounding box center [811, 301] width 168 height 65
click at [815, 273] on div "Taxas de entrega R$ 1.605,00" at bounding box center [811, 301] width 168 height 65
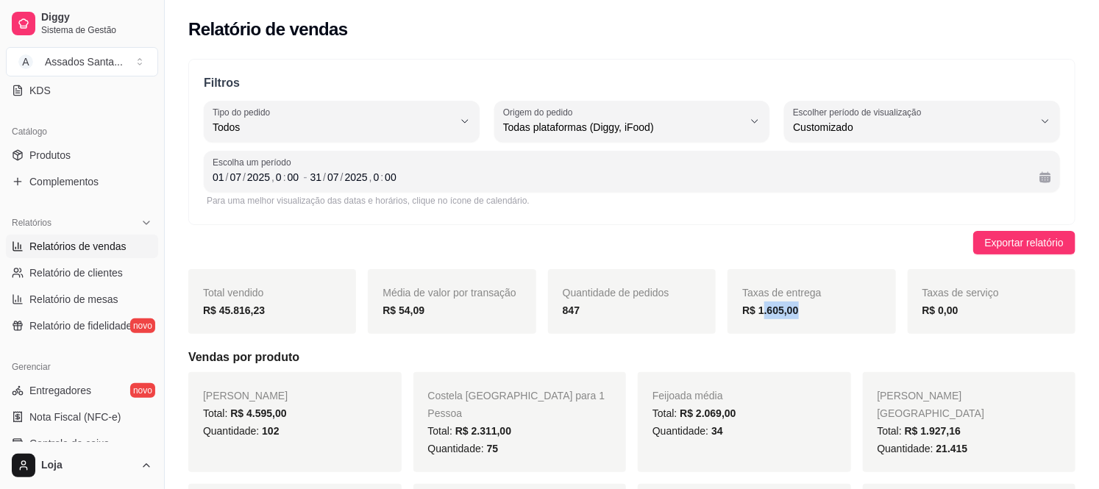
drag, startPoint x: 760, startPoint y: 313, endPoint x: 811, endPoint y: 306, distance: 52.0
click at [811, 306] on div "R$ 1.605,00" at bounding box center [811, 311] width 138 height 18
click at [811, 288] on span "Taxas de entrega" at bounding box center [781, 293] width 79 height 12
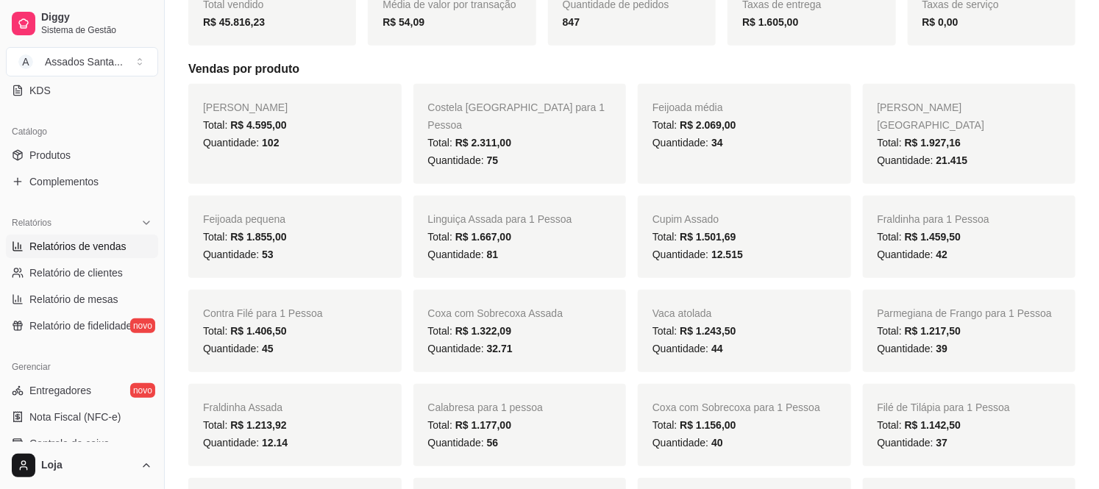
scroll to position [245, 0]
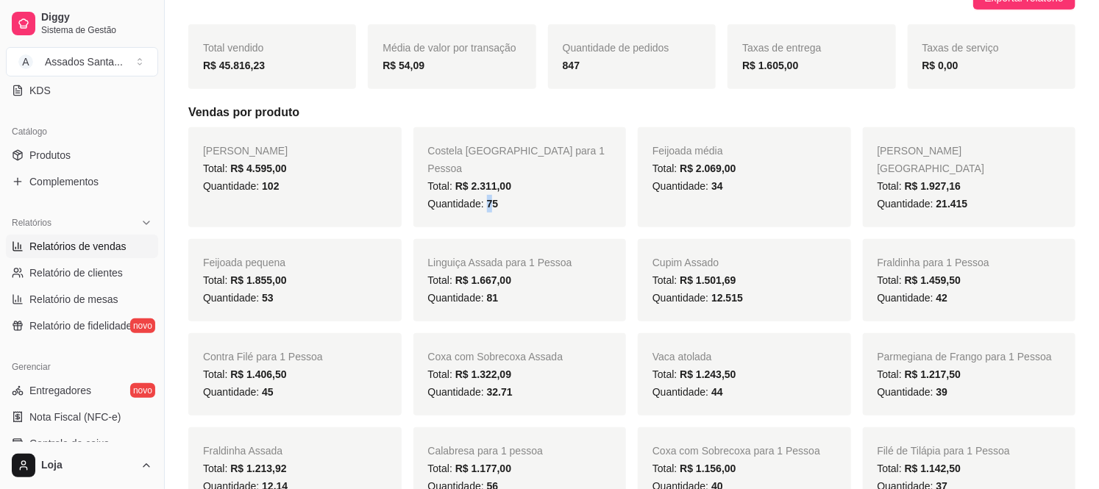
click at [491, 198] on span "75" at bounding box center [493, 204] width 12 height 12
click at [508, 195] on div "Quantidade: 75" at bounding box center [520, 204] width 184 height 18
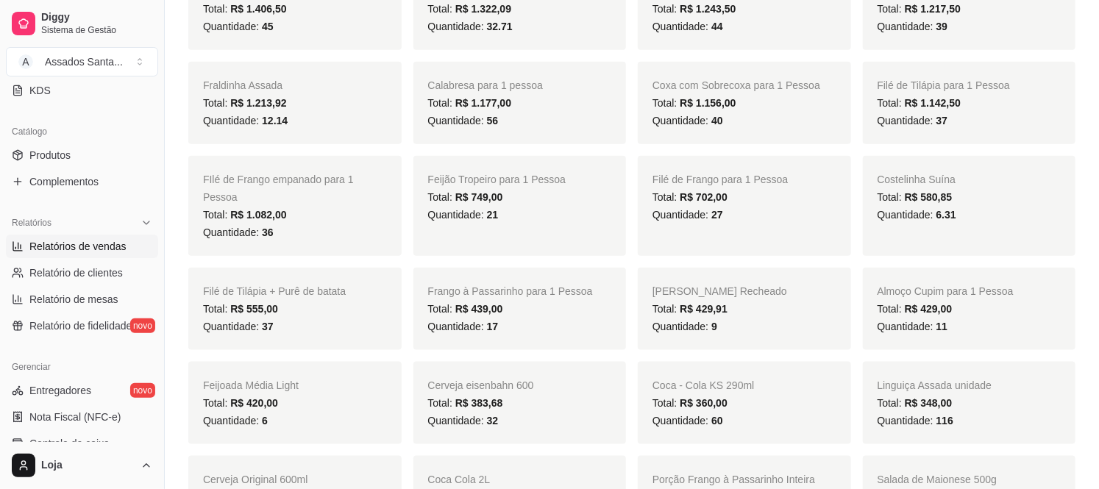
scroll to position [653, 0]
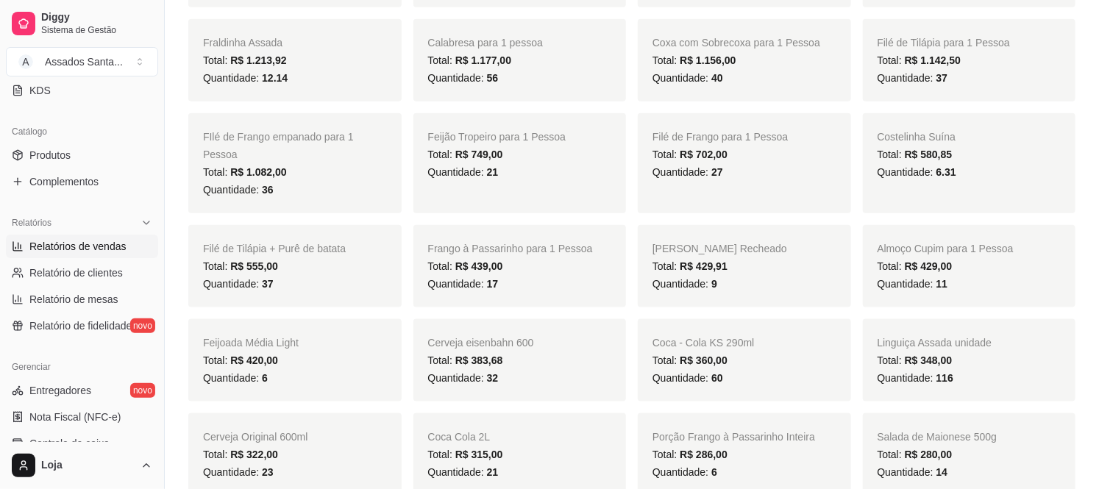
click at [494, 278] on span "17" at bounding box center [493, 284] width 12 height 12
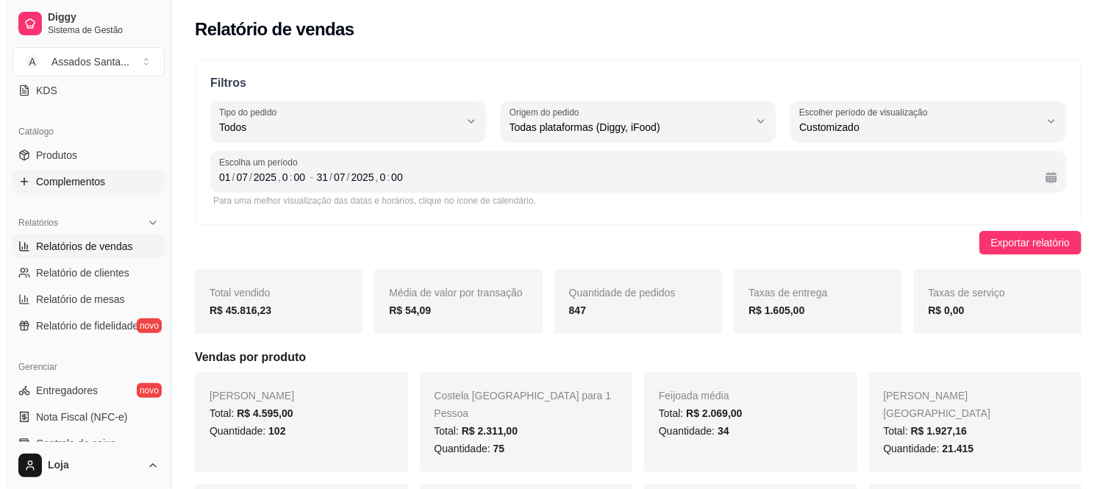
scroll to position [0, 0]
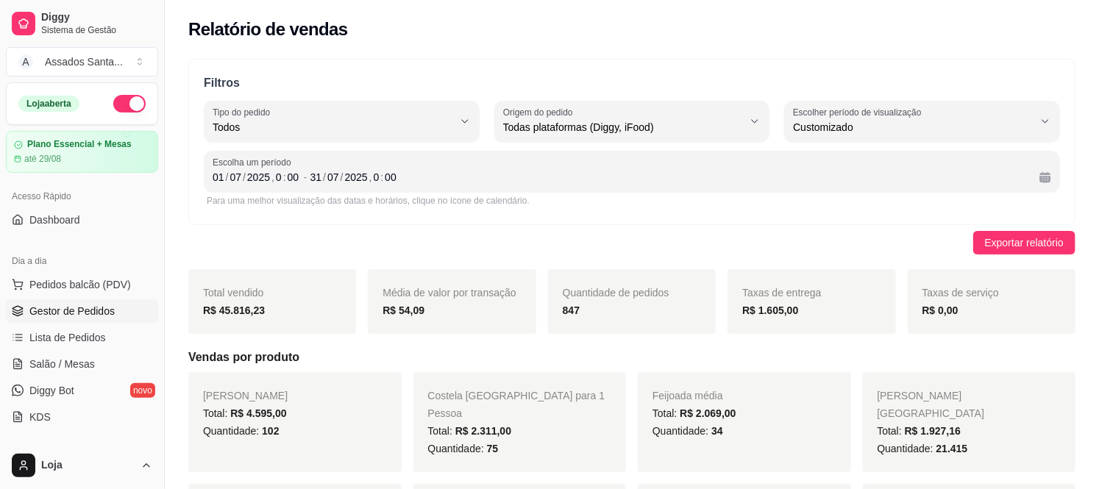
click at [92, 299] on link "Gestor de Pedidos" at bounding box center [82, 311] width 152 height 24
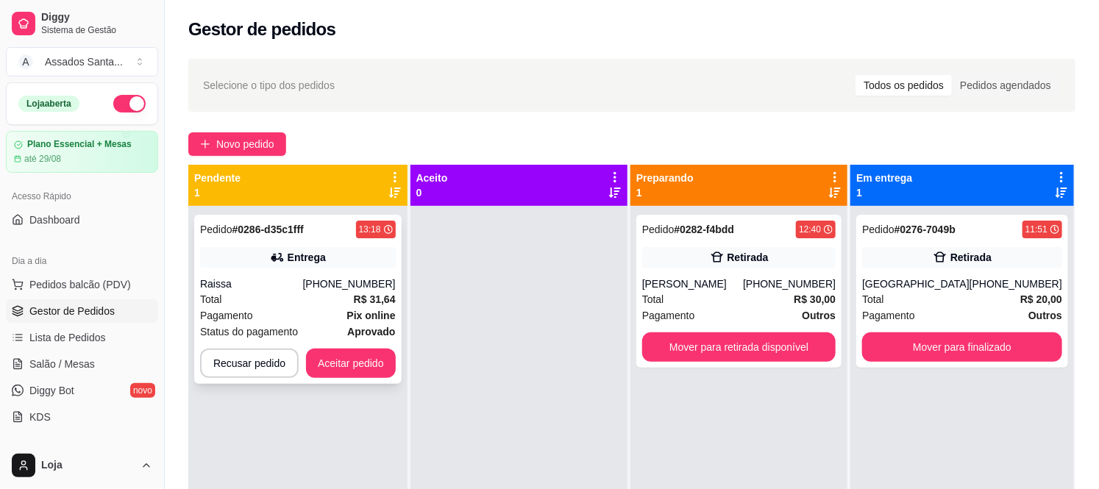
click at [277, 310] on div "Pagamento Pix online" at bounding box center [298, 315] width 196 height 16
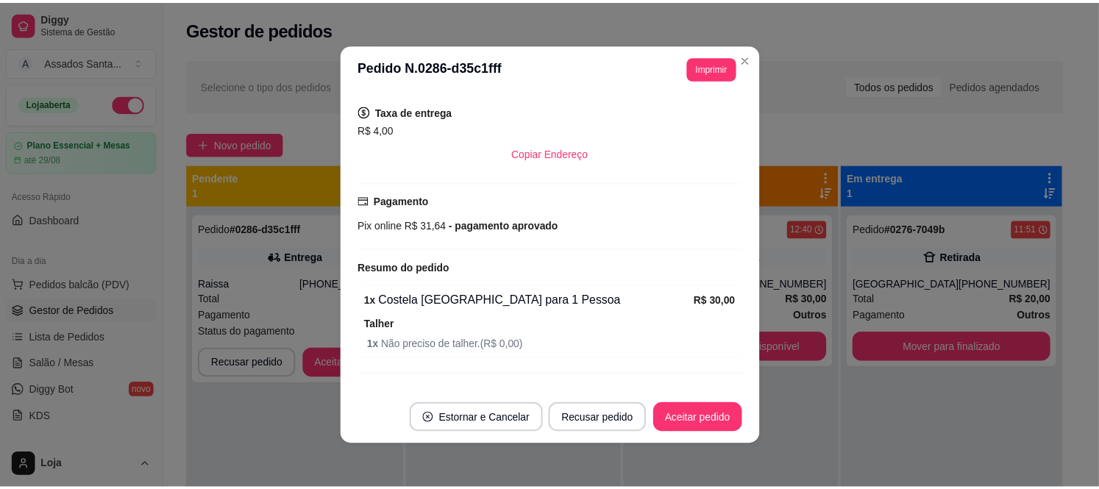
scroll to position [358, 0]
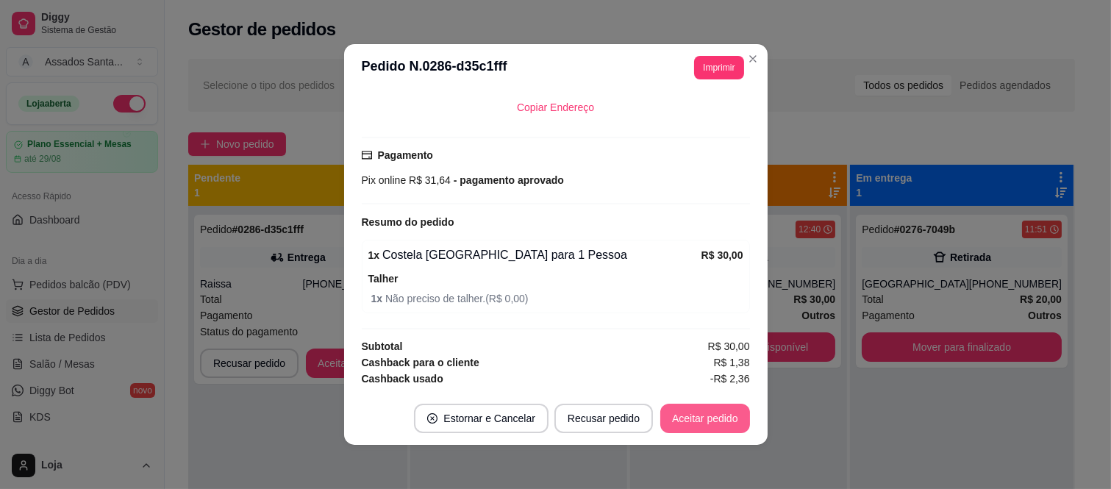
click at [700, 432] on button "Aceitar pedido" at bounding box center [705, 418] width 90 height 29
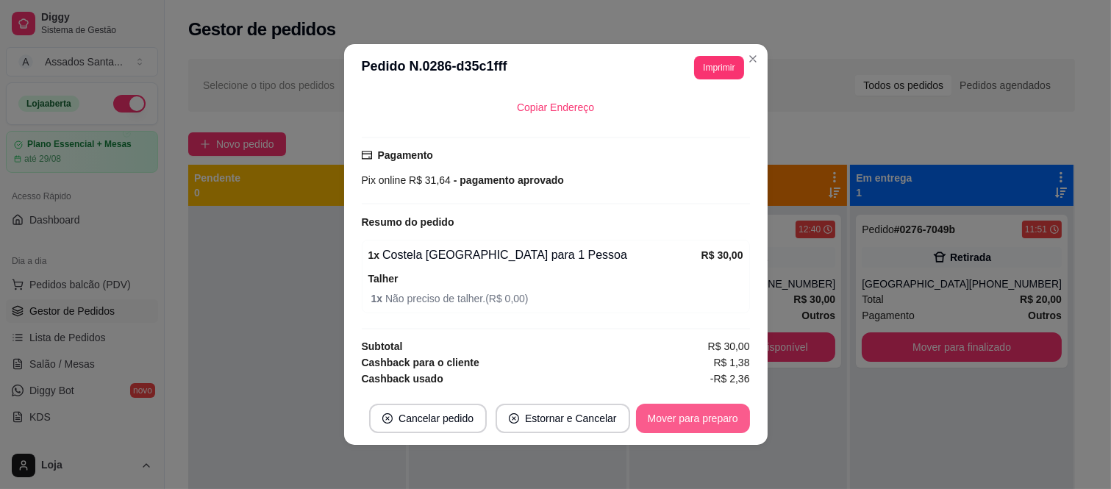
click at [700, 422] on button "Mover para preparo" at bounding box center [693, 418] width 114 height 29
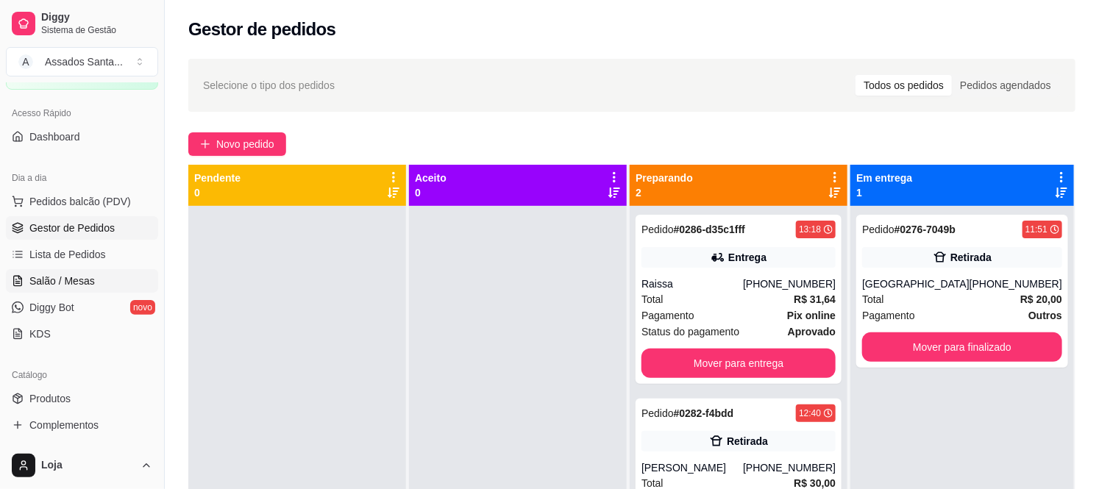
scroll to position [245, 0]
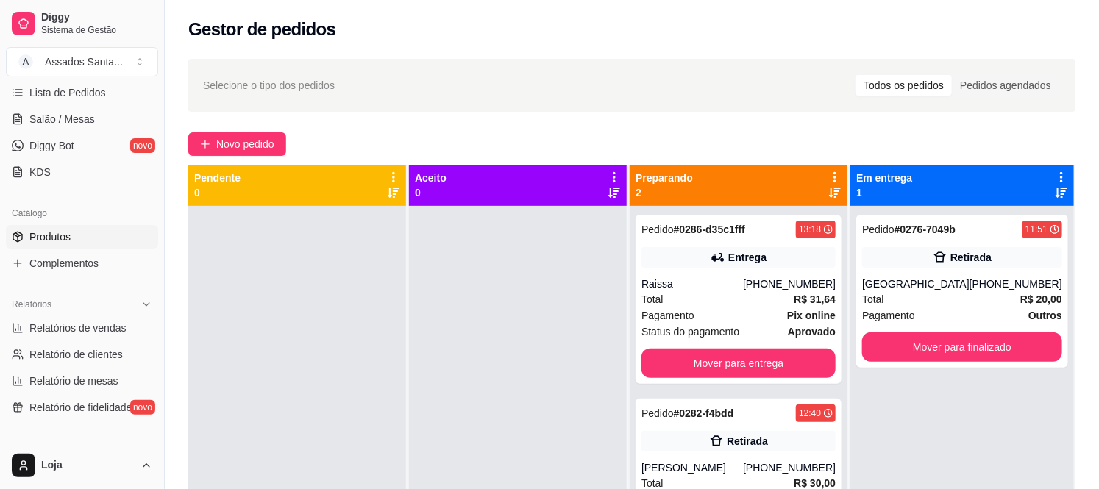
click at [87, 234] on link "Produtos" at bounding box center [82, 237] width 152 height 24
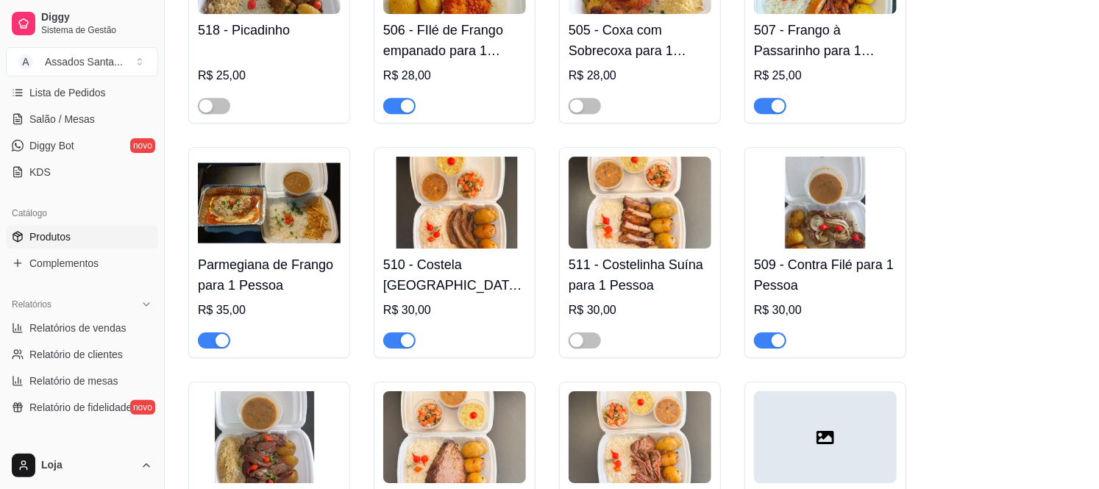
scroll to position [2042, 0]
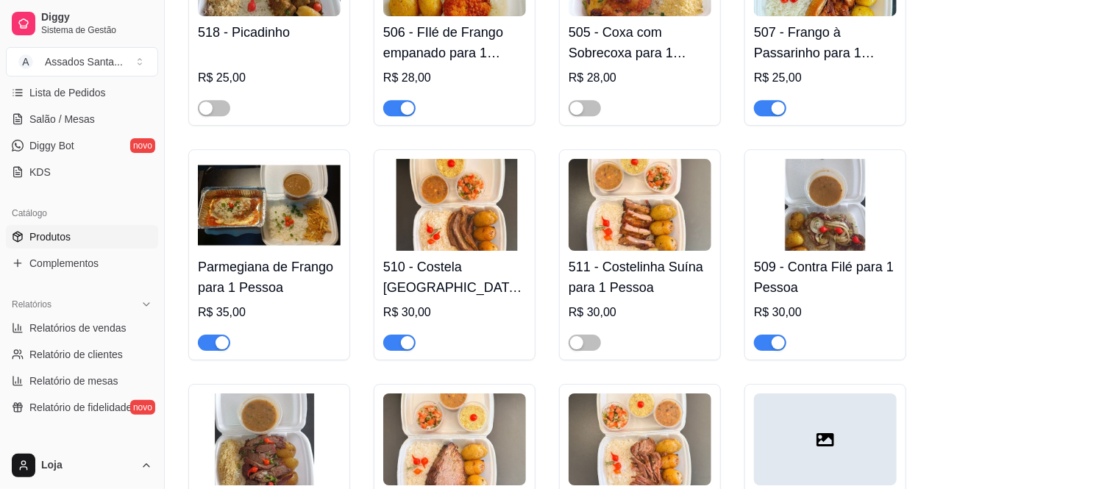
click at [405, 336] on div "button" at bounding box center [407, 342] width 13 height 13
click at [96, 263] on span "Complementos" at bounding box center [63, 263] width 69 height 15
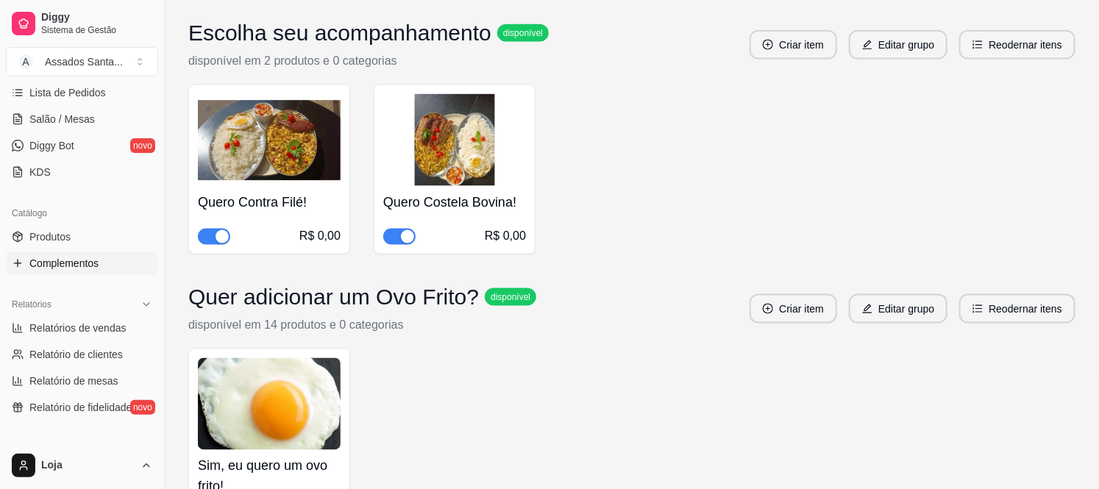
scroll to position [3358, 0]
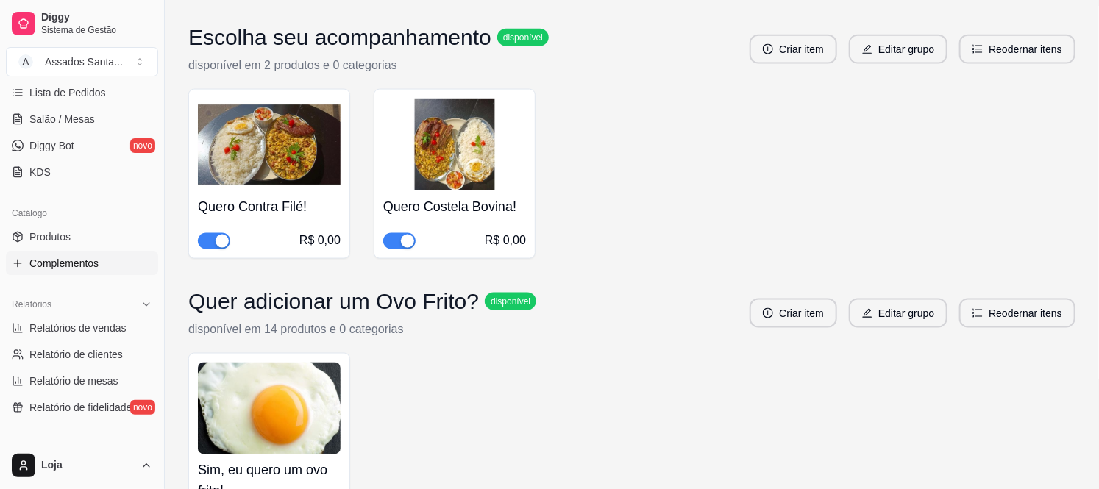
click at [408, 241] on div "button" at bounding box center [407, 241] width 13 height 13
click at [213, 241] on span "button" at bounding box center [214, 241] width 32 height 16
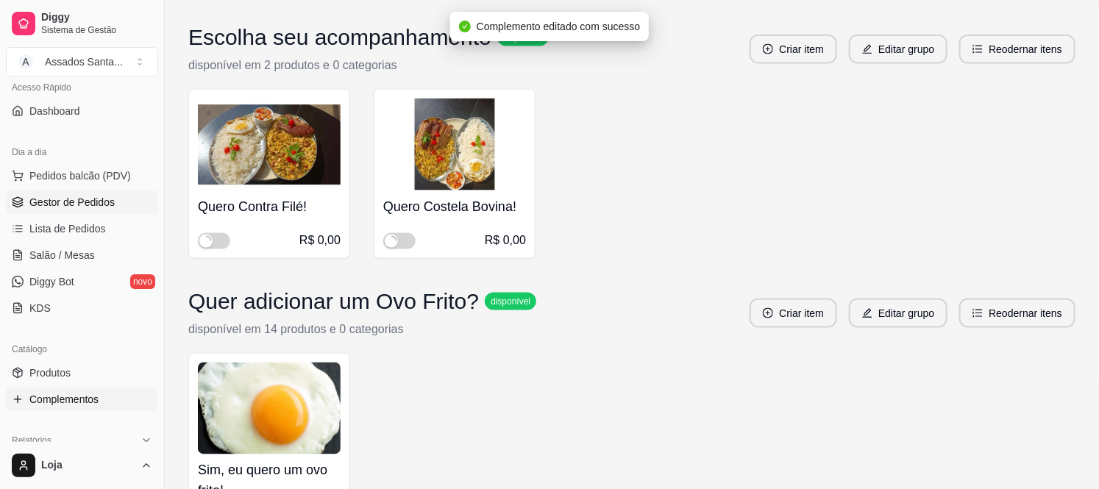
scroll to position [0, 0]
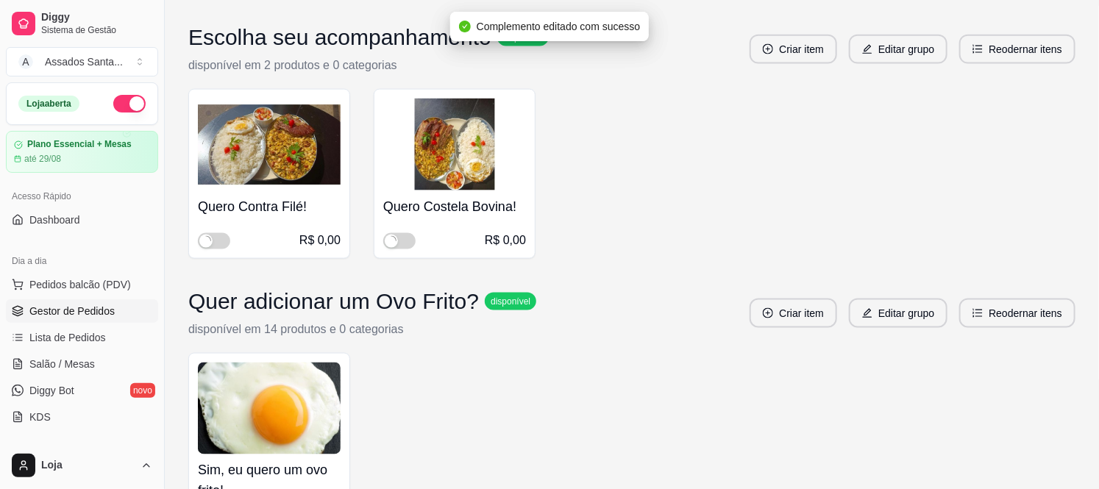
click at [96, 319] on link "Gestor de Pedidos" at bounding box center [82, 311] width 152 height 24
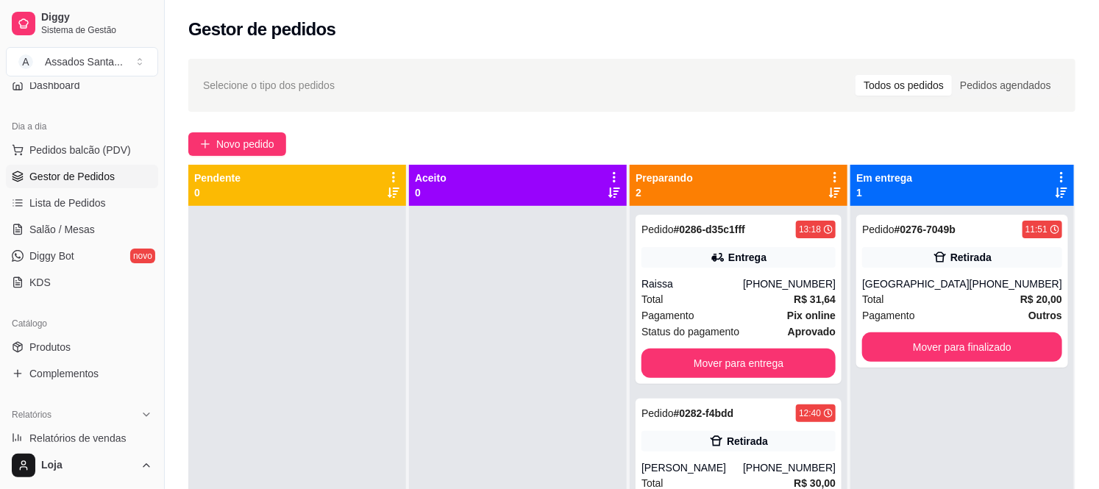
scroll to position [163, 0]
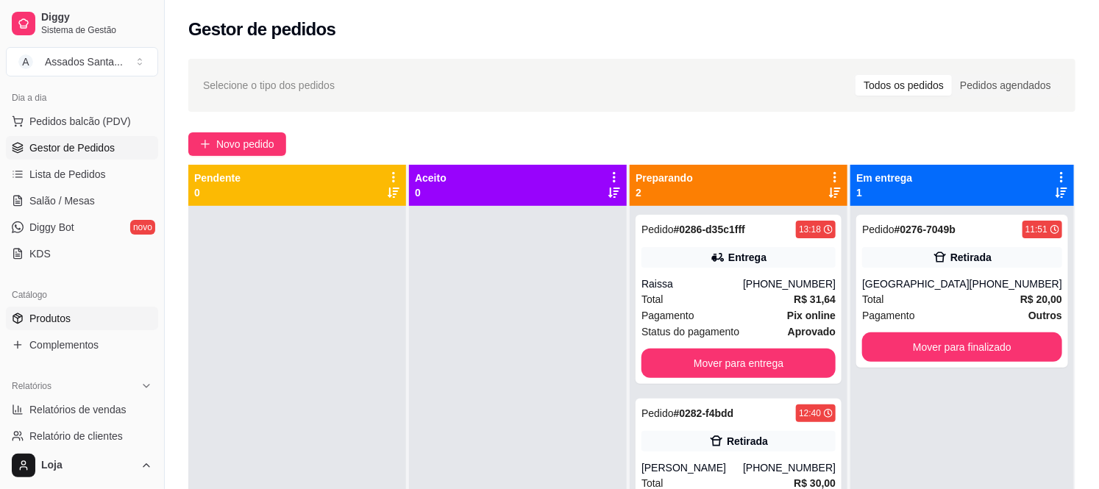
click at [115, 320] on link "Produtos" at bounding box center [82, 319] width 152 height 24
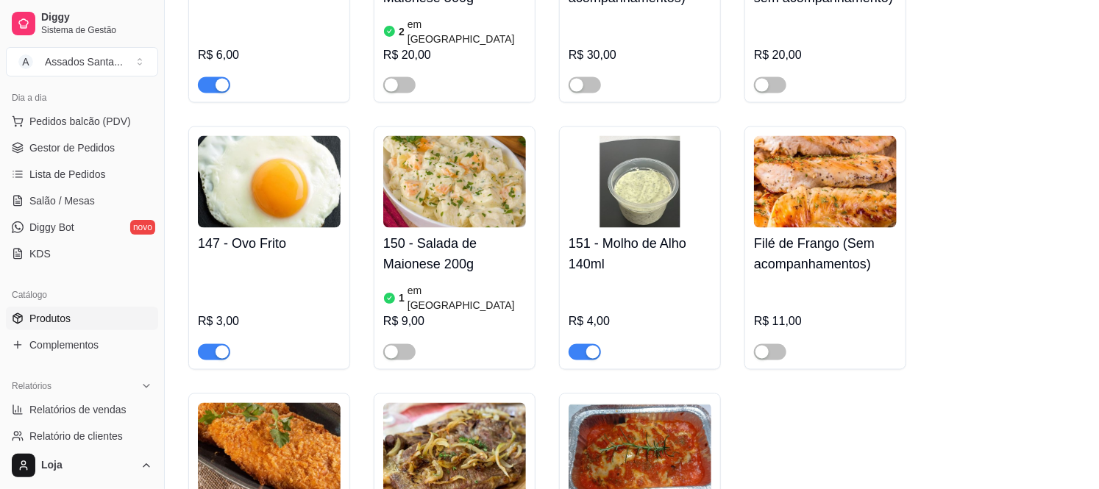
scroll to position [6129, 0]
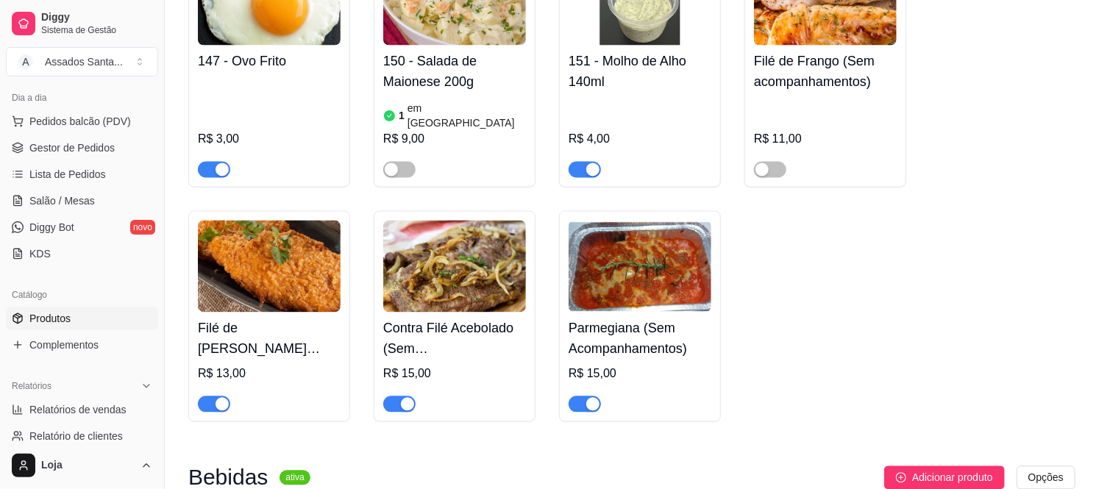
click at [405, 398] on div "button" at bounding box center [407, 404] width 13 height 13
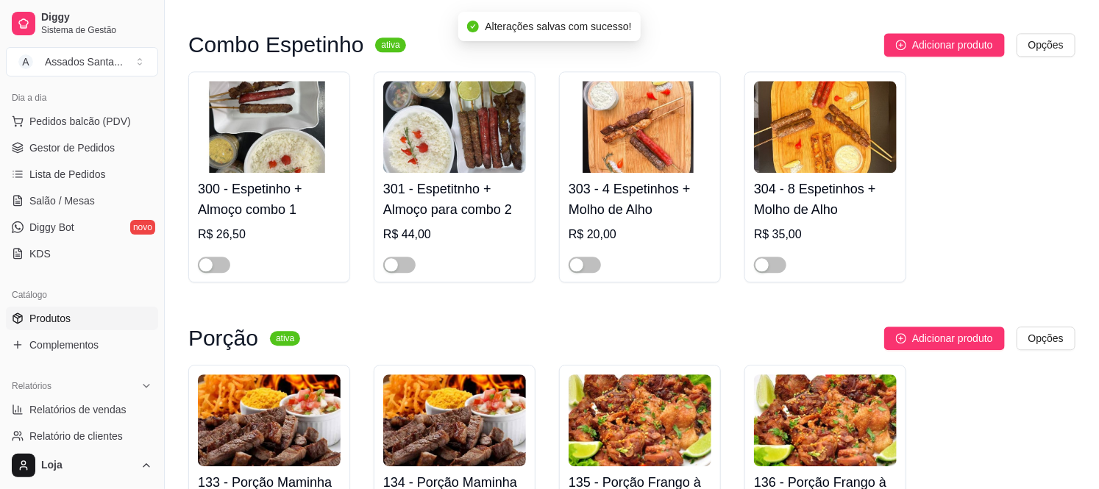
scroll to position [4413, 0]
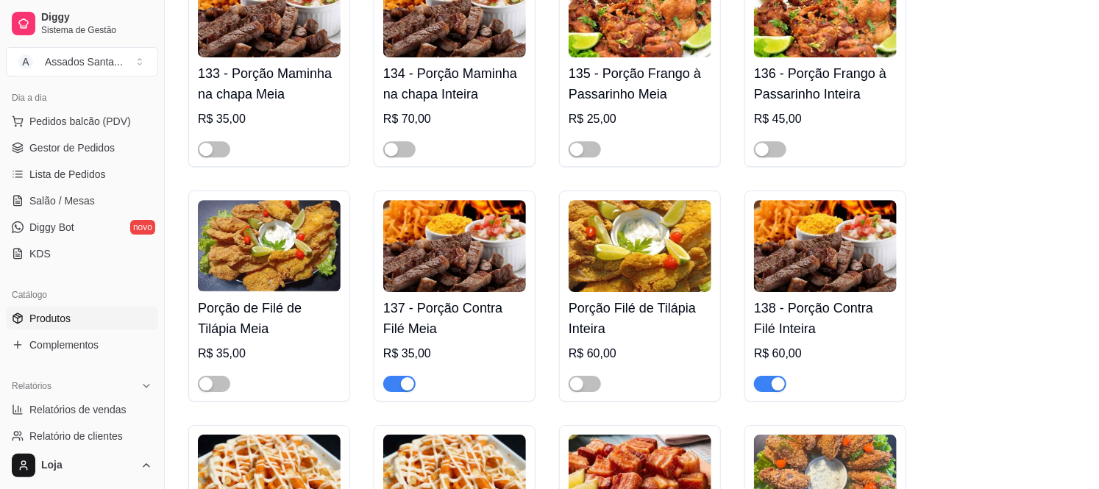
click at [406, 377] on div "button" at bounding box center [407, 383] width 13 height 13
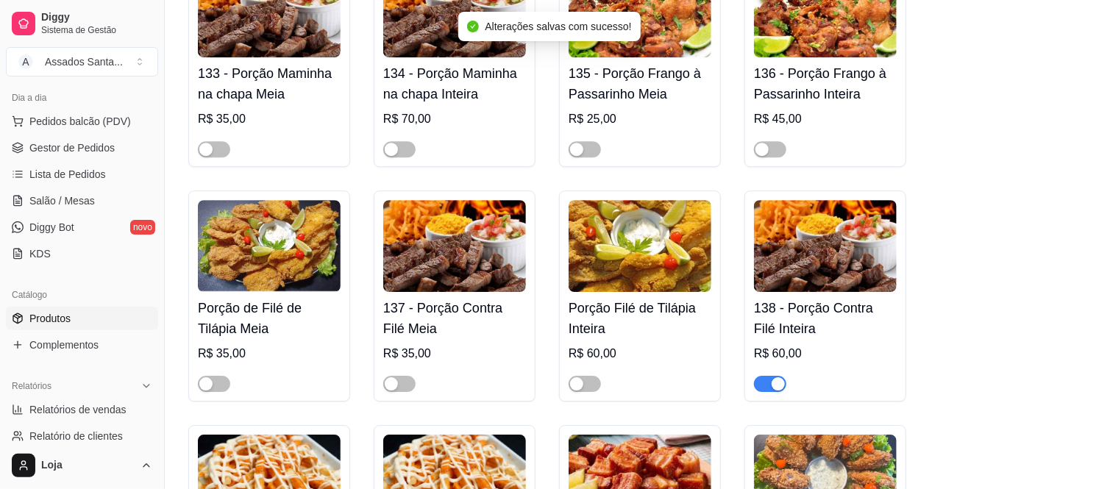
click at [774, 377] on div "button" at bounding box center [778, 383] width 13 height 13
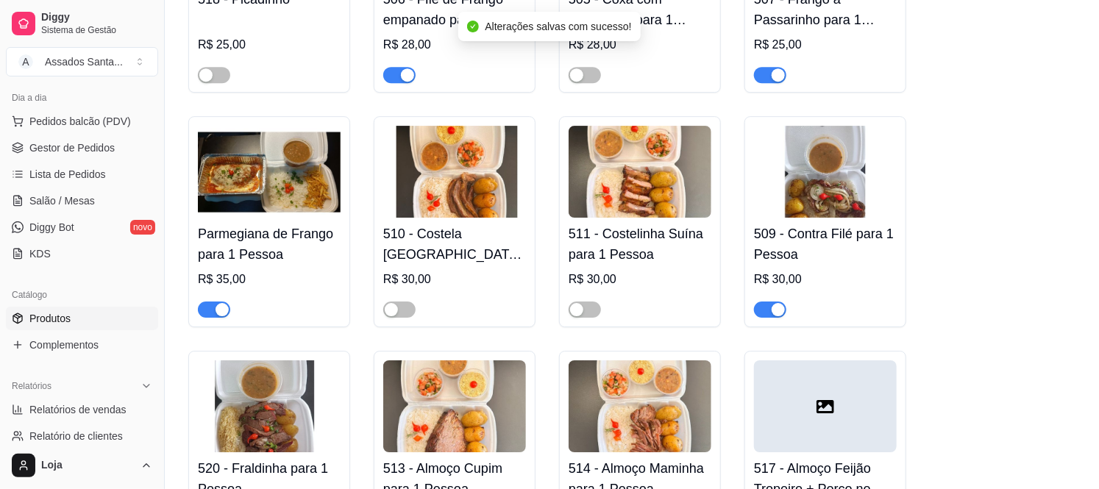
scroll to position [2124, 0]
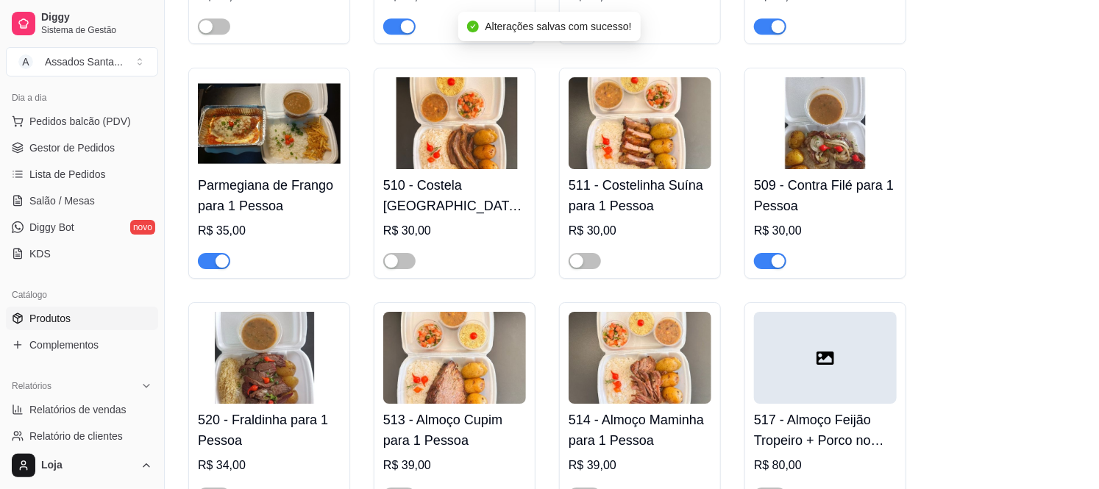
click at [781, 254] on div "button" at bounding box center [778, 260] width 13 height 13
click at [83, 342] on span "Complementos" at bounding box center [63, 345] width 69 height 15
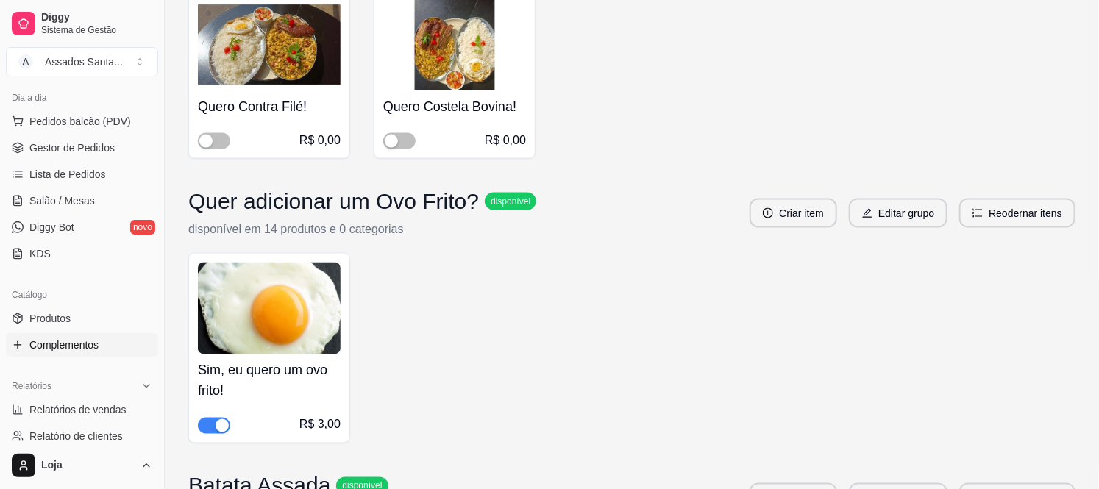
scroll to position [3358, 0]
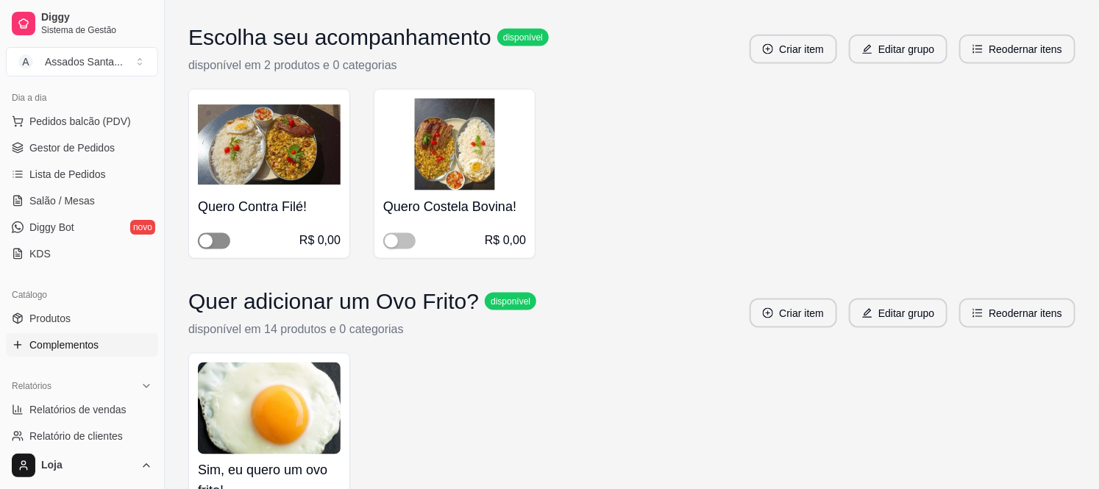
click at [210, 244] on div "button" at bounding box center [205, 241] width 13 height 13
click at [84, 146] on span "Gestor de Pedidos" at bounding box center [71, 147] width 85 height 15
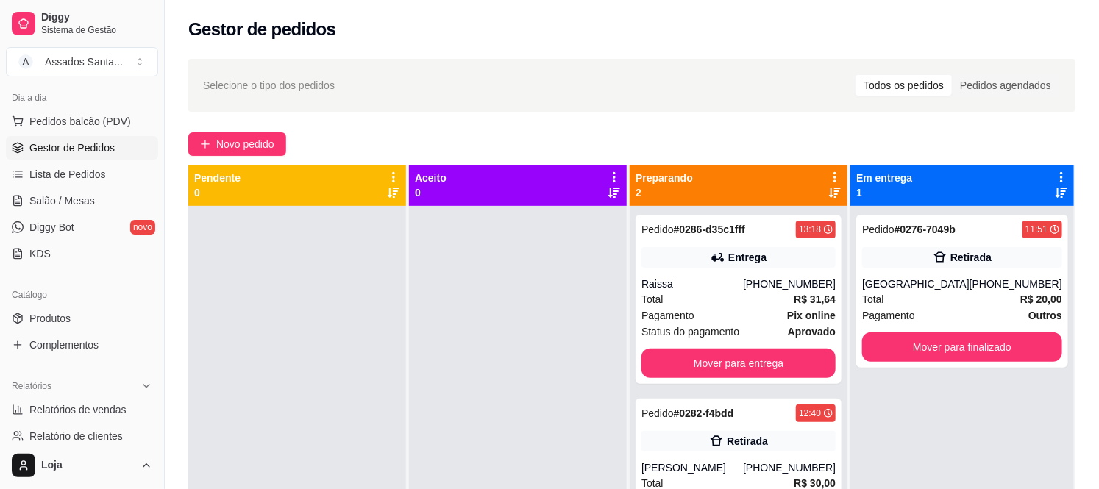
click at [6, 136] on link "Gestor de Pedidos" at bounding box center [82, 148] width 152 height 24
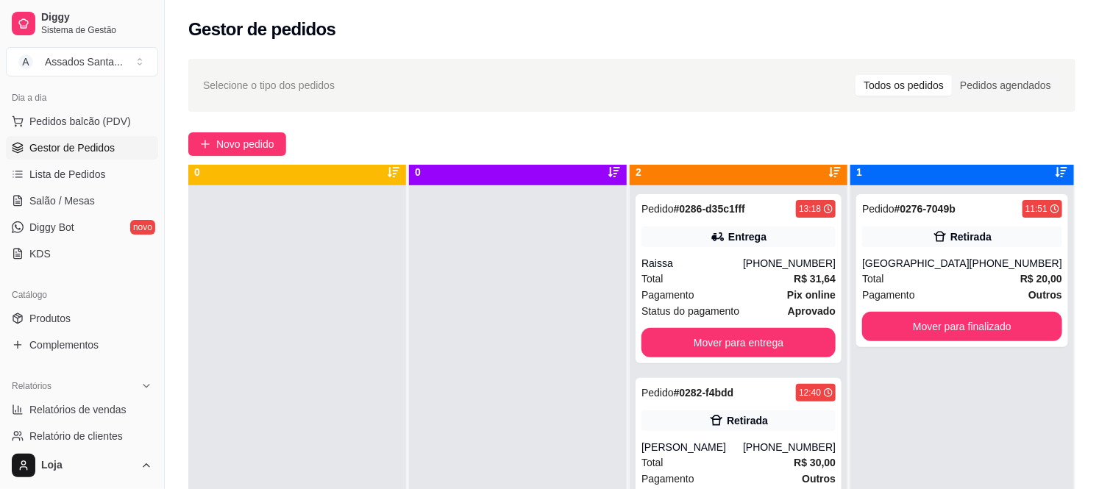
scroll to position [40, 0]
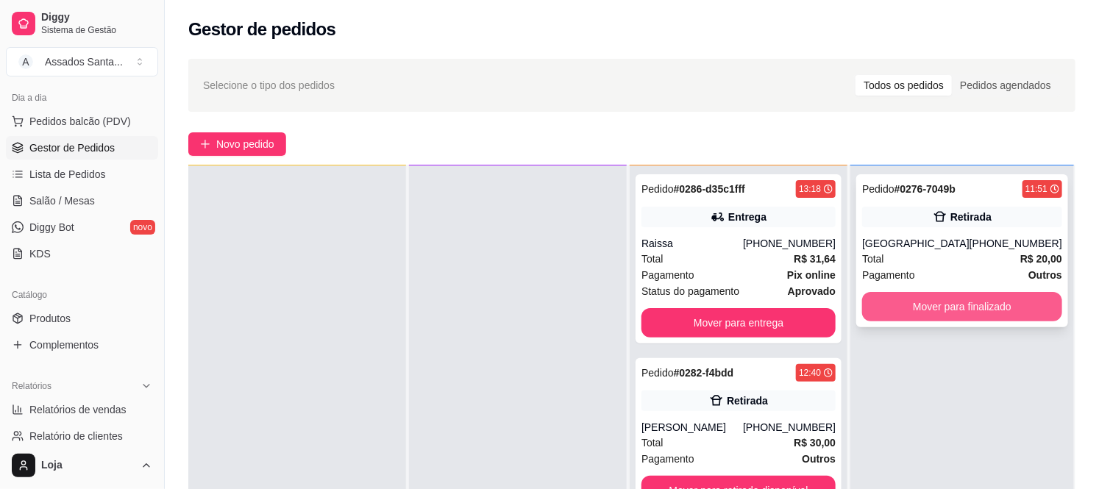
click at [997, 320] on button "Mover para finalizado" at bounding box center [962, 306] width 200 height 29
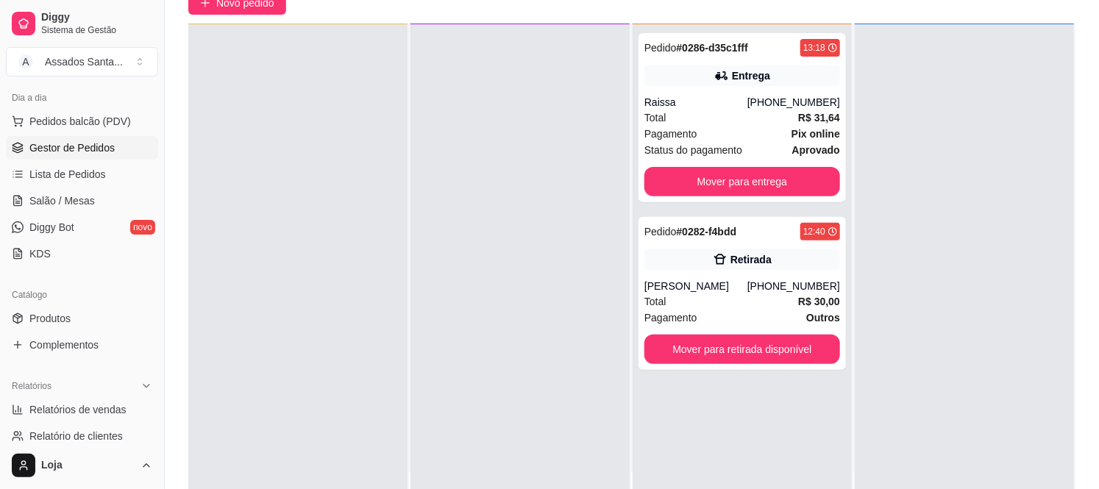
scroll to position [163, 0]
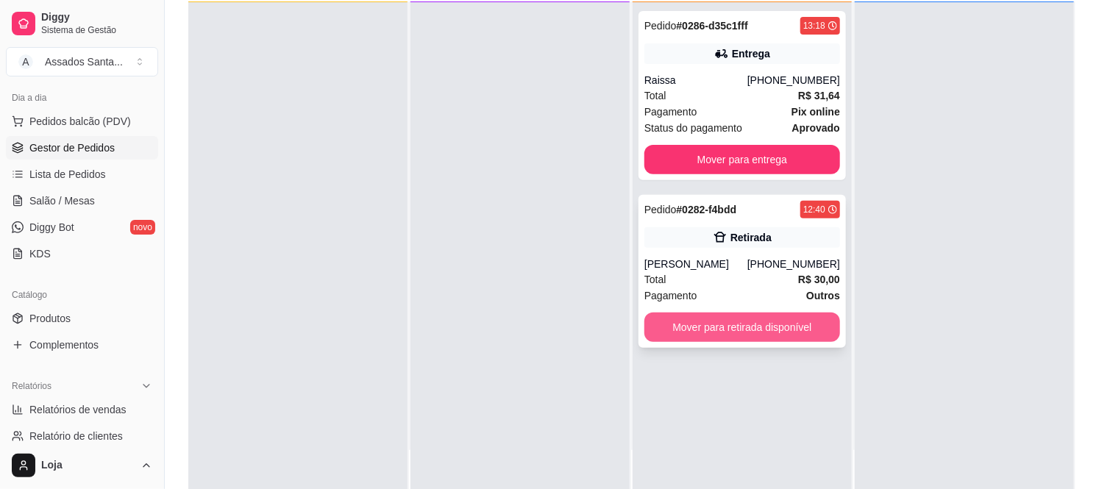
click at [719, 336] on button "Mover para retirada disponível" at bounding box center [742, 327] width 196 height 29
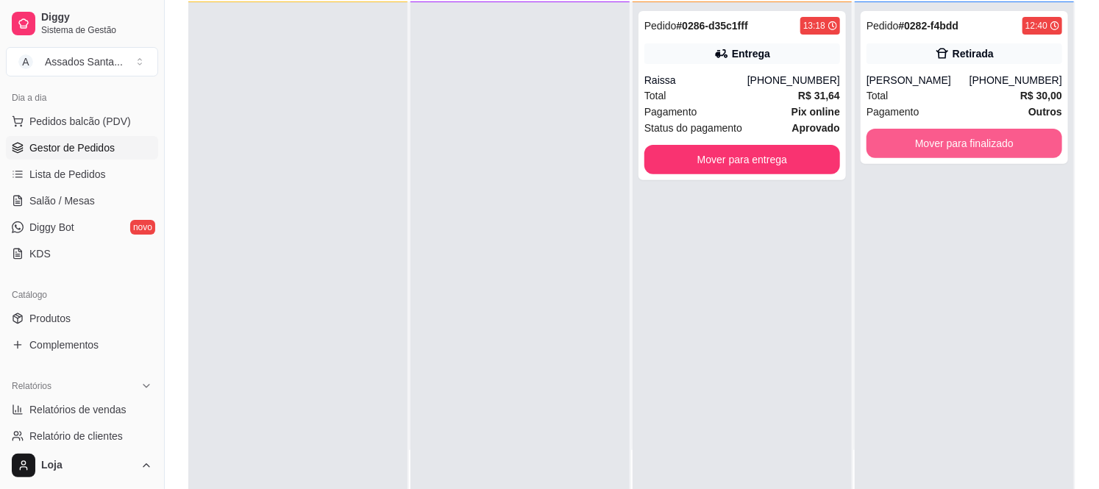
click at [909, 149] on button "Mover para finalizado" at bounding box center [964, 143] width 196 height 29
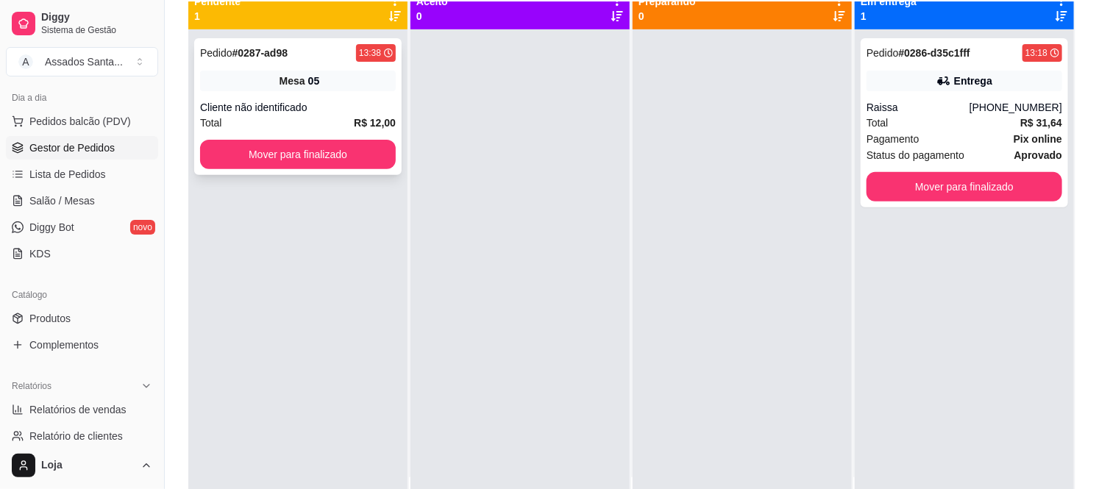
scroll to position [0, 0]
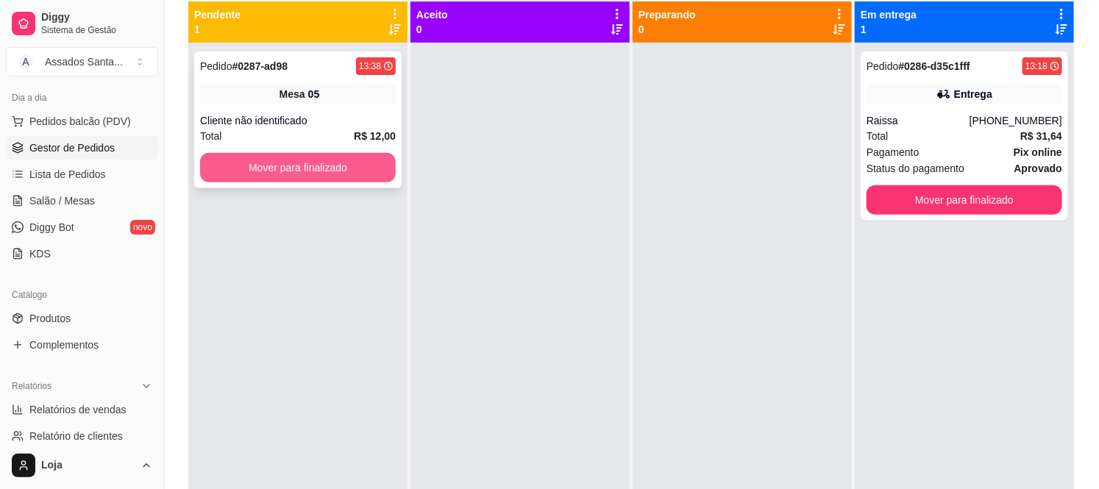
click at [311, 170] on button "Mover para finalizado" at bounding box center [298, 167] width 196 height 29
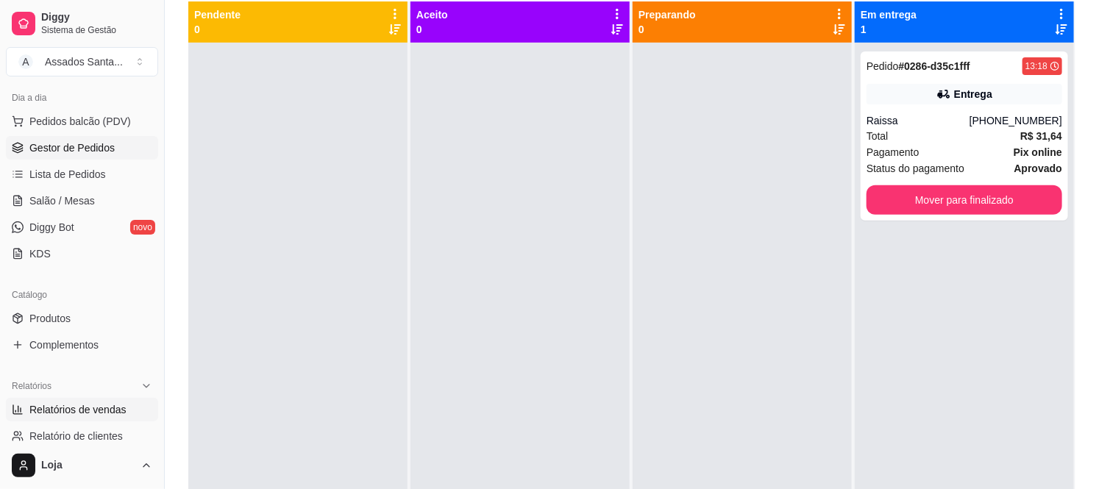
click at [107, 413] on span "Relatórios de vendas" at bounding box center [77, 409] width 97 height 15
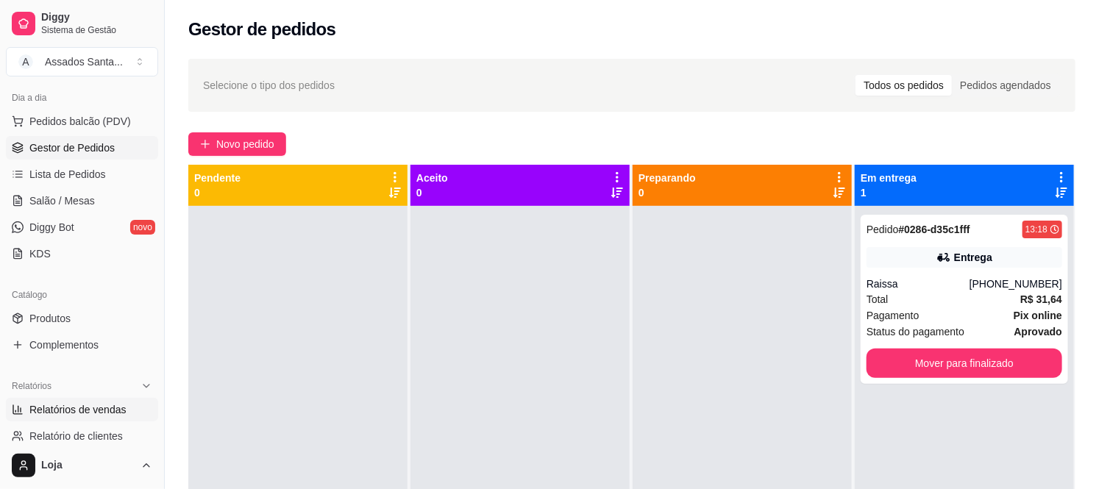
select select "ALL"
select select "0"
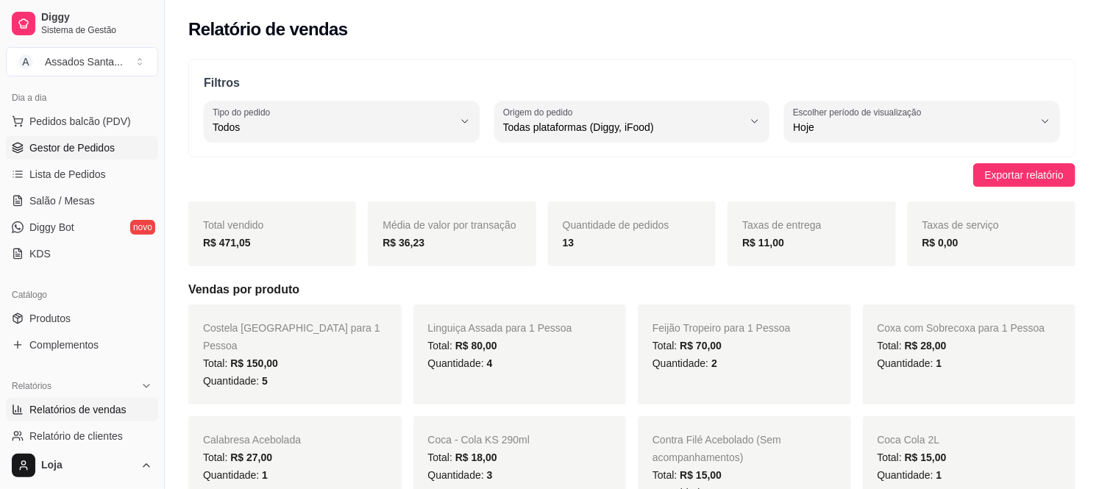
click at [104, 142] on span "Gestor de Pedidos" at bounding box center [71, 147] width 85 height 15
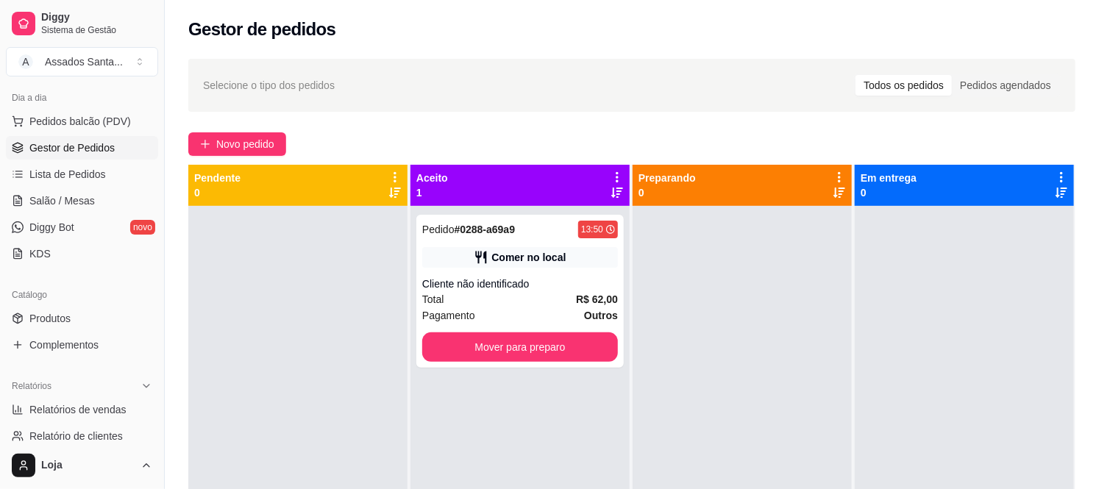
click at [366, 287] on div at bounding box center [297, 450] width 219 height 489
